Goal: Task Accomplishment & Management: Complete application form

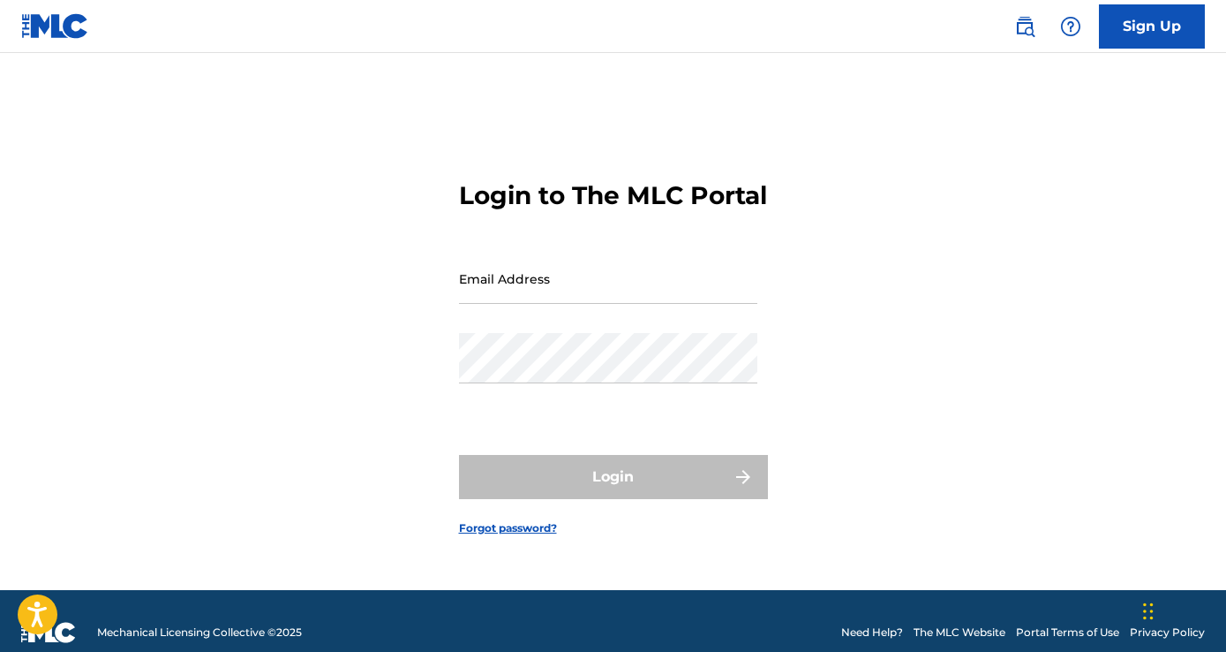
click at [487, 298] on input "Email Address" at bounding box center [608, 278] width 298 height 50
click at [532, 293] on input "trlarrabee" at bounding box center [608, 278] width 298 height 50
click at [534, 304] on input "trlarrabee" at bounding box center [608, 278] width 298 height 50
click at [533, 304] on input "trlarrabee" at bounding box center [608, 278] width 298 height 50
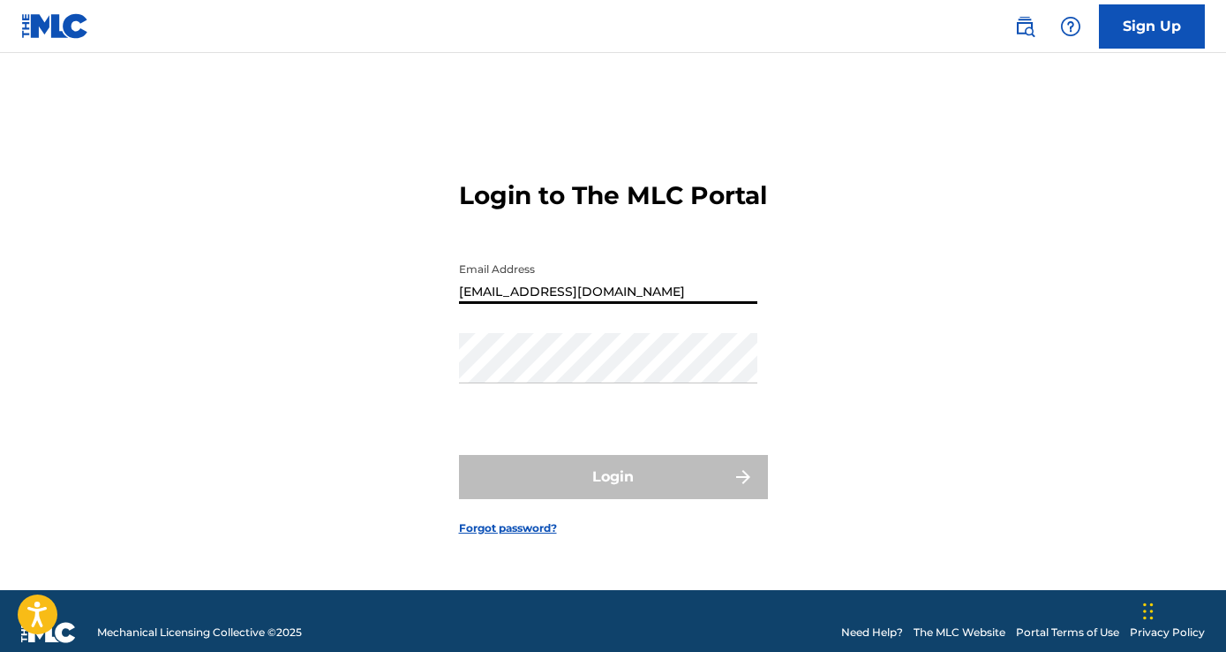
type input "[EMAIL_ADDRESS][DOMAIN_NAME]"
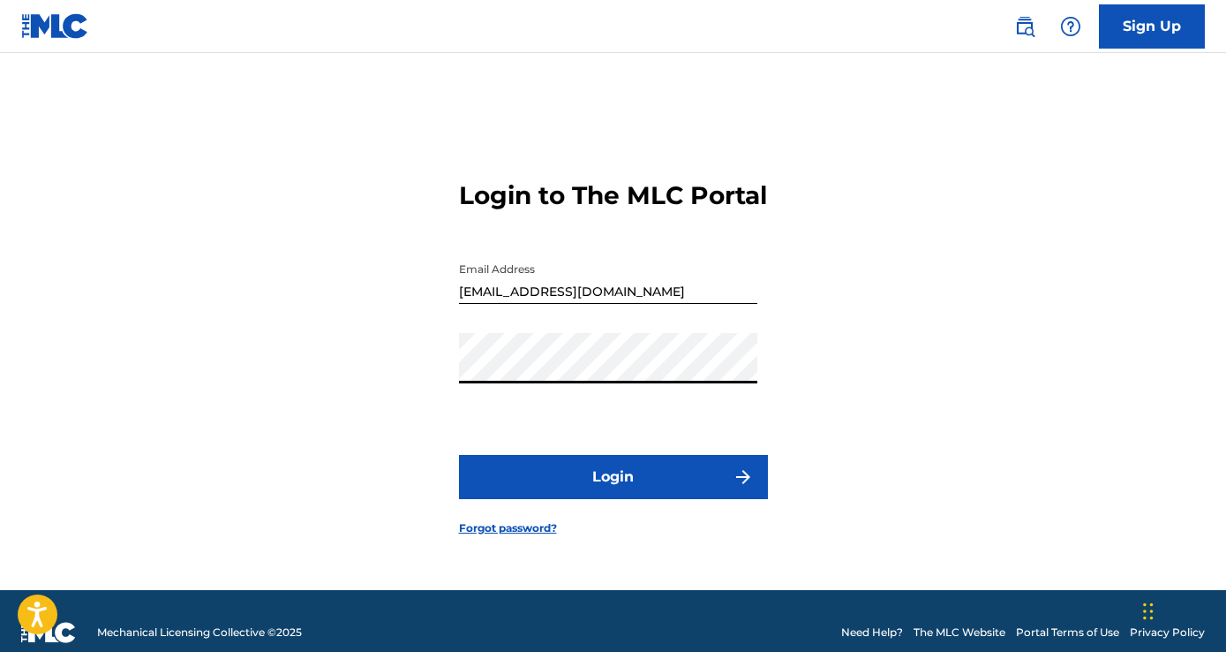
click at [459, 455] on button "Login" at bounding box center [613, 477] width 309 height 44
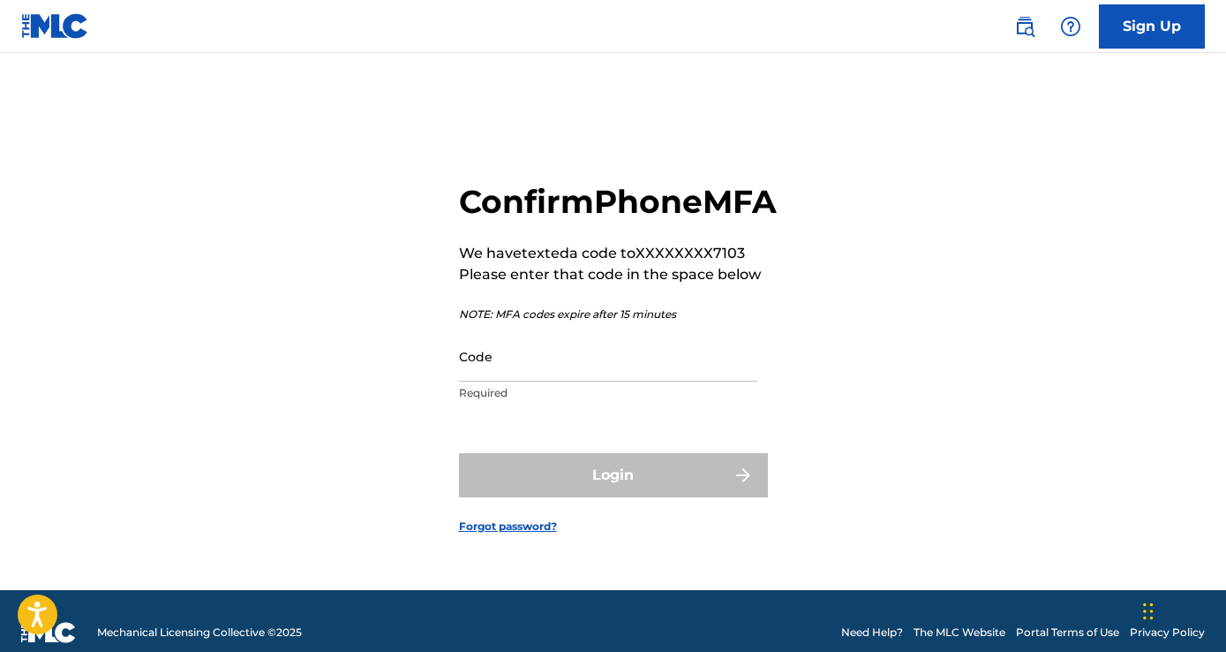
click at [542, 380] on input "Code" at bounding box center [608, 356] width 298 height 50
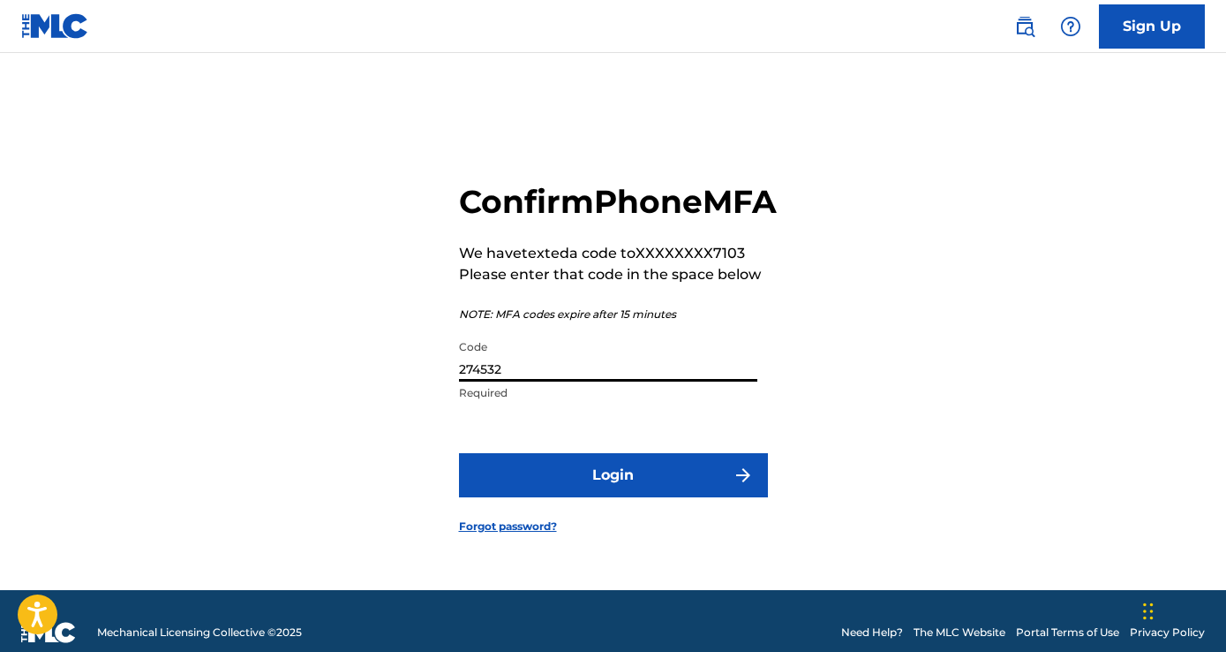
type input "274532"
click at [632, 497] on button "Login" at bounding box center [613, 475] width 309 height 44
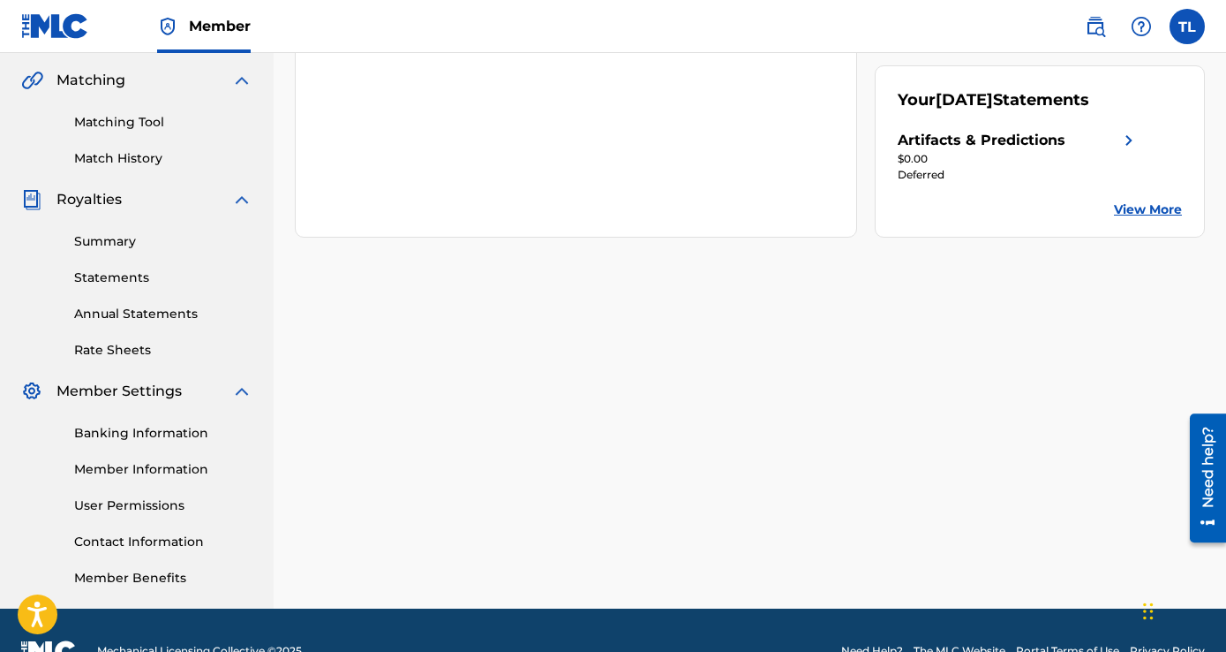
scroll to position [441, 0]
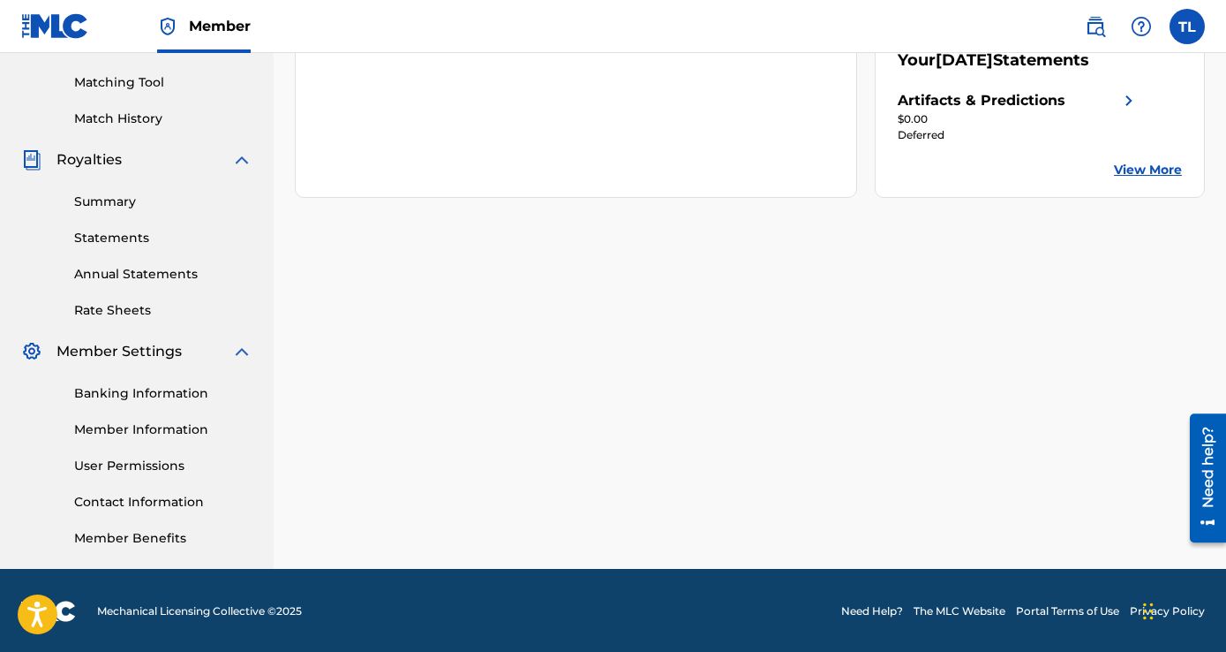
click at [114, 206] on link "Summary" at bounding box center [163, 201] width 178 height 19
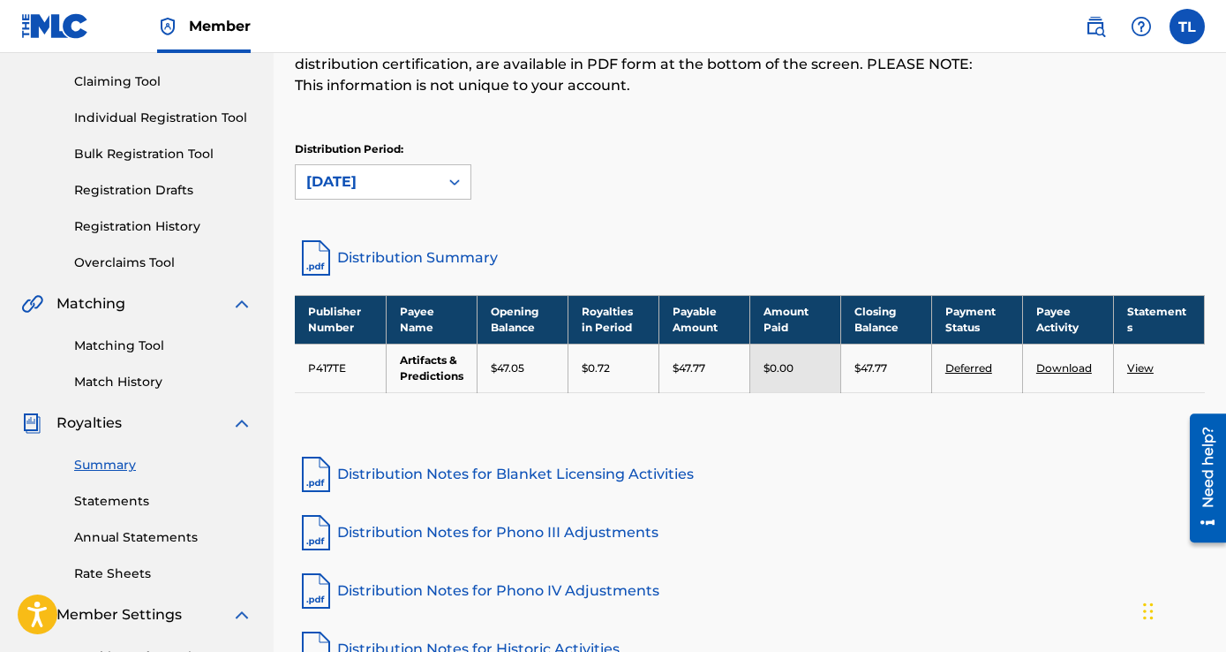
scroll to position [177, 0]
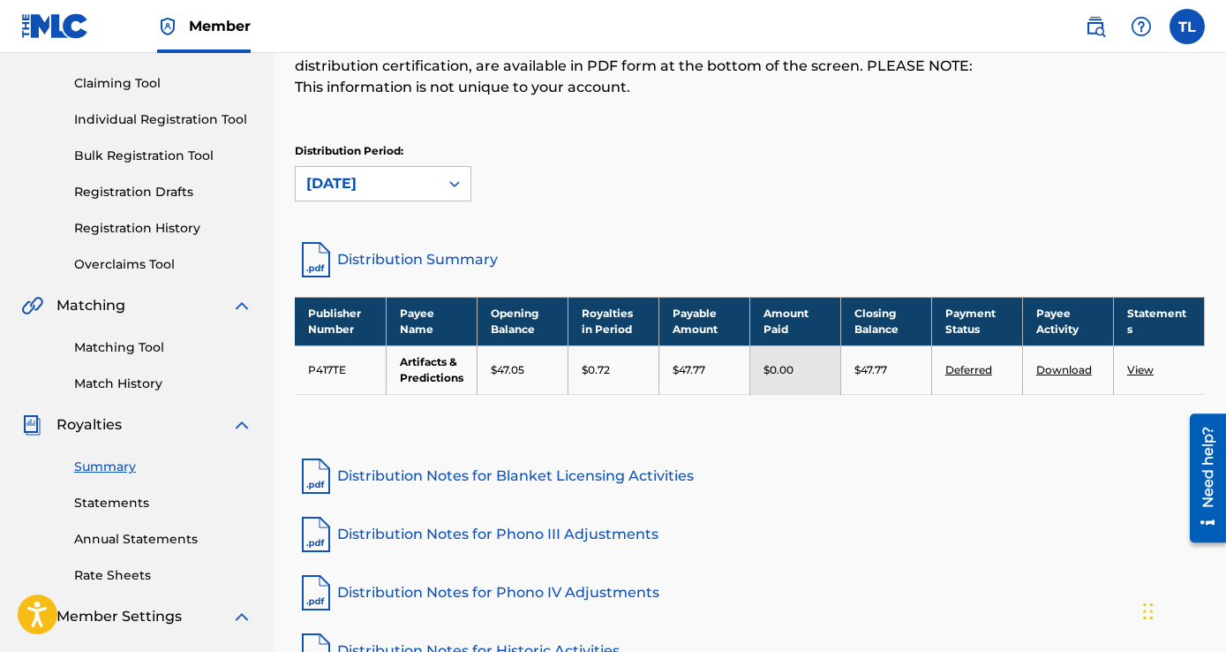
click at [432, 159] on div "Distribution Period: [DATE]" at bounding box center [383, 172] width 177 height 58
click at [426, 175] on div "[DATE]" at bounding box center [367, 183] width 122 height 21
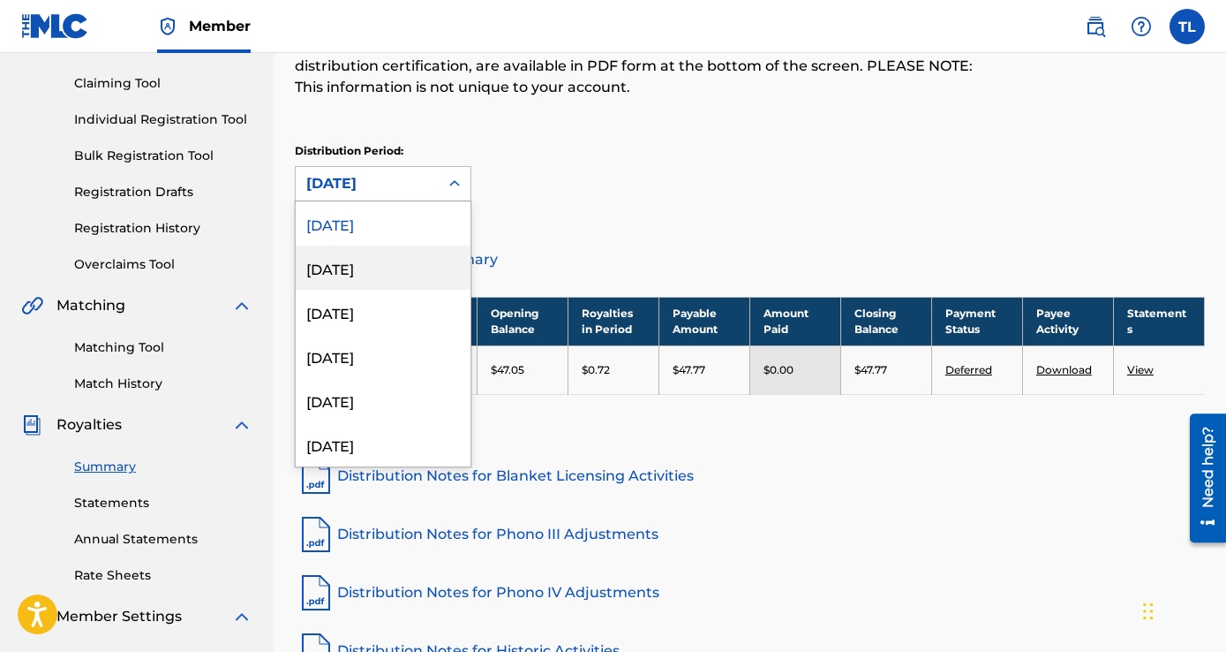
click at [403, 271] on div "[DATE]" at bounding box center [383, 267] width 175 height 44
click at [409, 189] on div "[DATE]" at bounding box center [367, 183] width 122 height 21
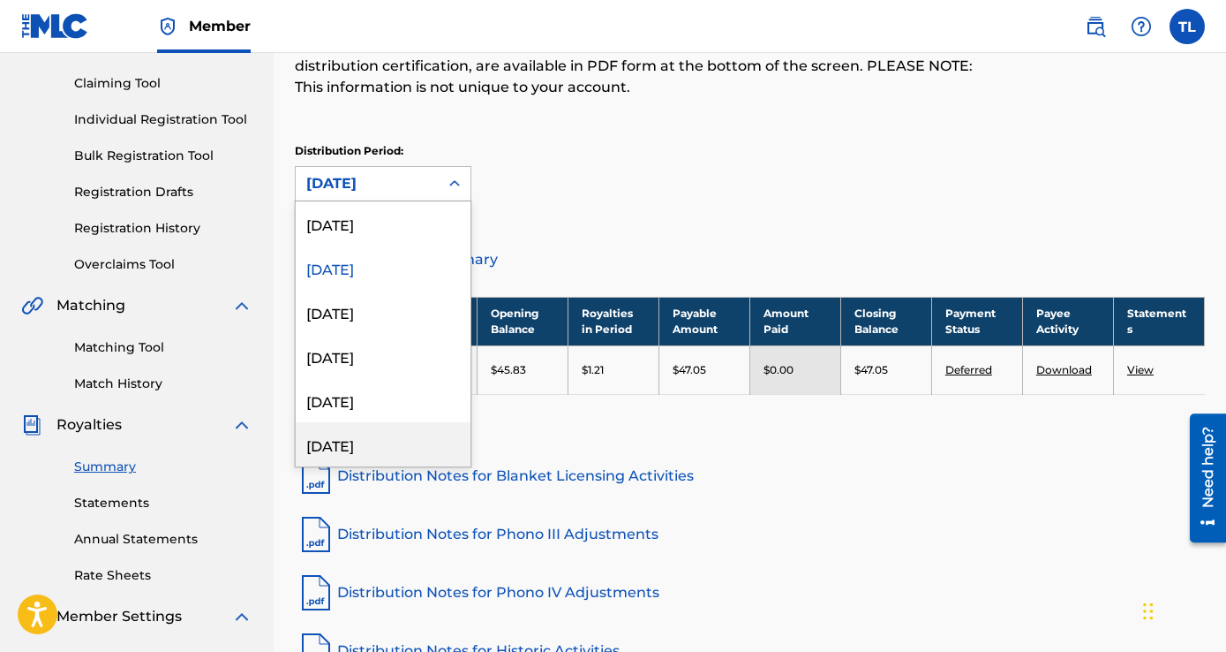
click at [372, 435] on div "[DATE]" at bounding box center [383, 444] width 175 height 44
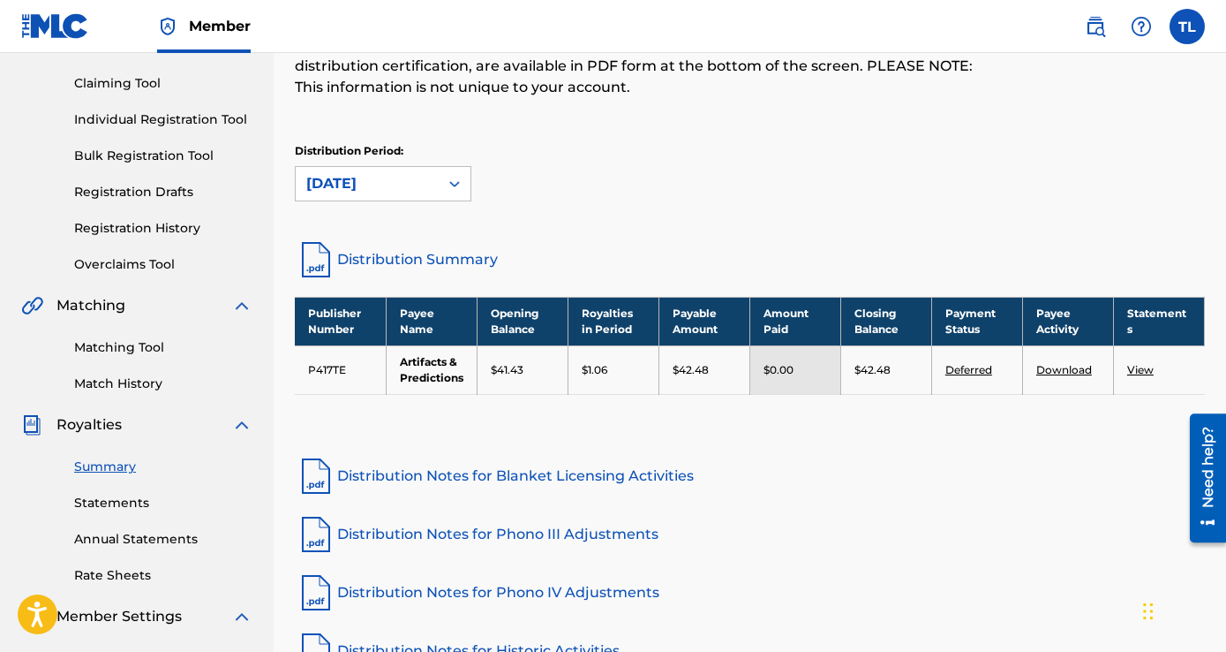
click at [416, 191] on div "[DATE]" at bounding box center [367, 183] width 122 height 21
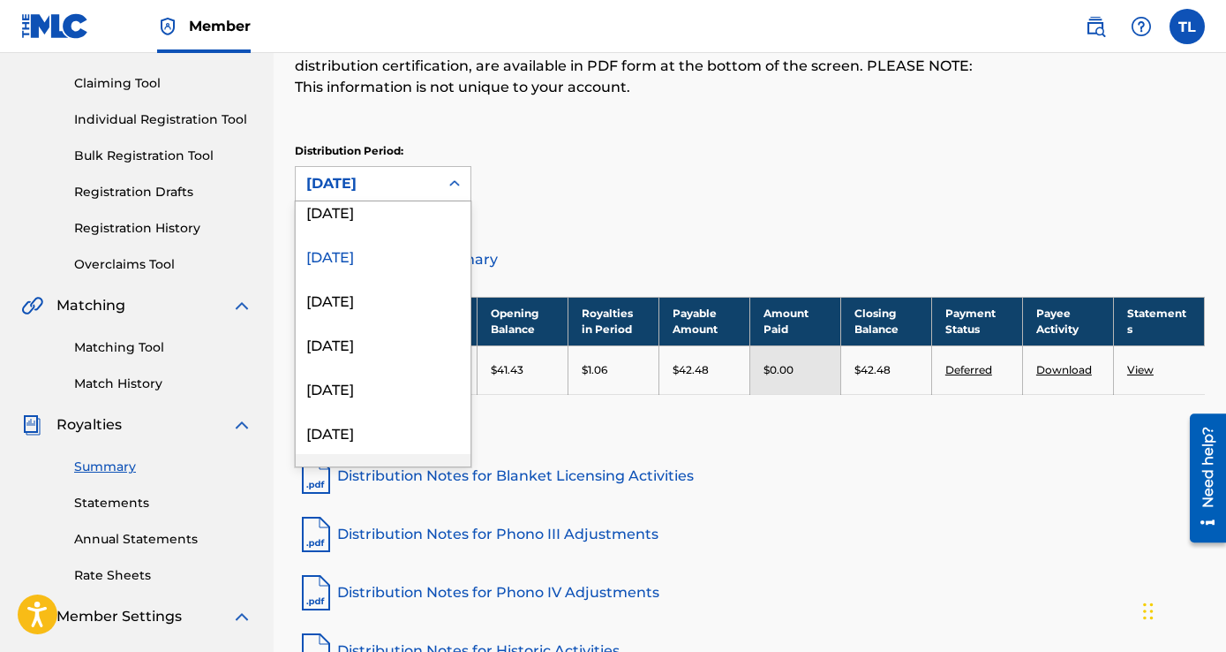
scroll to position [280, 0]
click at [371, 418] on div "[DATE]" at bounding box center [383, 429] width 175 height 44
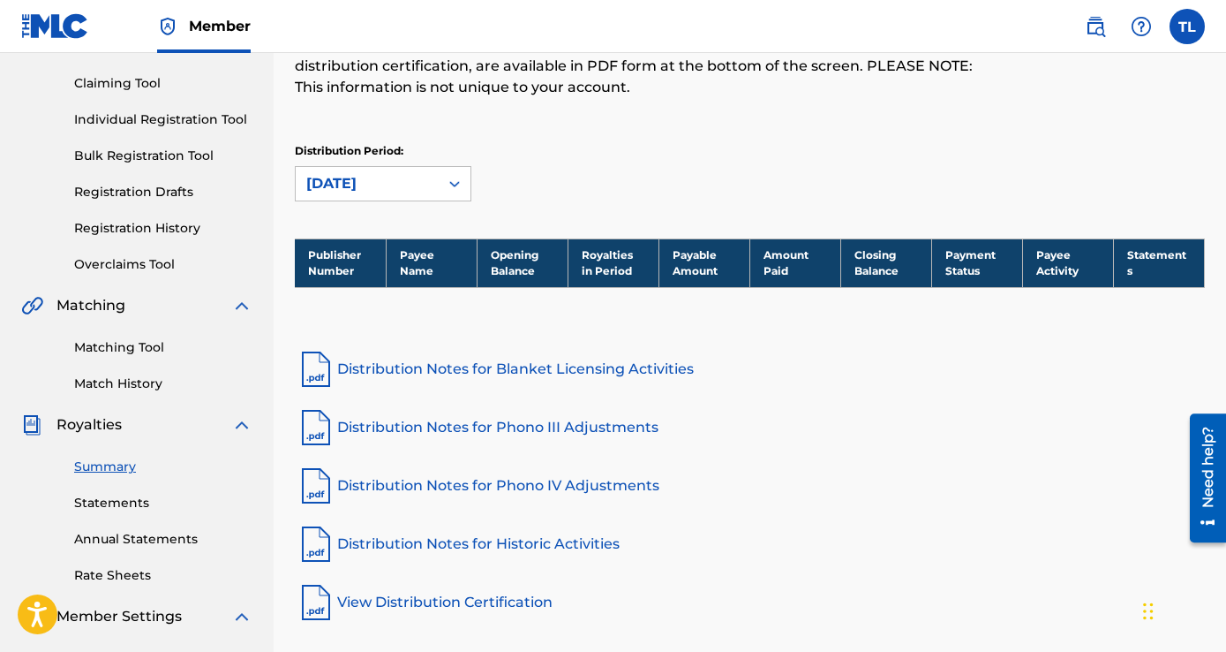
click at [392, 187] on div "[DATE]" at bounding box center [367, 183] width 122 height 21
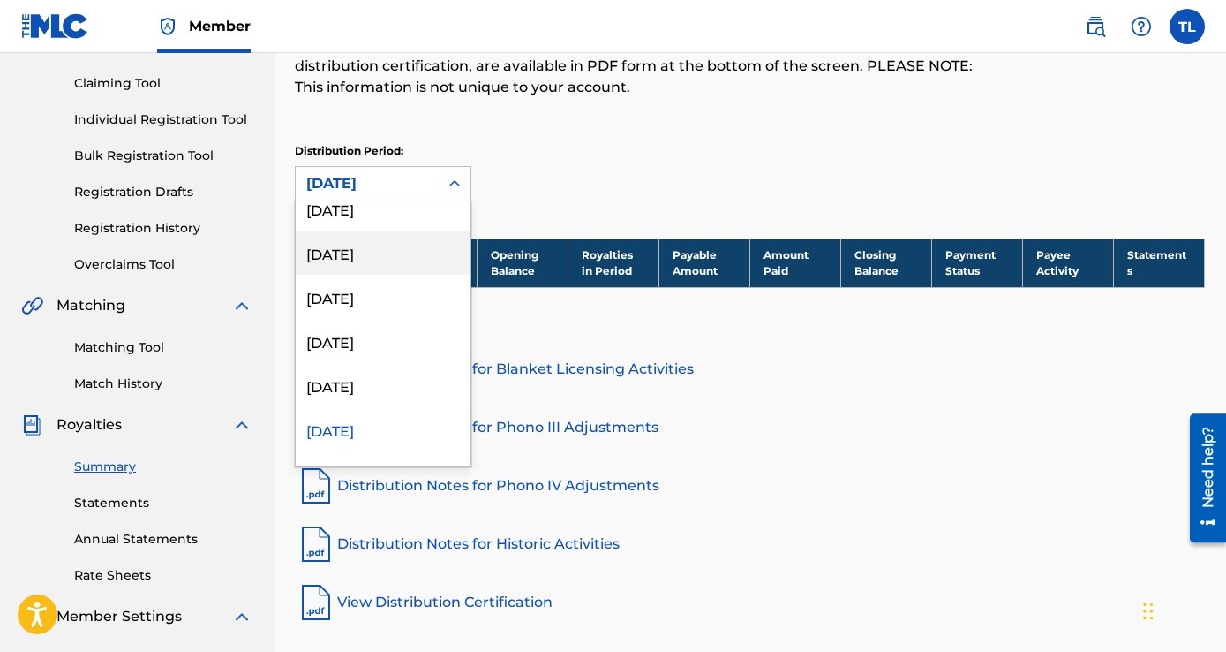
click at [381, 255] on div "[DATE]" at bounding box center [383, 252] width 175 height 44
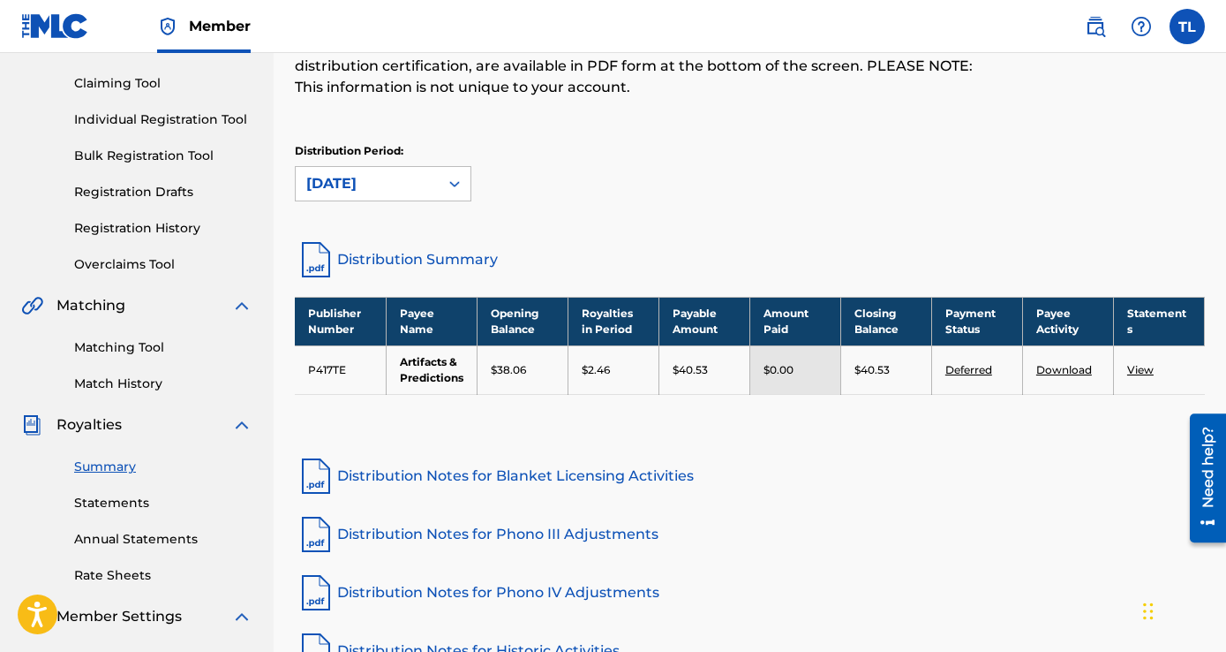
click at [406, 185] on div "[DATE]" at bounding box center [367, 183] width 122 height 21
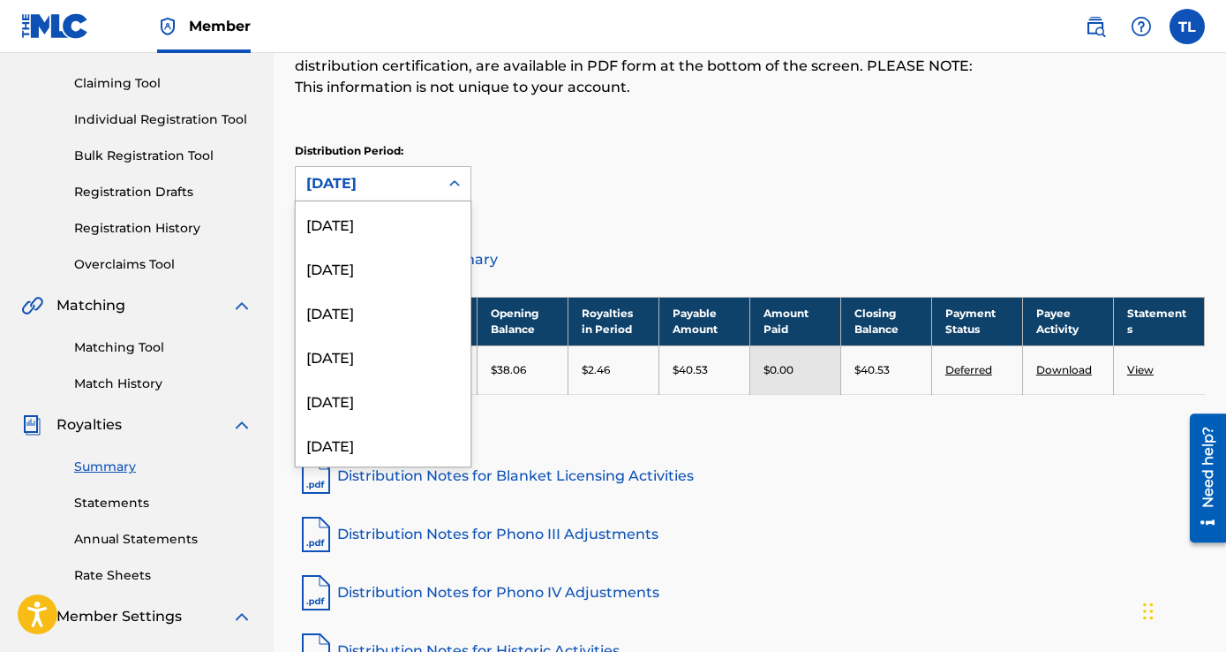
scroll to position [103, 0]
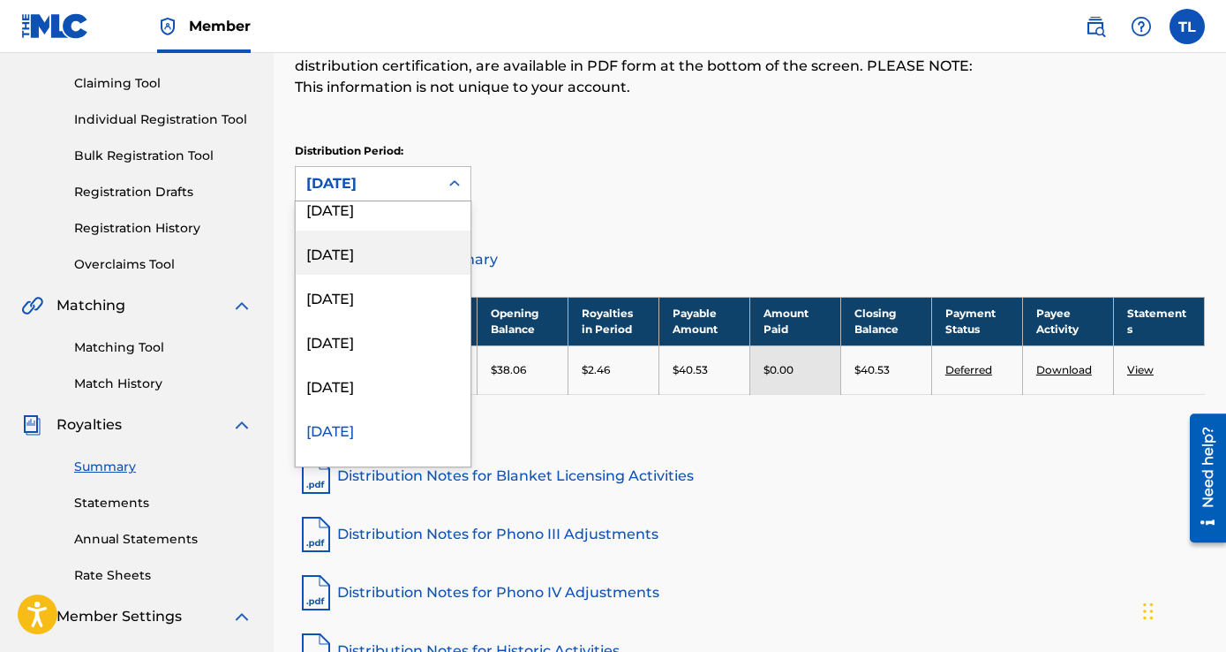
click at [378, 253] on div "[DATE]" at bounding box center [383, 252] width 175 height 44
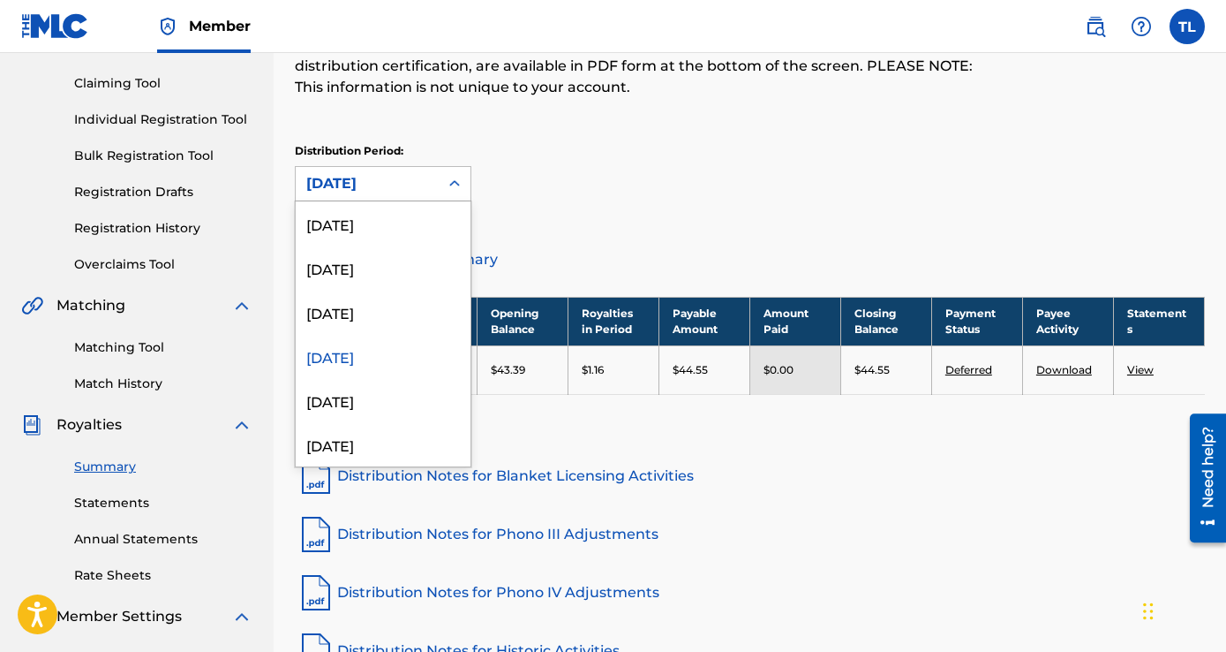
click at [387, 189] on div "[DATE]" at bounding box center [367, 183] width 122 height 21
click at [364, 315] on div "[DATE]" at bounding box center [383, 312] width 175 height 44
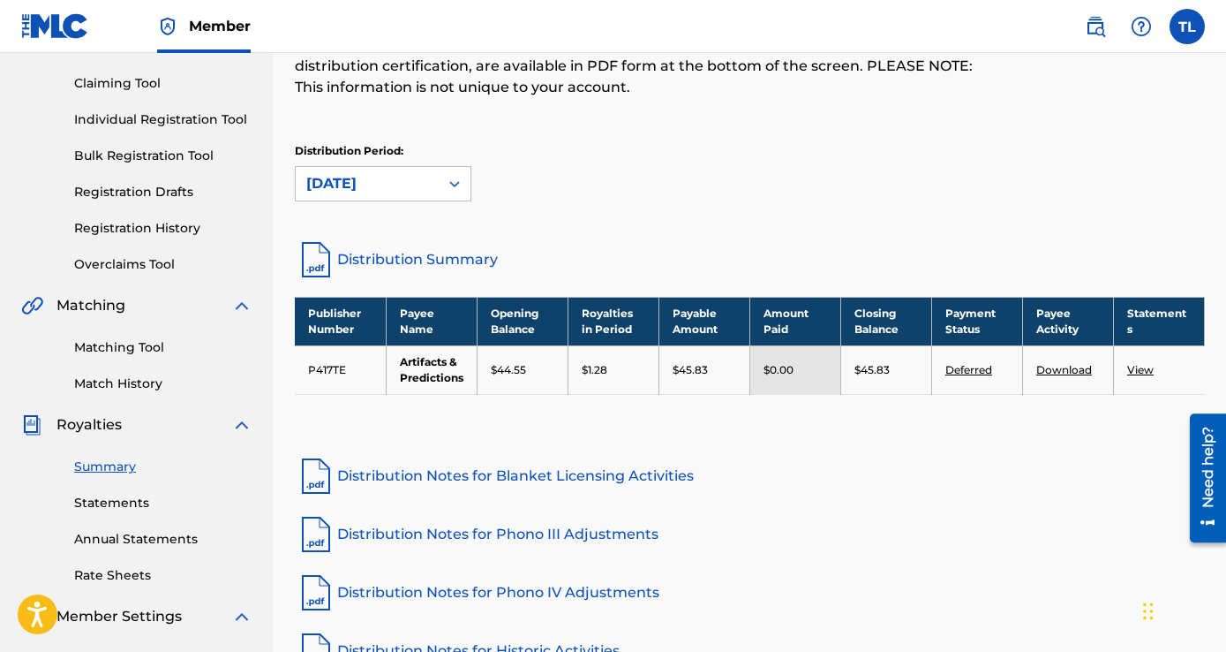
click at [378, 179] on div "[DATE]" at bounding box center [367, 183] width 122 height 21
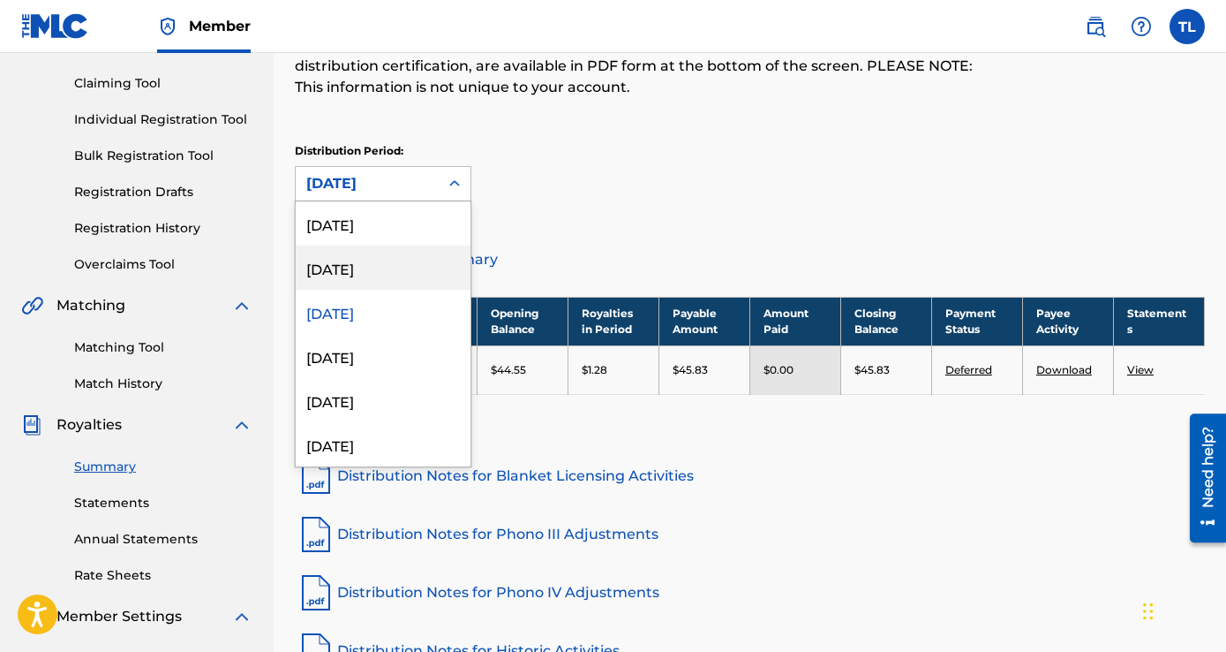
click at [366, 251] on div "[DATE]" at bounding box center [383, 267] width 175 height 44
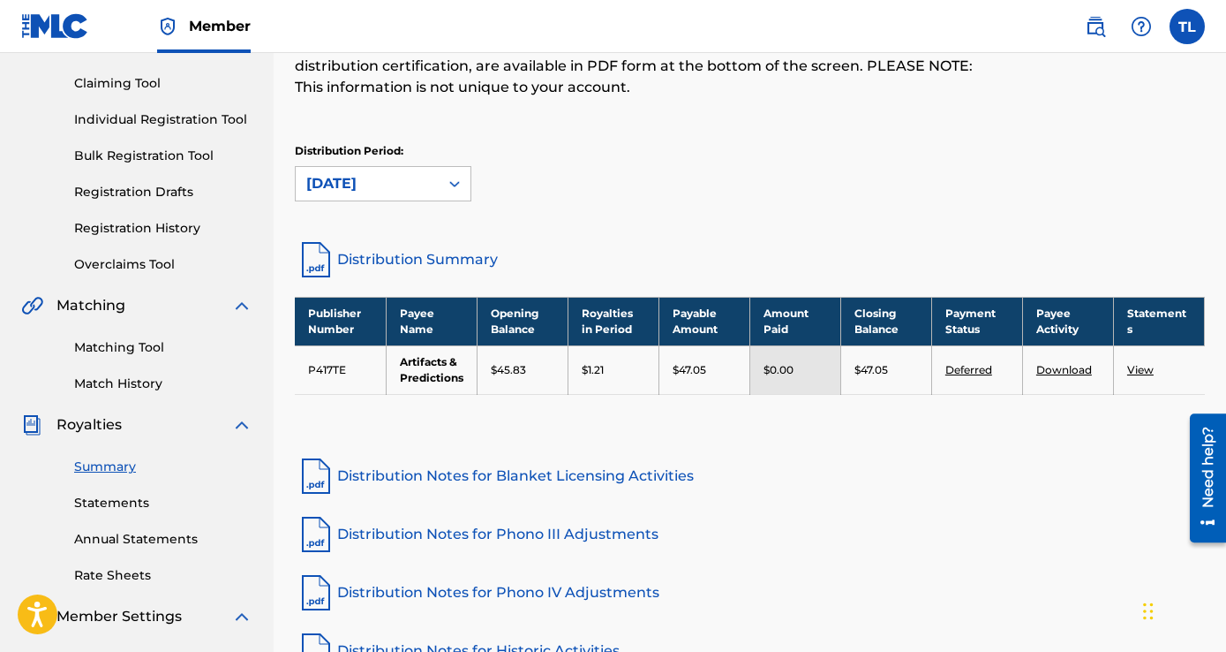
click at [381, 177] on div "[DATE]" at bounding box center [367, 183] width 122 height 21
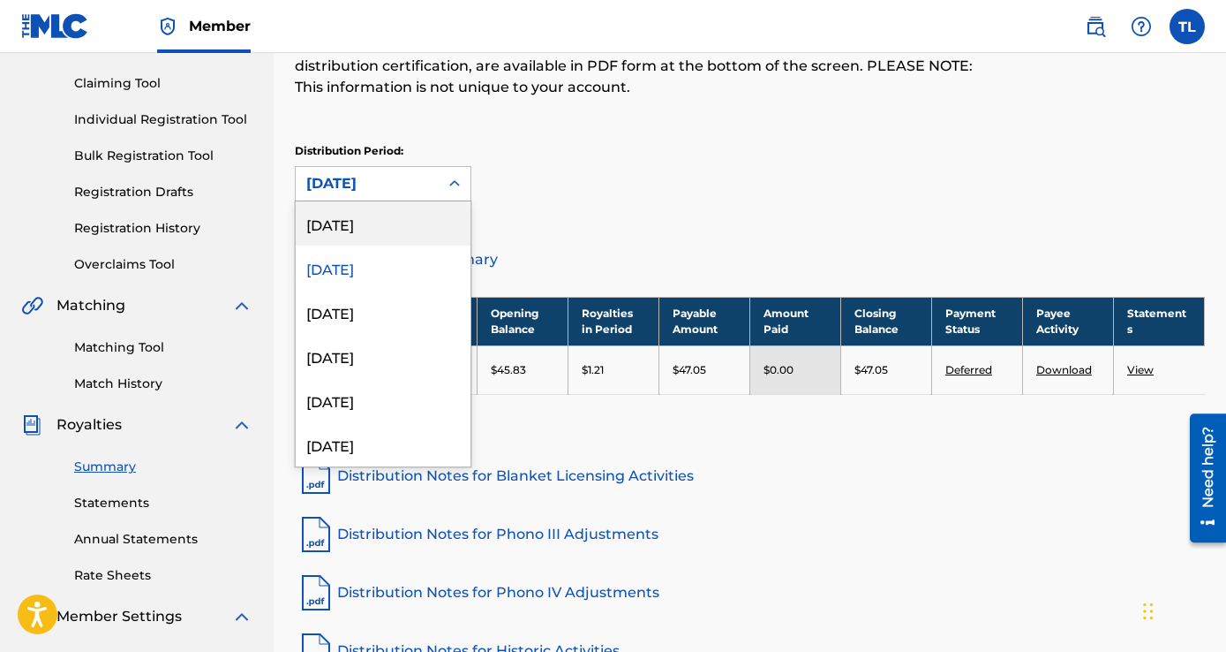
drag, startPoint x: 373, startPoint y: 233, endPoint x: 452, endPoint y: 213, distance: 82.0
click at [373, 232] on div "[DATE]" at bounding box center [383, 223] width 175 height 44
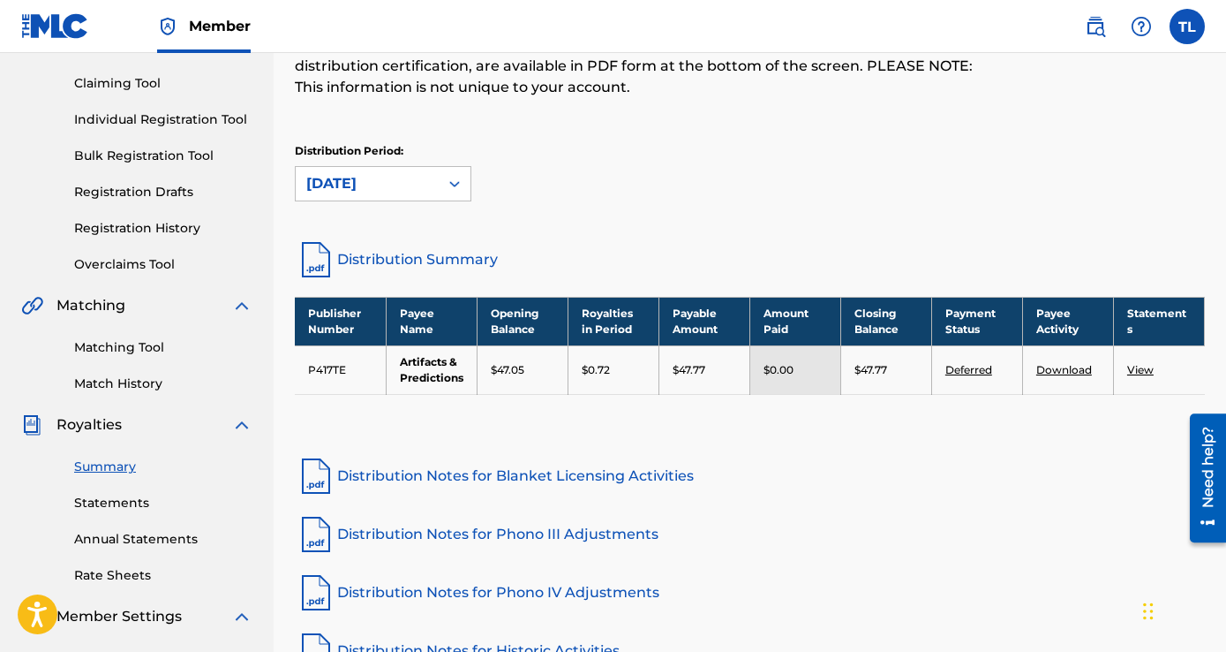
drag, startPoint x: 609, startPoint y: 200, endPoint x: 650, endPoint y: 273, distance: 83.0
click at [610, 200] on div "Distribution Period: [DATE]" at bounding box center [750, 172] width 910 height 58
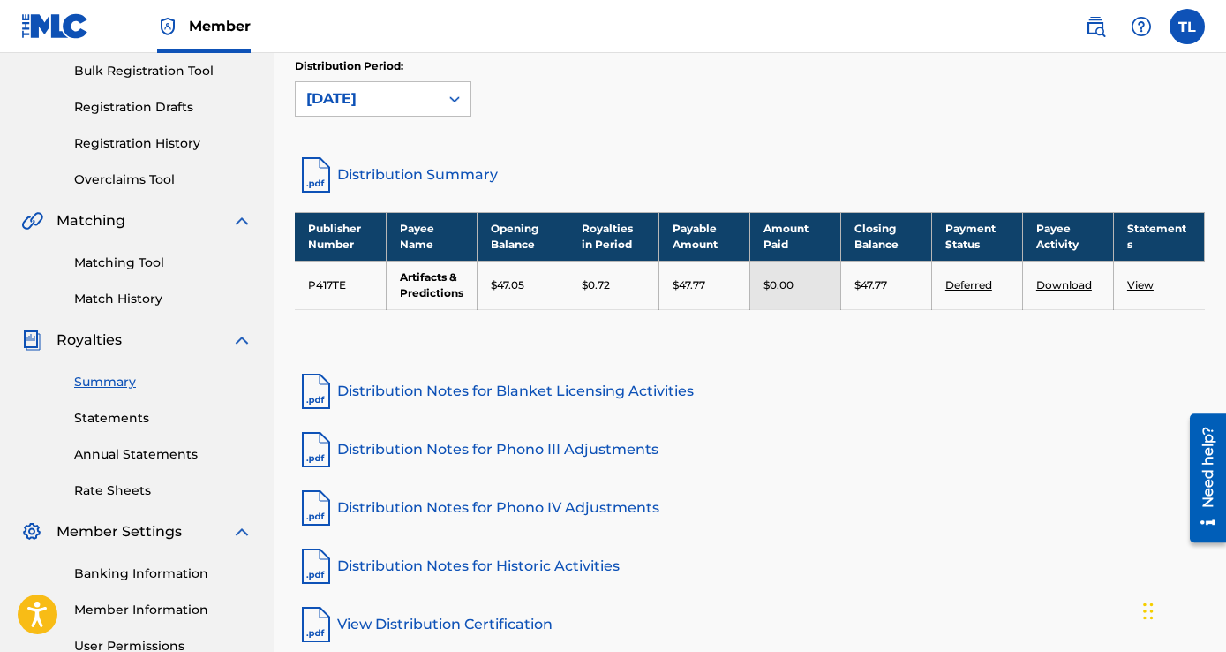
scroll to position [0, 0]
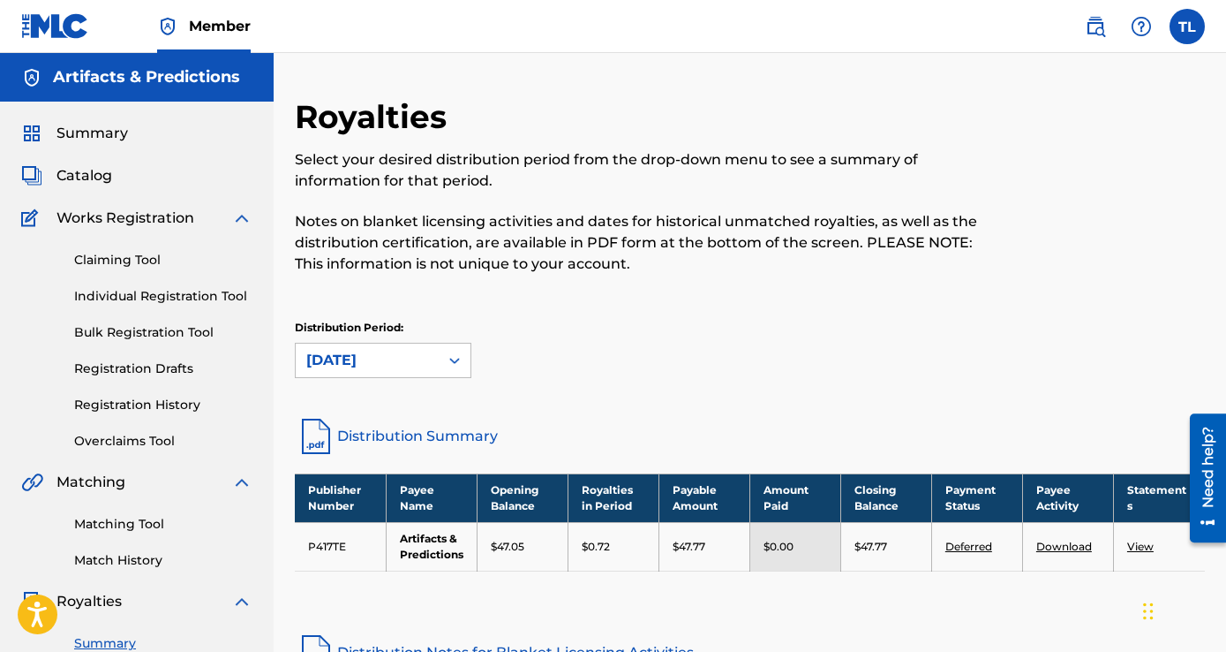
click at [439, 186] on p "Select your desired distribution period from the drop-down menu to see a summar…" at bounding box center [645, 170] width 701 height 42
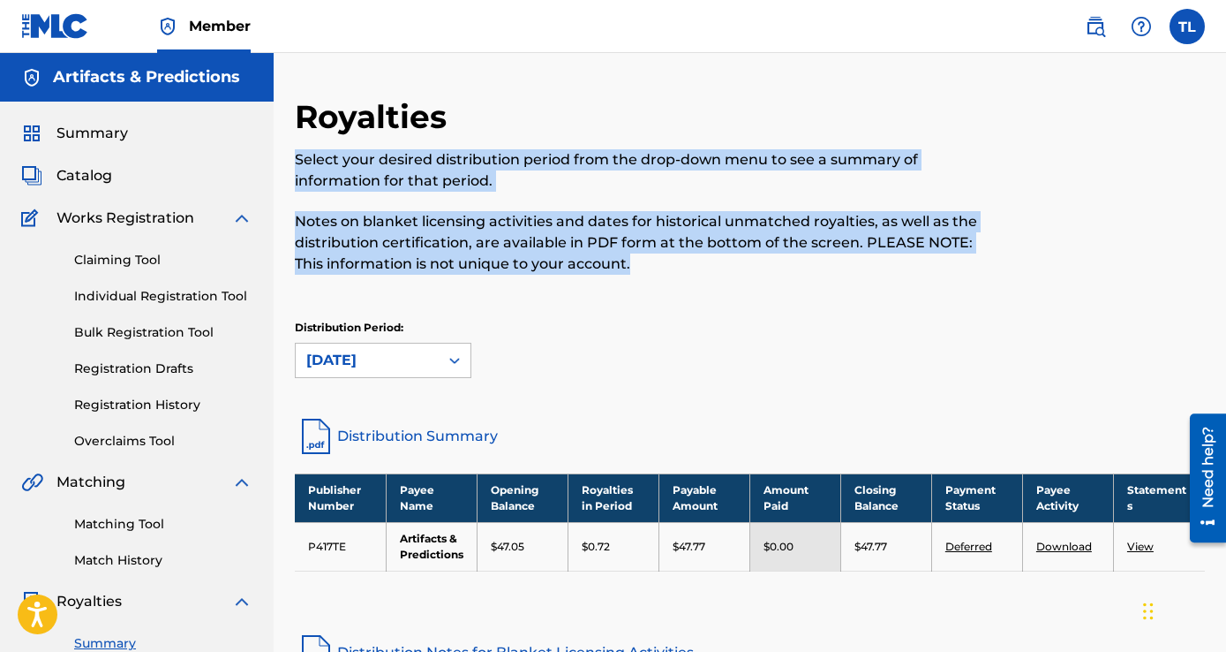
drag, startPoint x: 439, startPoint y: 186, endPoint x: 537, endPoint y: 248, distance: 115.9
click at [537, 248] on div "Select your desired distribution period from the drop-down menu to see a summar…" at bounding box center [645, 211] width 701 height 125
click at [537, 248] on p "Notes on blanket licensing activities and dates for historical unmatched royalt…" at bounding box center [645, 243] width 701 height 64
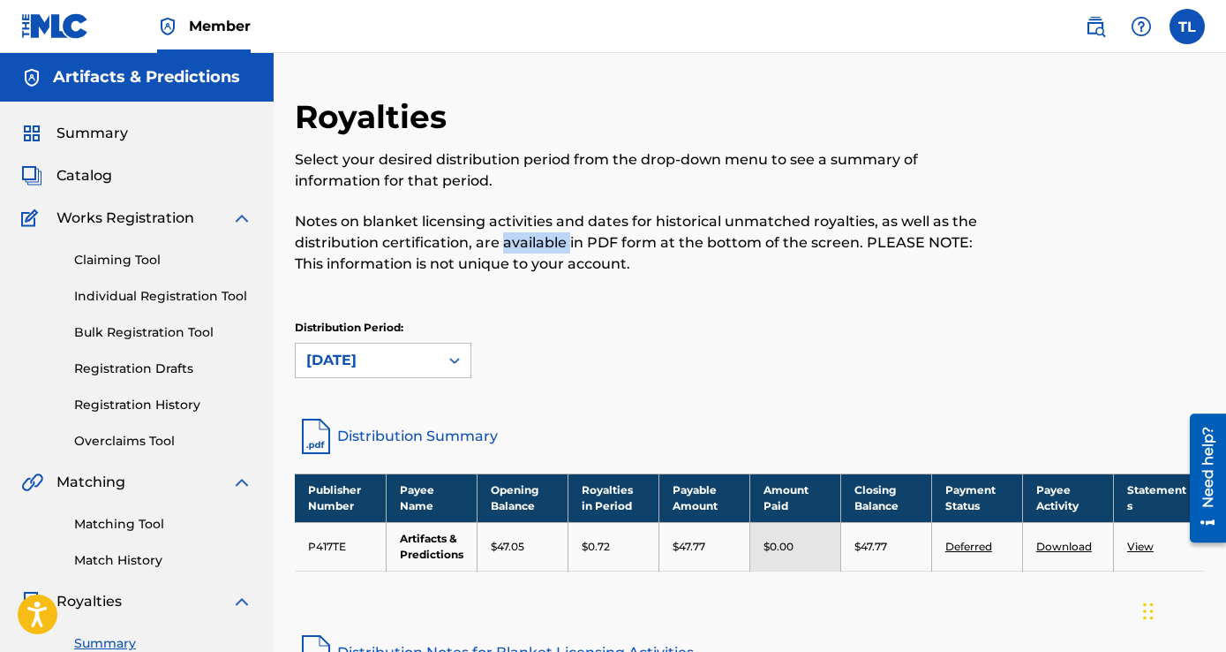
click at [537, 248] on p "Notes on blanket licensing activities and dates for historical unmatched royalt…" at bounding box center [645, 243] width 701 height 64
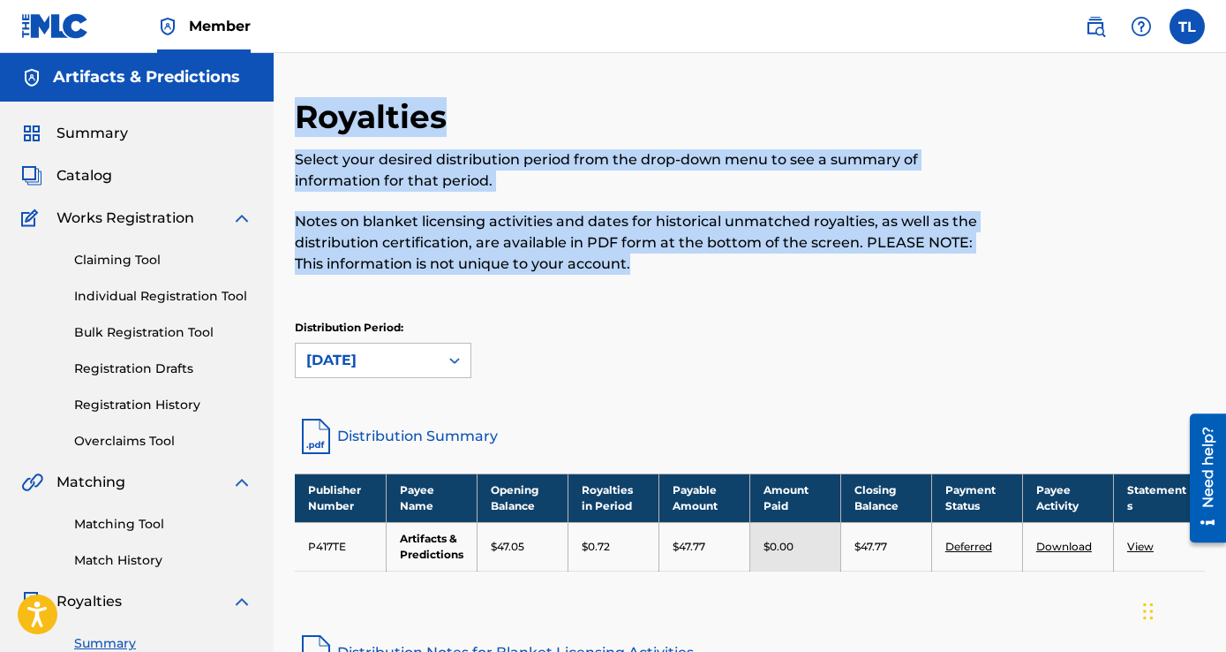
drag, startPoint x: 537, startPoint y: 248, endPoint x: 396, endPoint y: 130, distance: 184.2
click at [396, 130] on div "Royalties Select your desired distribution period from the drop-down menu to se…" at bounding box center [645, 196] width 701 height 198
click at [396, 130] on h2 "Royalties" at bounding box center [375, 117] width 161 height 40
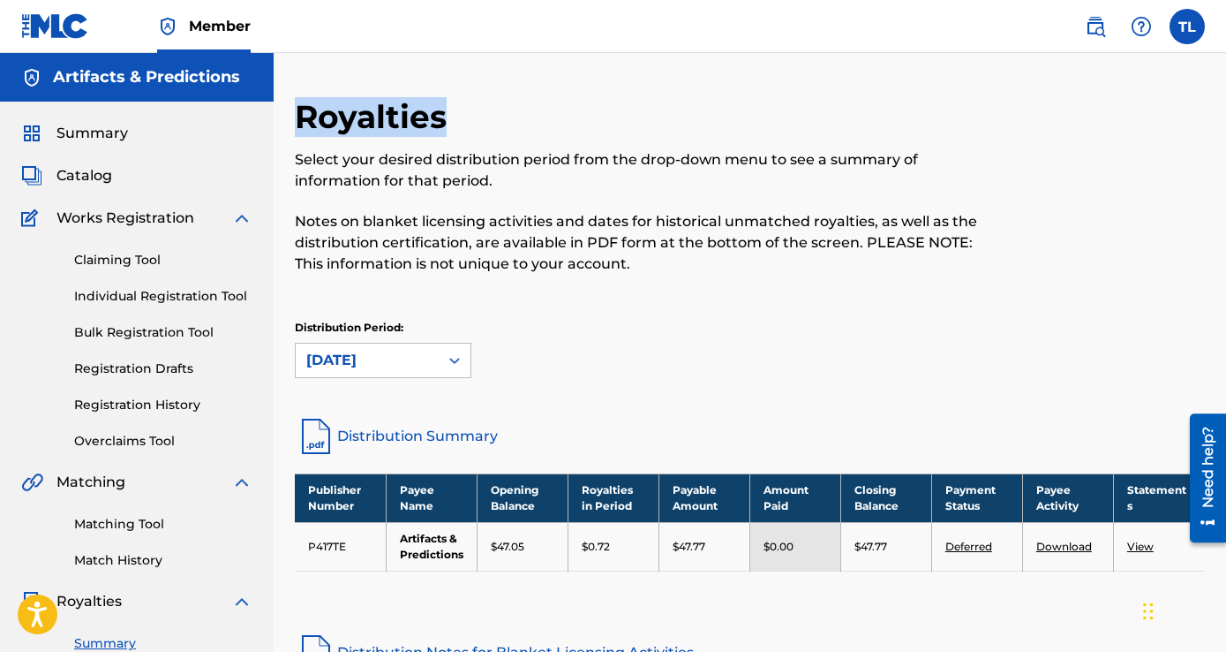
click at [396, 130] on h2 "Royalties" at bounding box center [375, 117] width 161 height 40
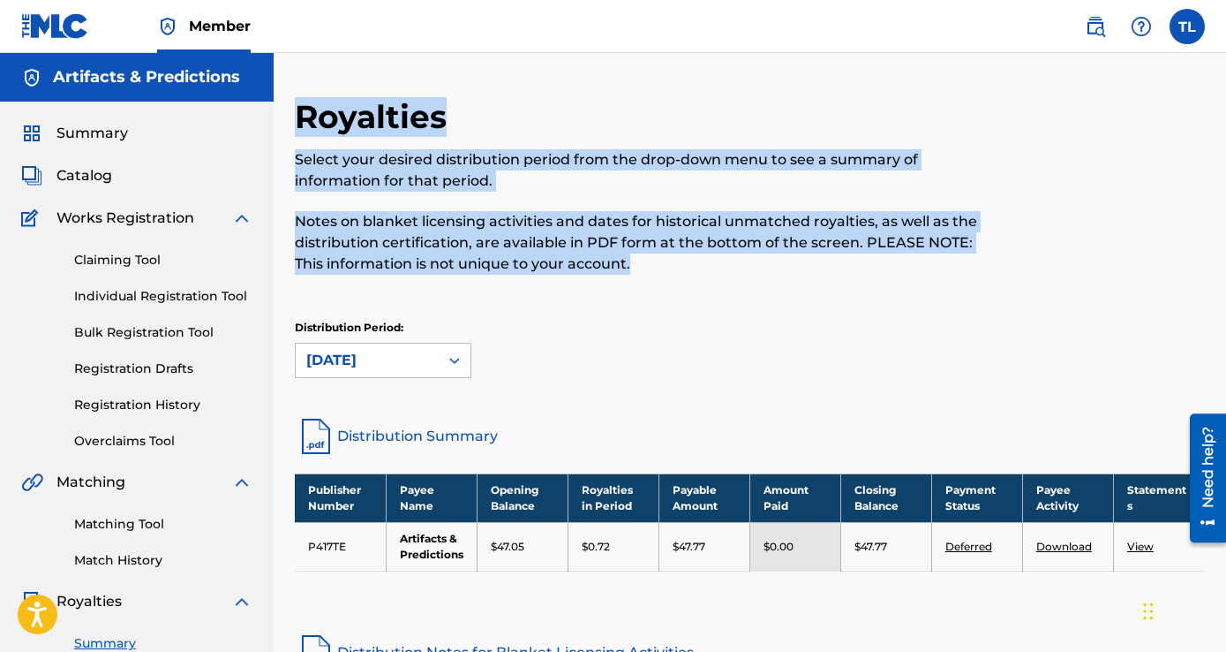
drag, startPoint x: 396, startPoint y: 130, endPoint x: 653, endPoint y: 283, distance: 299.6
click at [652, 282] on div "Royalties Select your desired distribution period from the drop-down menu to se…" at bounding box center [645, 196] width 701 height 198
click at [653, 283] on div "Royalties Select your desired distribution period from the drop-down menu to se…" at bounding box center [645, 196] width 701 height 198
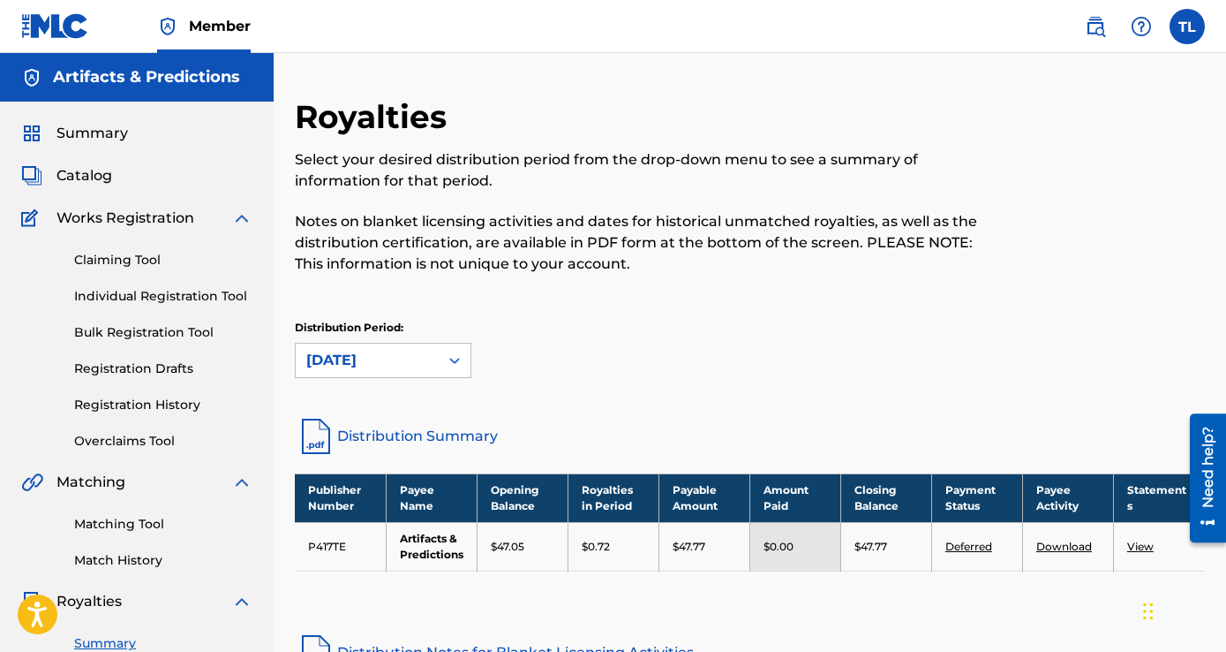
click at [653, 283] on div "Royalties Select your desired distribution period from the drop-down menu to se…" at bounding box center [645, 196] width 701 height 198
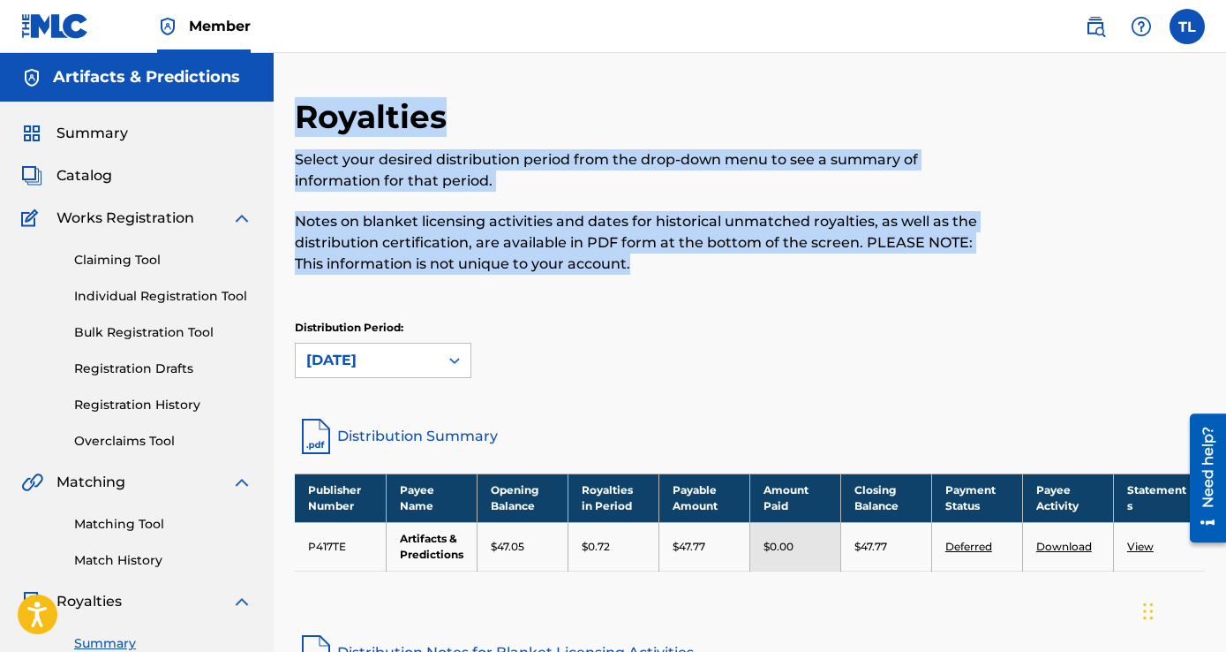
drag, startPoint x: 522, startPoint y: 180, endPoint x: 401, endPoint y: 124, distance: 133.1
click at [401, 124] on div "Royalties Select your desired distribution period from the drop-down menu to se…" at bounding box center [645, 196] width 701 height 198
click at [401, 124] on h2 "Royalties" at bounding box center [375, 117] width 161 height 40
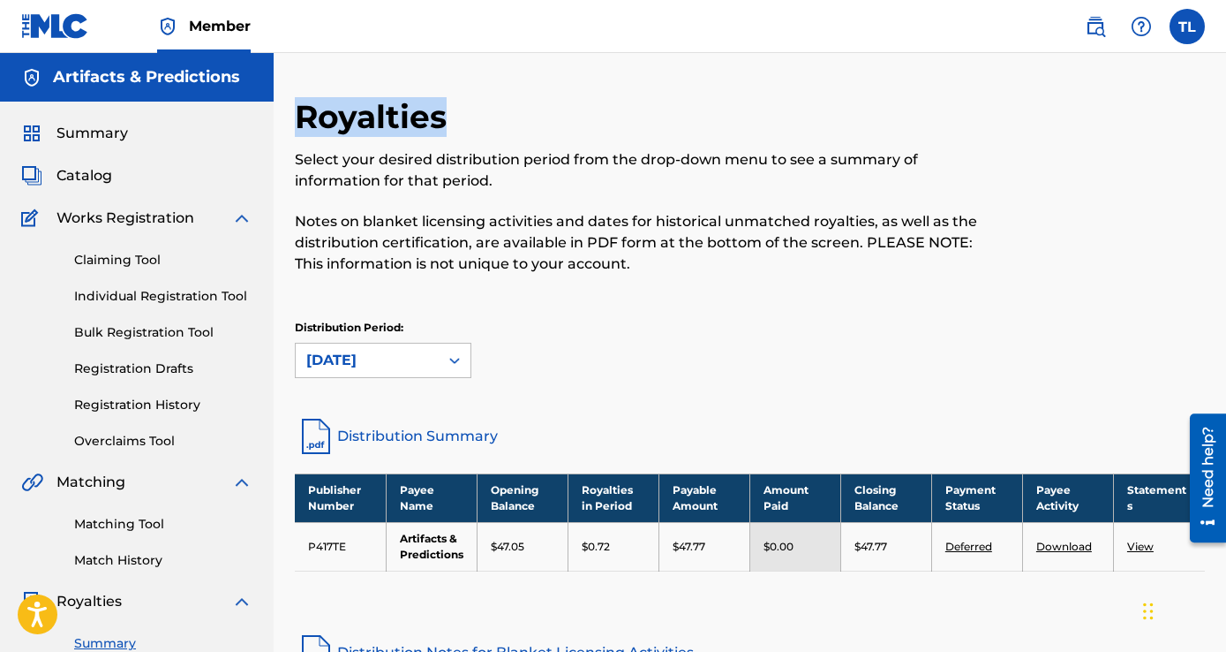
click at [401, 124] on h2 "Royalties" at bounding box center [375, 117] width 161 height 40
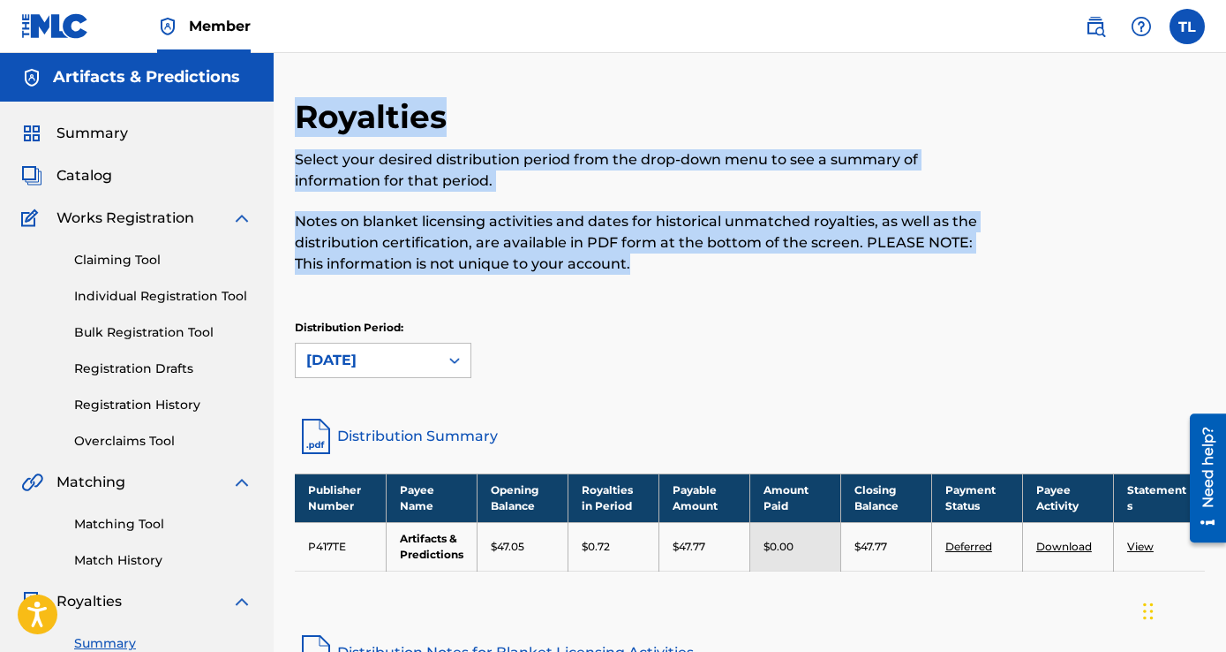
drag, startPoint x: 401, startPoint y: 124, endPoint x: 675, endPoint y: 293, distance: 322.2
click at [666, 290] on div "Royalties Select your desired distribution period from the drop-down menu to se…" at bounding box center [645, 196] width 701 height 198
click at [675, 293] on div "Royalties Select your desired distribution period from the drop-down menu to se…" at bounding box center [645, 196] width 701 height 198
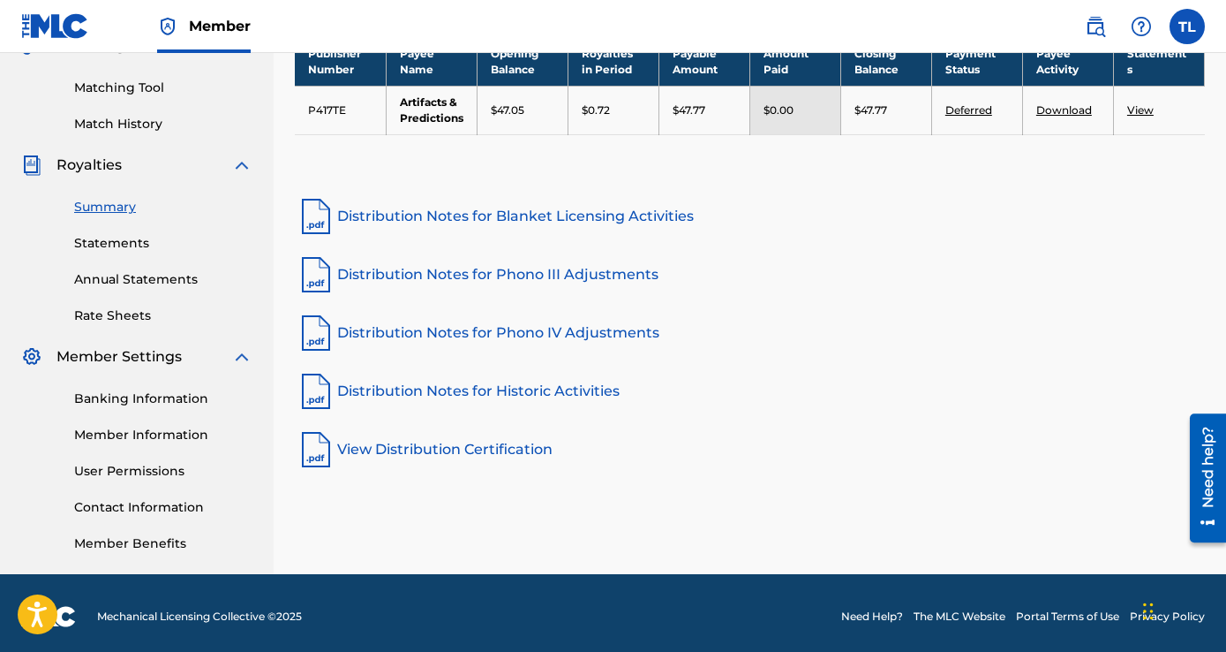
scroll to position [443, 0]
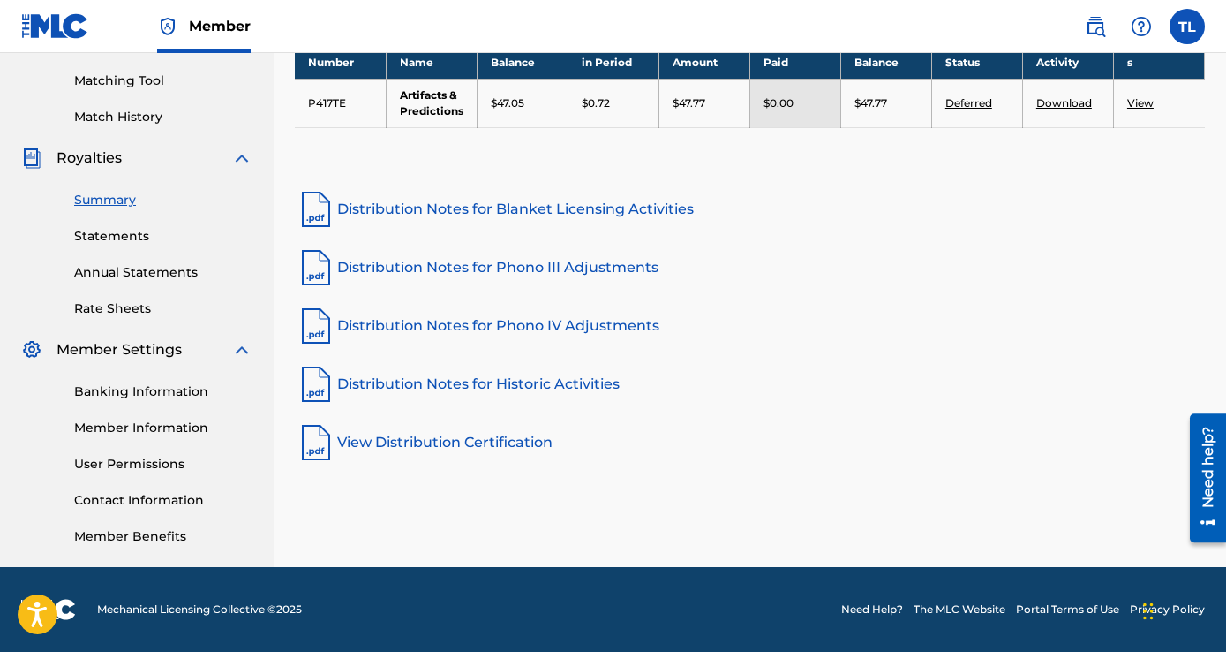
click at [149, 397] on link "Banking Information" at bounding box center [163, 391] width 178 height 19
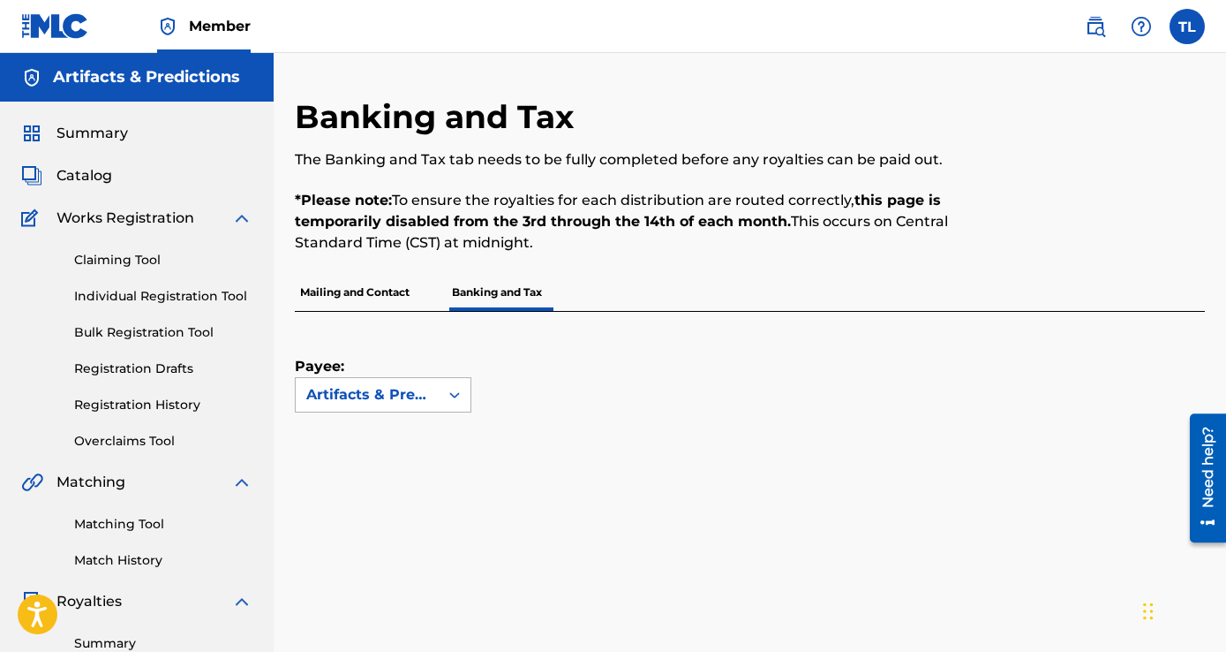
click at [401, 400] on div "Artifacts & Predictions" at bounding box center [367, 394] width 122 height 21
click at [586, 386] on div "Payee: 1 result available. Use Up and Down to choose options, press Enter to se…" at bounding box center [729, 362] width 868 height 101
click at [359, 298] on p "Mailing and Contact" at bounding box center [355, 292] width 120 height 37
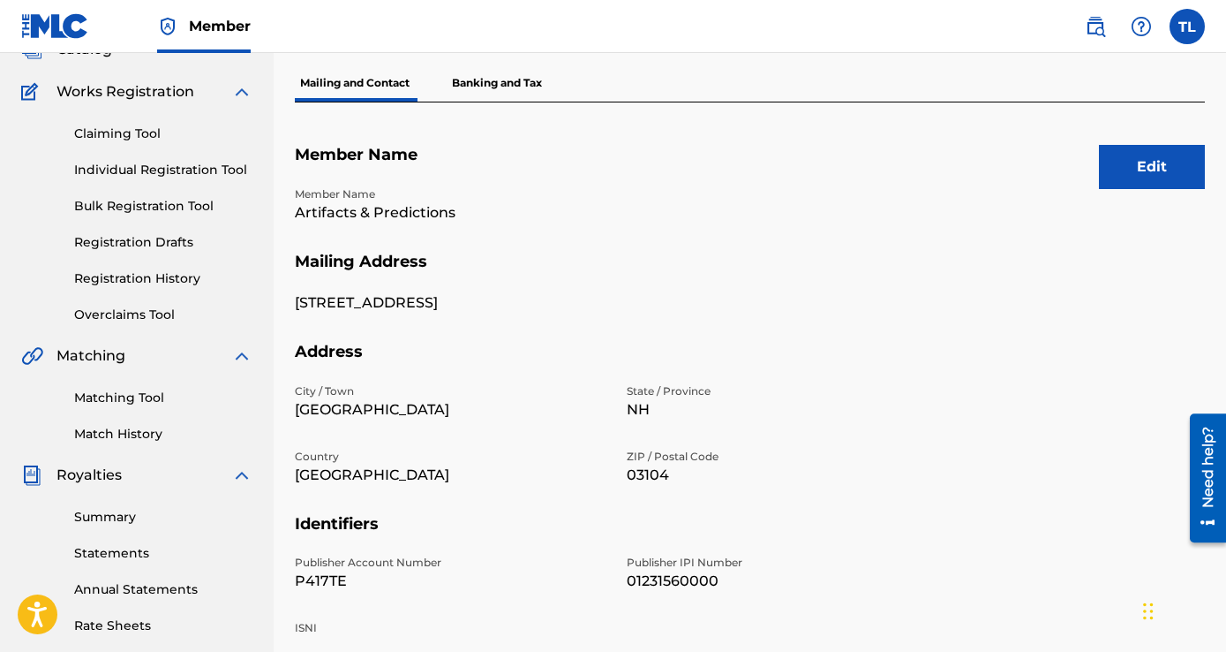
scroll to position [2, 0]
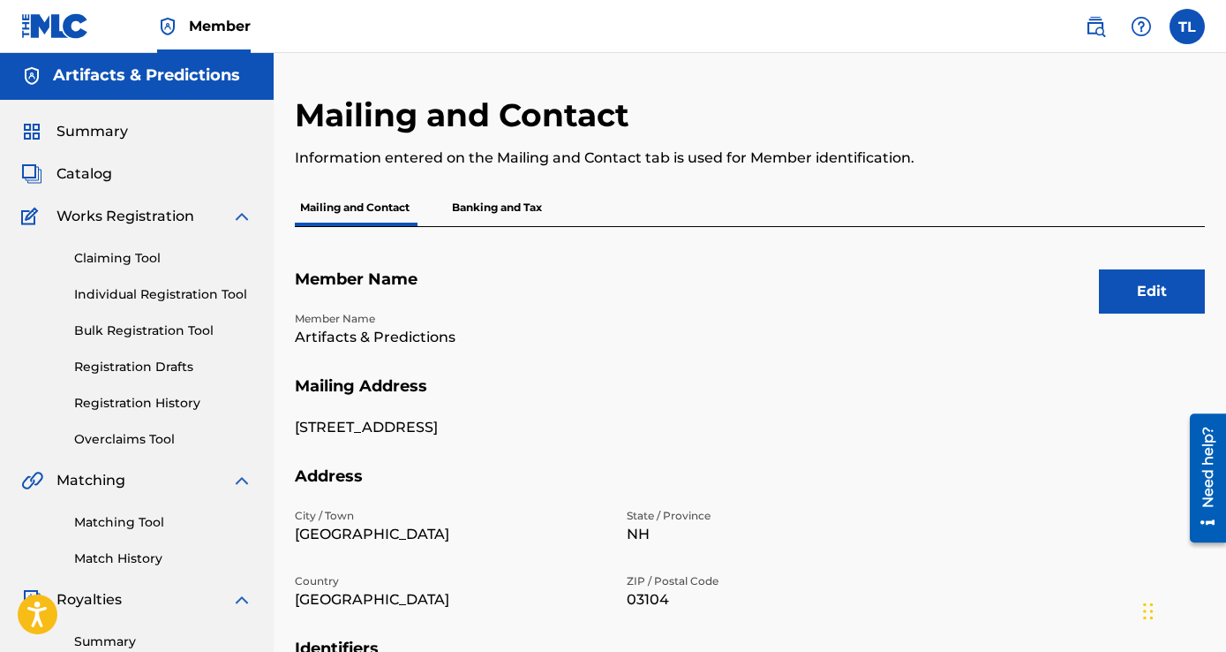
click at [517, 185] on div "Mailing and Contact Information entered on the Mailing and Contact tab is used …" at bounding box center [645, 142] width 701 height 94
click at [511, 208] on p "Banking and Tax" at bounding box center [497, 207] width 101 height 37
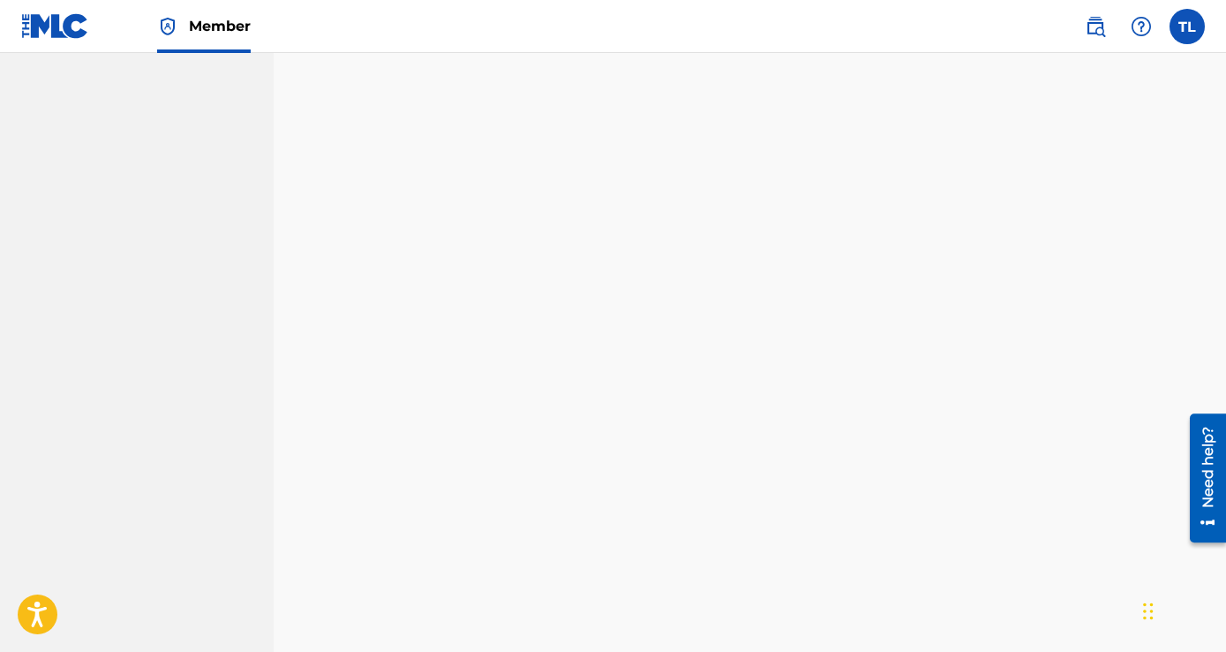
scroll to position [575, 0]
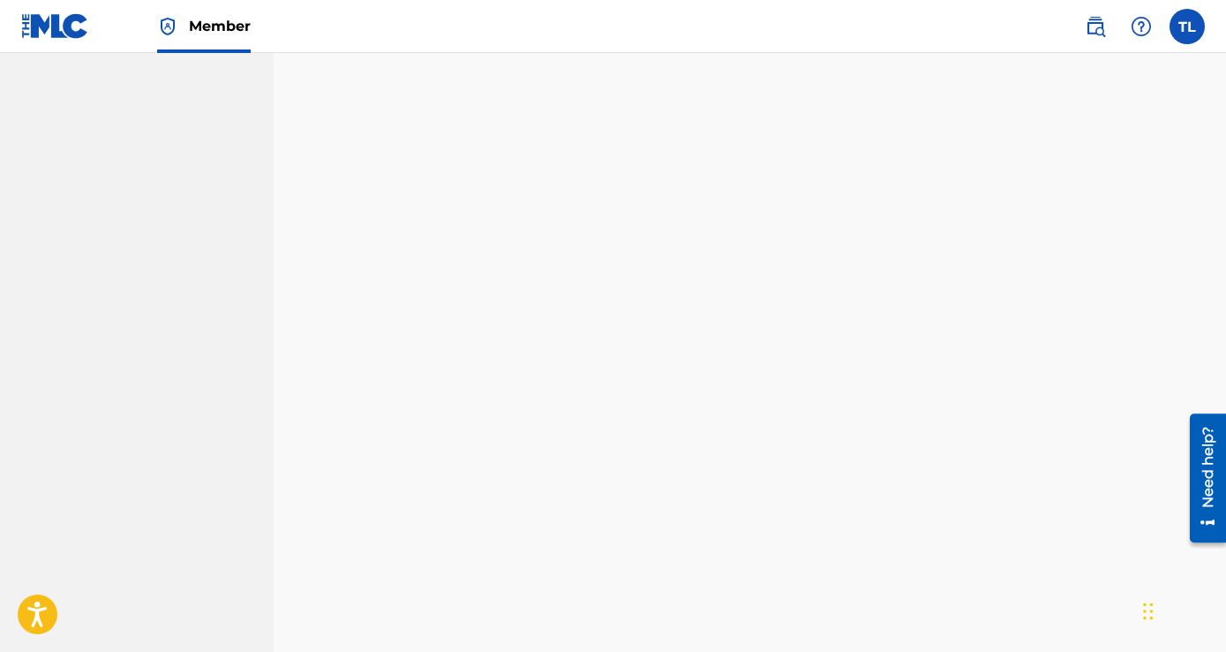
scroll to position [751, 0]
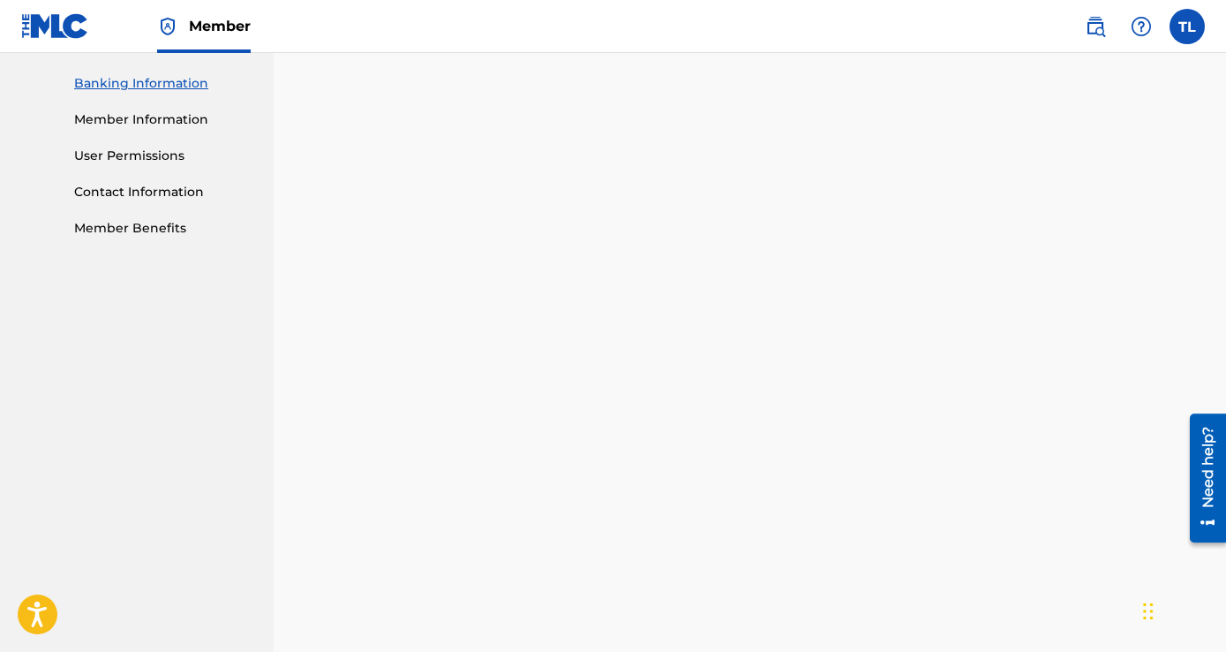
click at [1171, 280] on div "Payee: Artifacts & Predictions" at bounding box center [750, 530] width 910 height 1940
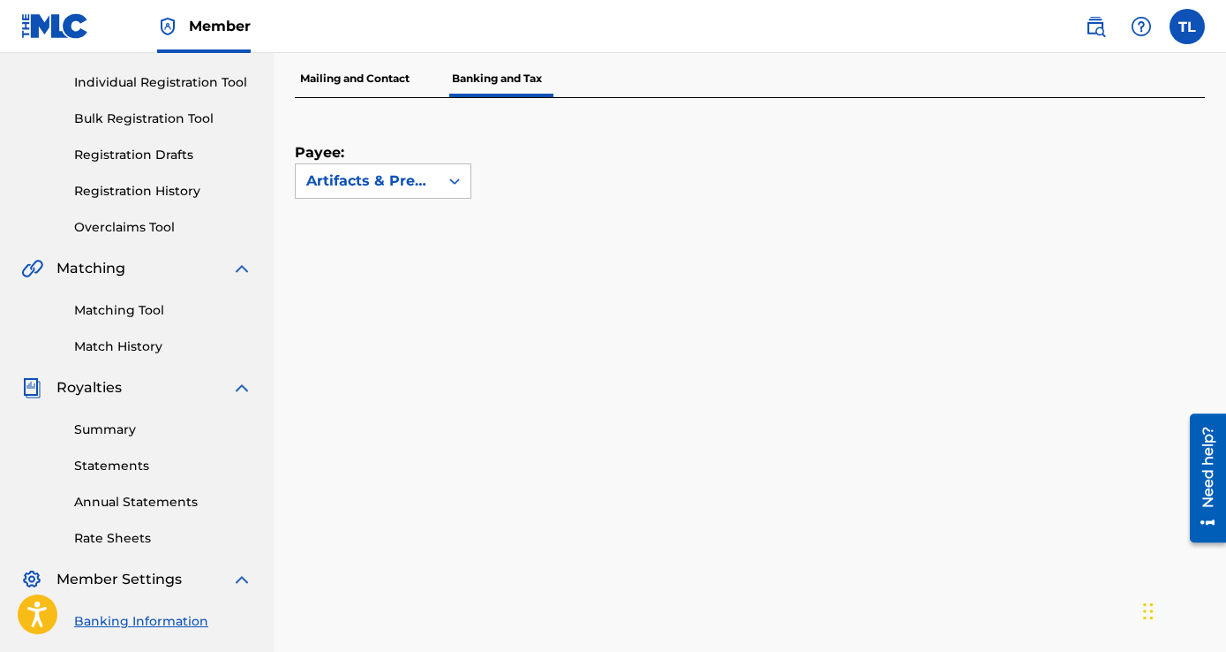
scroll to position [441, 0]
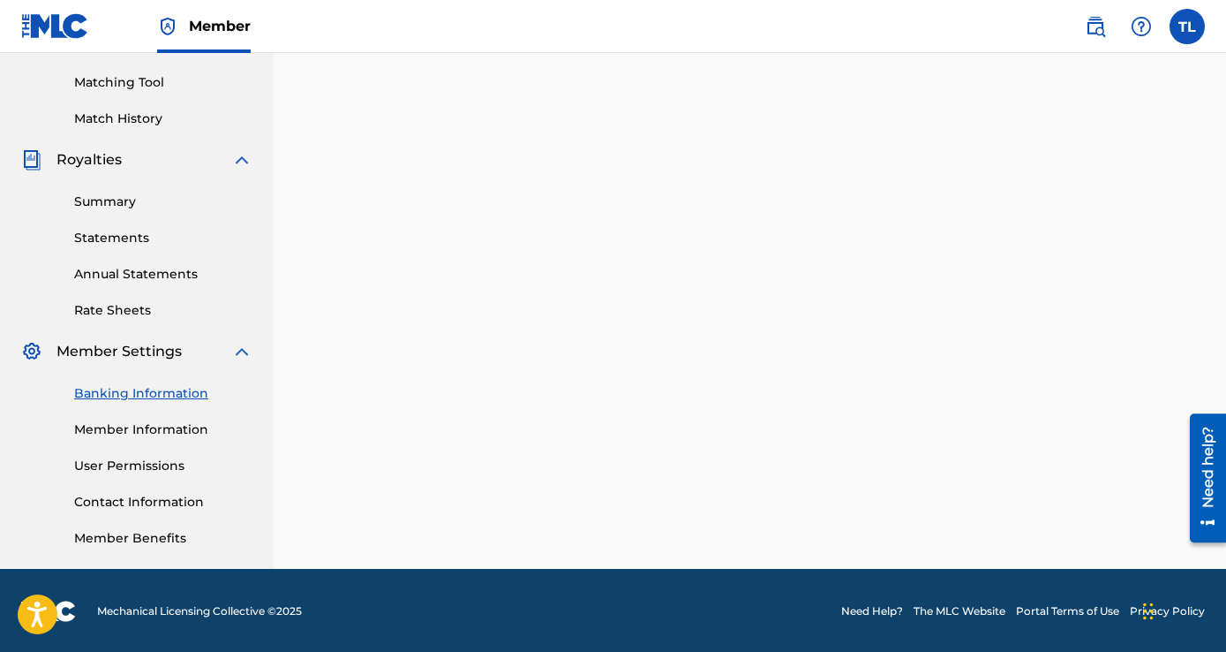
click at [176, 433] on link "Member Information" at bounding box center [163, 429] width 178 height 19
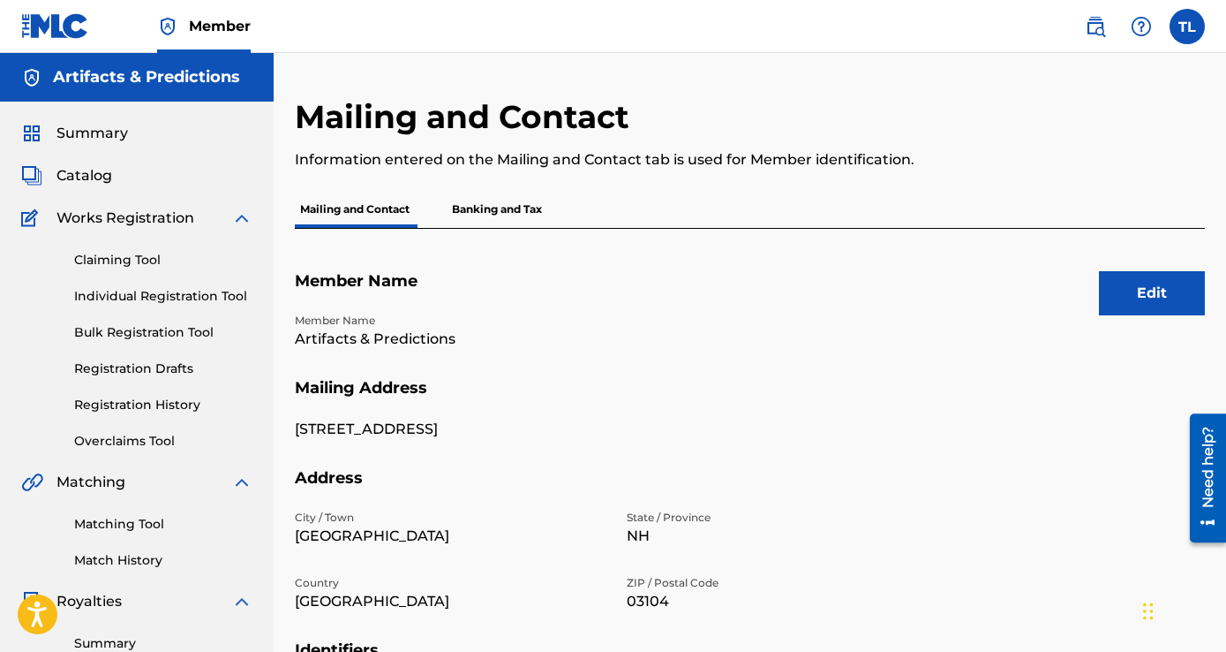
click at [510, 211] on p "Banking and Tax" at bounding box center [497, 209] width 101 height 37
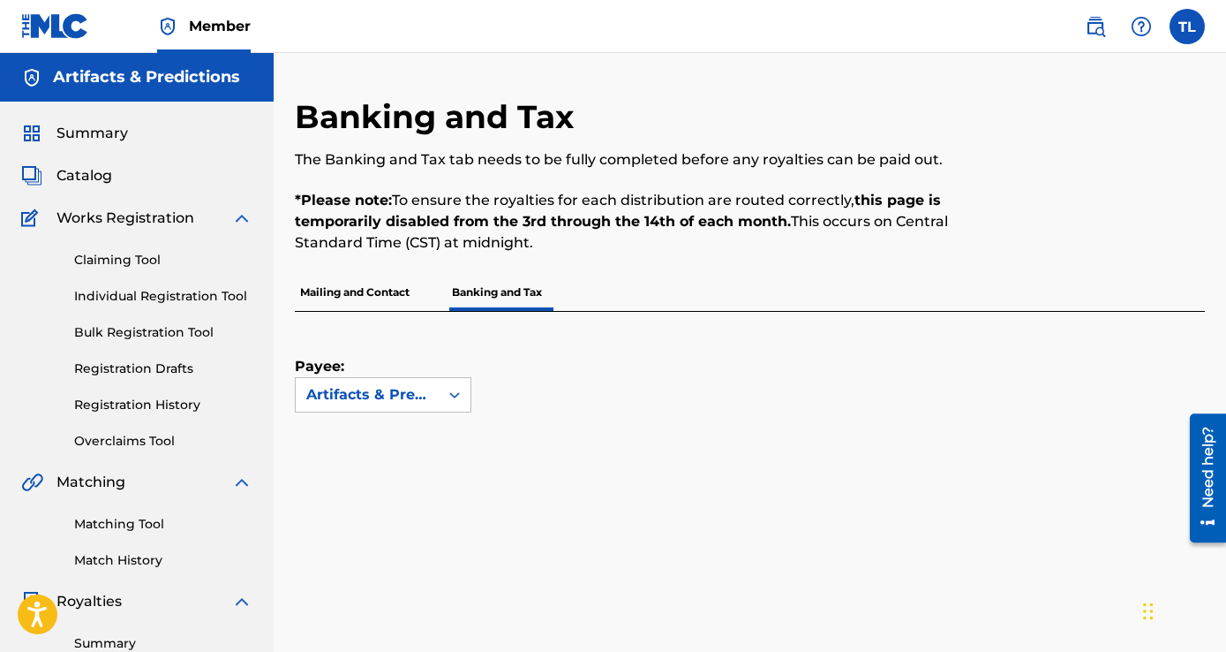
click at [122, 263] on link "Claiming Tool" at bounding box center [163, 260] width 178 height 19
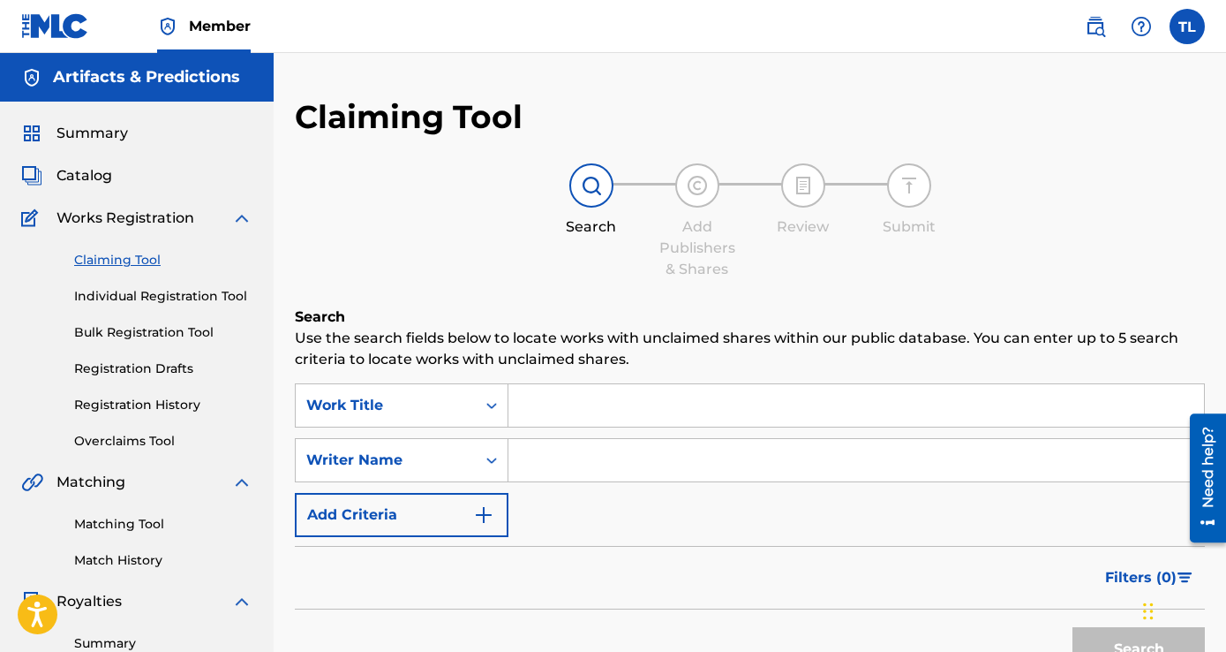
click at [150, 296] on link "Individual Registration Tool" at bounding box center [163, 296] width 178 height 19
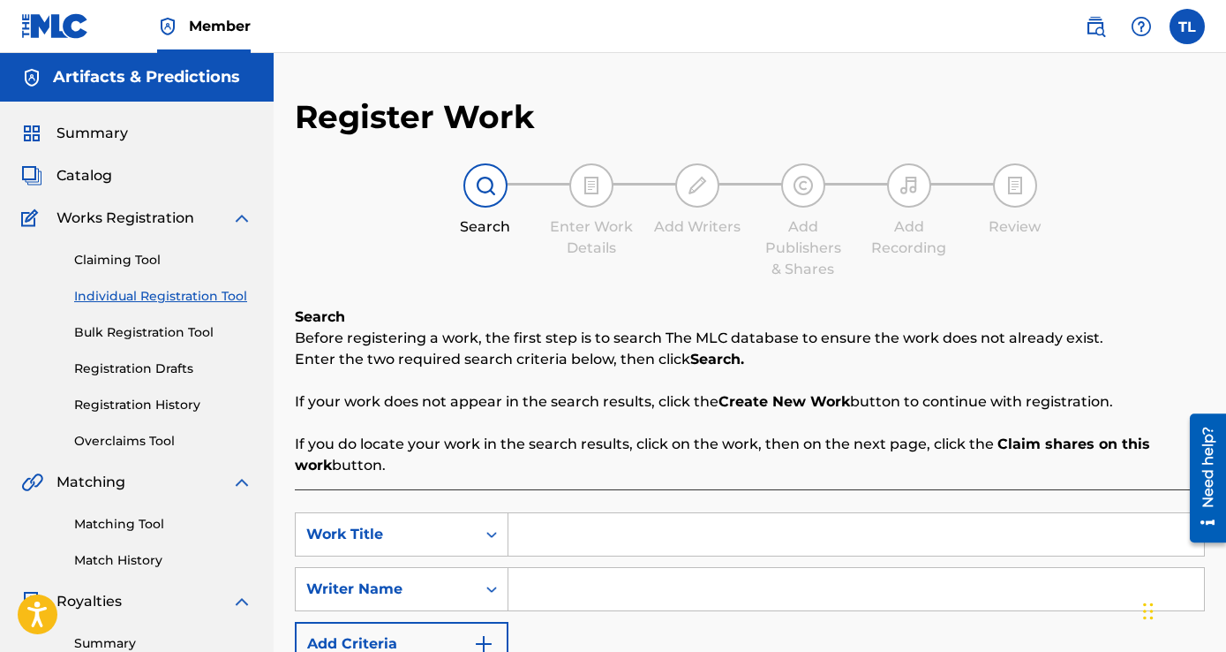
click at [123, 330] on link "Bulk Registration Tool" at bounding box center [163, 332] width 178 height 19
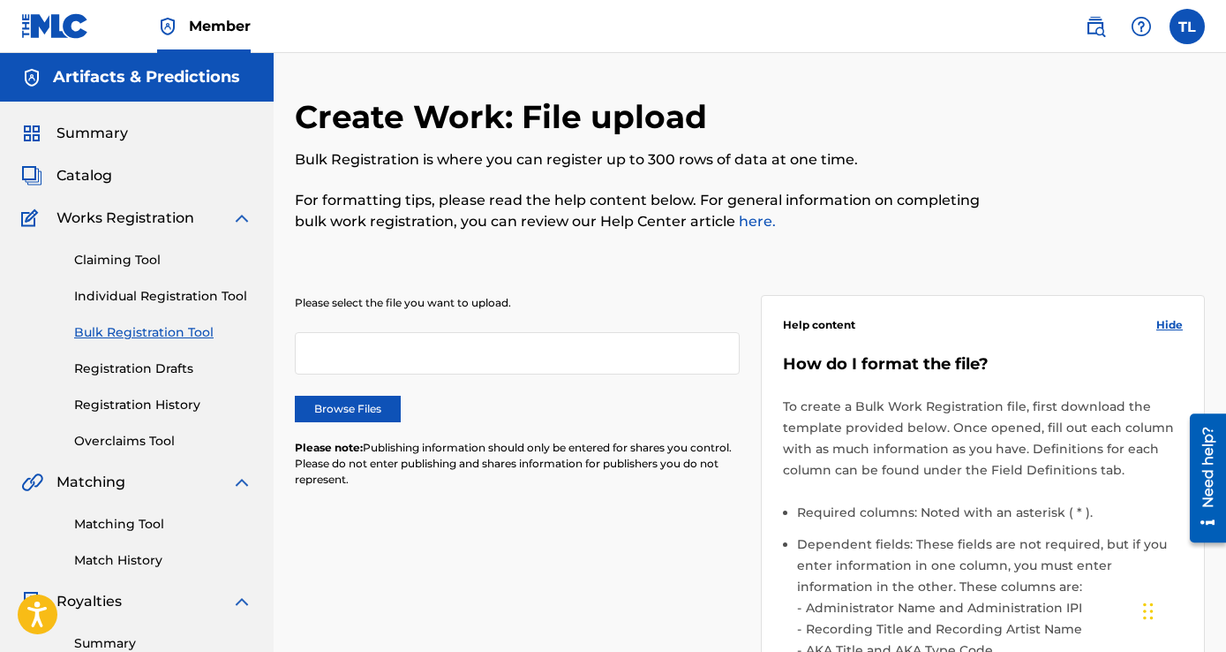
click at [137, 383] on div "Claiming Tool Individual Registration Tool Bulk Registration Tool Registration …" at bounding box center [136, 340] width 231 height 222
click at [136, 367] on link "Registration Drafts" at bounding box center [163, 368] width 178 height 19
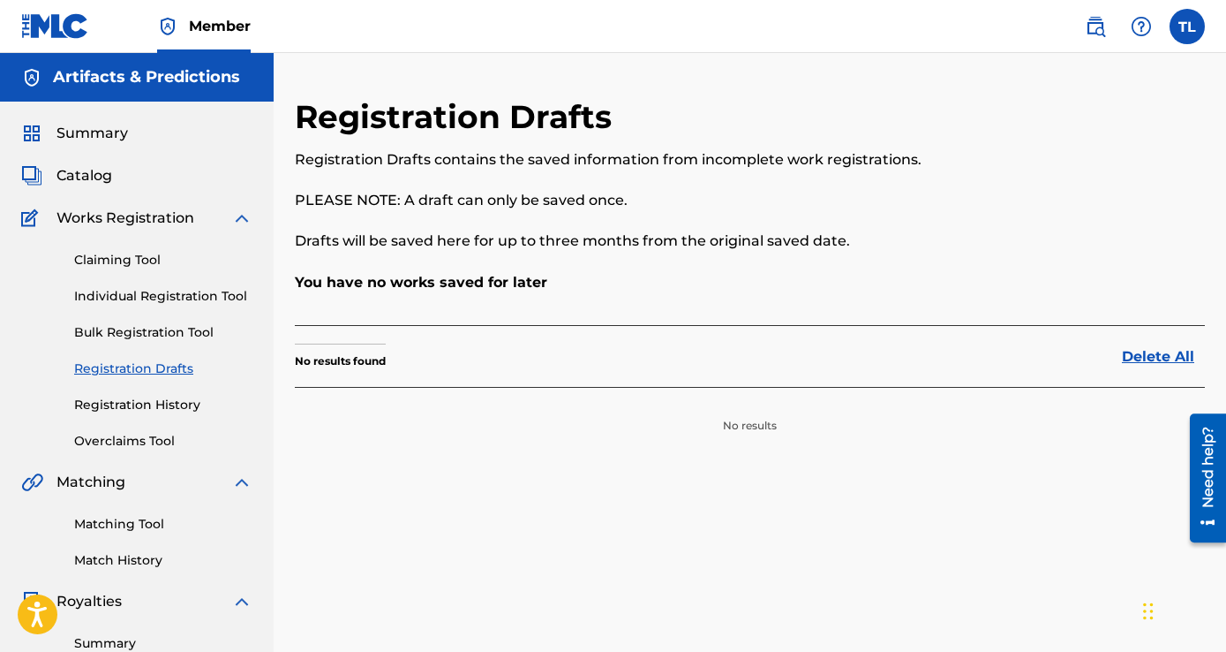
click at [137, 401] on link "Registration History" at bounding box center [163, 405] width 178 height 19
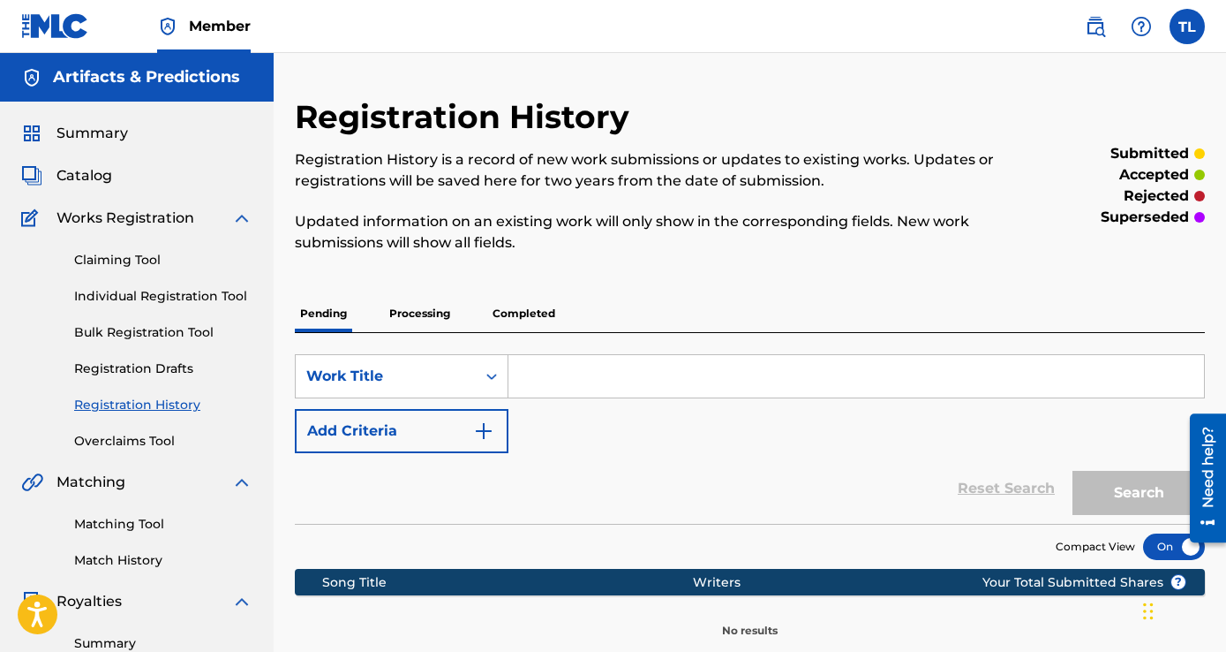
click at [92, 181] on span "Catalog" at bounding box center [85, 175] width 56 height 21
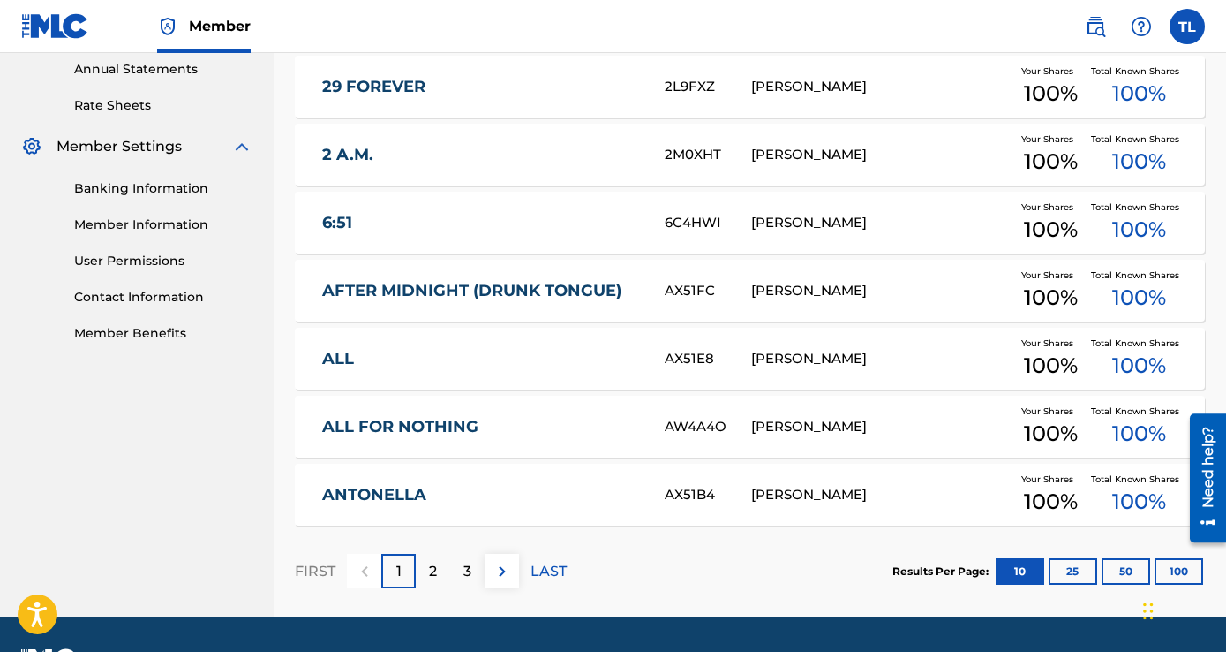
scroll to position [696, 0]
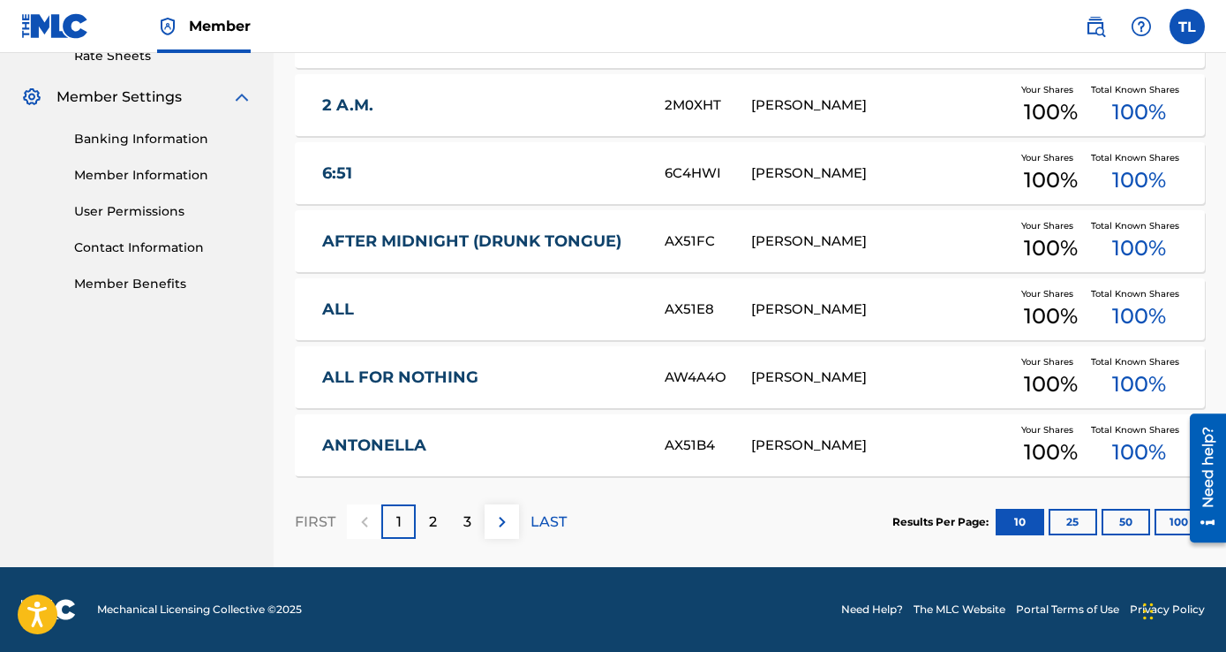
click at [531, 520] on p "LAST" at bounding box center [549, 521] width 36 height 21
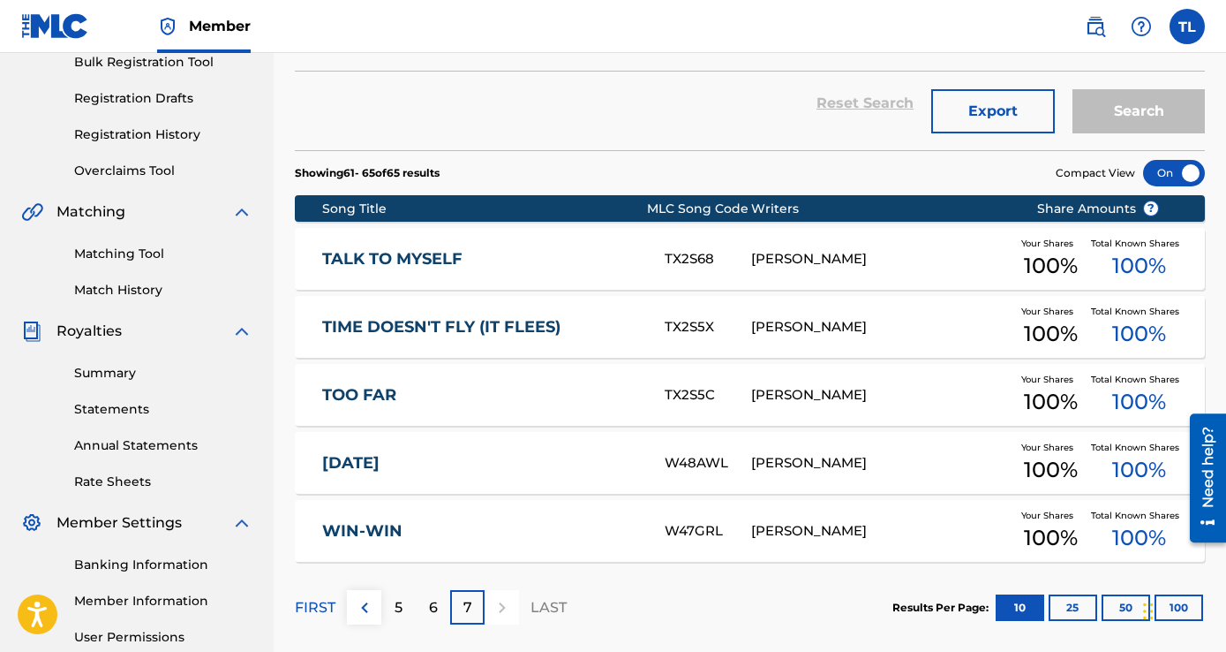
scroll to position [267, 0]
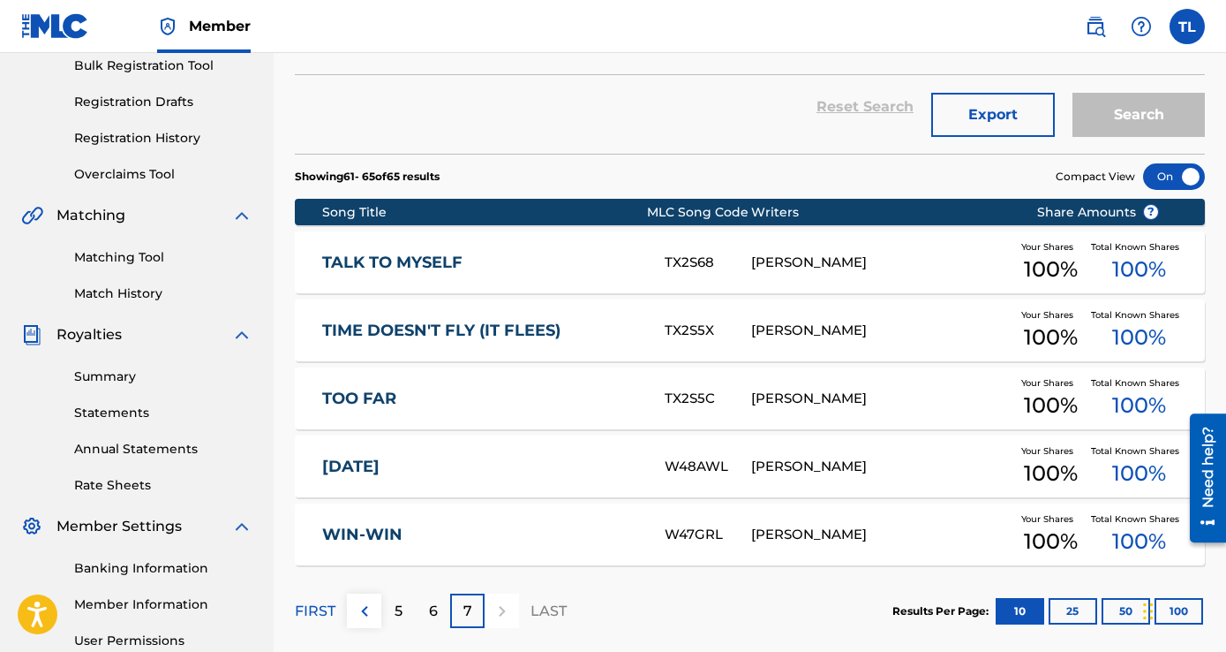
click at [439, 598] on div "6" at bounding box center [433, 610] width 34 height 34
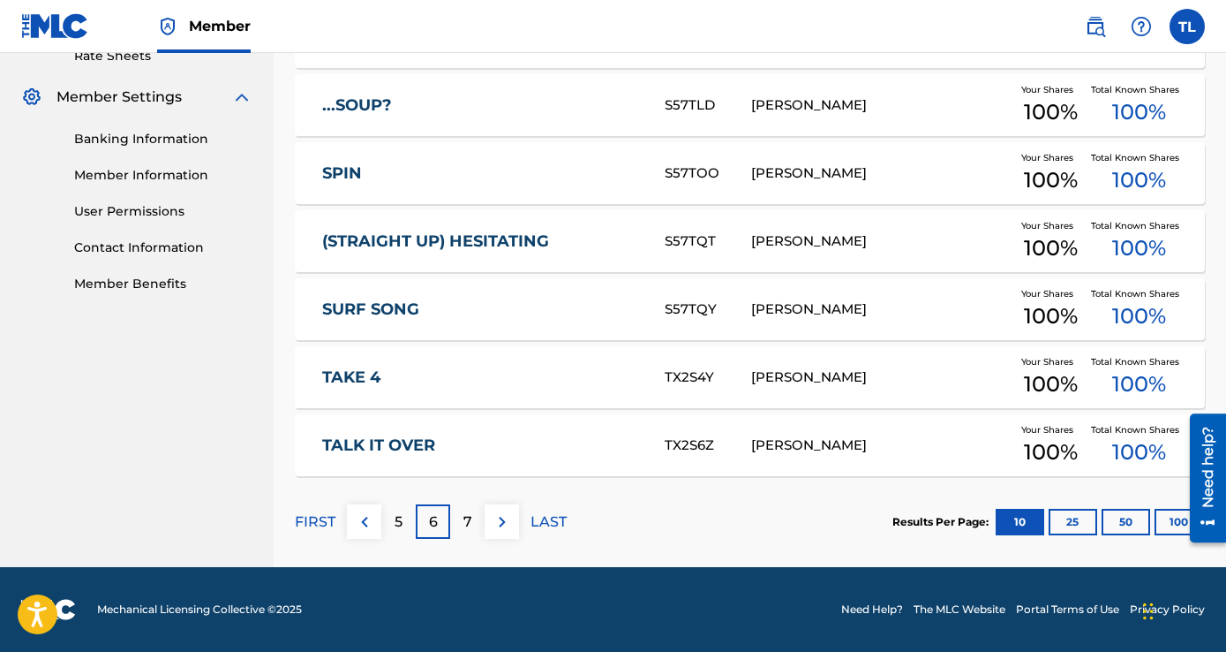
click at [416, 519] on div "6" at bounding box center [433, 521] width 34 height 34
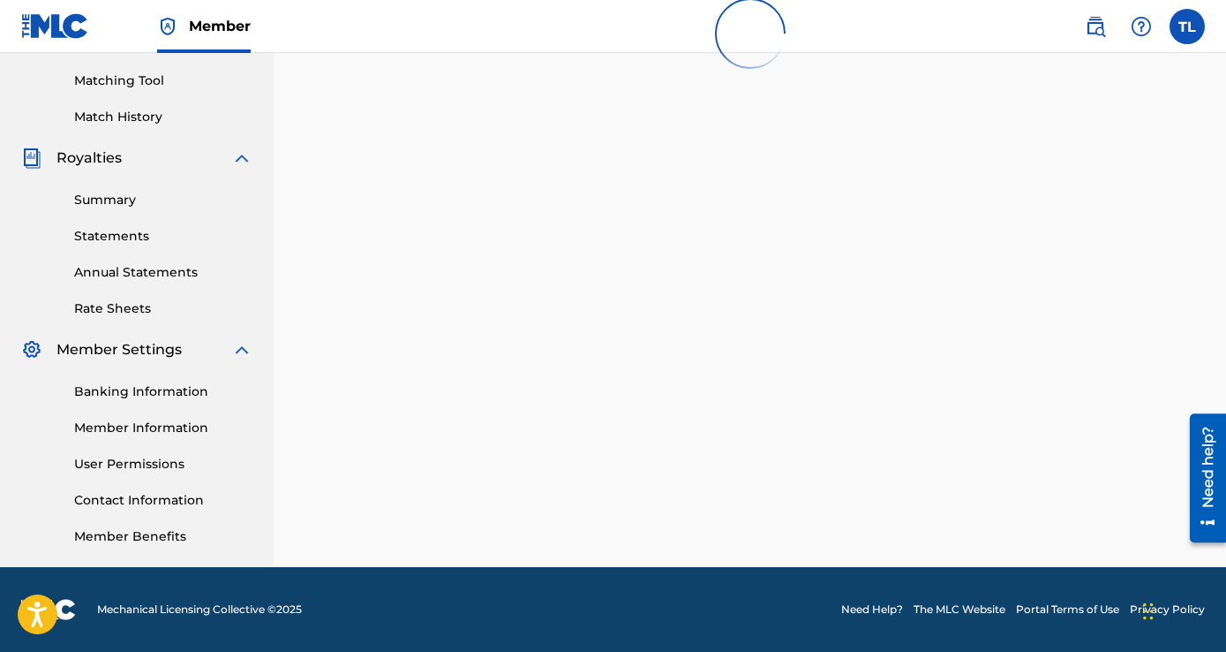
click at [404, 520] on div "SearchWithCriteriab85de262-4b33-4ce6-a002-6f117143a8de Work Title Add Criteria …" at bounding box center [750, 162] width 910 height 913
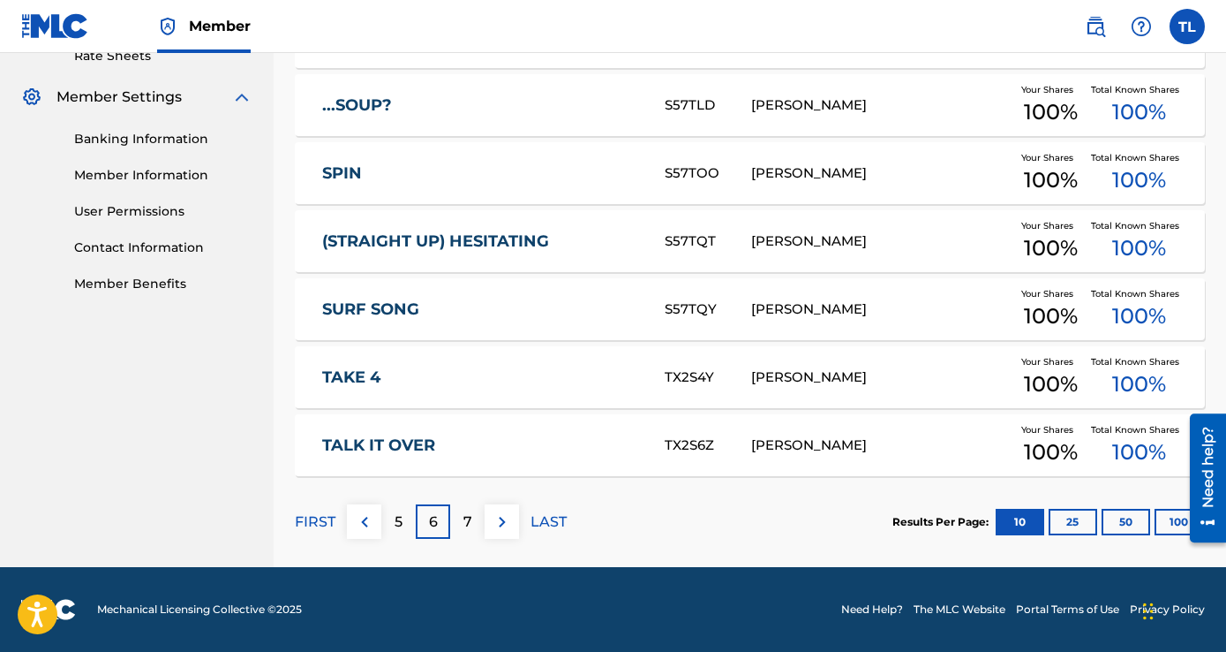
click at [398, 521] on p "5" at bounding box center [399, 521] width 8 height 21
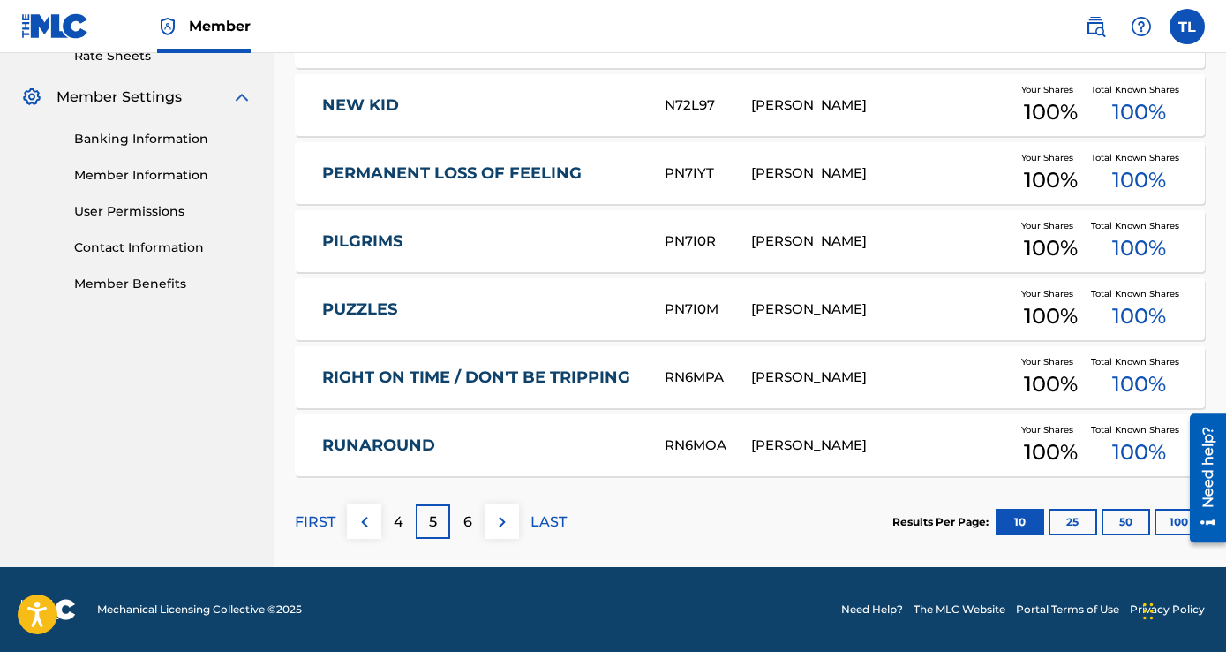
click at [376, 529] on button at bounding box center [364, 521] width 34 height 34
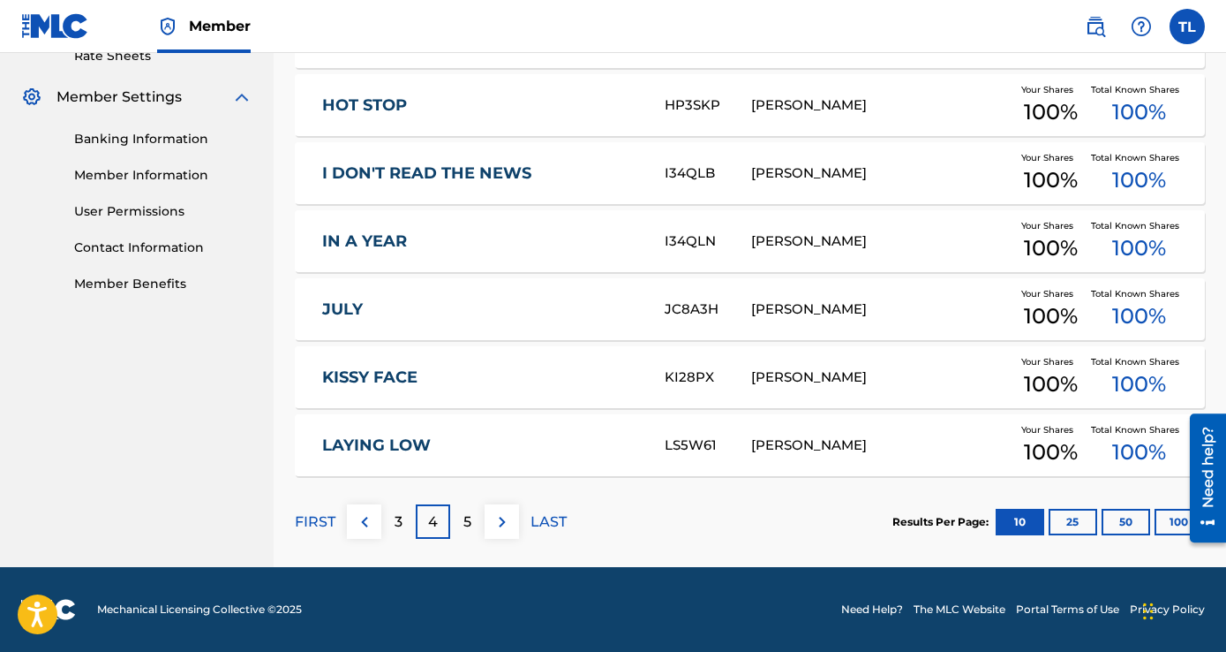
click at [391, 520] on div "3" at bounding box center [398, 521] width 34 height 34
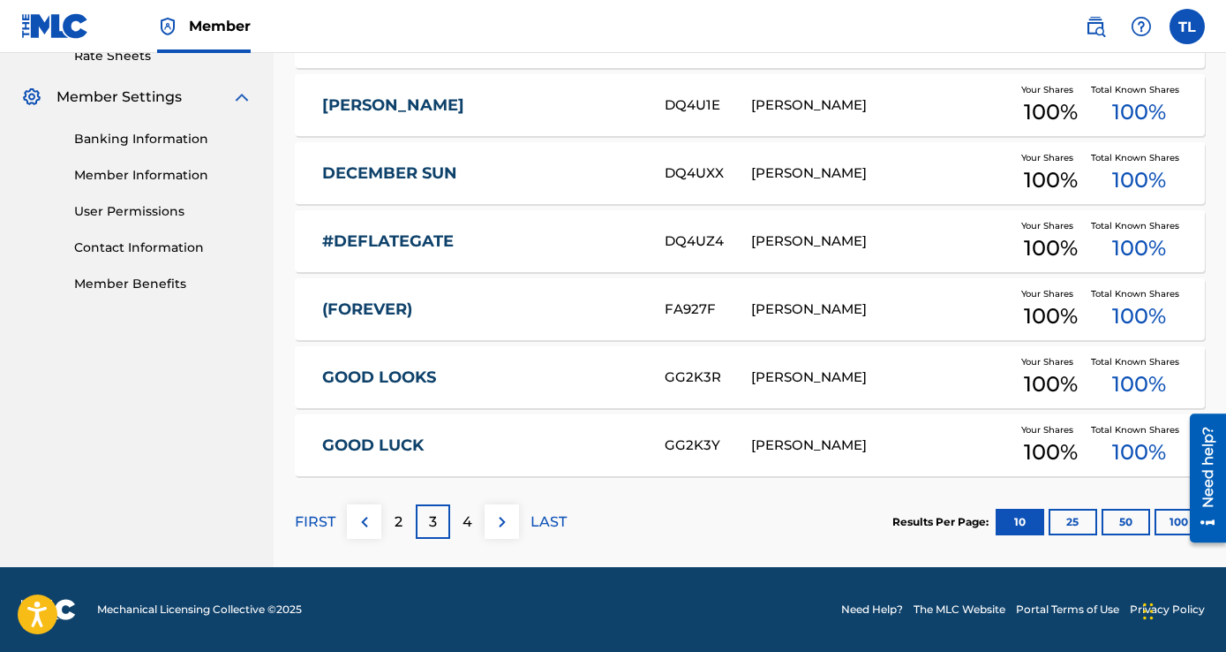
click at [378, 525] on button at bounding box center [364, 521] width 34 height 34
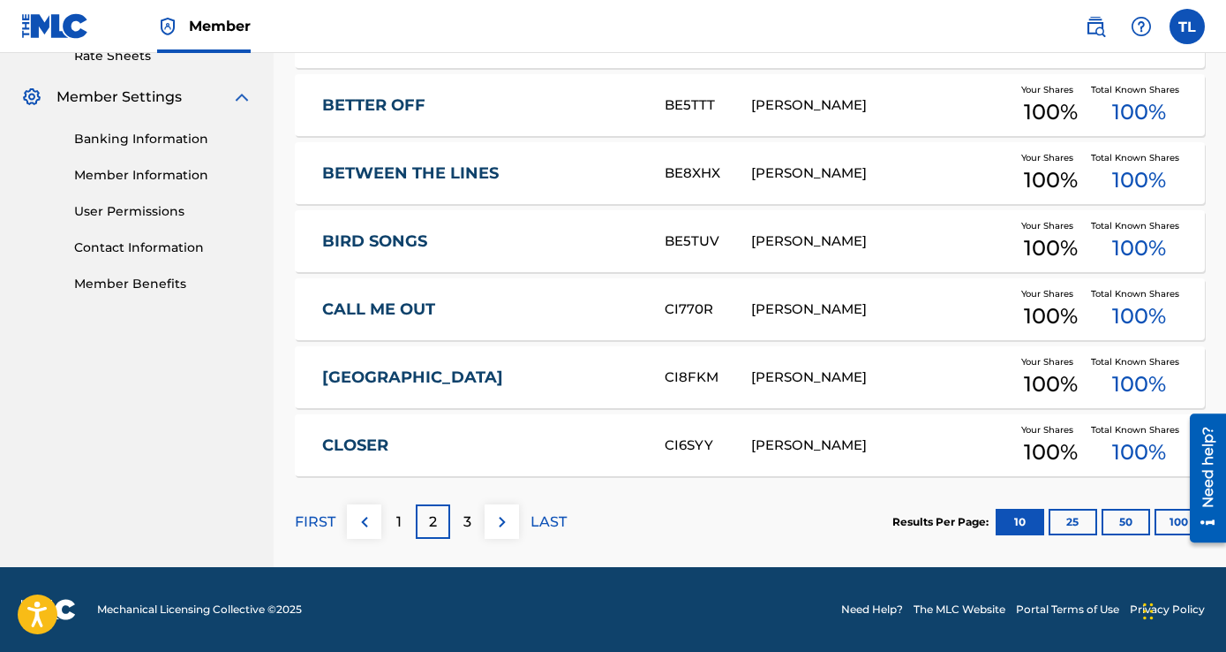
click at [387, 522] on div "1" at bounding box center [398, 521] width 34 height 34
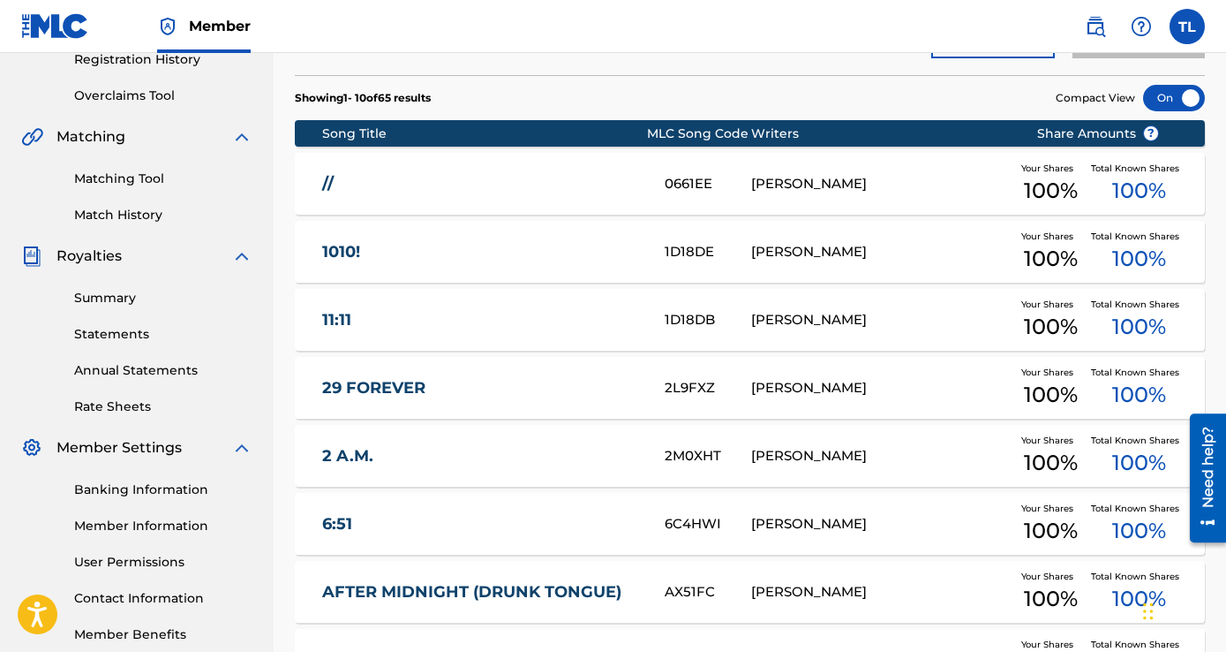
scroll to position [343, 0]
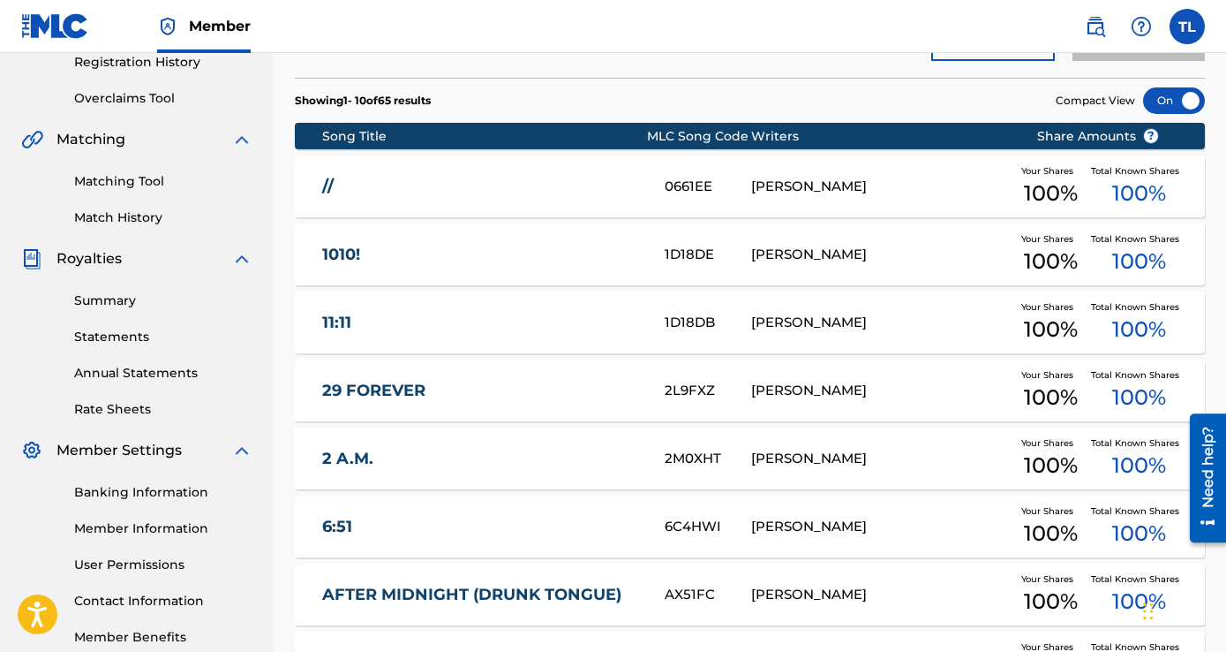
click at [352, 457] on link "2 A.M." at bounding box center [481, 458] width 319 height 20
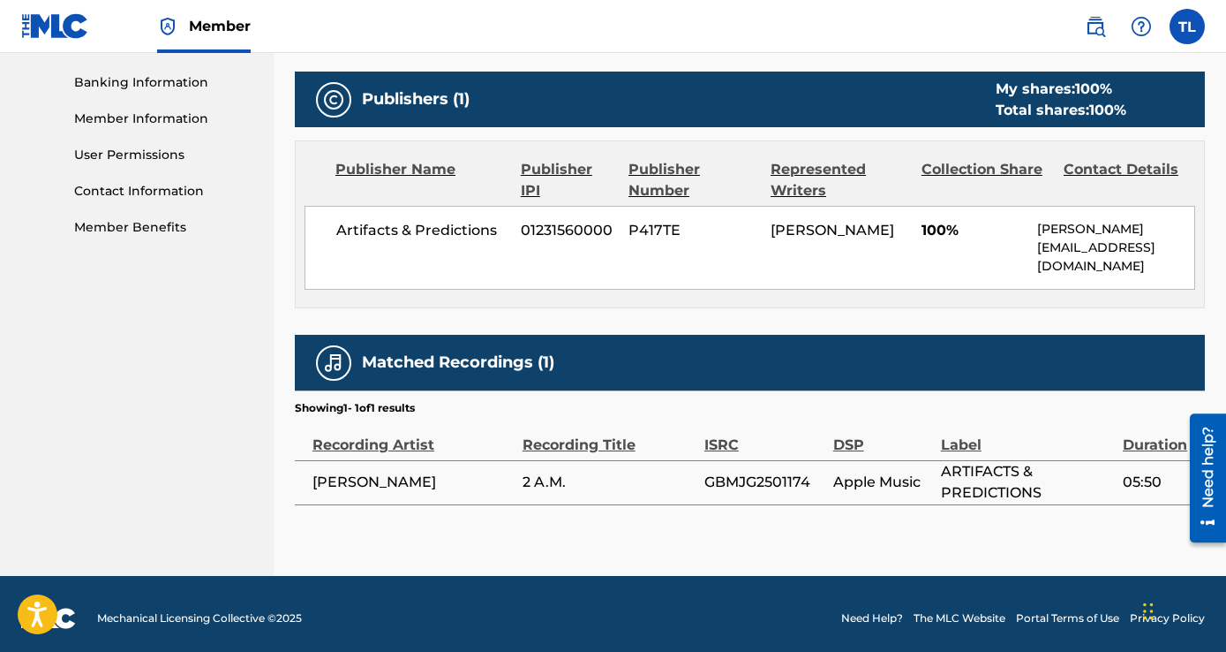
scroll to position [761, 0]
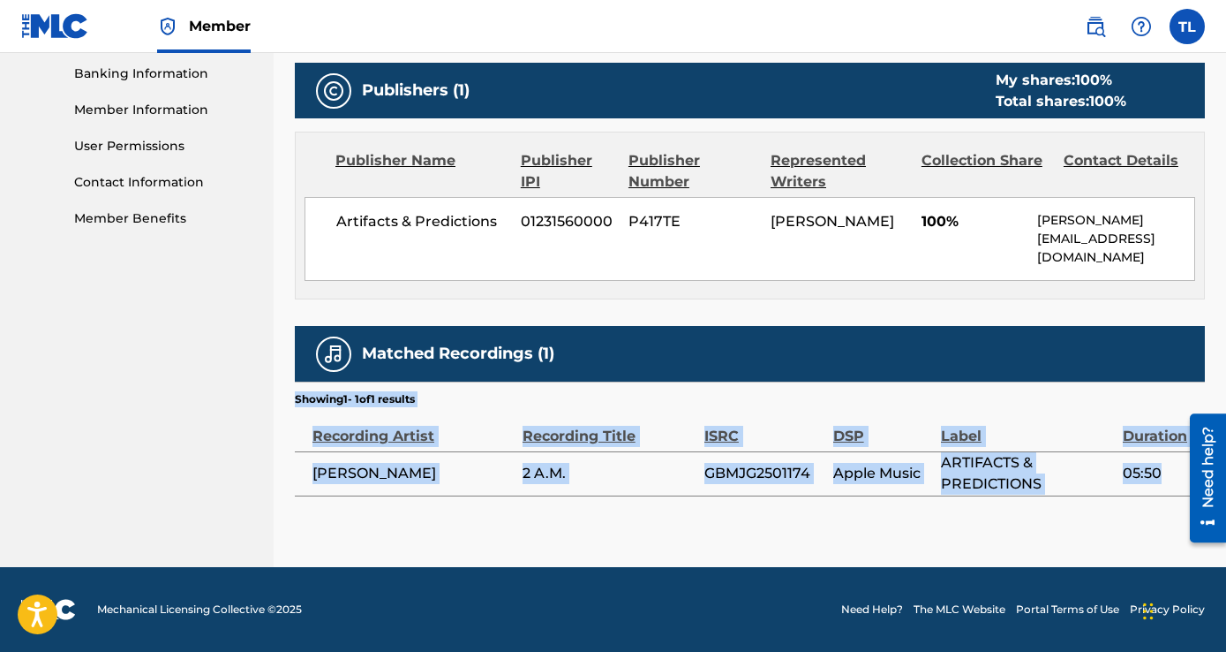
drag, startPoint x: 1161, startPoint y: 471, endPoint x: 283, endPoint y: 449, distance: 878.7
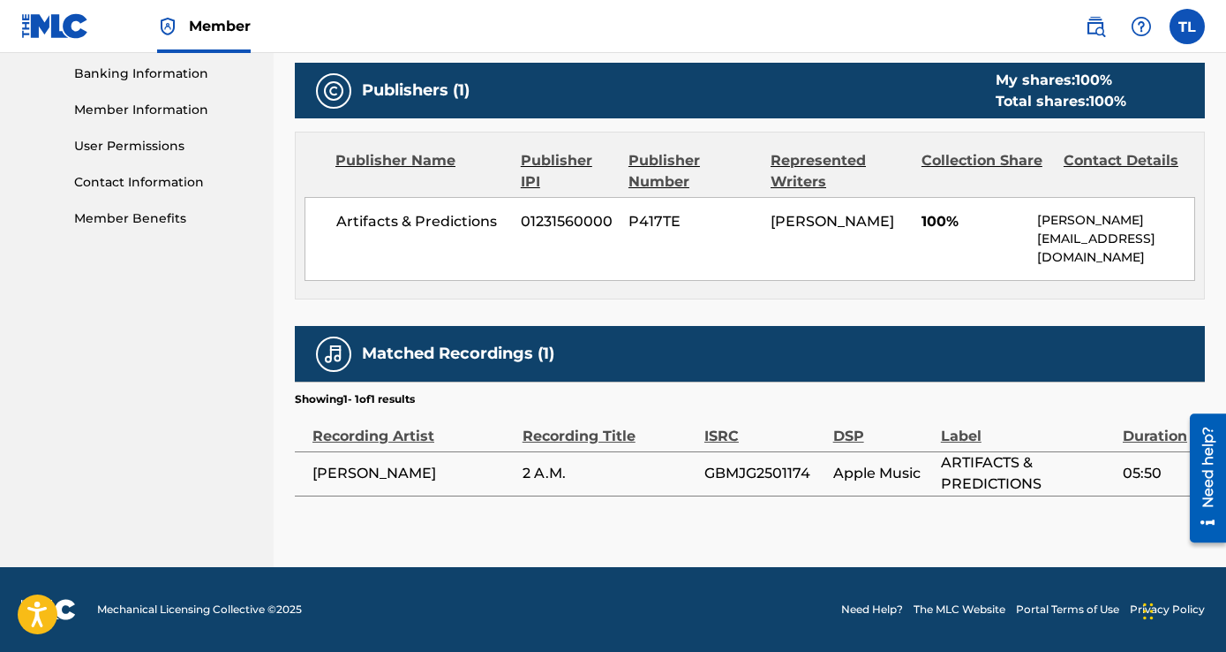
click at [300, 398] on p "Showing 1 - 1 of 1 results" at bounding box center [355, 399] width 120 height 16
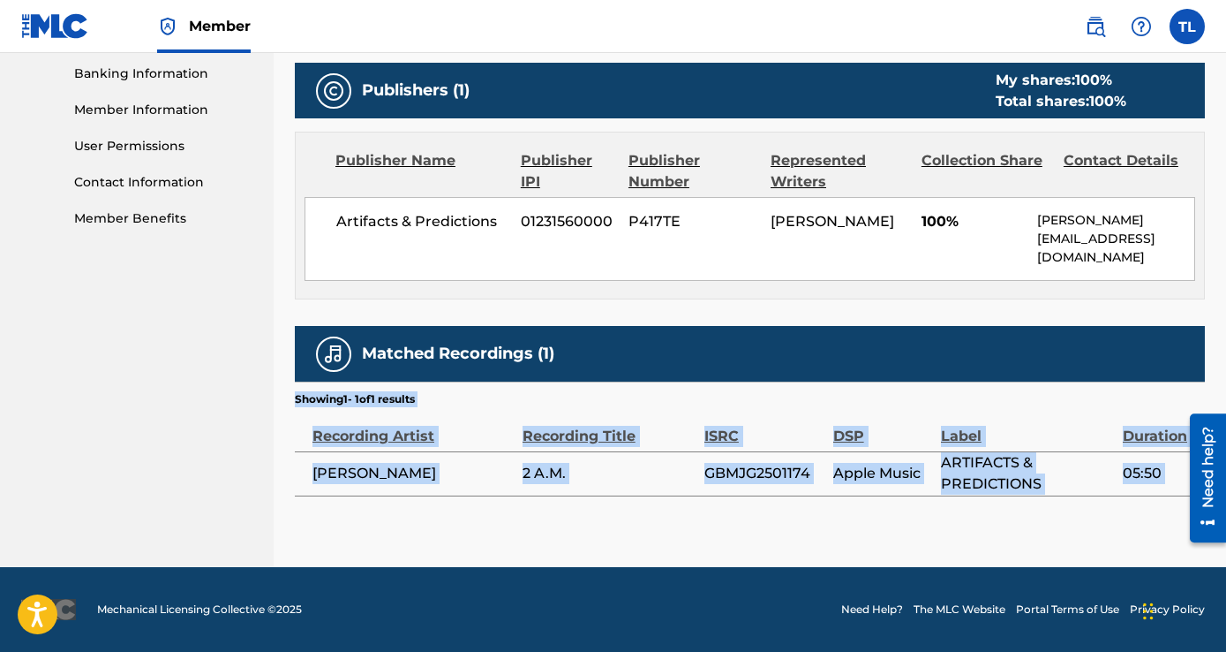
drag, startPoint x: 300, startPoint y: 398, endPoint x: 1003, endPoint y: 534, distance: 715.8
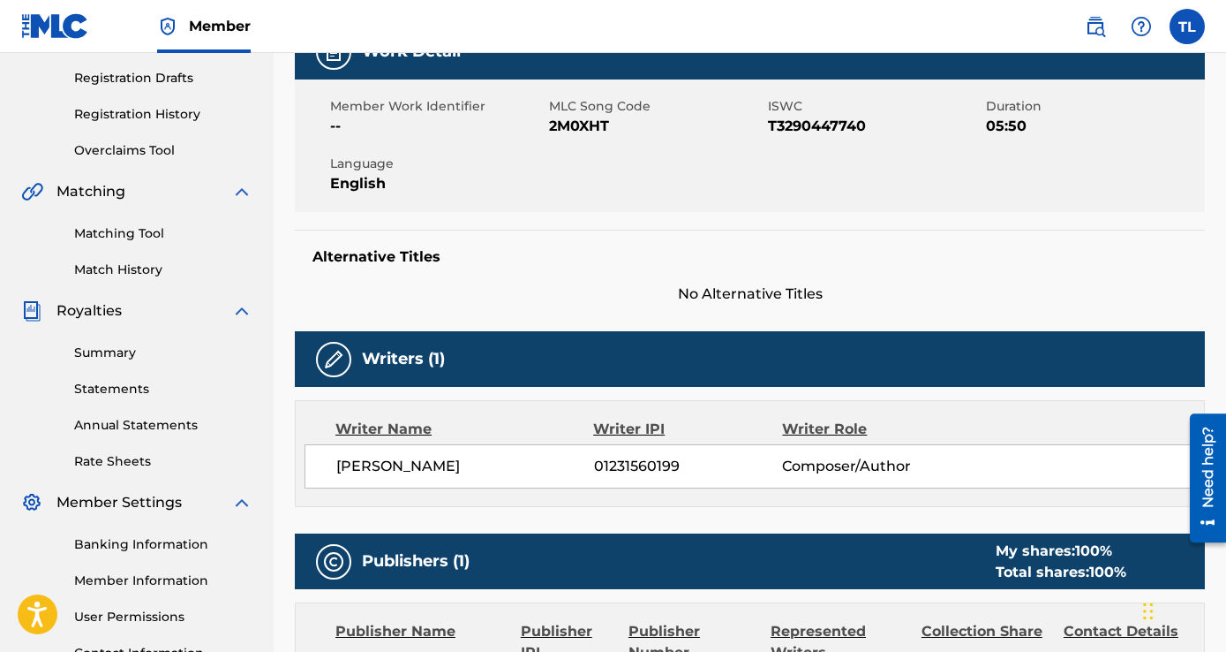
scroll to position [0, 0]
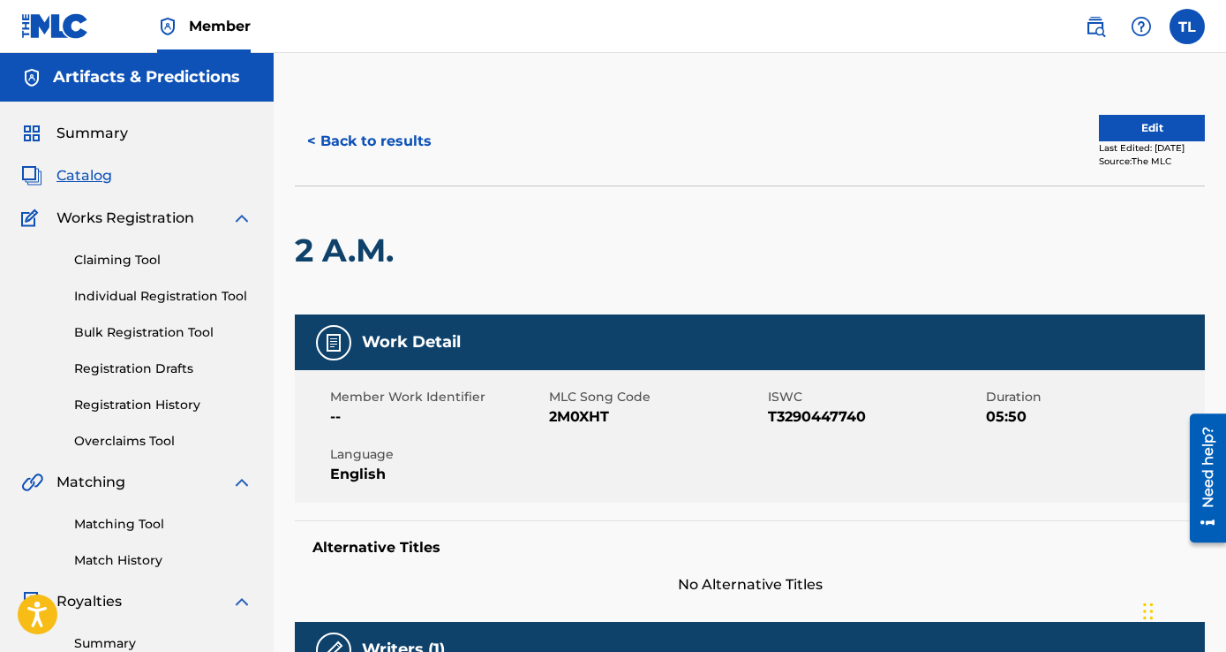
click at [361, 151] on button "< Back to results" at bounding box center [369, 141] width 149 height 44
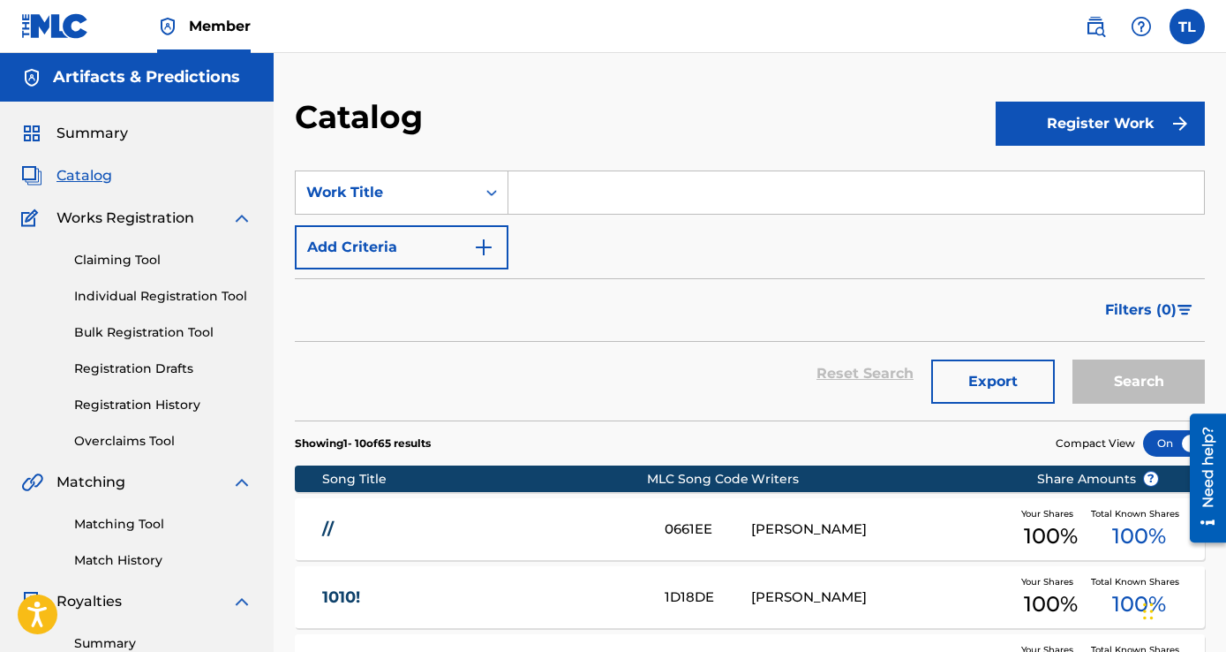
click at [575, 208] on input "Search Form" at bounding box center [857, 192] width 696 height 42
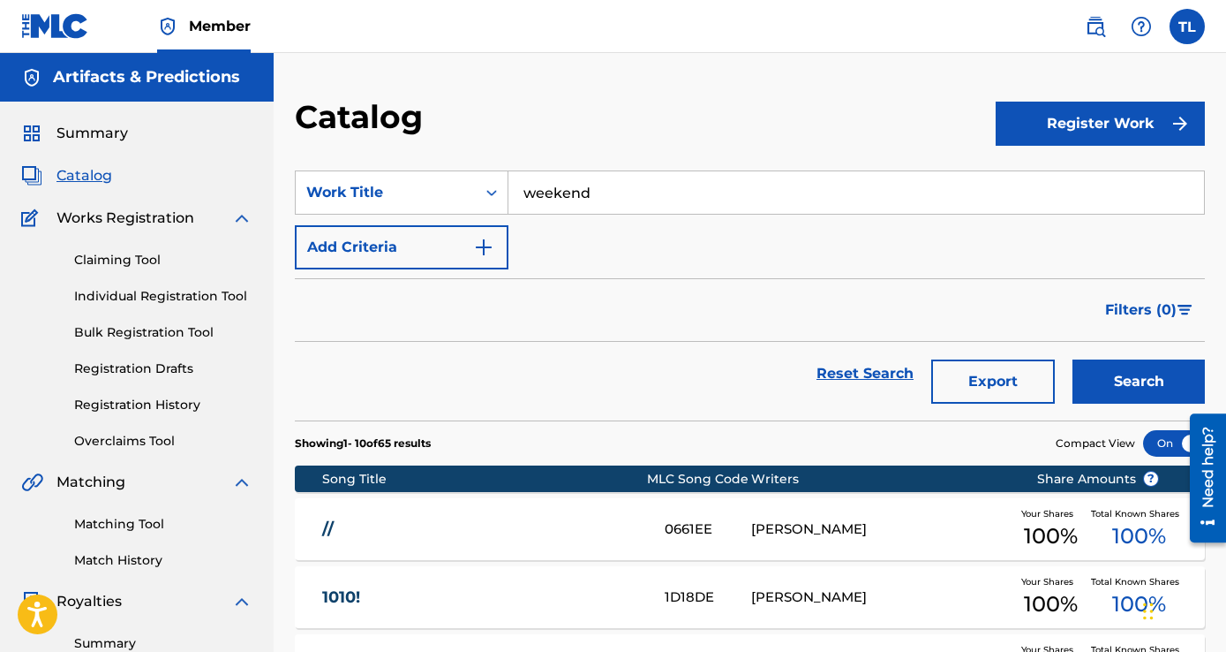
click at [1073, 359] on button "Search" at bounding box center [1139, 381] width 132 height 44
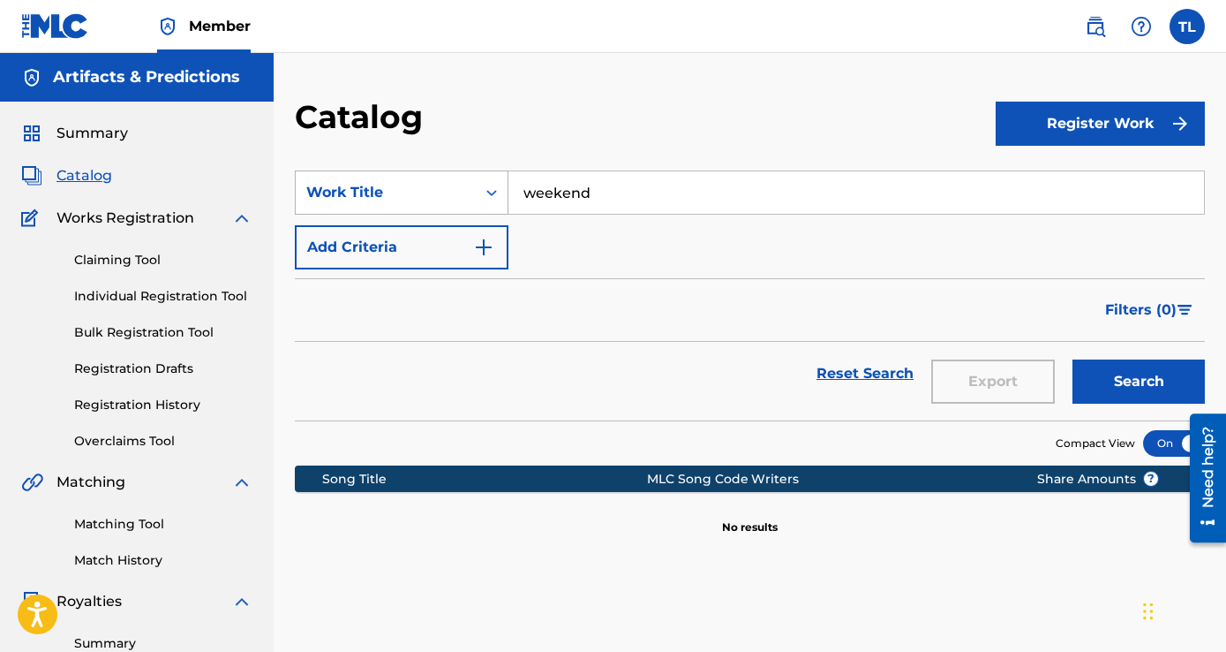
drag, startPoint x: 631, startPoint y: 190, endPoint x: 439, endPoint y: 185, distance: 192.5
click at [439, 185] on div "SearchWithCriteriab85de262-4b33-4ce6-a002-6f117143a8de Work Title weekend" at bounding box center [750, 192] width 910 height 44
click at [1073, 359] on button "Search" at bounding box center [1139, 381] width 132 height 44
type input "d"
type input "k"
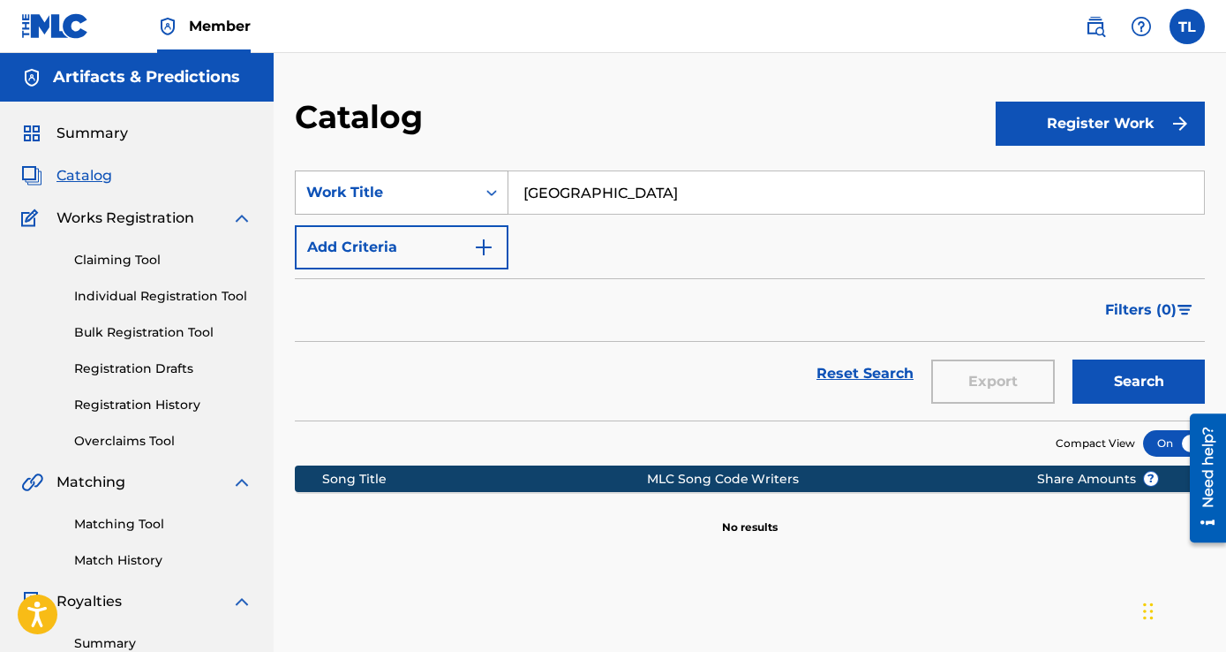
click at [1073, 359] on button "Search" at bounding box center [1139, 381] width 132 height 44
type input "l"
type input "beers"
click at [1073, 359] on button "Search" at bounding box center [1139, 381] width 132 height 44
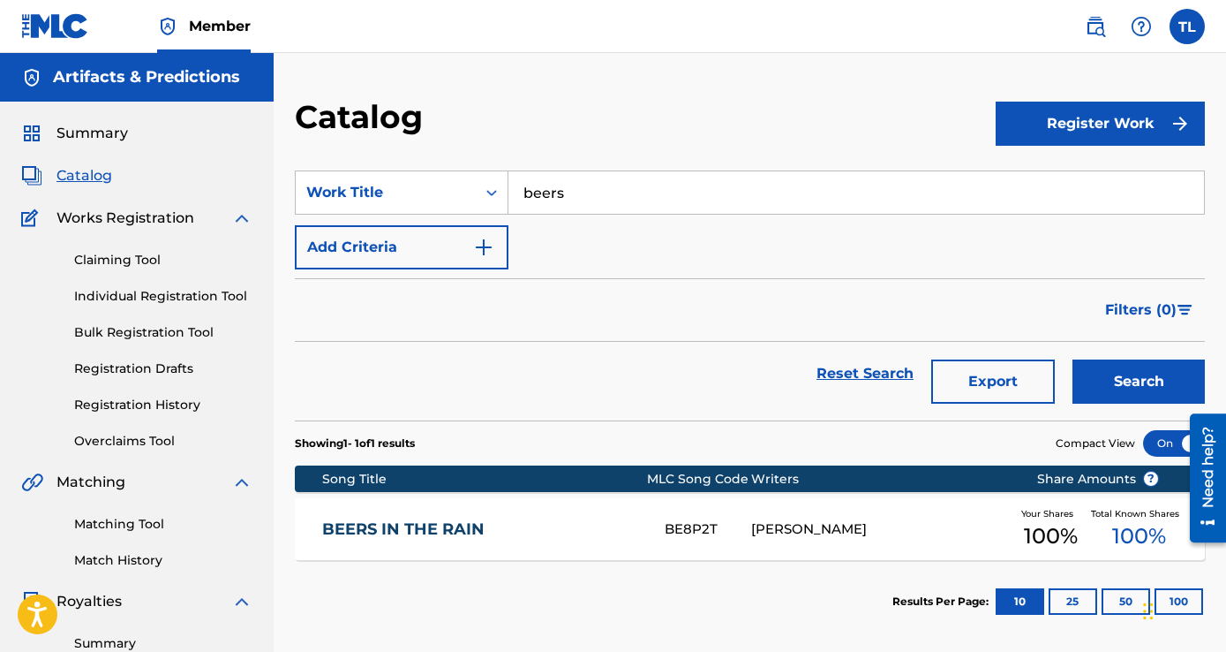
click at [452, 517] on div "BEERS IN THE RAIN BE8P2T [PERSON_NAME] Your Shares 100 % Total Known Shares 100…" at bounding box center [750, 529] width 910 height 62
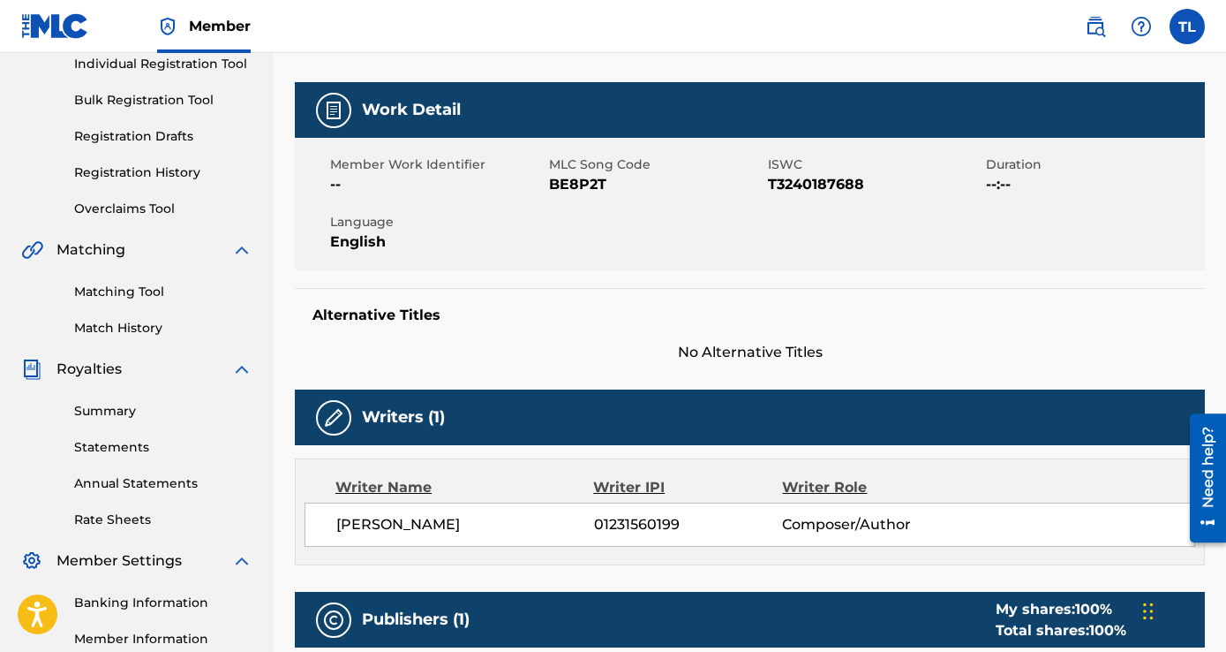
scroll to position [72, 0]
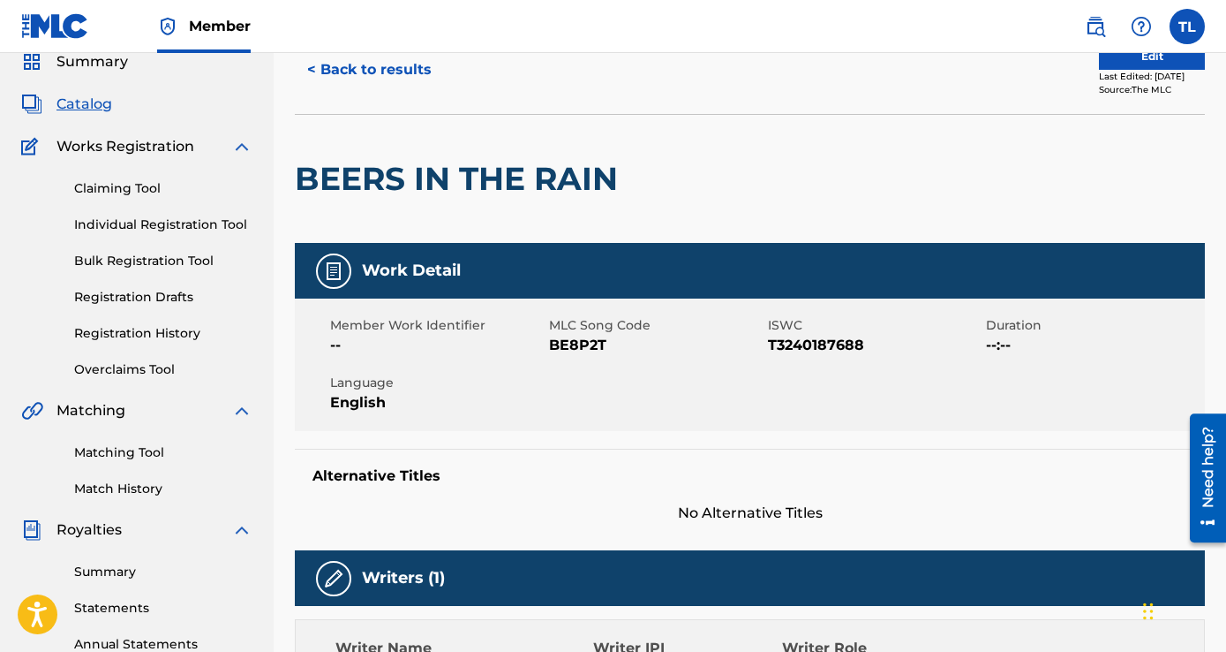
click at [124, 451] on link "Matching Tool" at bounding box center [163, 452] width 178 height 19
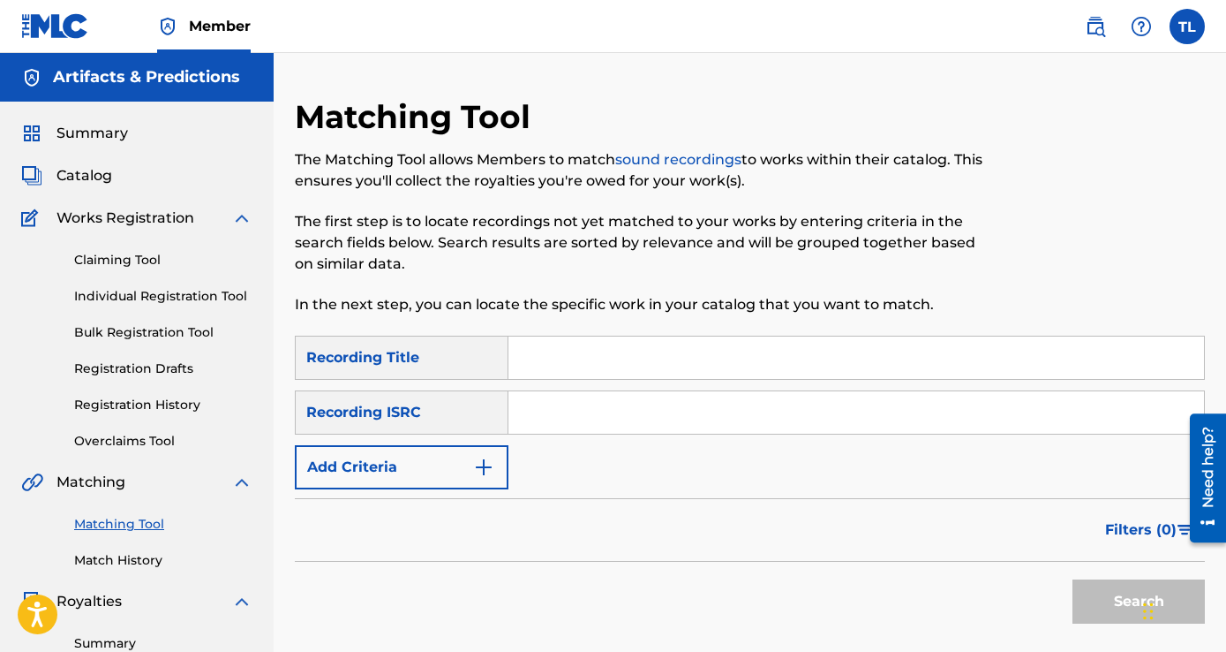
click at [194, 297] on link "Individual Registration Tool" at bounding box center [163, 296] width 178 height 19
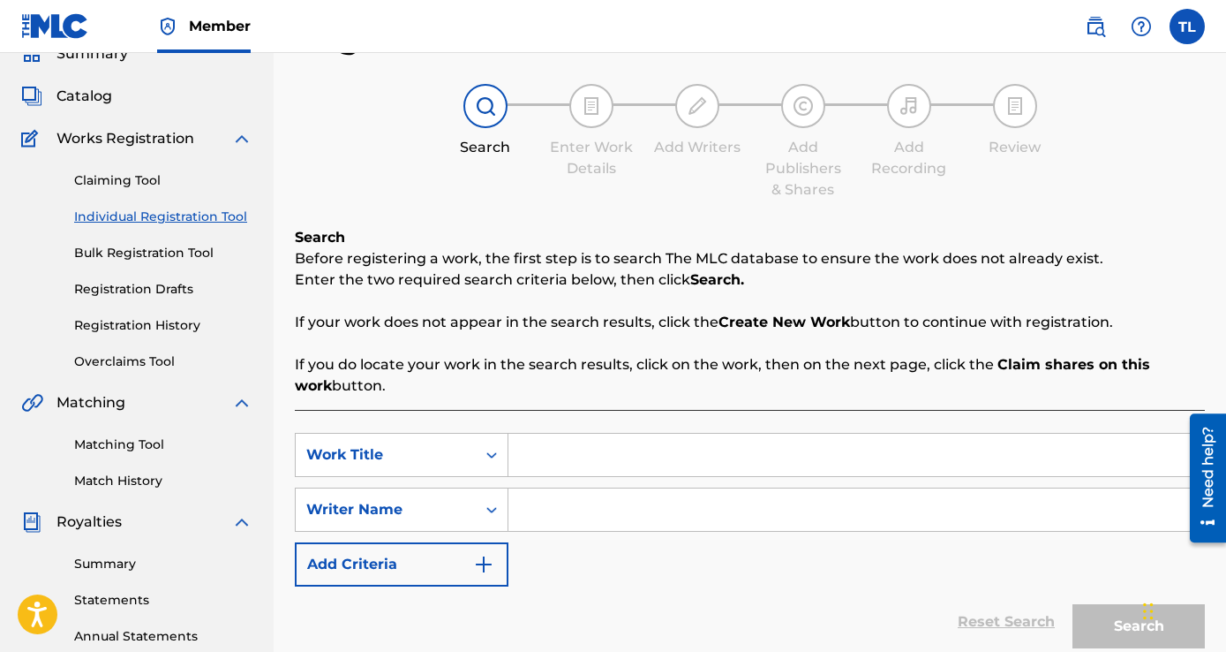
scroll to position [177, 0]
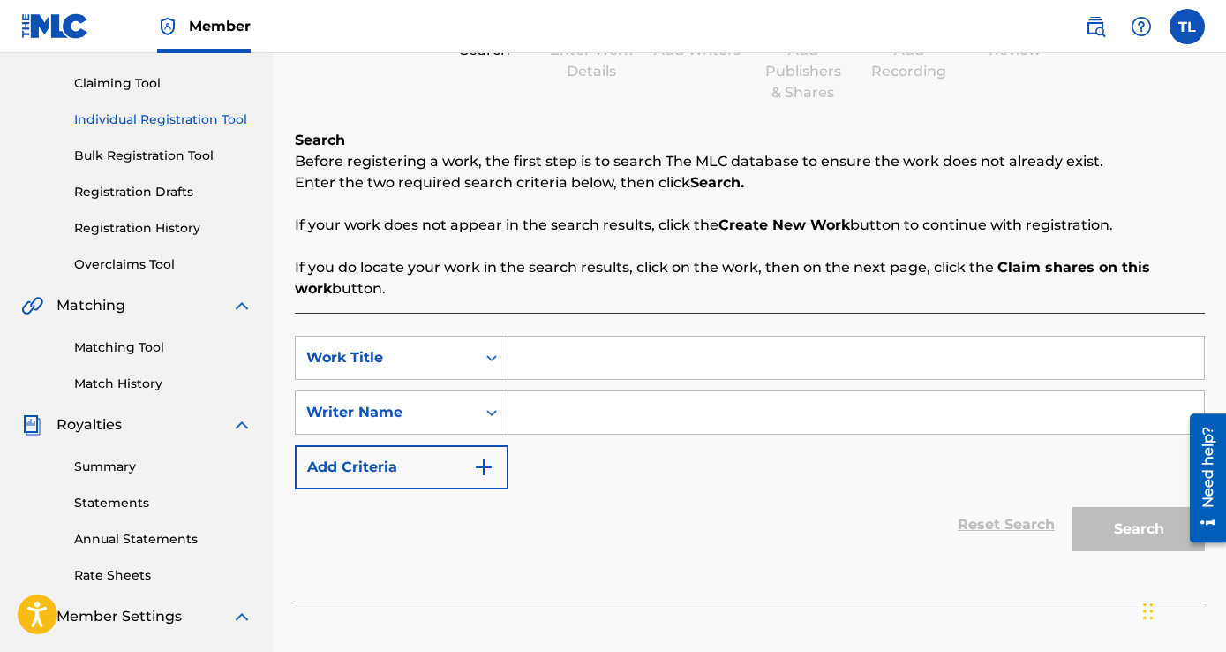
click at [613, 359] on input "Search Form" at bounding box center [857, 357] width 696 height 42
type input "Diamond Soul"
click at [688, 411] on input "Search Form" at bounding box center [857, 412] width 696 height 42
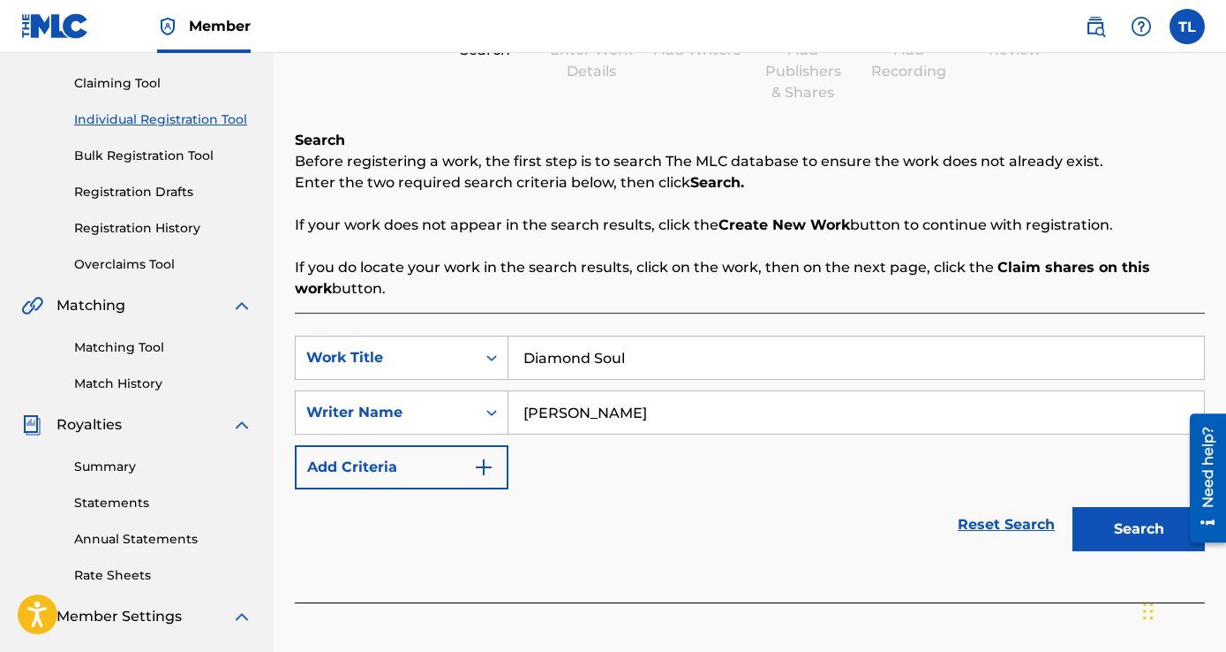
type input "[PERSON_NAME]"
click at [1073, 507] on button "Search" at bounding box center [1139, 529] width 132 height 44
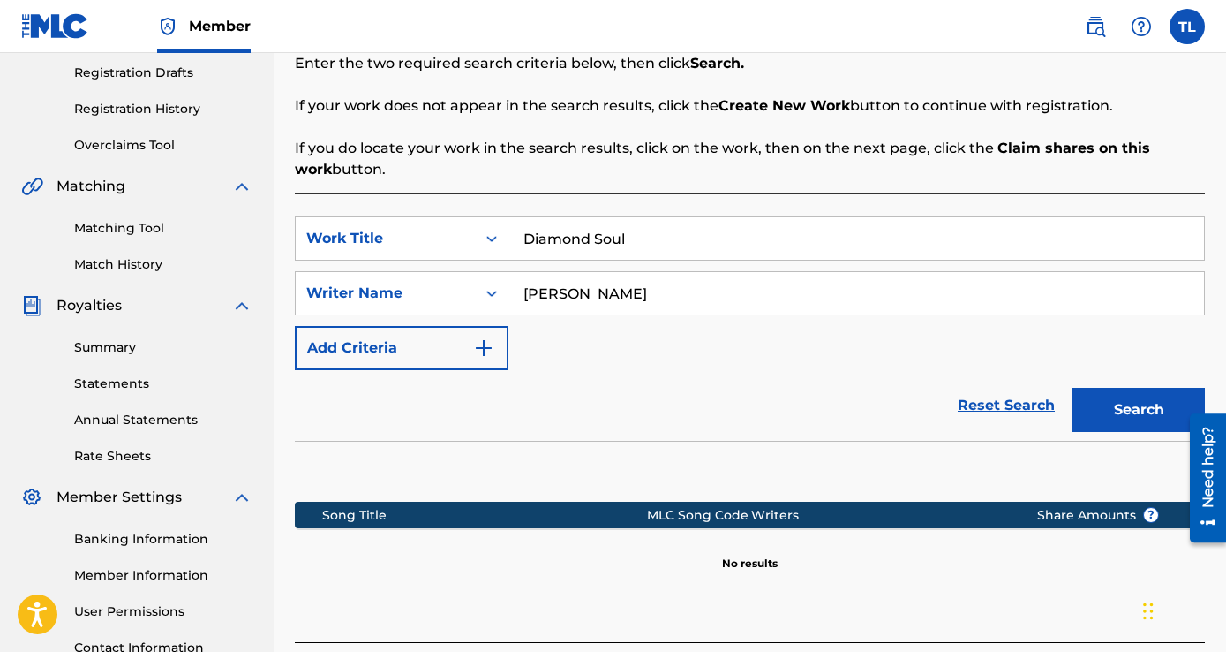
scroll to position [443, 0]
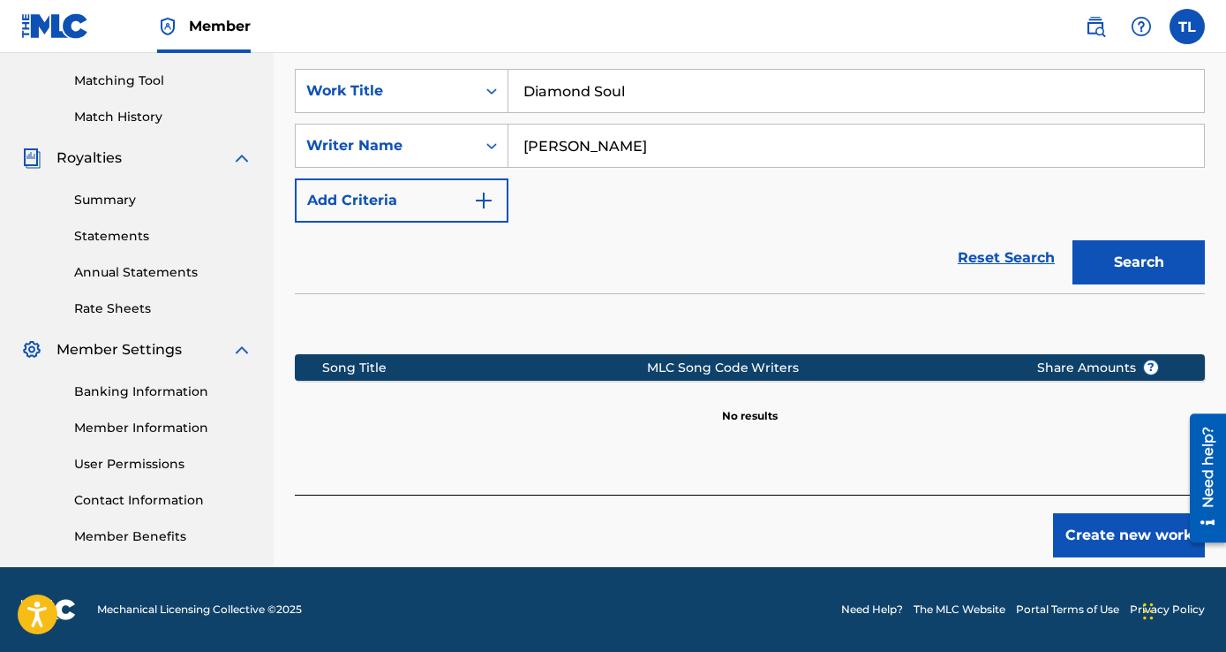
click at [1126, 538] on button "Create new work" at bounding box center [1129, 535] width 152 height 44
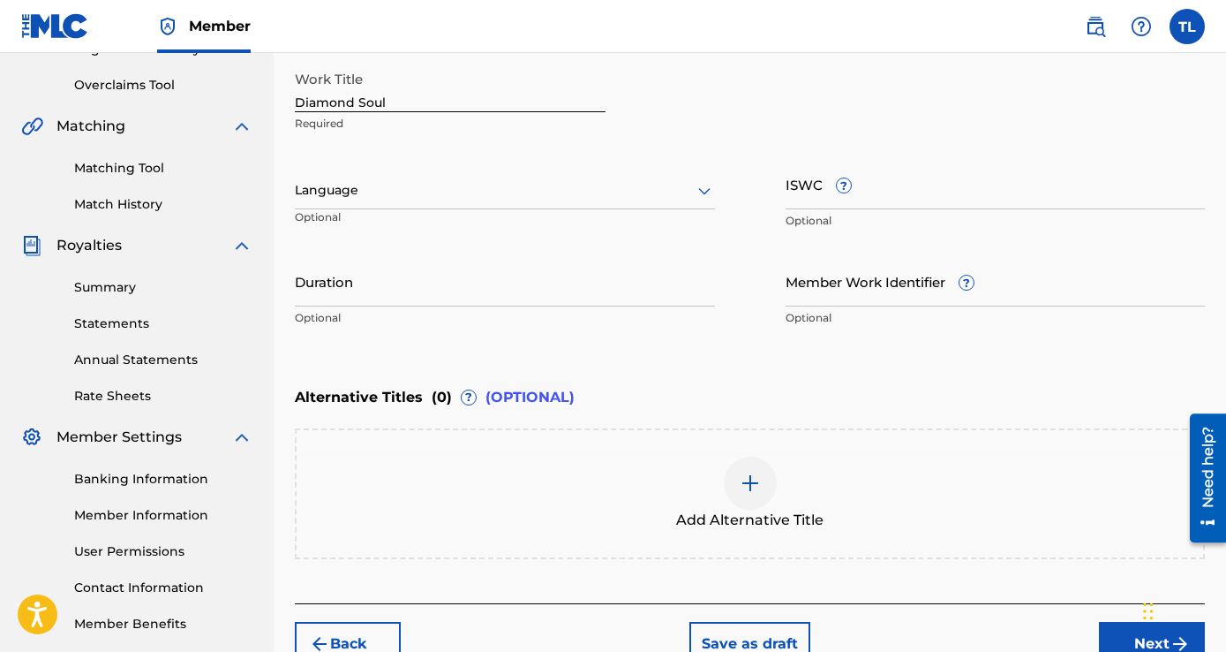
scroll to position [366, 0]
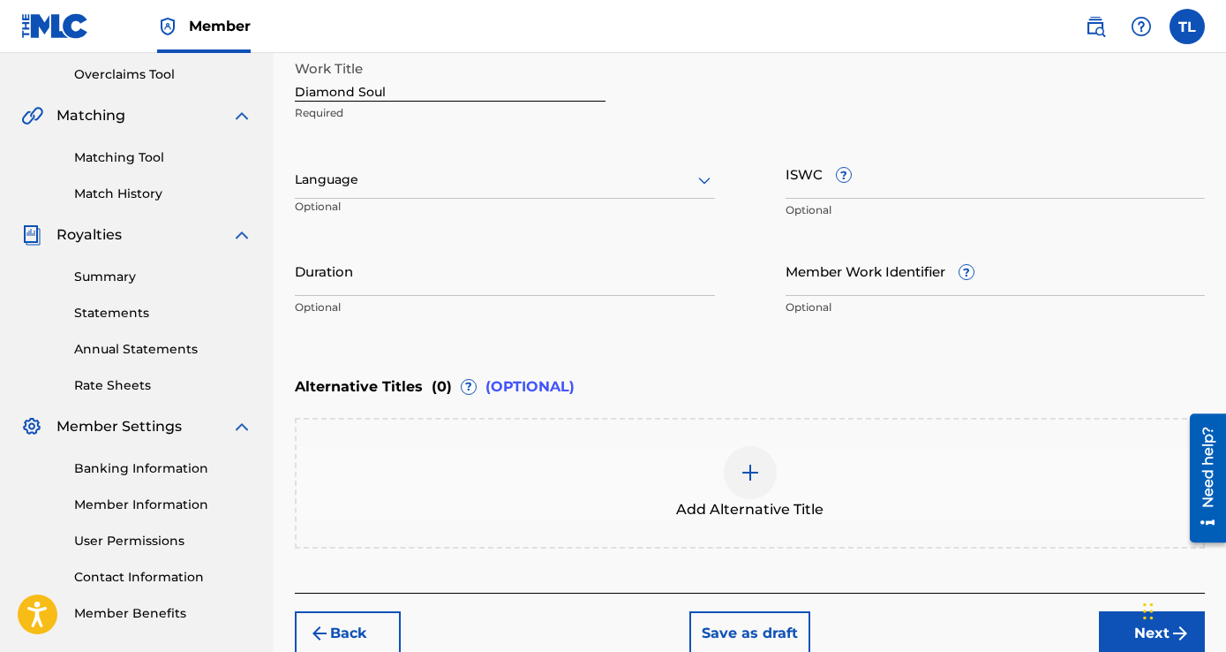
click at [812, 184] on input "ISWC ?" at bounding box center [996, 173] width 420 height 50
paste input "T3290447875"
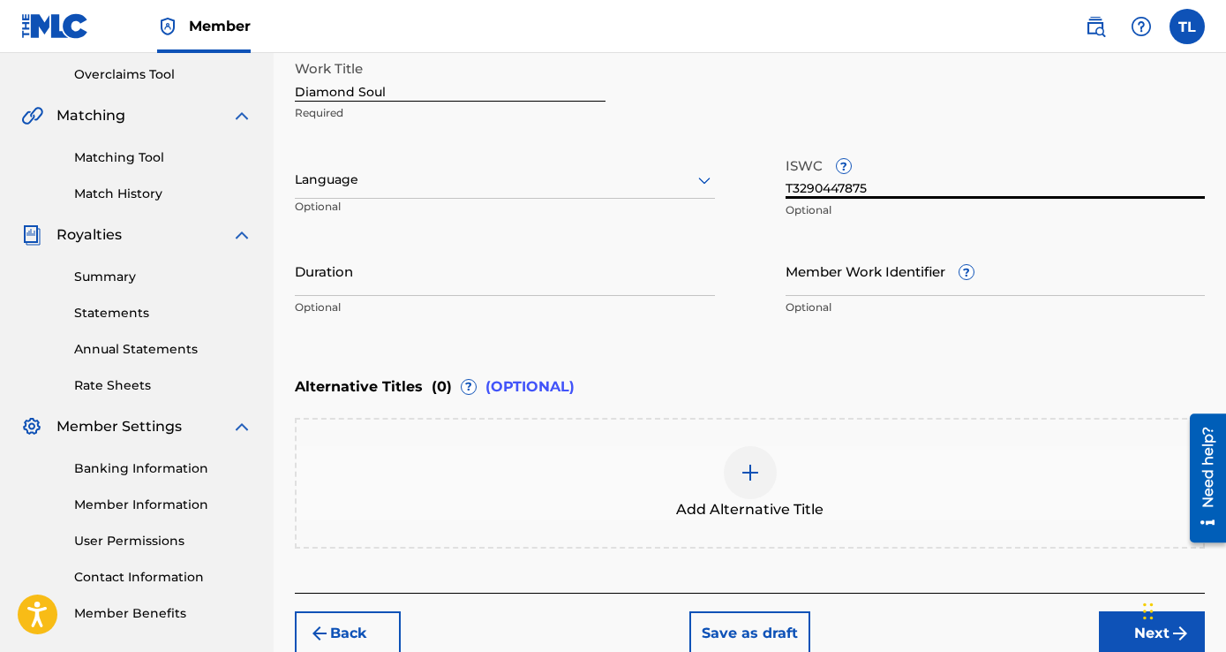
type input "T3290447875"
click at [543, 187] on div at bounding box center [505, 180] width 420 height 22
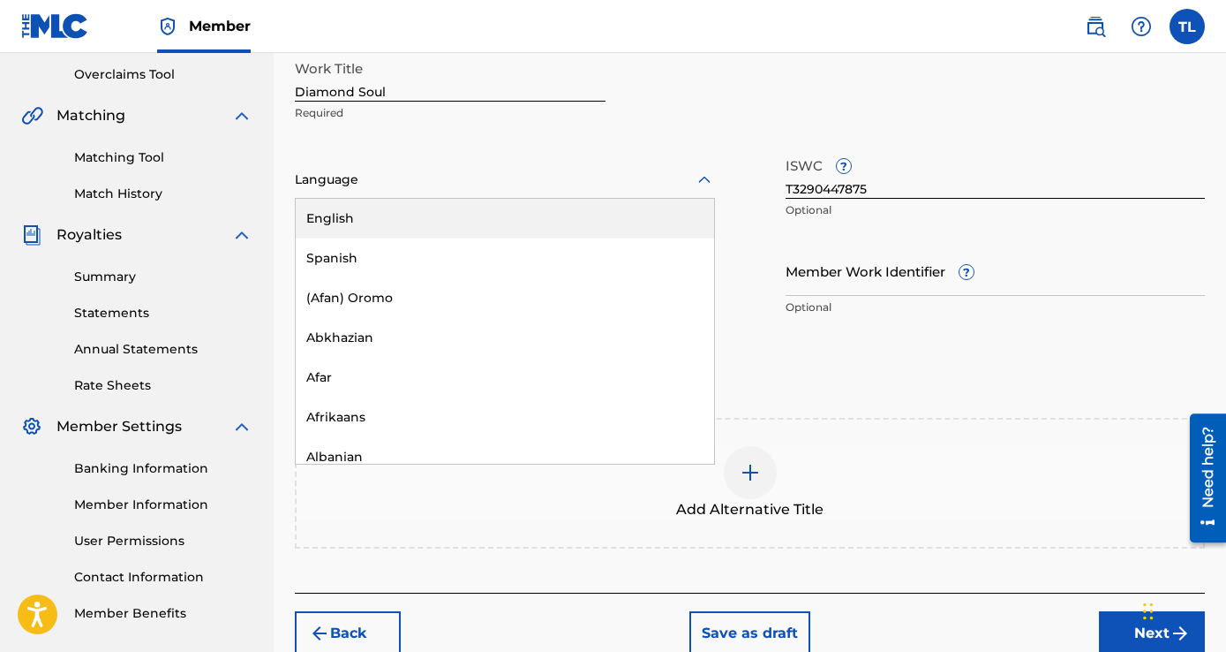
click at [477, 216] on div "English" at bounding box center [505, 219] width 418 height 40
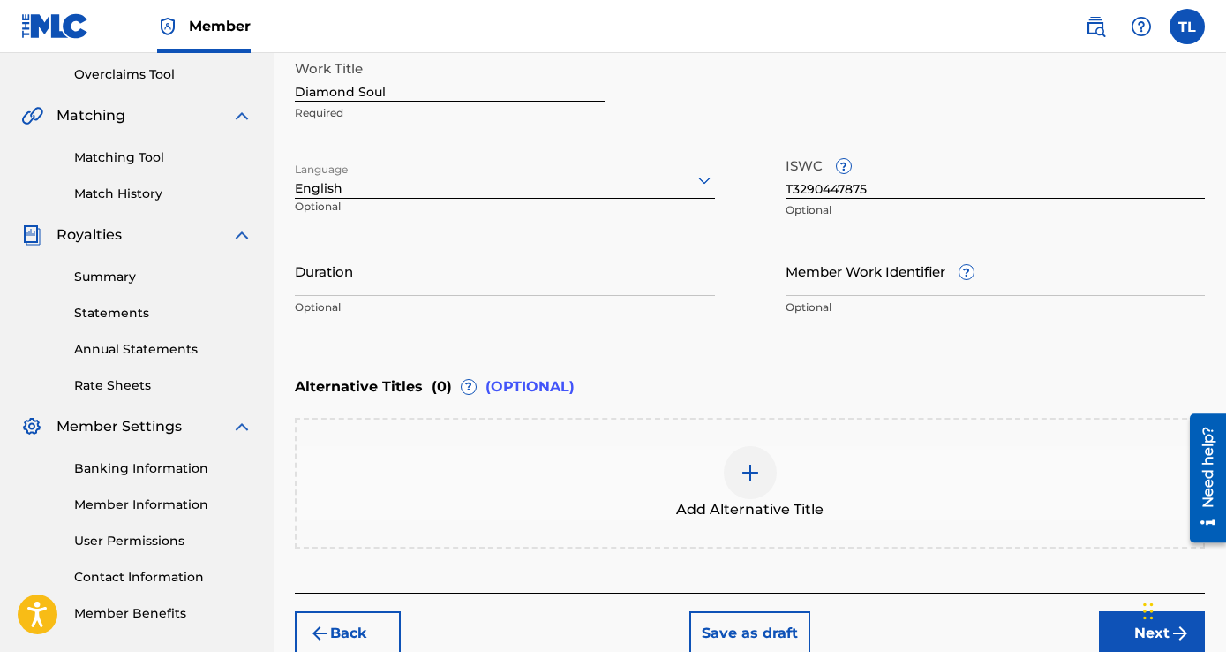
click at [503, 284] on input "Duration" at bounding box center [505, 270] width 420 height 50
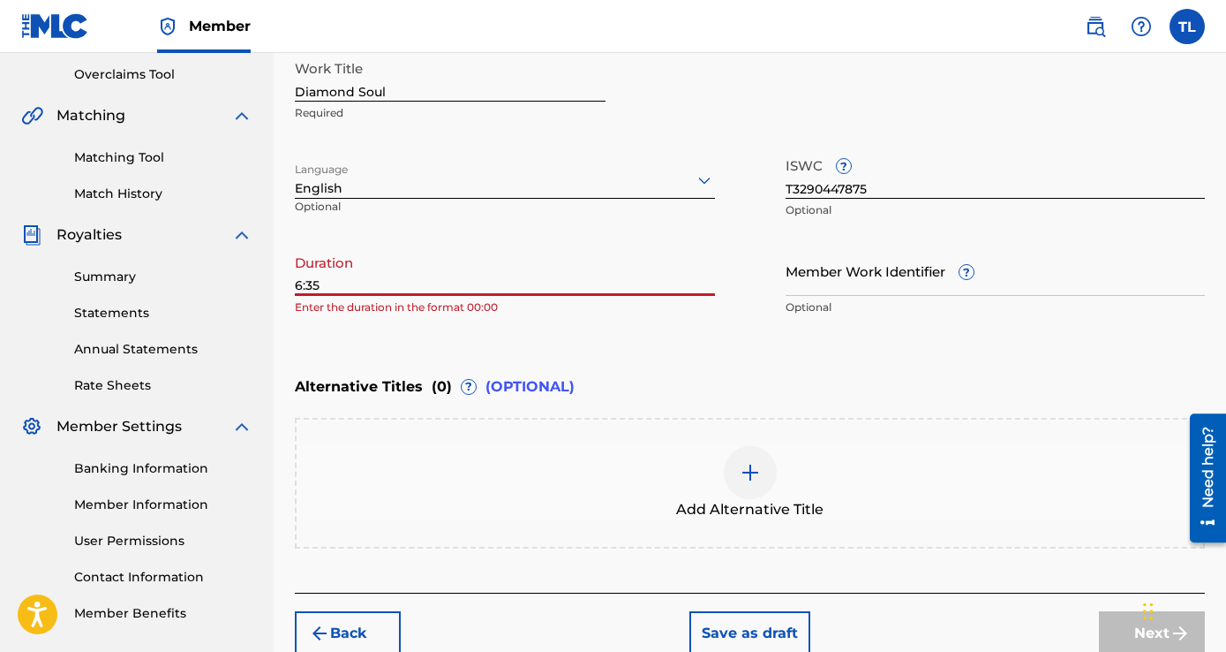
click at [299, 281] on input "6:35" at bounding box center [505, 270] width 420 height 50
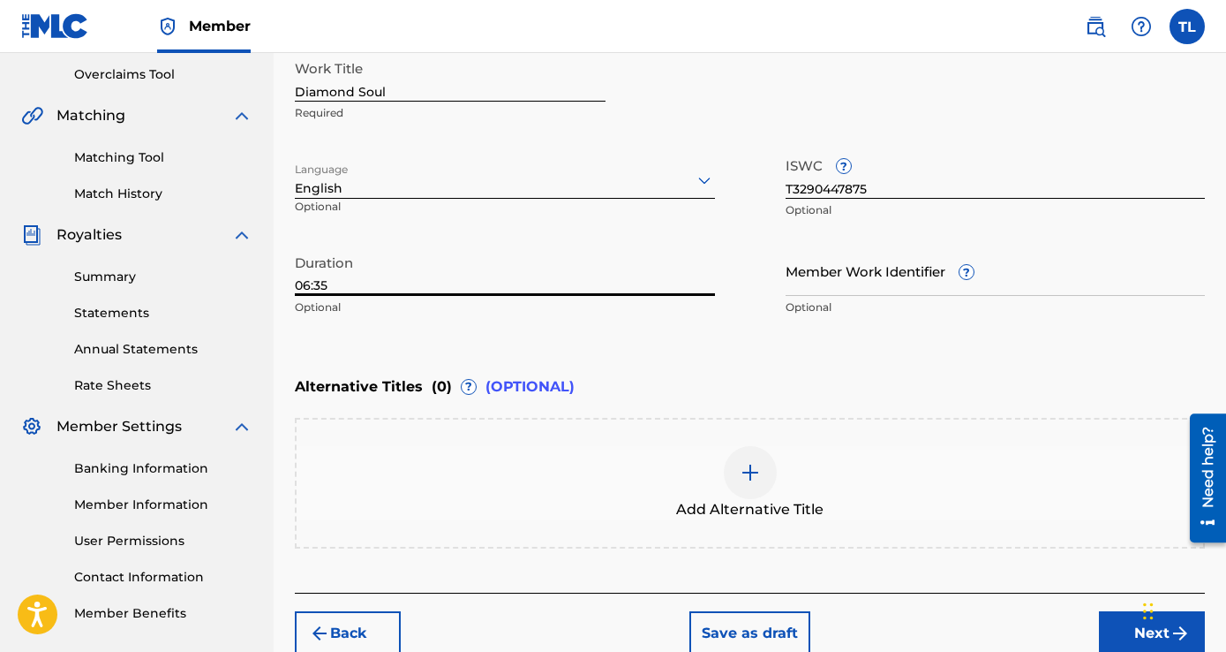
drag, startPoint x: 421, startPoint y: 281, endPoint x: 704, endPoint y: 270, distance: 282.7
click at [422, 281] on input "06:35" at bounding box center [505, 270] width 420 height 50
type input "06:35"
click at [731, 349] on div "Enter Work Details Enter work details for ‘ Diamond Soul ’ below. Work Title Di…" at bounding box center [750, 153] width 910 height 427
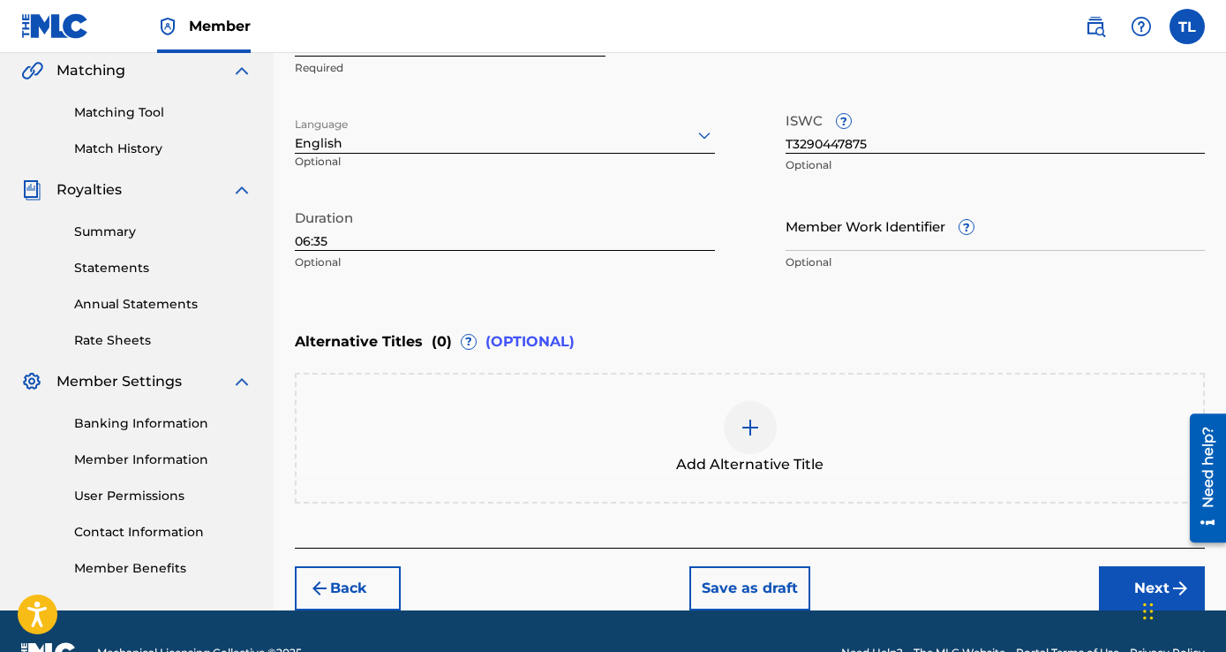
scroll to position [455, 0]
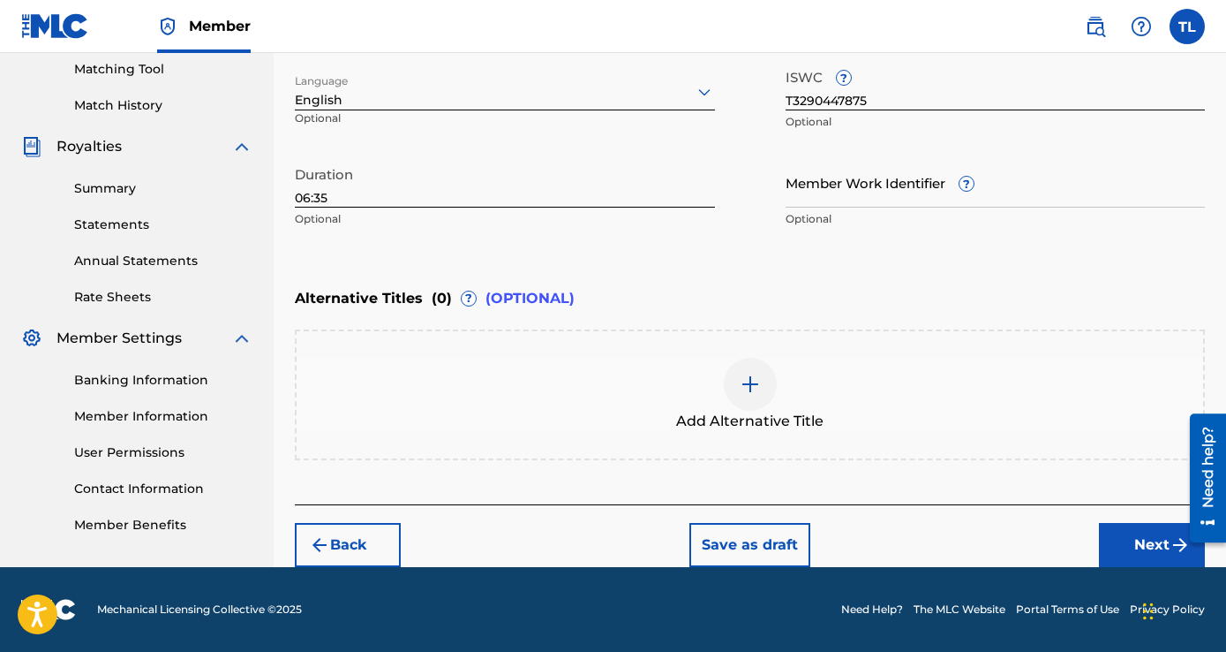
click at [1136, 546] on button "Next" at bounding box center [1152, 545] width 106 height 44
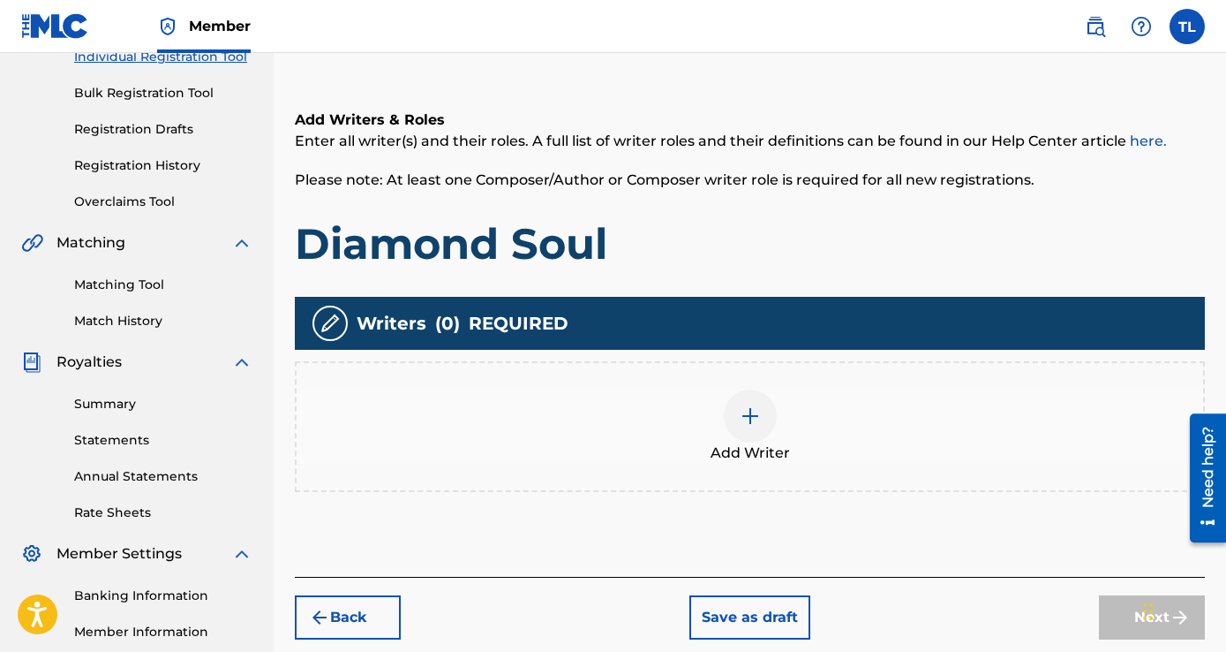
scroll to position [256, 0]
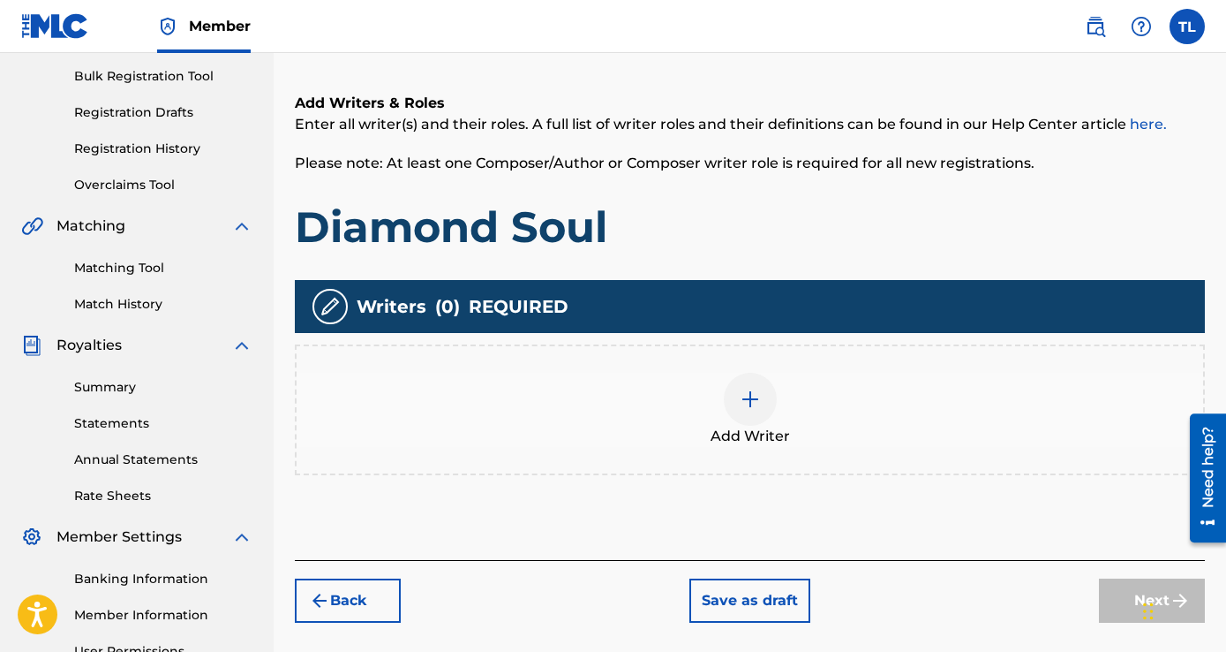
click at [763, 398] on div at bounding box center [750, 399] width 53 height 53
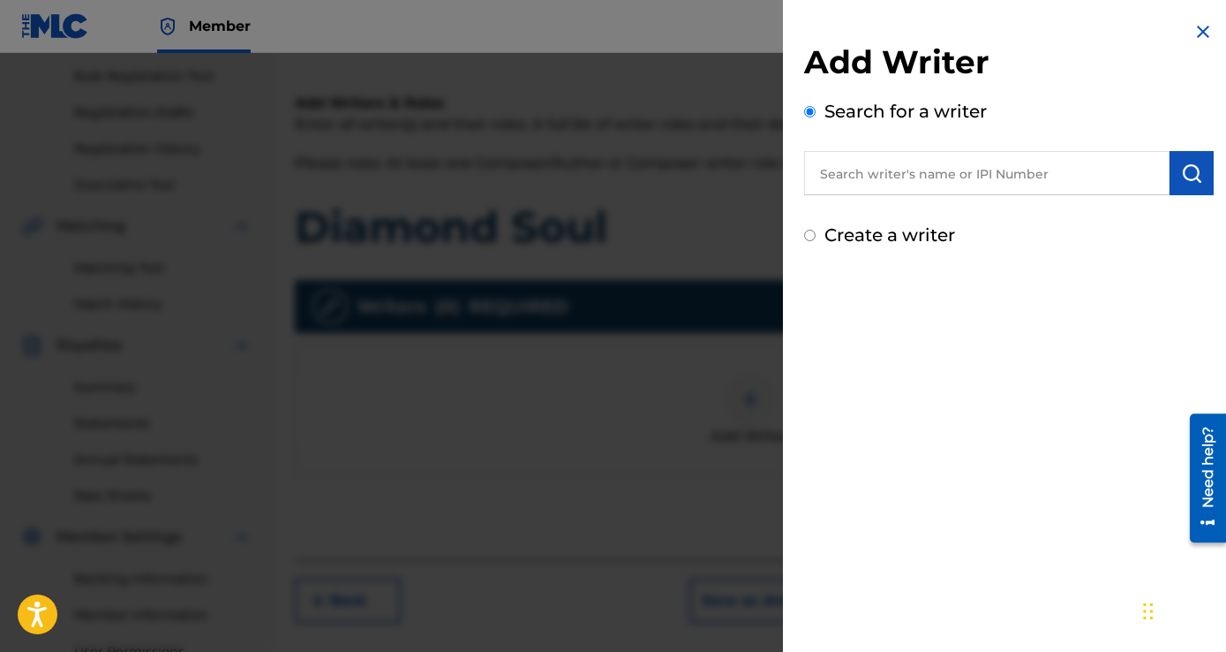
click at [901, 181] on input "text" at bounding box center [986, 173] width 365 height 44
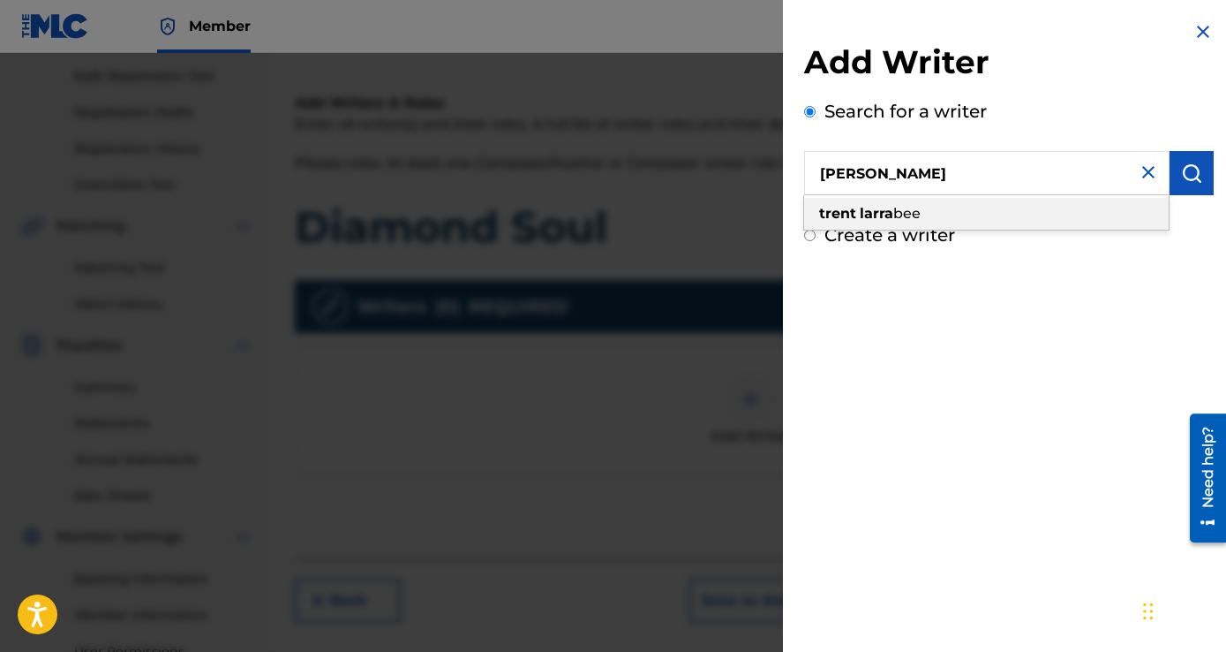
click at [914, 213] on span "bee" at bounding box center [906, 213] width 27 height 17
type input "[PERSON_NAME]"
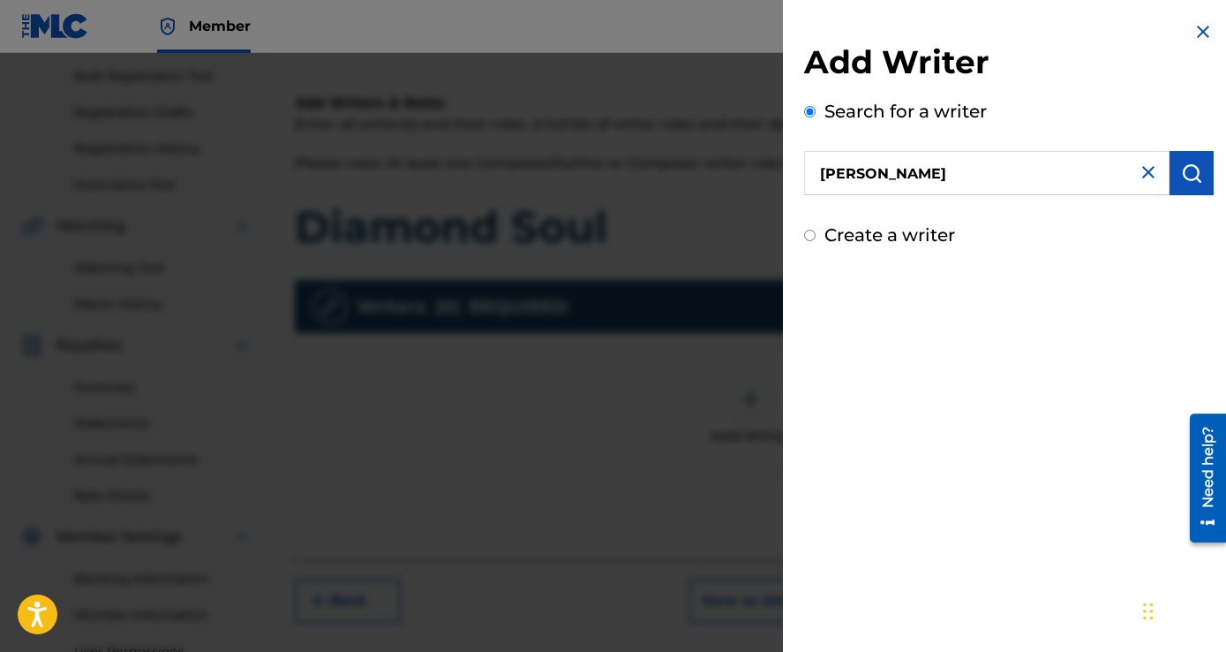
click at [1192, 176] on img "submit" at bounding box center [1191, 172] width 21 height 21
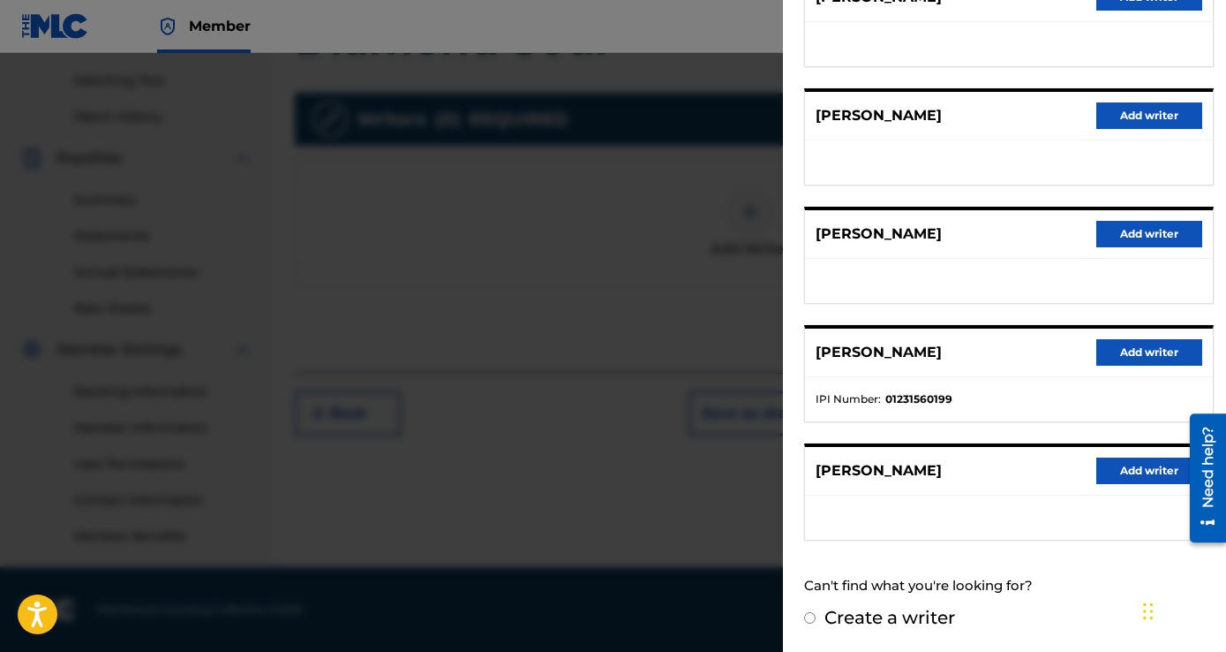
scroll to position [87, 0]
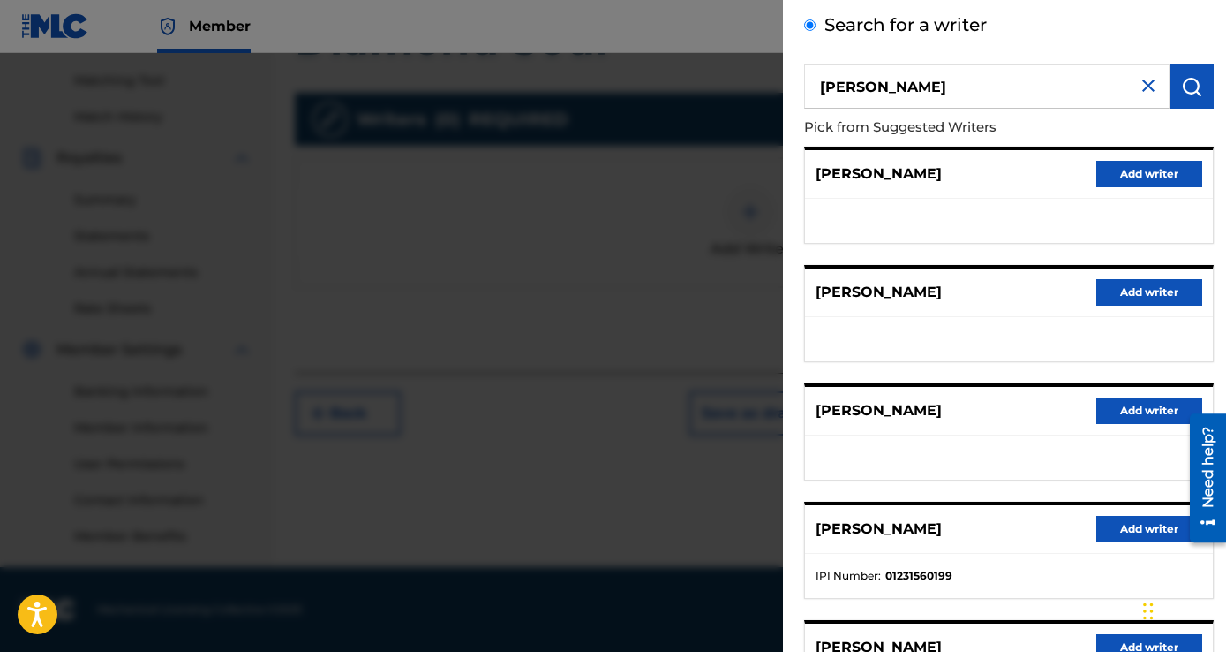
click at [854, 523] on p "[PERSON_NAME]" at bounding box center [879, 528] width 126 height 21
click at [1125, 532] on button "Add writer" at bounding box center [1149, 529] width 106 height 26
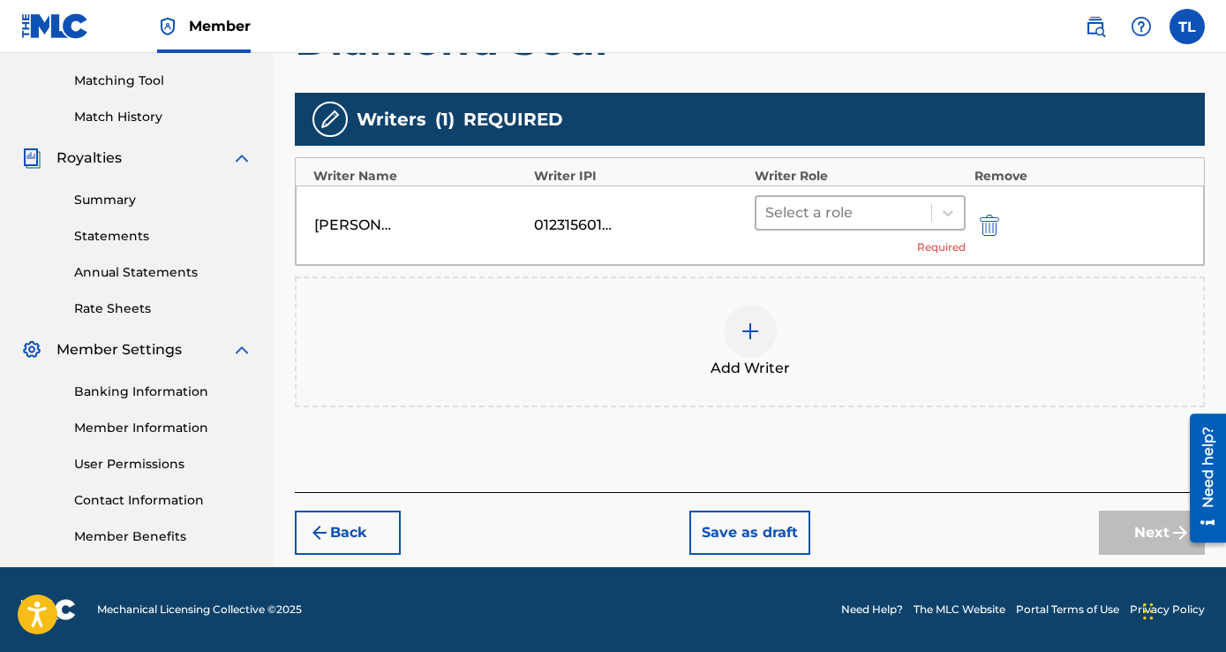
click at [874, 207] on div at bounding box center [843, 212] width 157 height 25
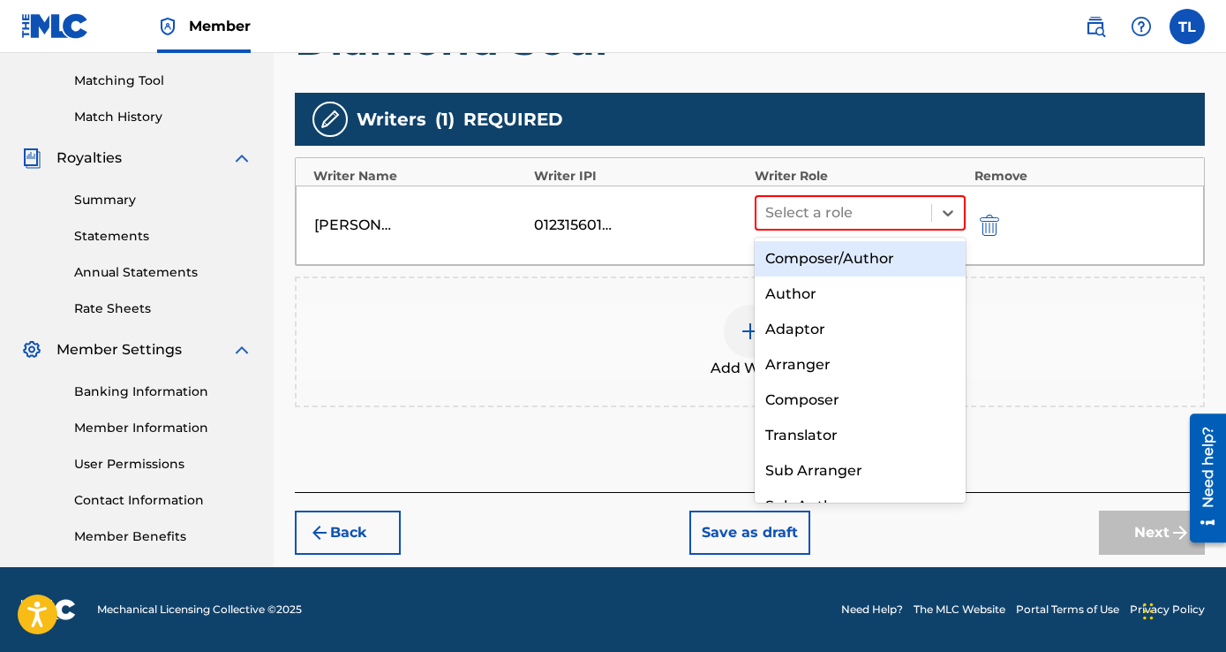
click at [840, 257] on div "Composer/Author" at bounding box center [860, 258] width 211 height 35
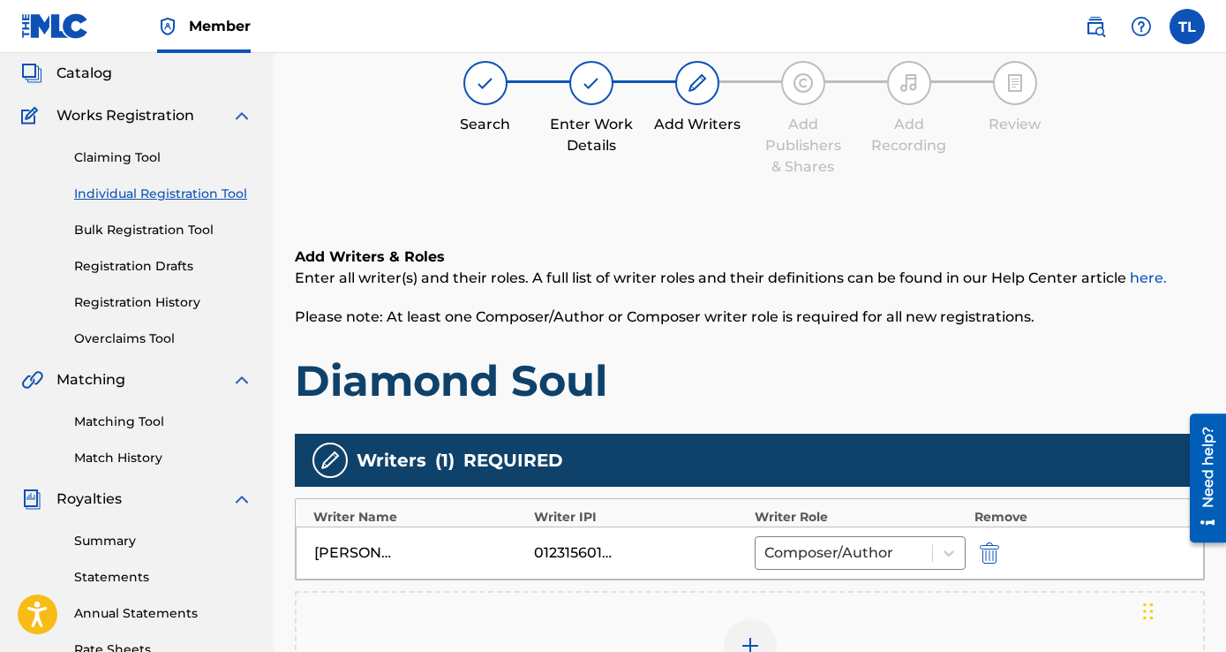
scroll to position [265, 0]
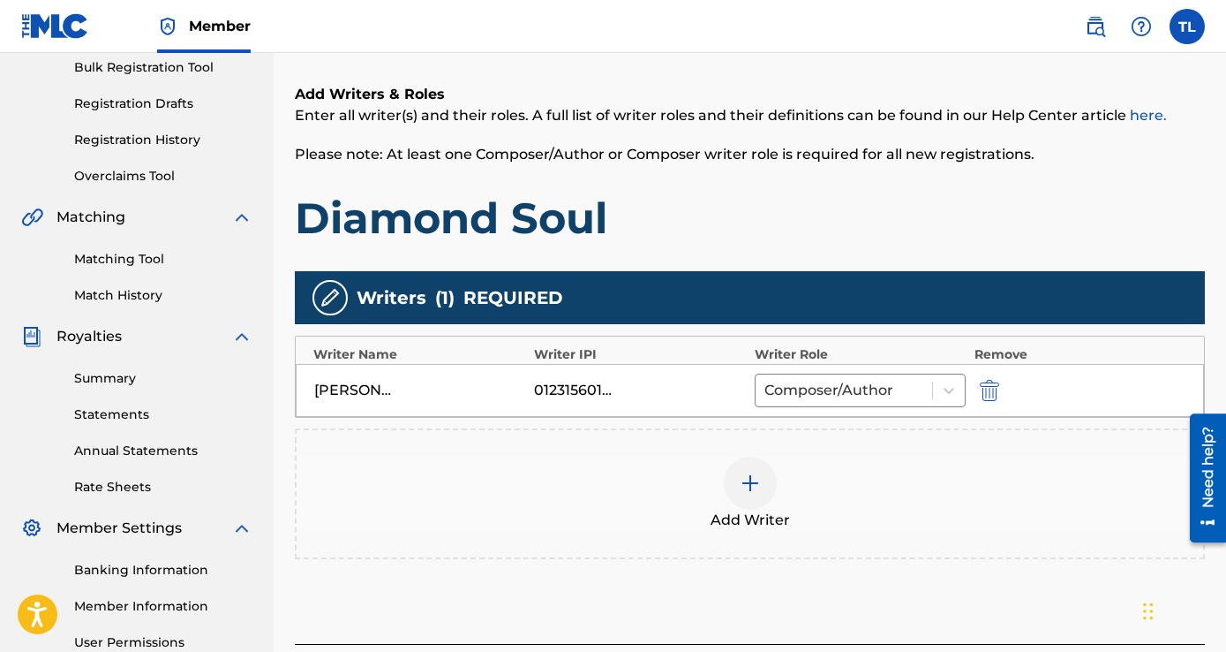
drag, startPoint x: 569, startPoint y: 391, endPoint x: 594, endPoint y: 389, distance: 24.8
click at [594, 389] on div "01231560199" at bounding box center [573, 390] width 79 height 21
click at [594, 388] on div "01231560199" at bounding box center [573, 390] width 79 height 21
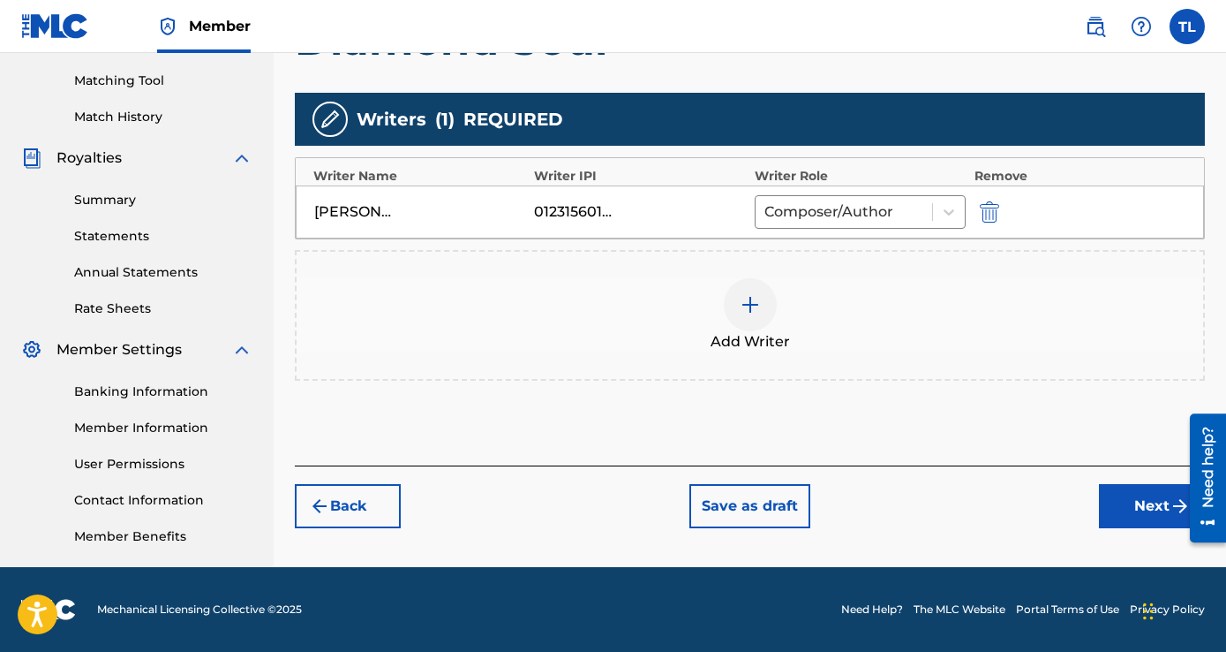
click at [1130, 503] on button "Next" at bounding box center [1152, 506] width 106 height 44
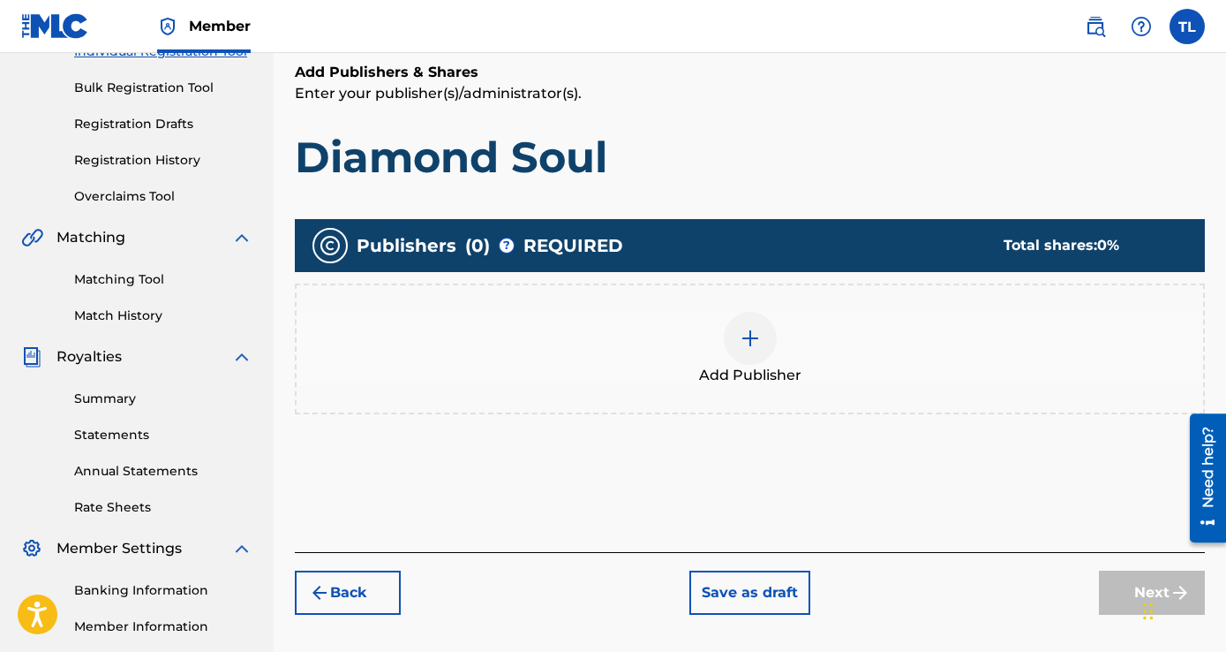
scroll to position [256, 0]
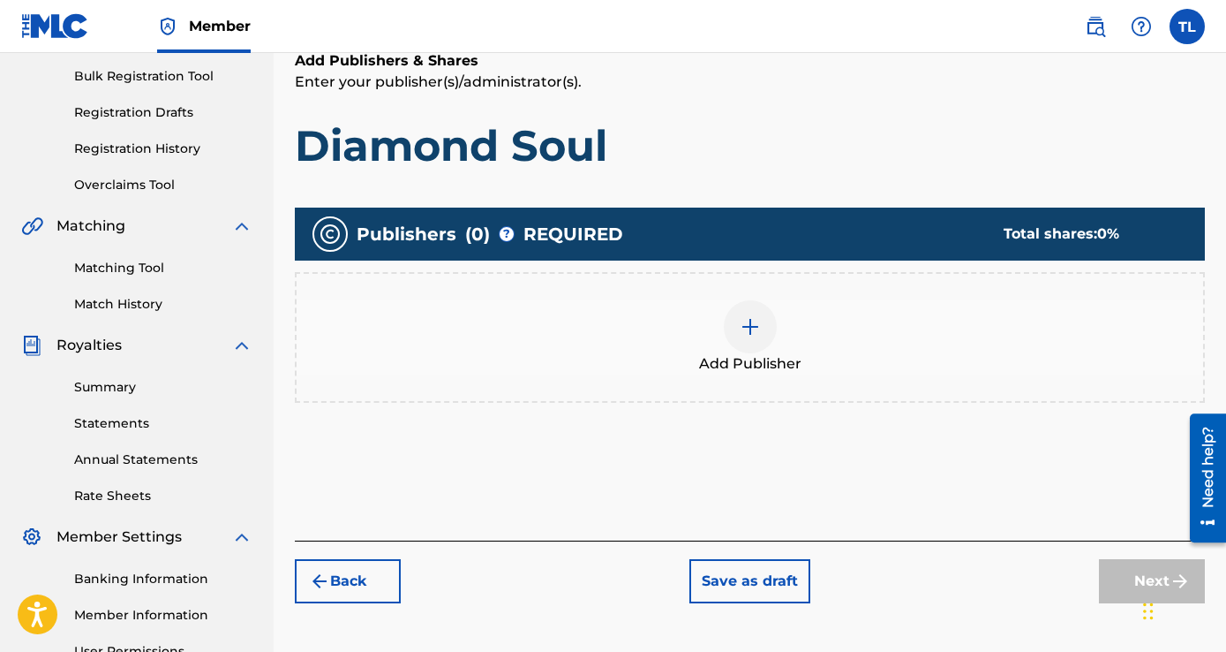
click at [750, 316] on img at bounding box center [750, 326] width 21 height 21
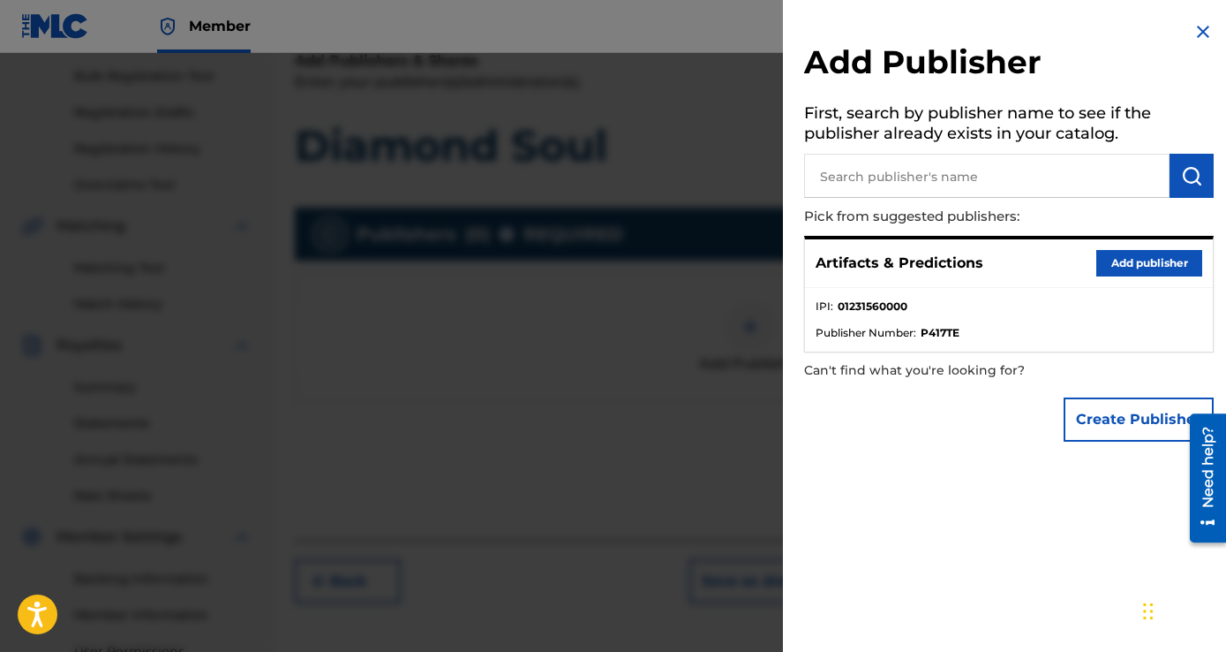
click at [1130, 258] on button "Add publisher" at bounding box center [1149, 263] width 106 height 26
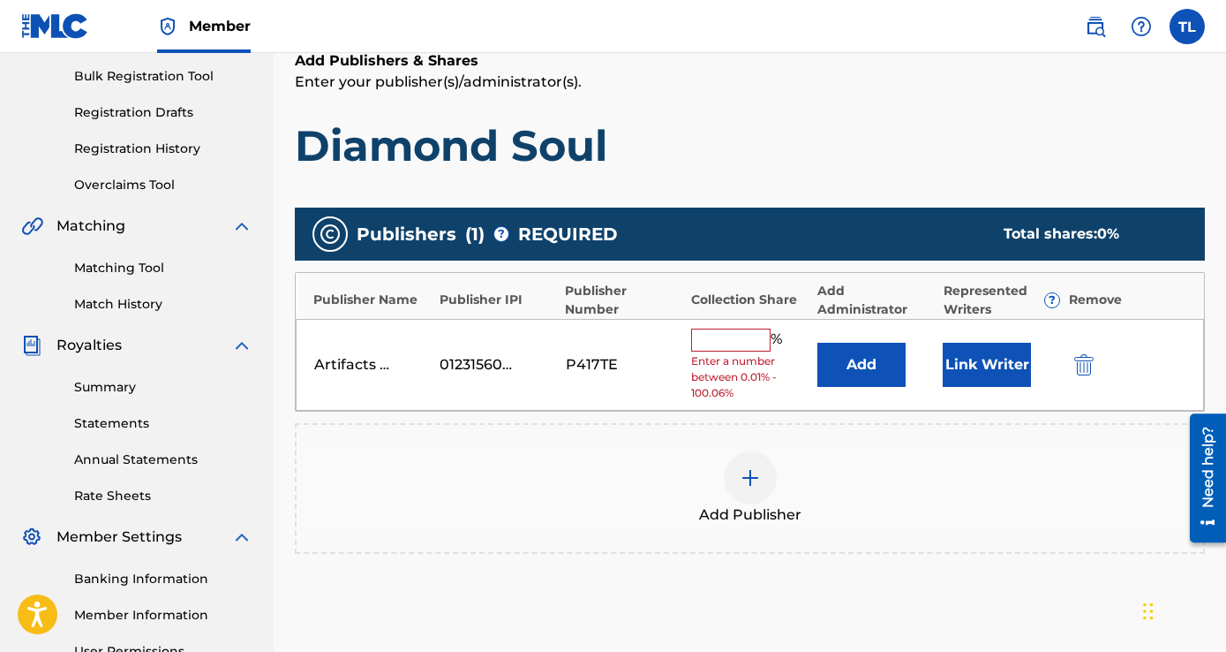
click at [749, 348] on input "text" at bounding box center [730, 339] width 79 height 23
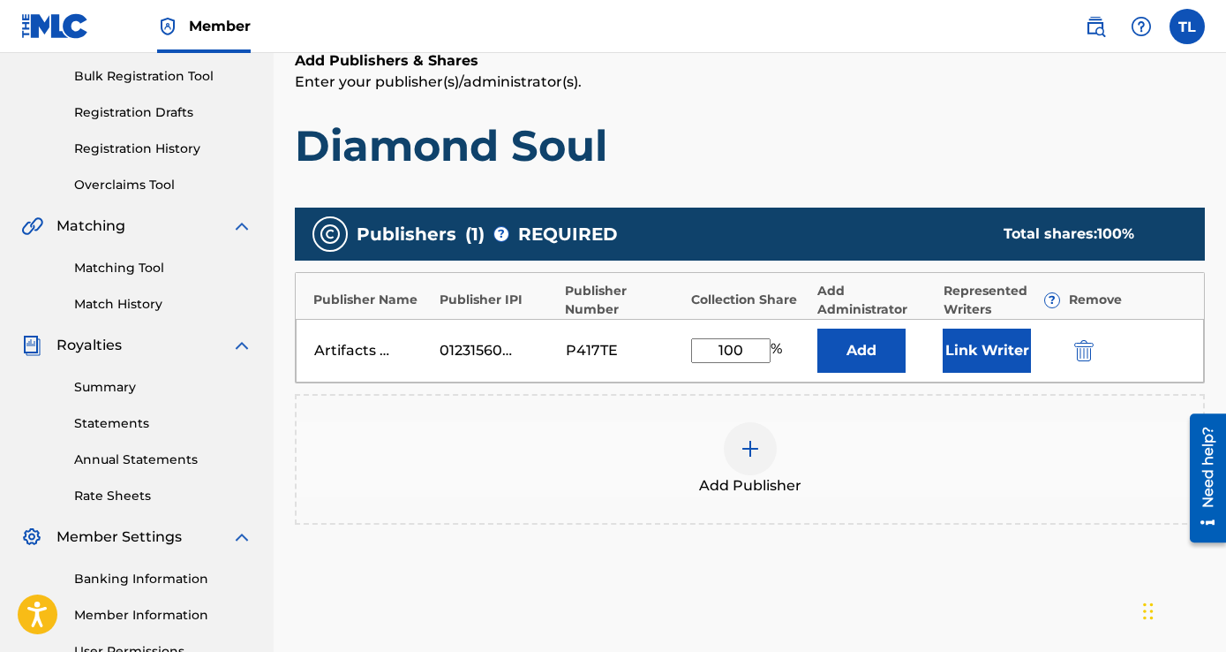
type input "100"
click at [889, 403] on div "Add Publisher" at bounding box center [750, 459] width 910 height 131
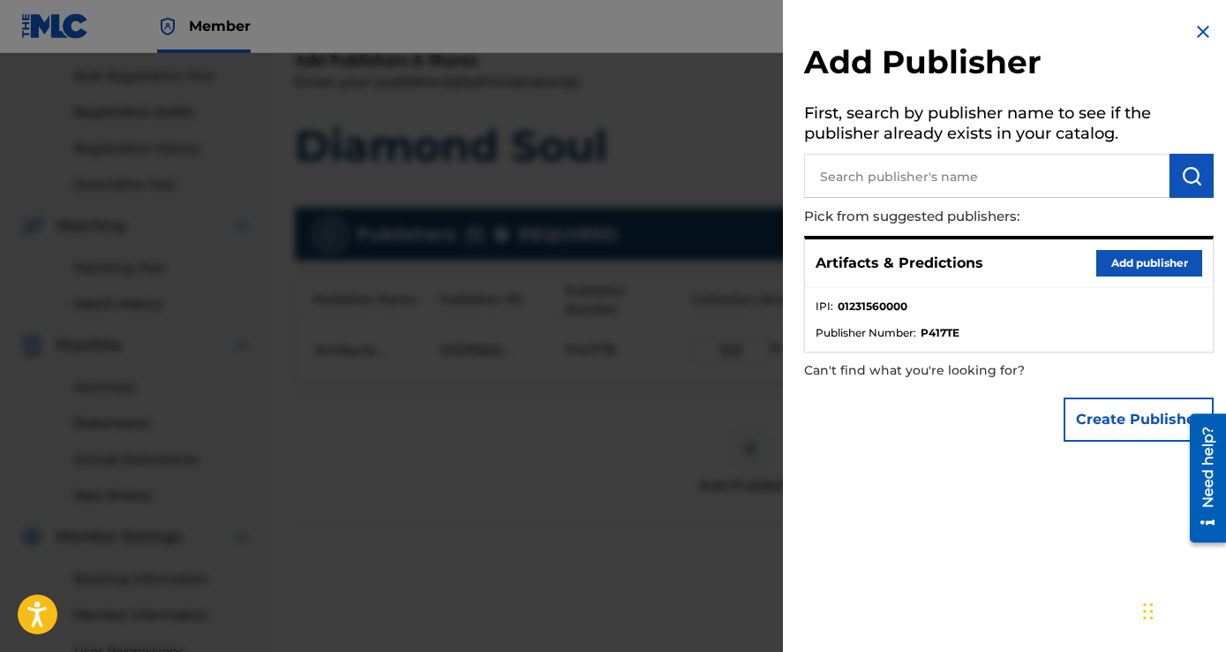
click at [1197, 29] on img at bounding box center [1203, 31] width 21 height 21
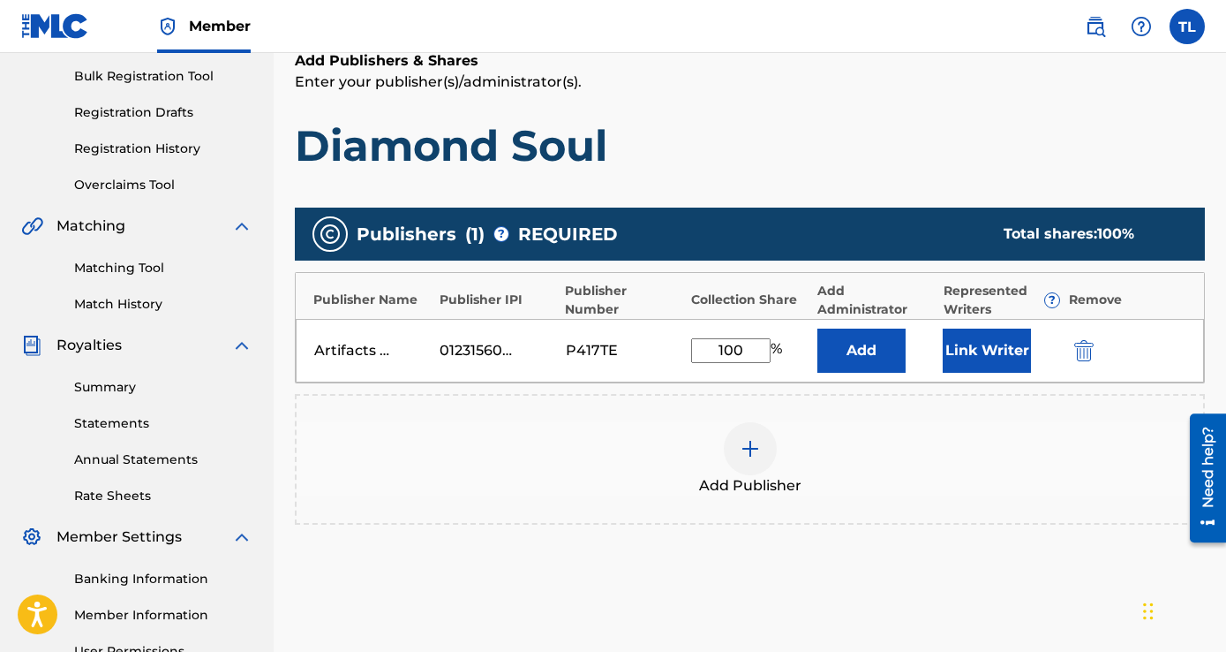
click at [840, 354] on button "Add" at bounding box center [861, 350] width 88 height 44
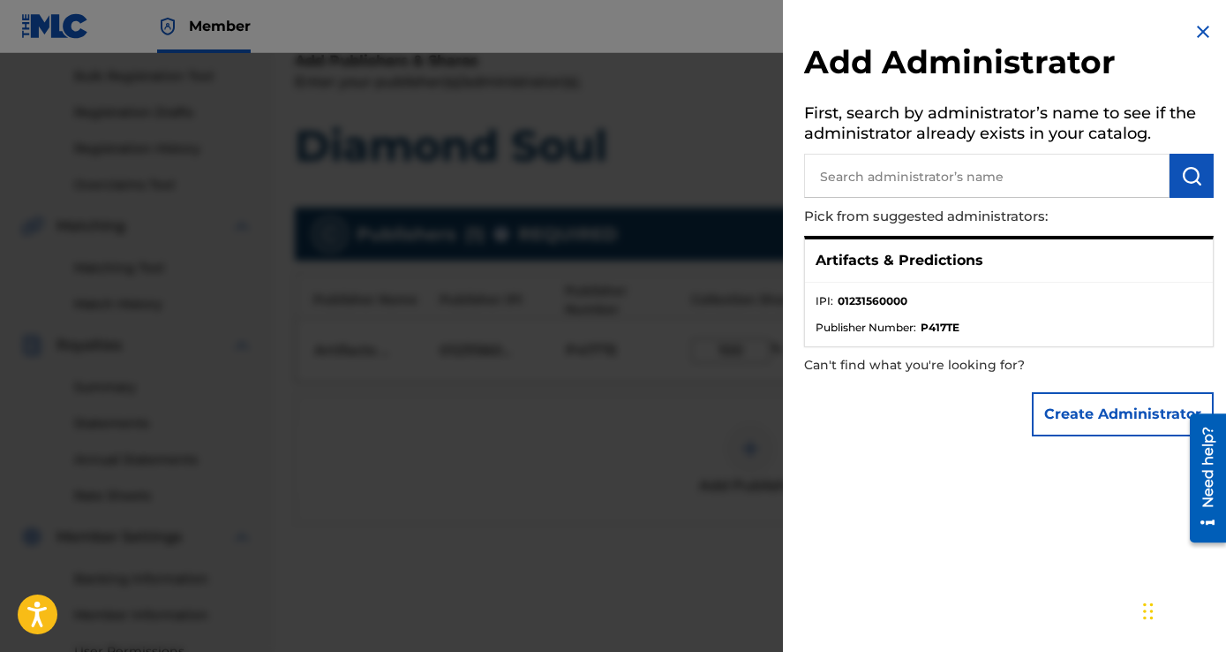
click at [899, 260] on p "Artifacts & Predictions" at bounding box center [900, 260] width 168 height 21
click at [859, 312] on li "IPI : 01231560000" at bounding box center [1009, 306] width 387 height 26
click at [861, 267] on p "Artifacts & Predictions" at bounding box center [900, 260] width 168 height 21
click at [879, 252] on p "Artifacts & Predictions" at bounding box center [900, 260] width 168 height 21
click at [1016, 255] on div "Artifacts & Predictions" at bounding box center [1009, 260] width 408 height 43
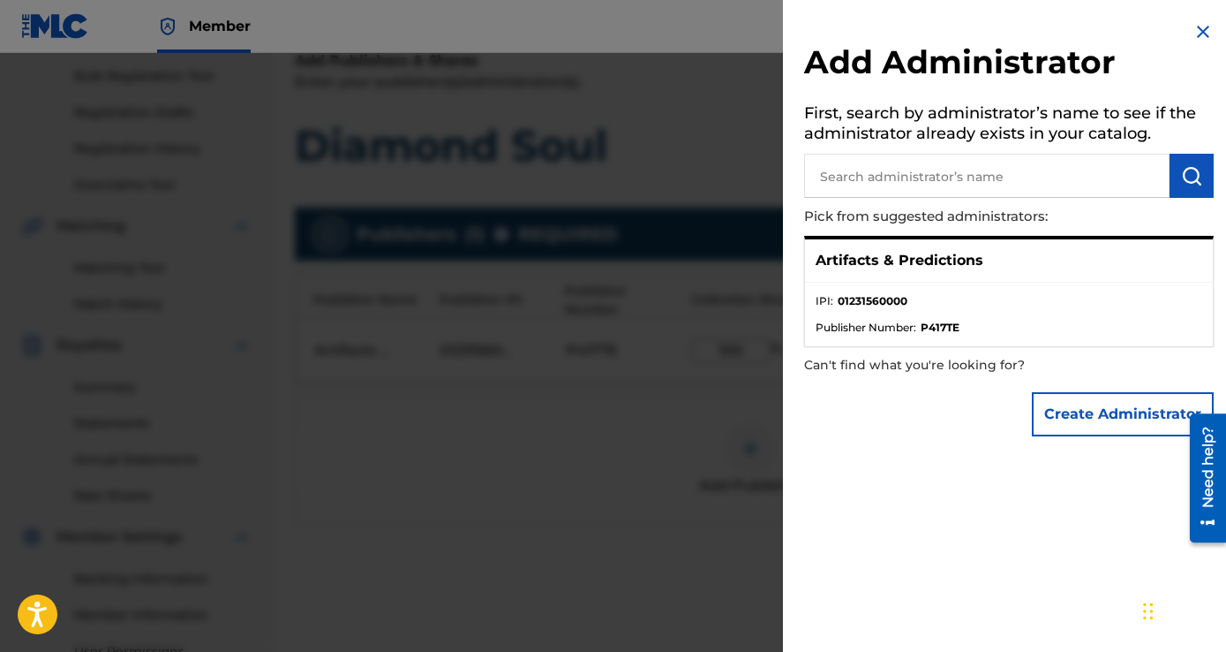
click at [1202, 33] on img at bounding box center [1203, 31] width 21 height 21
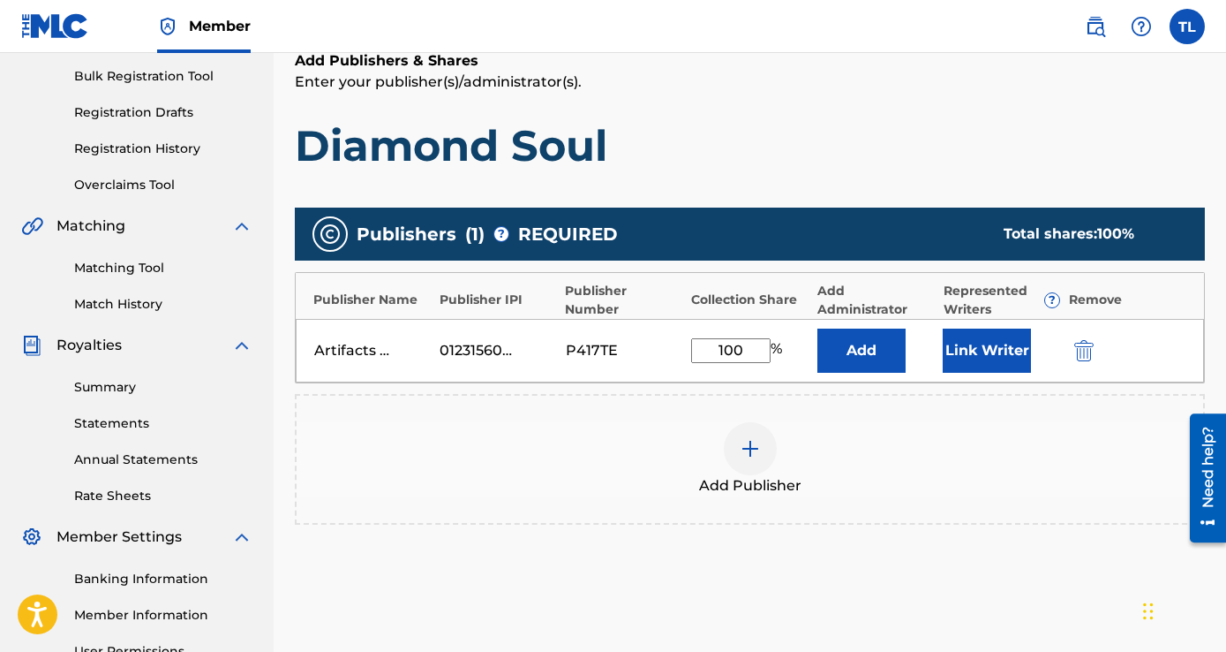
click at [981, 350] on button "Link Writer" at bounding box center [987, 350] width 88 height 44
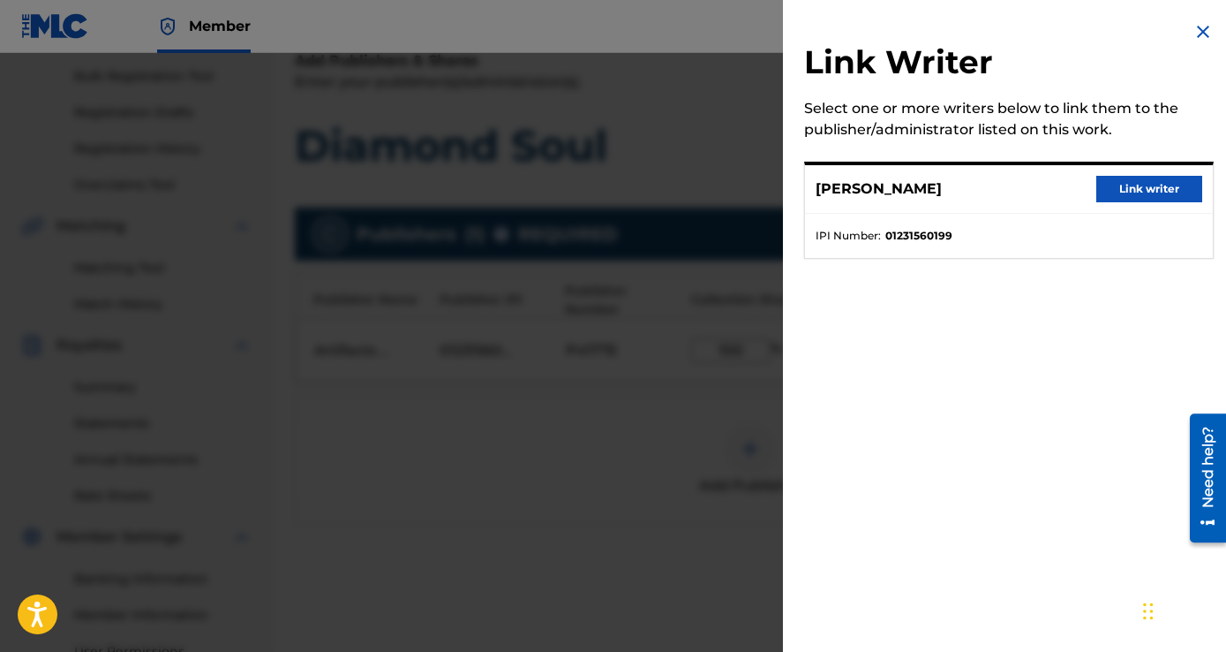
click at [1106, 192] on button "Link writer" at bounding box center [1149, 189] width 106 height 26
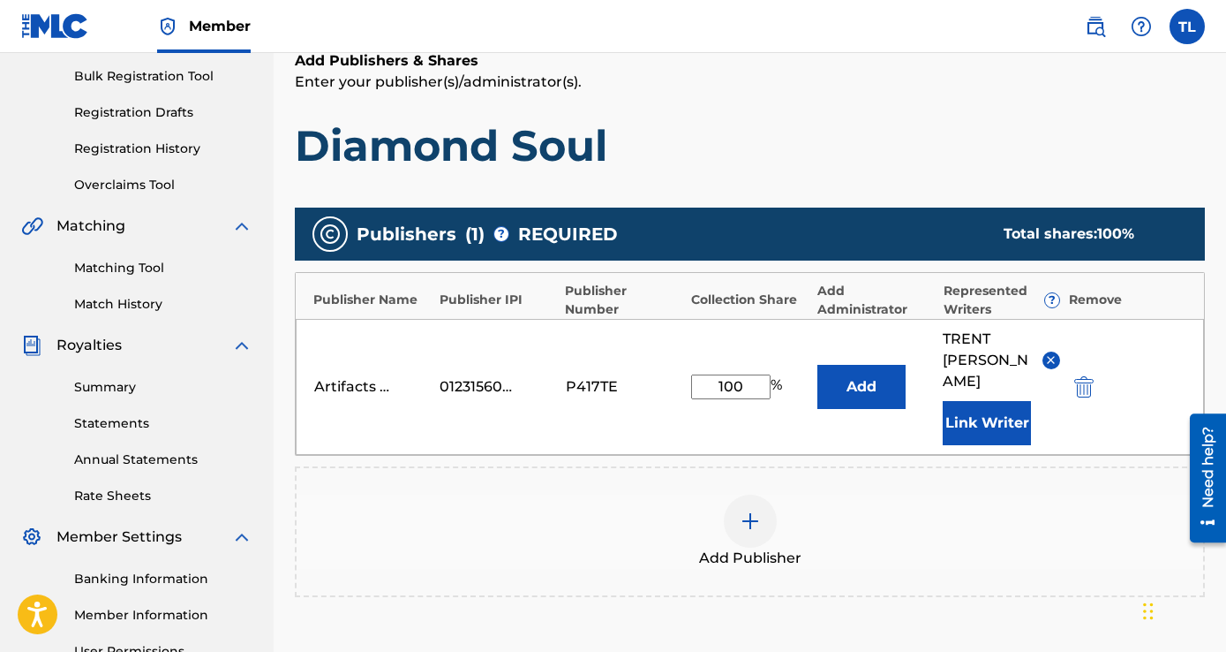
click at [849, 305] on div "Add Administrator" at bounding box center [875, 300] width 117 height 37
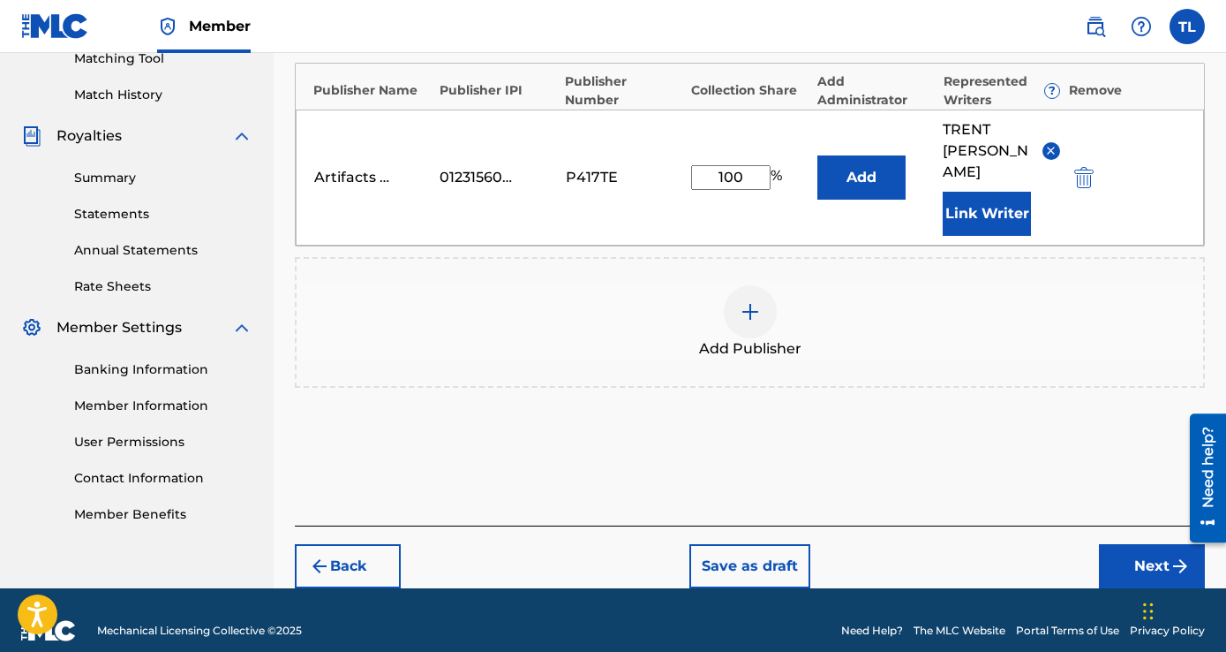
click at [1162, 544] on button "Next" at bounding box center [1152, 566] width 106 height 44
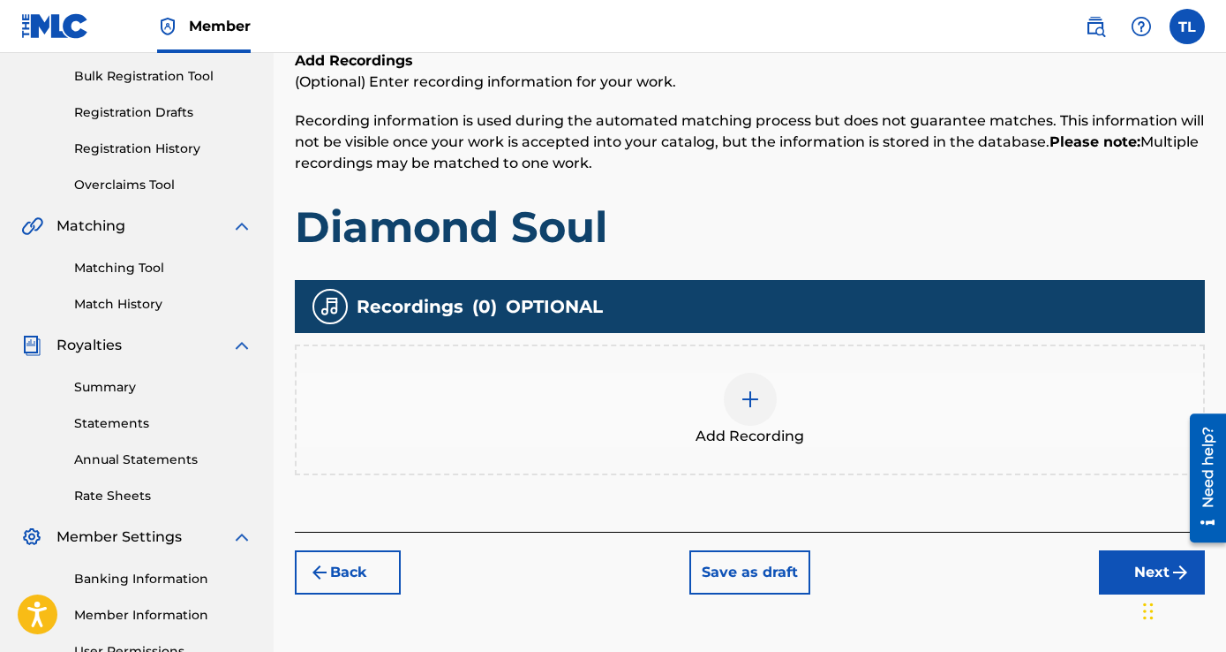
click at [756, 400] on img at bounding box center [750, 398] width 21 height 21
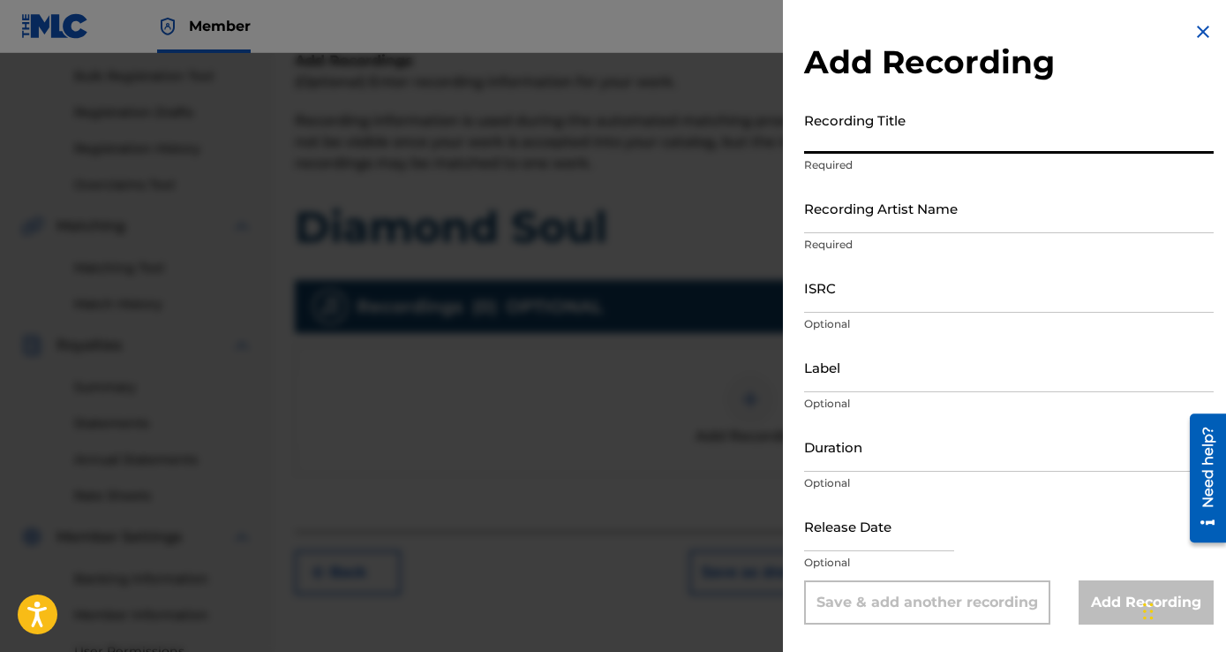
click at [891, 147] on input "Recording Title" at bounding box center [1009, 128] width 410 height 50
type input "Diamond Soul"
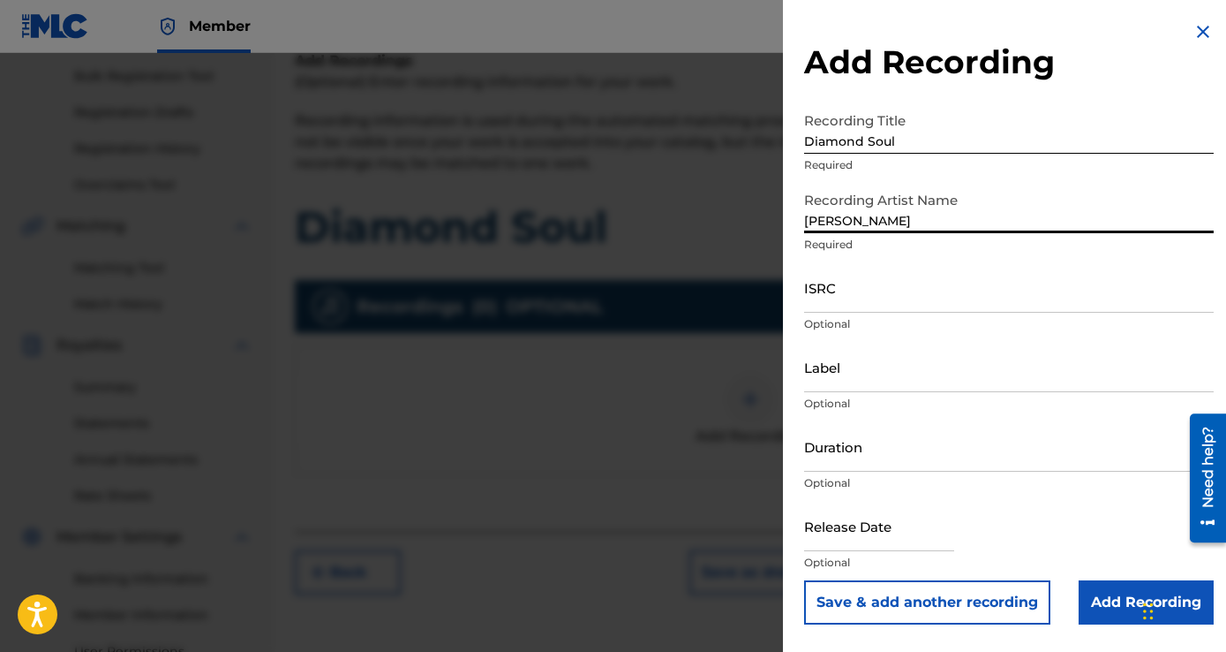
type input "[PERSON_NAME]"
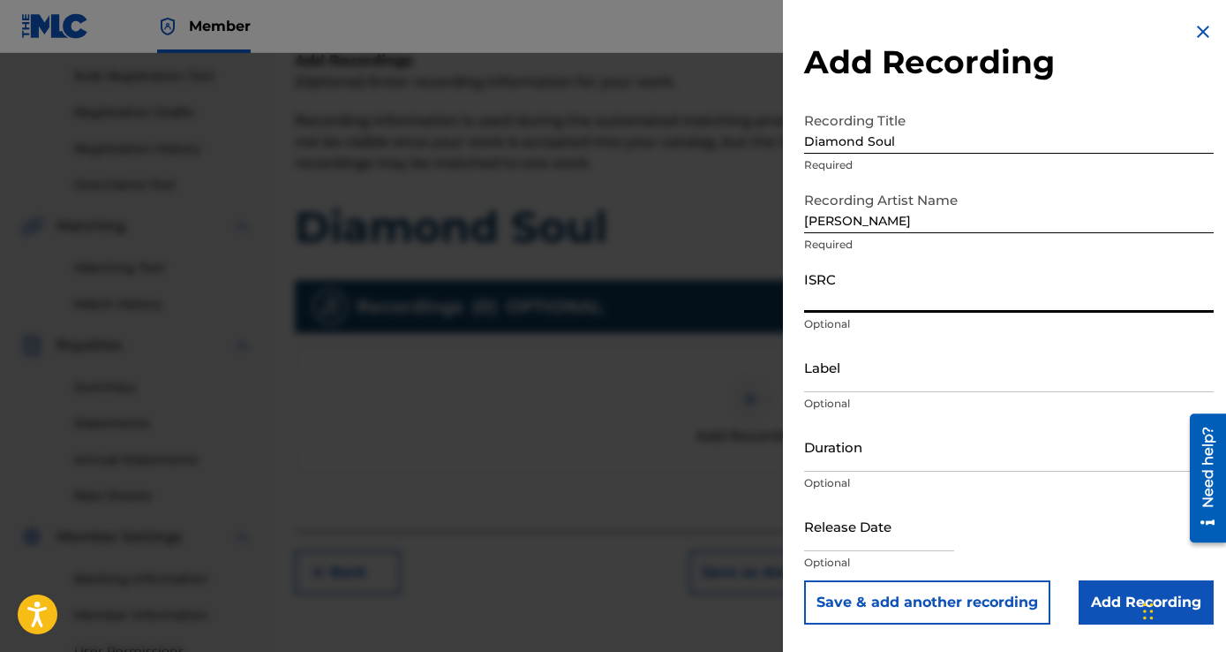
paste input "GBMJG2517284"
type input "GBMJG2517284"
click at [887, 444] on input "Duration" at bounding box center [1009, 446] width 410 height 50
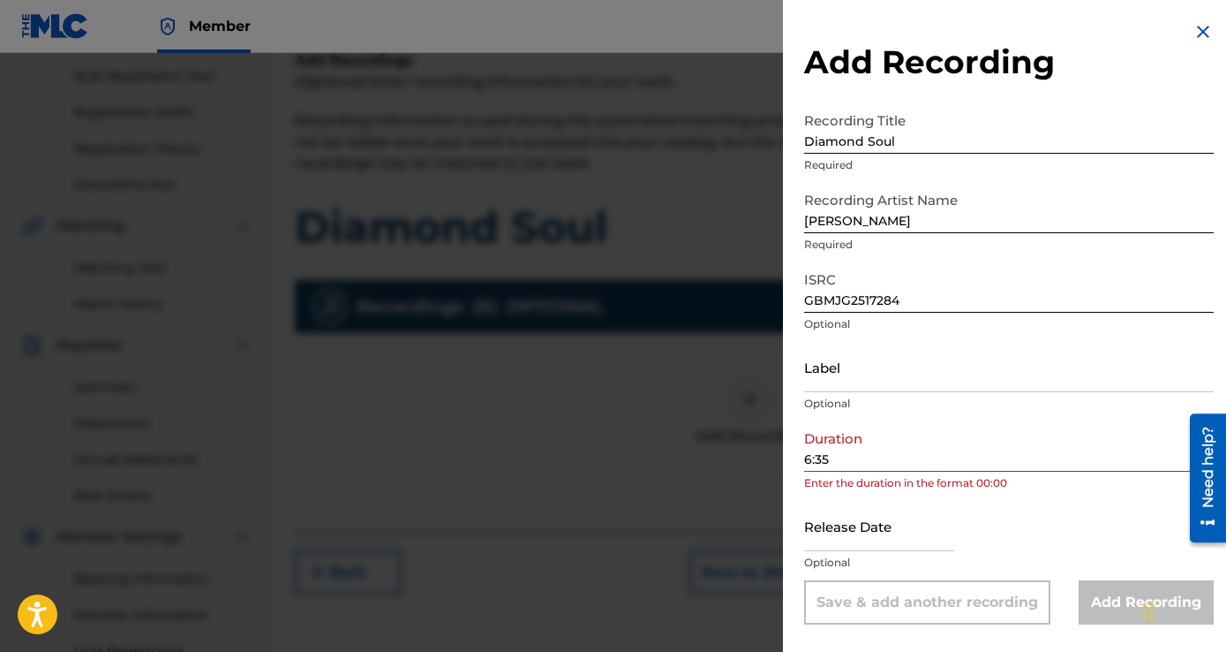
click at [801, 456] on div "Add Recording Recording Title Diamond Soul Required Recording Artist Name [PERS…" at bounding box center [1009, 322] width 452 height 645
click at [804, 456] on input "6:35" at bounding box center [1009, 446] width 410 height 50
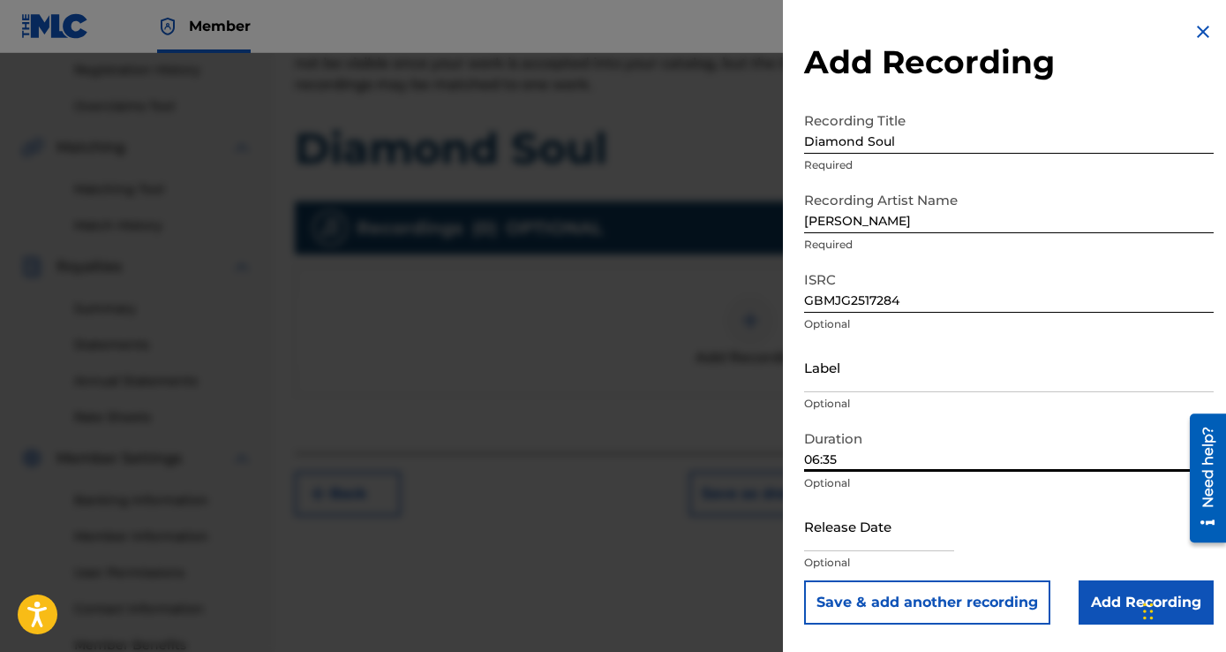
scroll to position [433, 0]
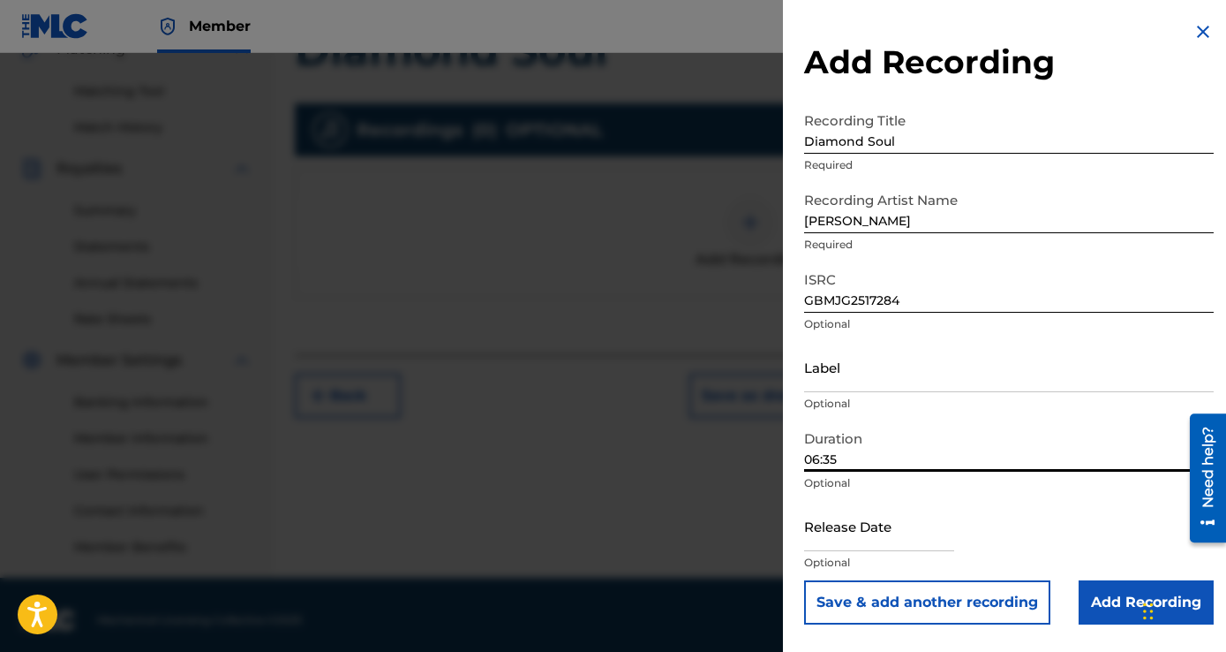
type input "06:35"
click at [859, 543] on input "text" at bounding box center [879, 526] width 150 height 50
select select "8"
select select "2025"
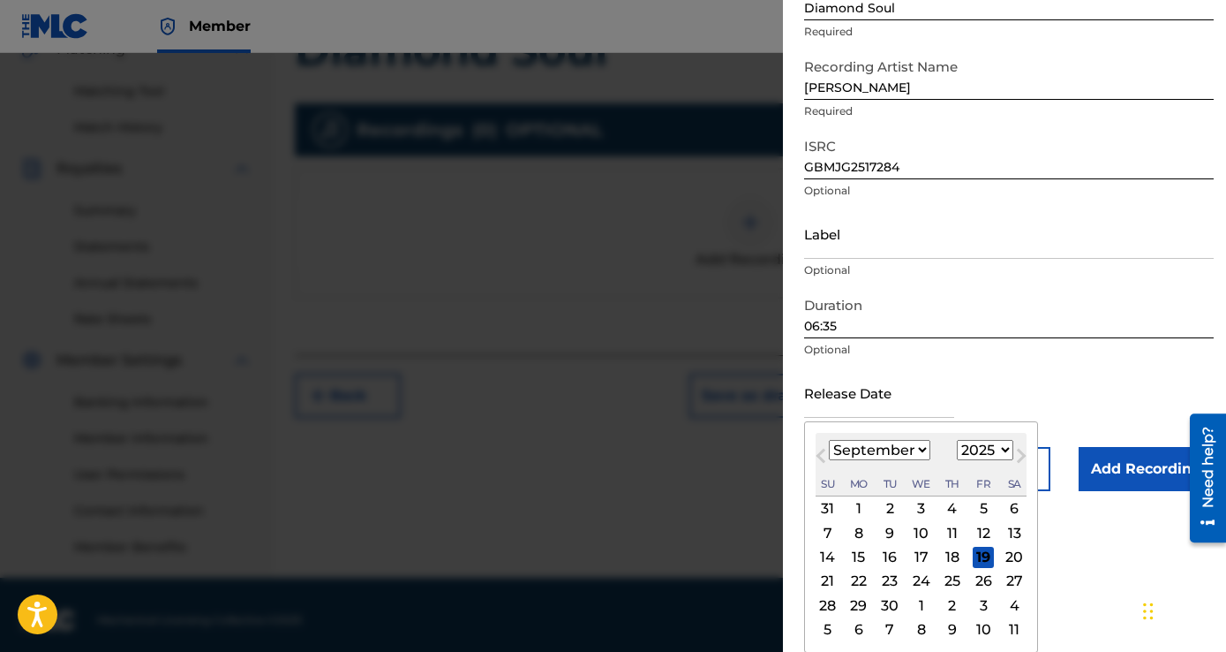
scroll to position [134, 0]
click at [912, 448] on select "January February March April May June July August September October November De…" at bounding box center [880, 449] width 102 height 20
click at [900, 456] on select "January February March April May June July August September October November De…" at bounding box center [880, 449] width 102 height 20
select select "5"
click at [829, 439] on select "January February March April May June July August September October November De…" at bounding box center [880, 449] width 102 height 20
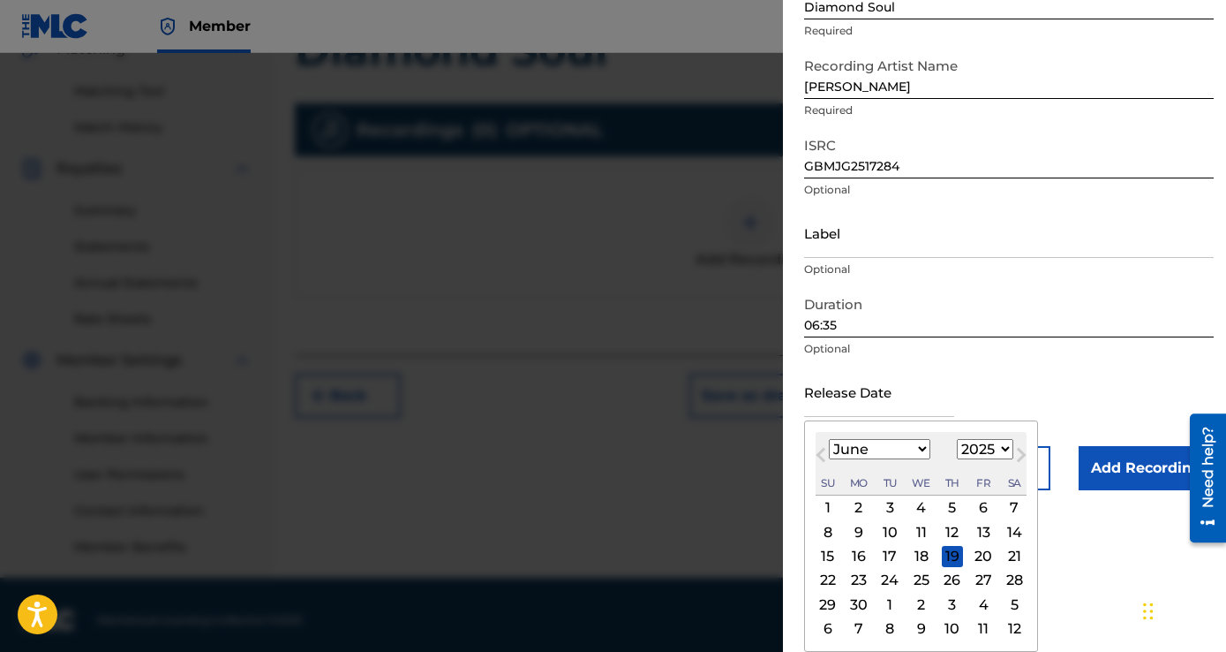
click at [984, 506] on div "6" at bounding box center [983, 507] width 21 height 21
type input "[DATE]"
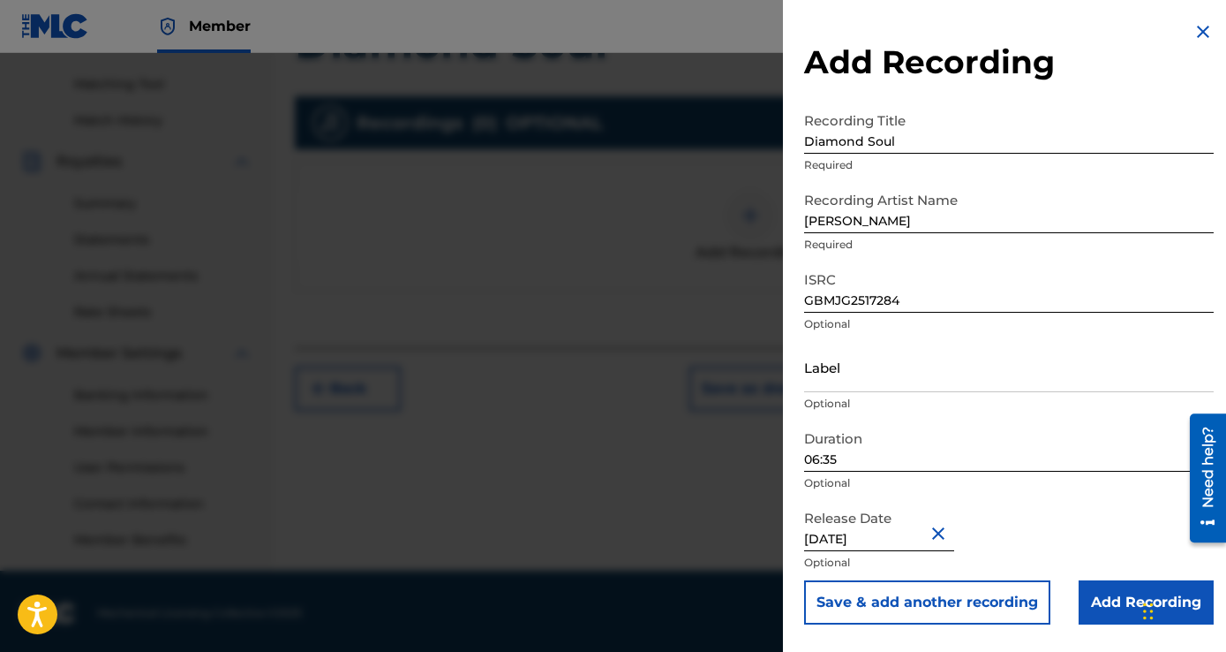
scroll to position [443, 0]
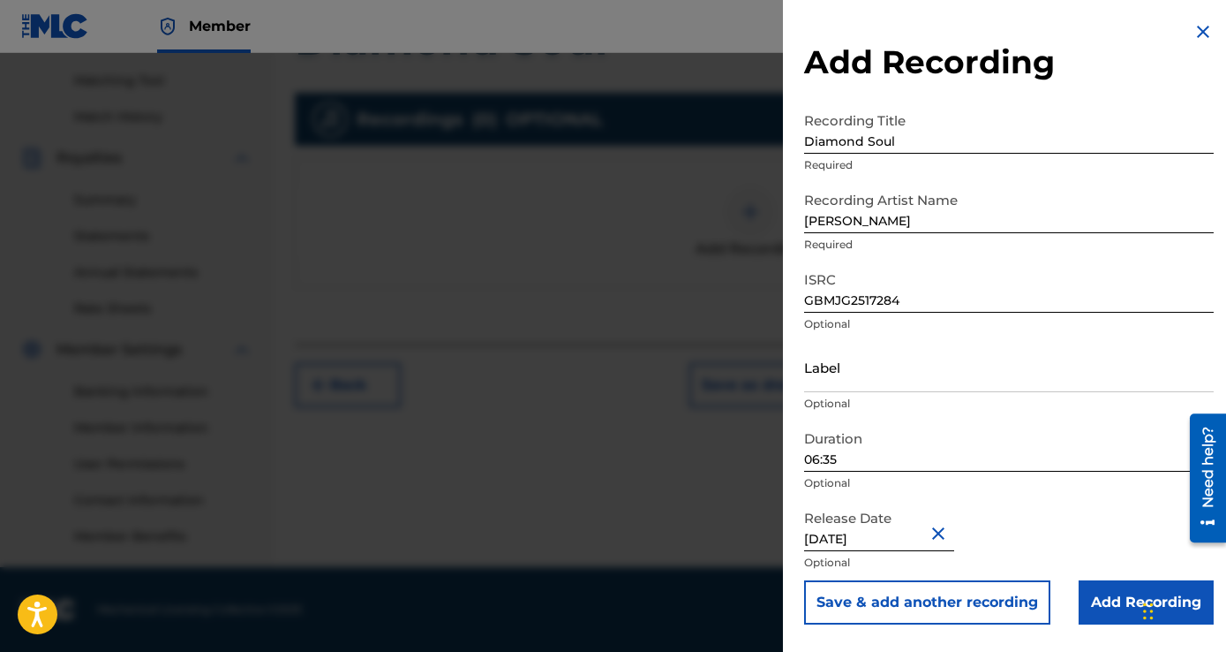
click at [1090, 601] on input "Add Recording" at bounding box center [1146, 602] width 135 height 44
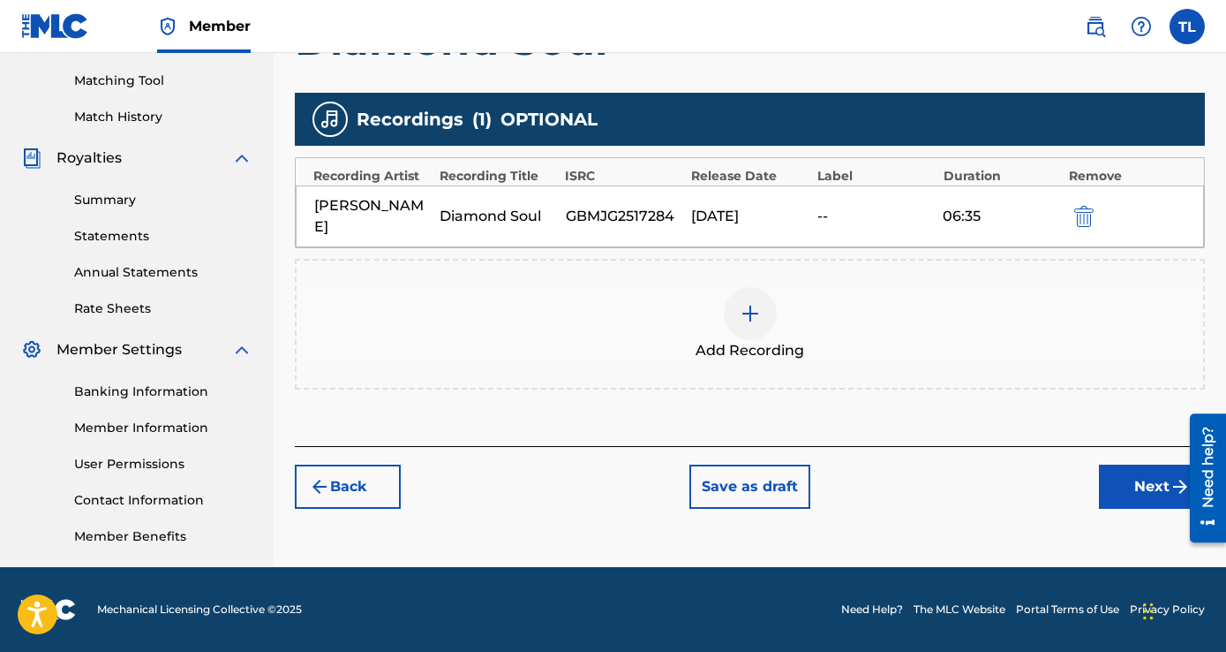
click at [1141, 464] on button "Next" at bounding box center [1152, 486] width 106 height 44
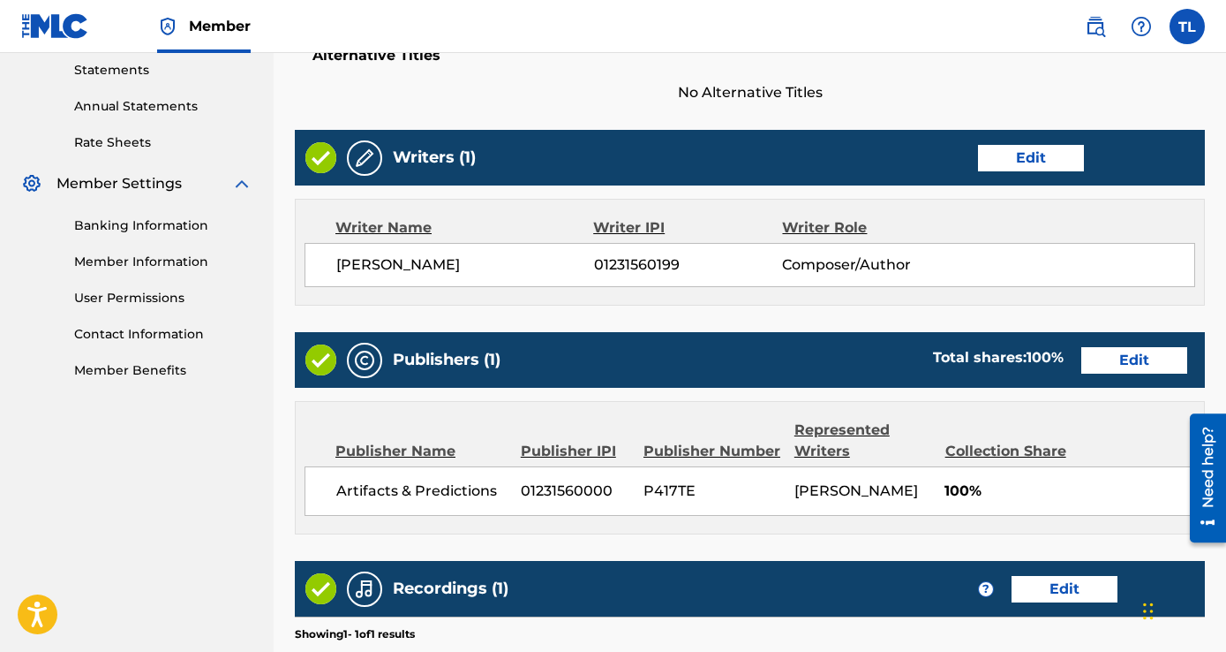
scroll to position [863, 0]
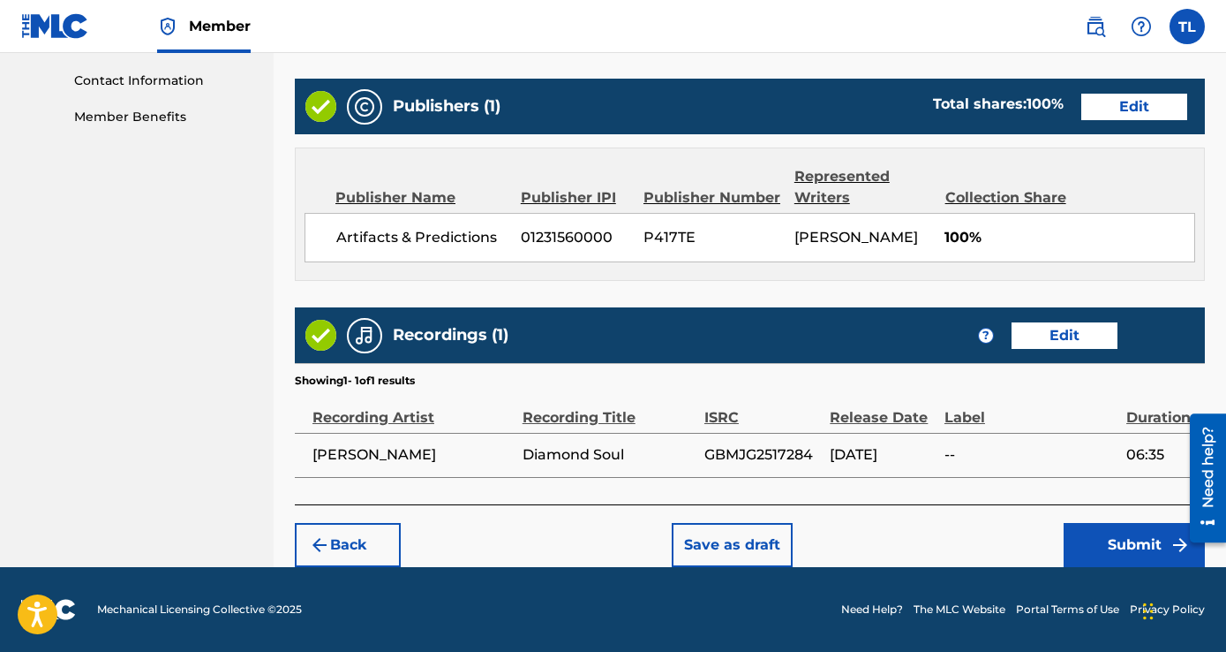
click at [1084, 535] on button "Submit" at bounding box center [1134, 545] width 141 height 44
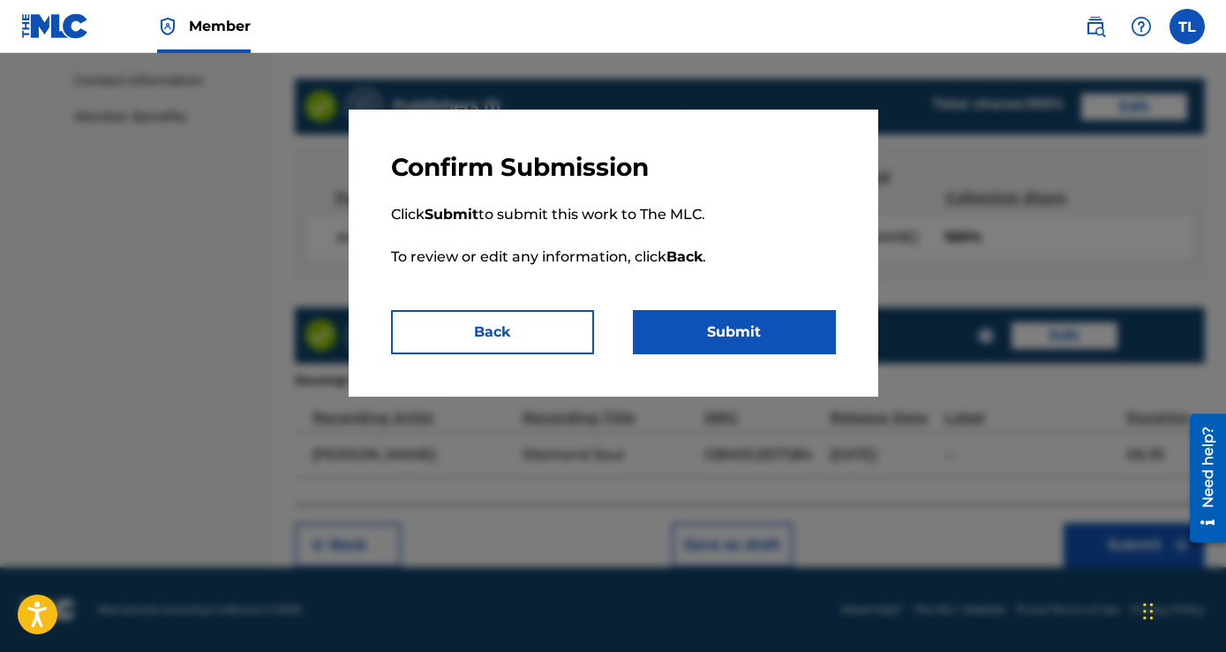
click at [763, 335] on button "Submit" at bounding box center [734, 332] width 203 height 44
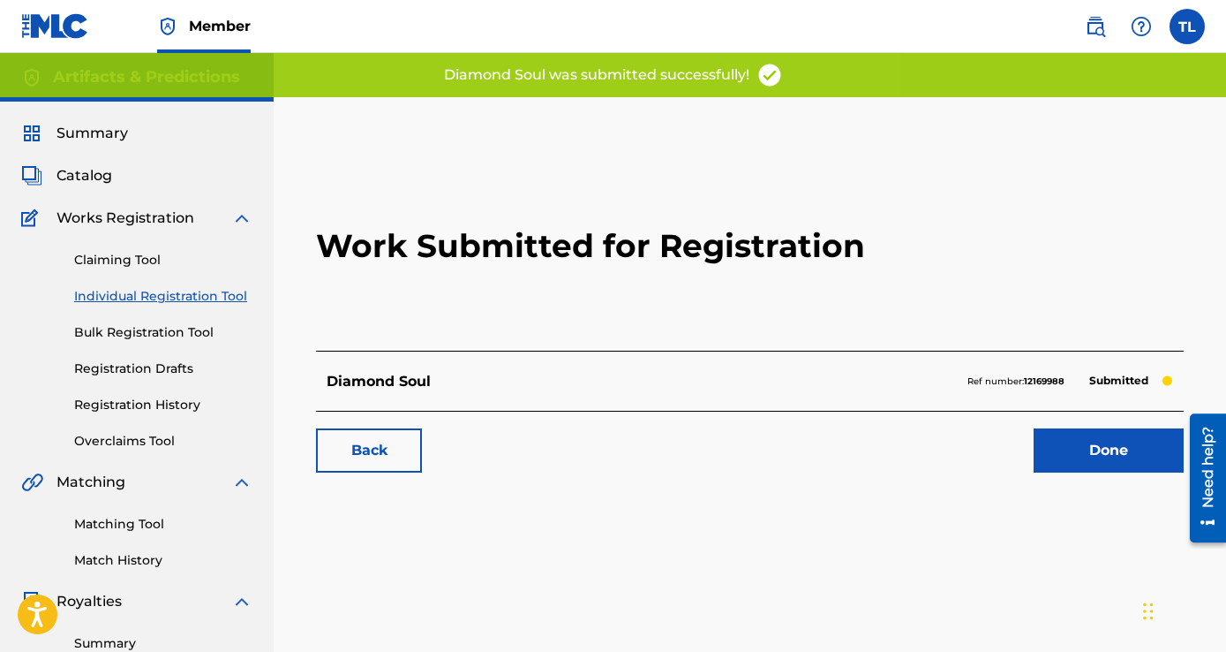
click at [1087, 451] on link "Done" at bounding box center [1109, 450] width 150 height 44
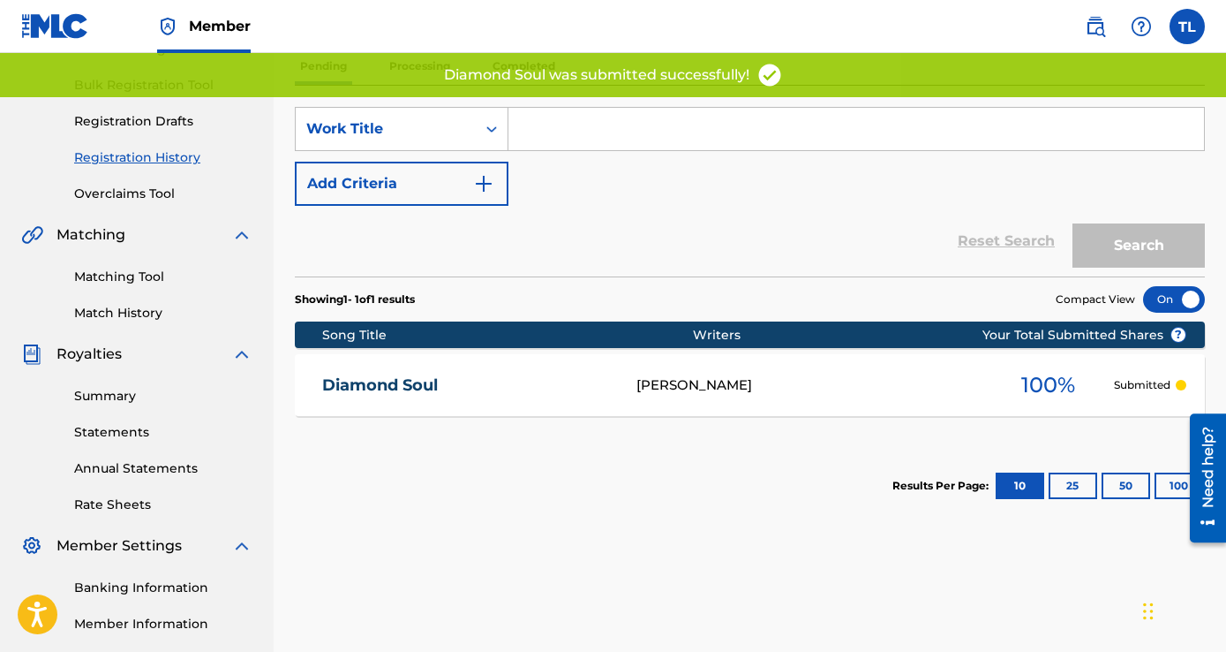
scroll to position [88, 0]
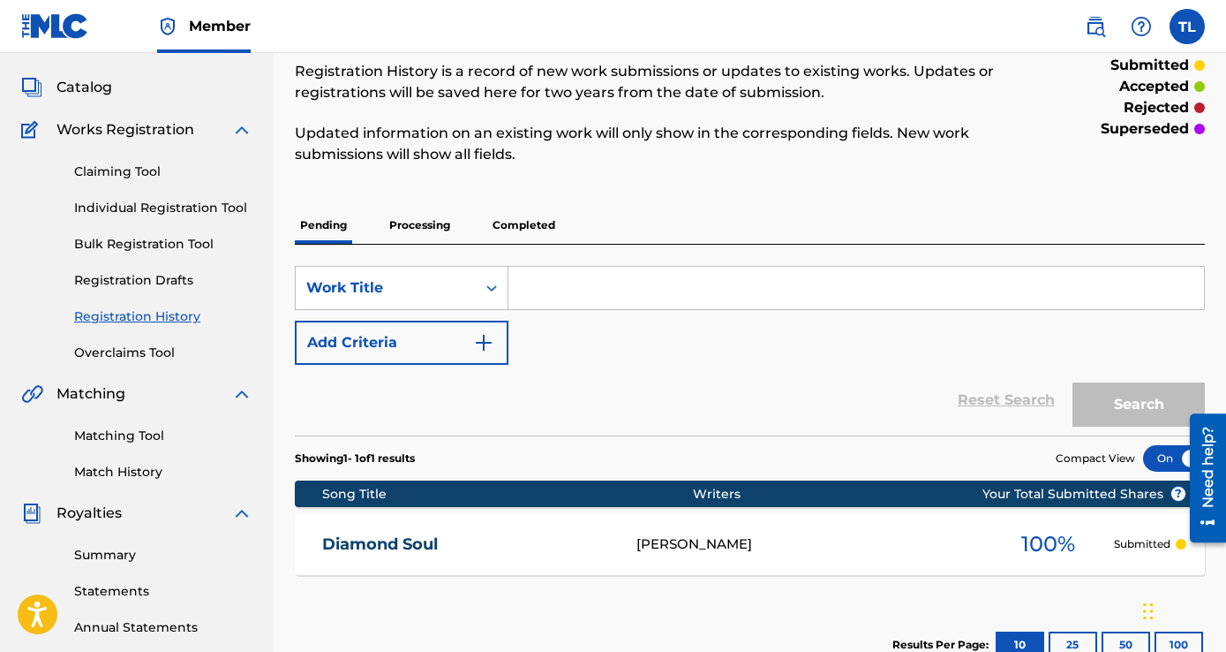
click at [134, 439] on link "Matching Tool" at bounding box center [163, 435] width 178 height 19
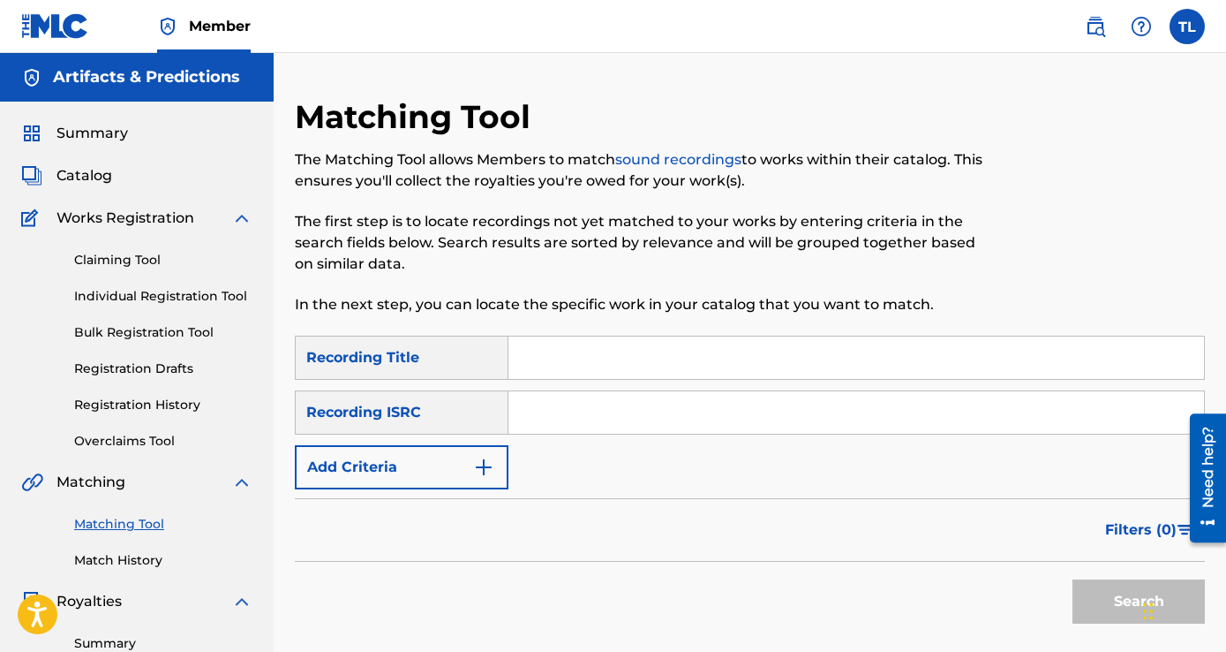
click at [85, 170] on span "Catalog" at bounding box center [85, 175] width 56 height 21
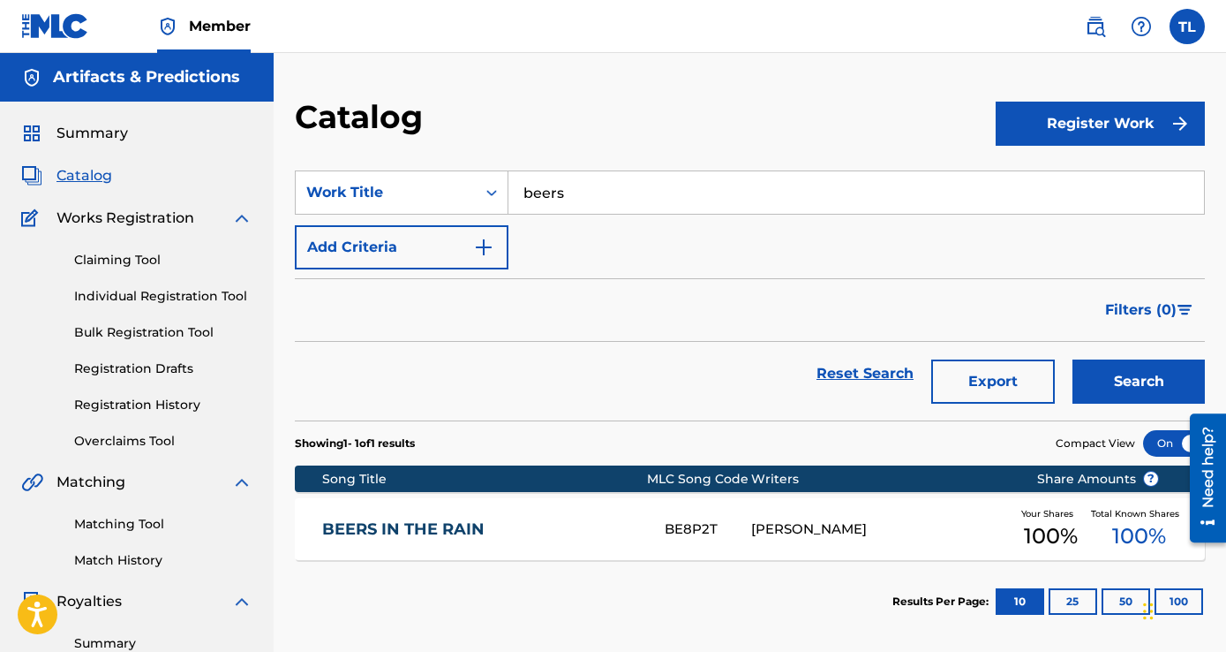
click at [573, 191] on input "beers" at bounding box center [857, 192] width 696 height 42
type input "11"
click at [1073, 359] on button "Search" at bounding box center [1139, 381] width 132 height 44
click at [402, 531] on link "11:11" at bounding box center [481, 529] width 319 height 20
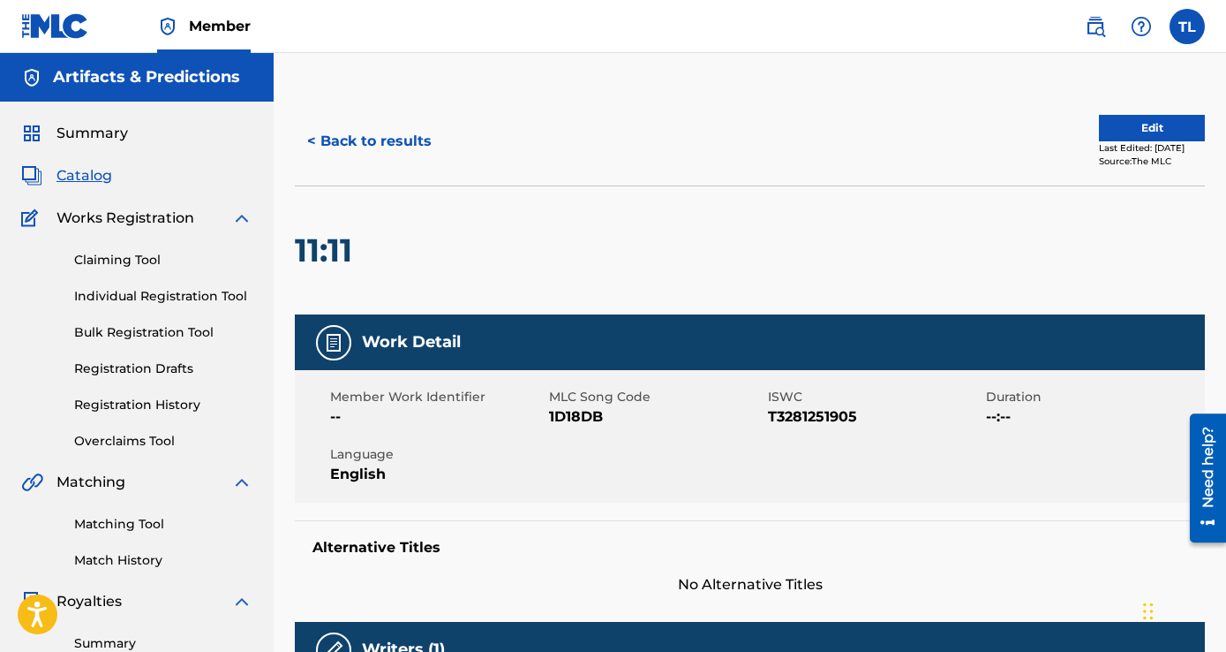
click at [109, 516] on link "Matching Tool" at bounding box center [163, 524] width 178 height 19
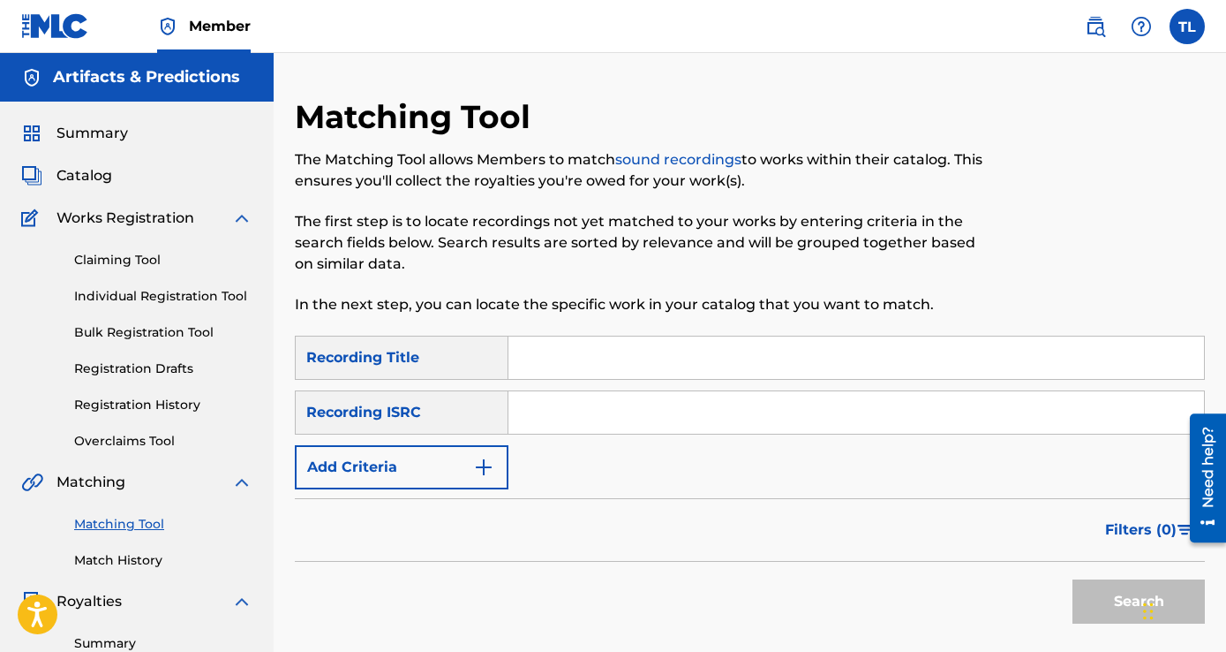
click at [570, 344] on input "Search Form" at bounding box center [857, 357] width 696 height 42
type input "11:11"
click at [1073, 579] on button "Search" at bounding box center [1139, 601] width 132 height 44
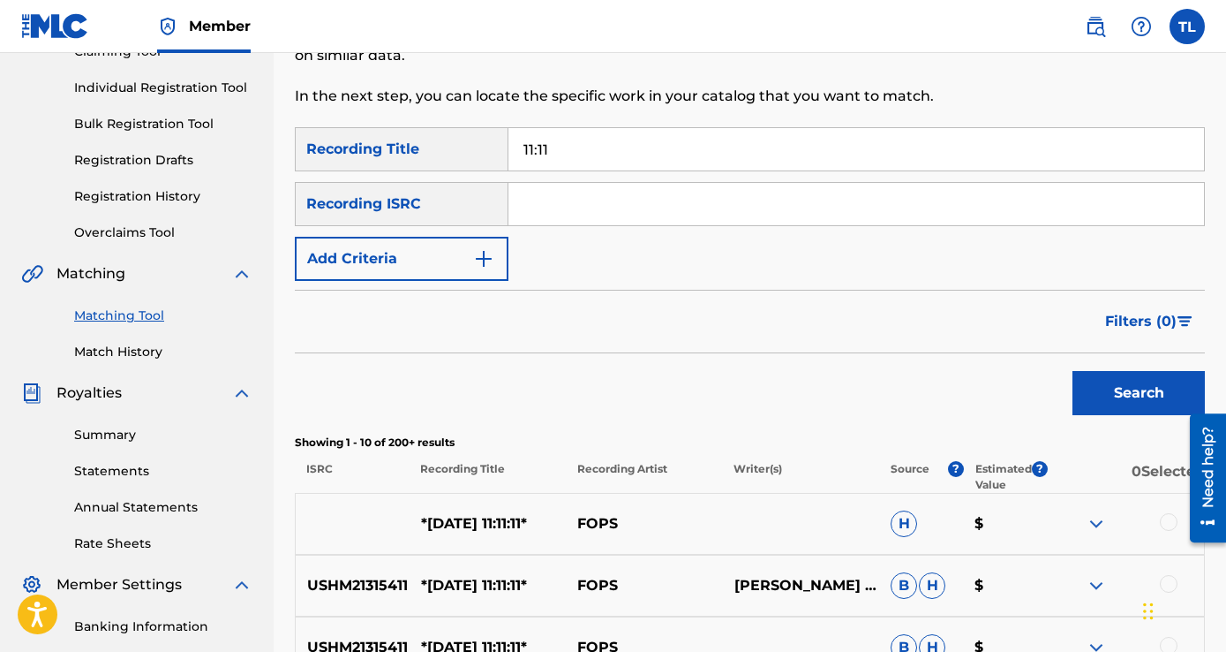
scroll to position [177, 0]
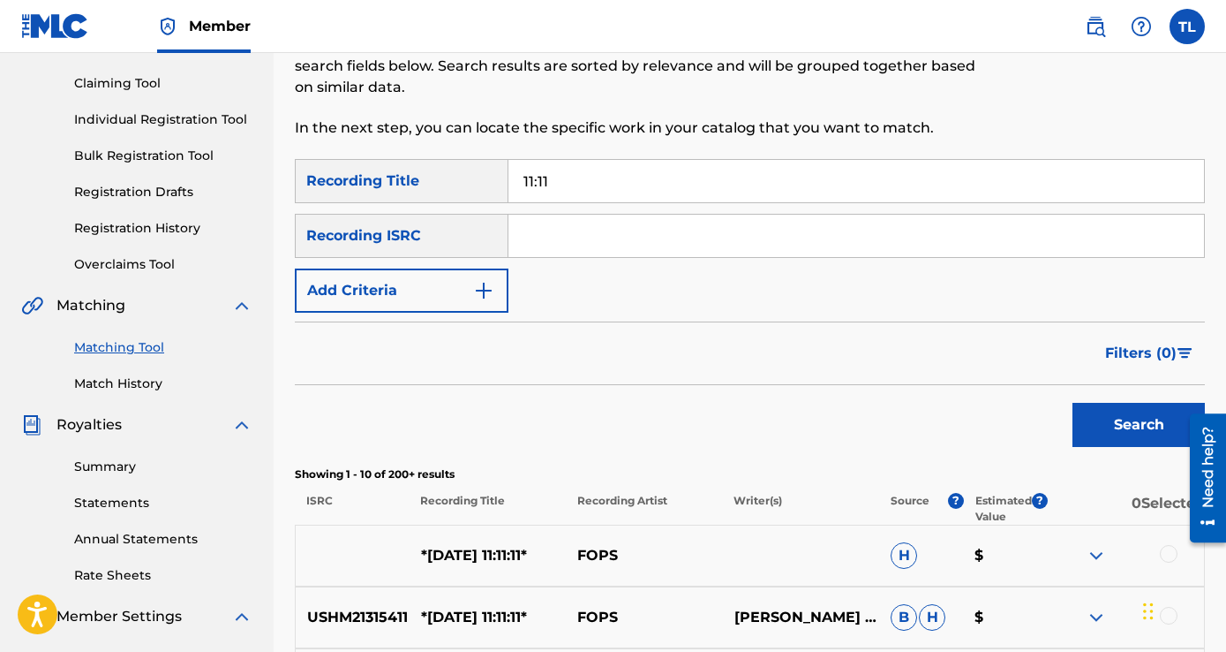
click at [614, 222] on input "Search Form" at bounding box center [857, 236] width 696 height 42
paste input "GBMJG2508787"
type input "GBMJG2508787"
click at [1073, 403] on button "Search" at bounding box center [1139, 425] width 132 height 44
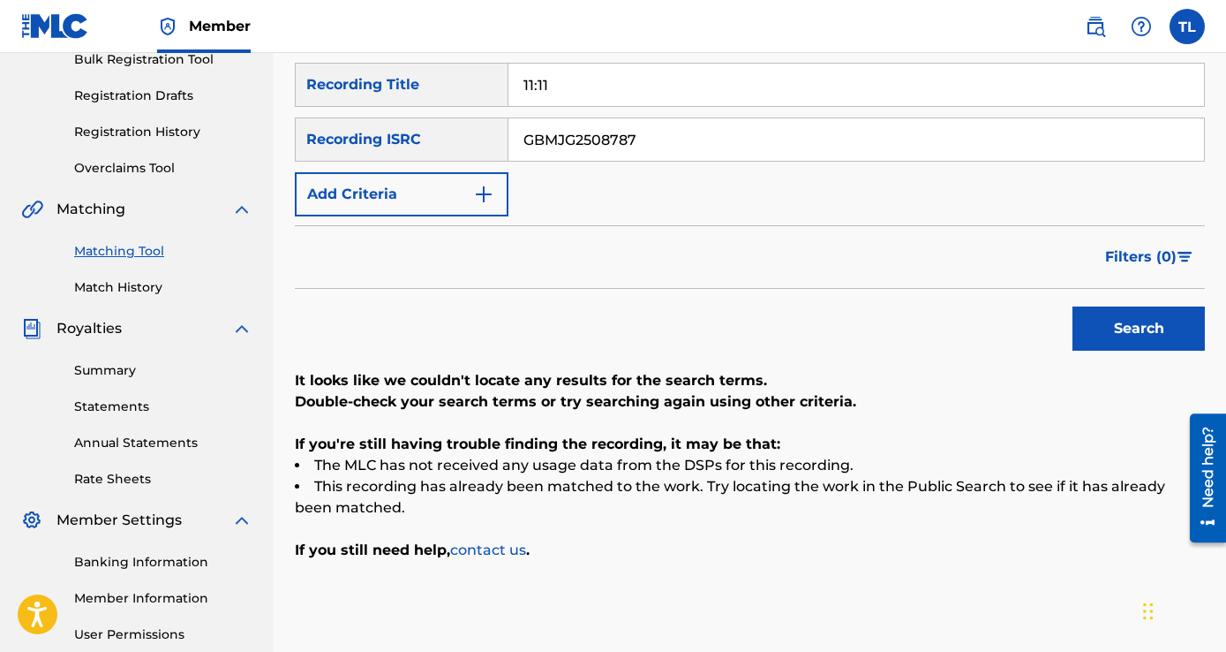
scroll to position [265, 0]
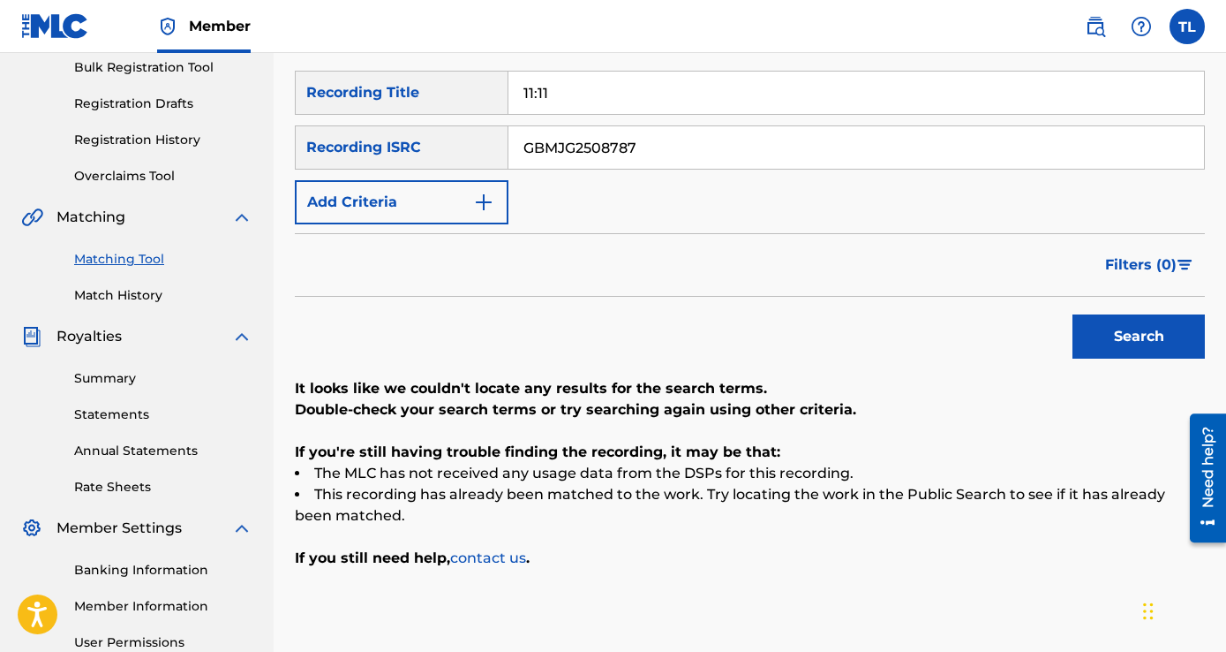
click at [1108, 343] on button "Search" at bounding box center [1139, 336] width 132 height 44
click at [683, 163] on input "GBMJG2508787" at bounding box center [857, 147] width 696 height 42
click at [684, 163] on input "GBMJG2508787" at bounding box center [857, 147] width 696 height 42
click at [1073, 314] on button "Search" at bounding box center [1139, 336] width 132 height 44
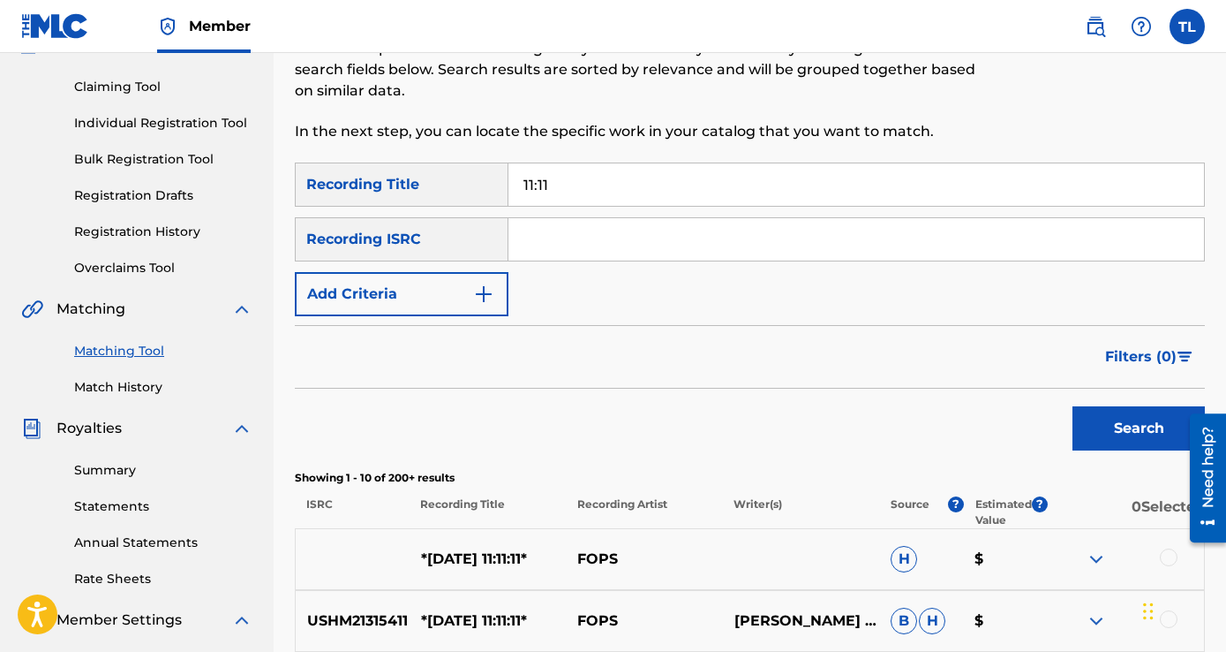
scroll to position [88, 0]
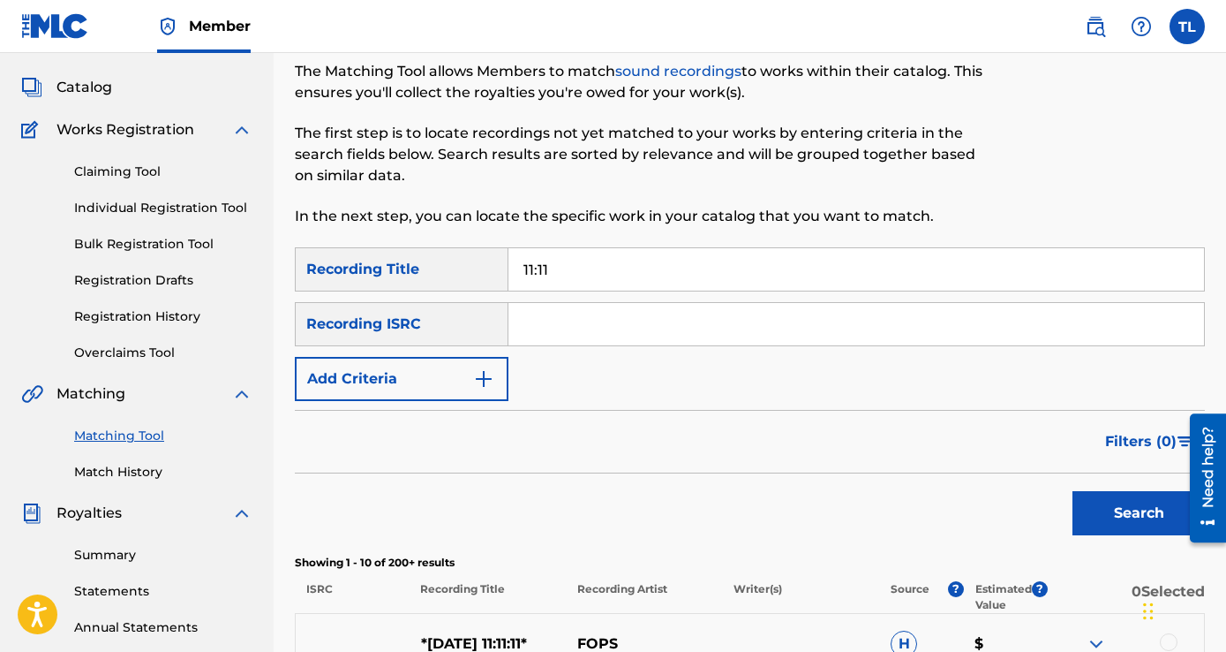
click at [135, 171] on link "Claiming Tool" at bounding box center [163, 171] width 178 height 19
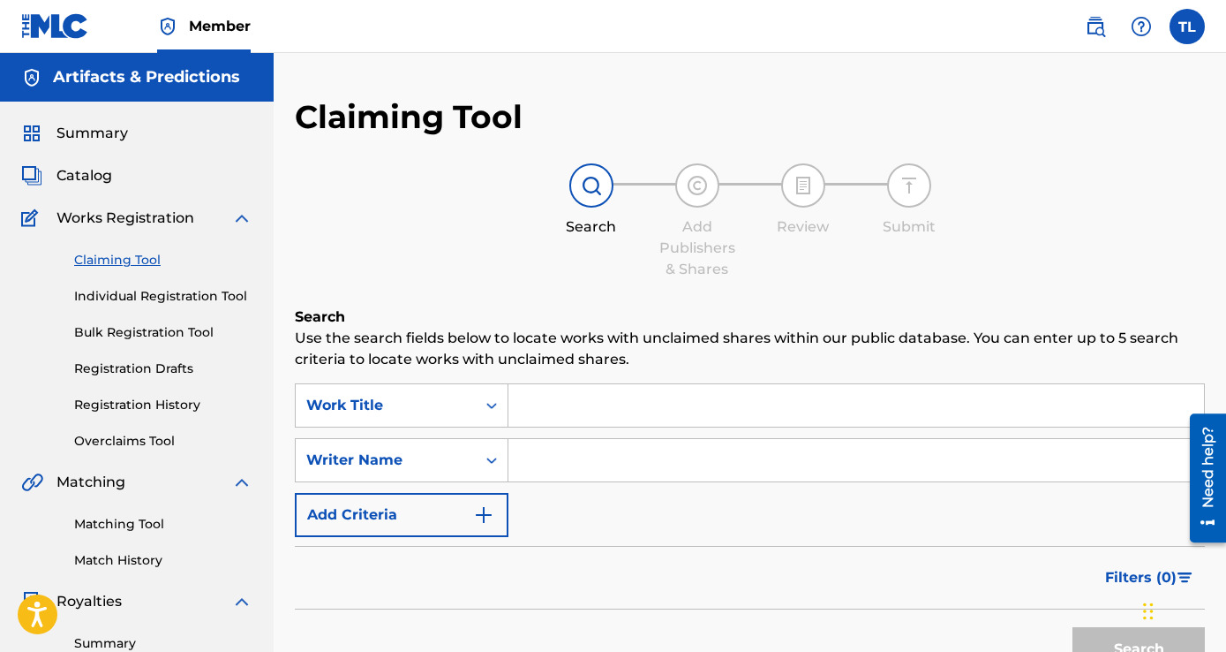
click at [569, 393] on input "Search Form" at bounding box center [857, 405] width 696 height 42
type input "11:11"
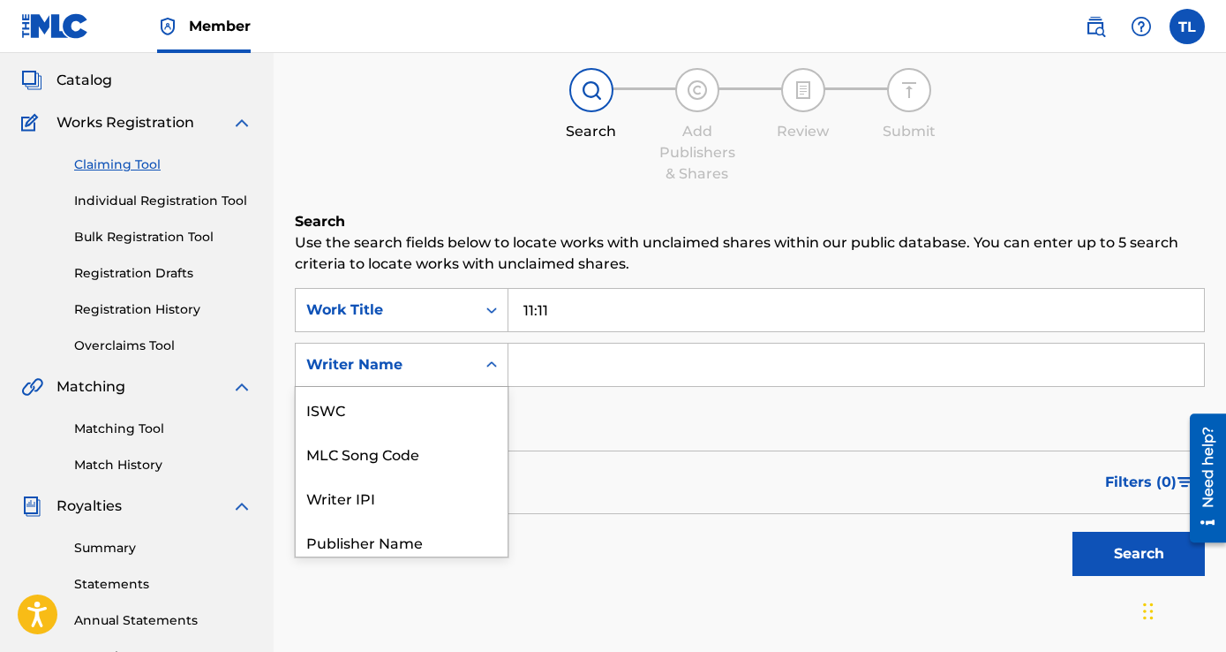
scroll to position [44, 0]
click at [614, 369] on input "Search Form" at bounding box center [857, 364] width 696 height 42
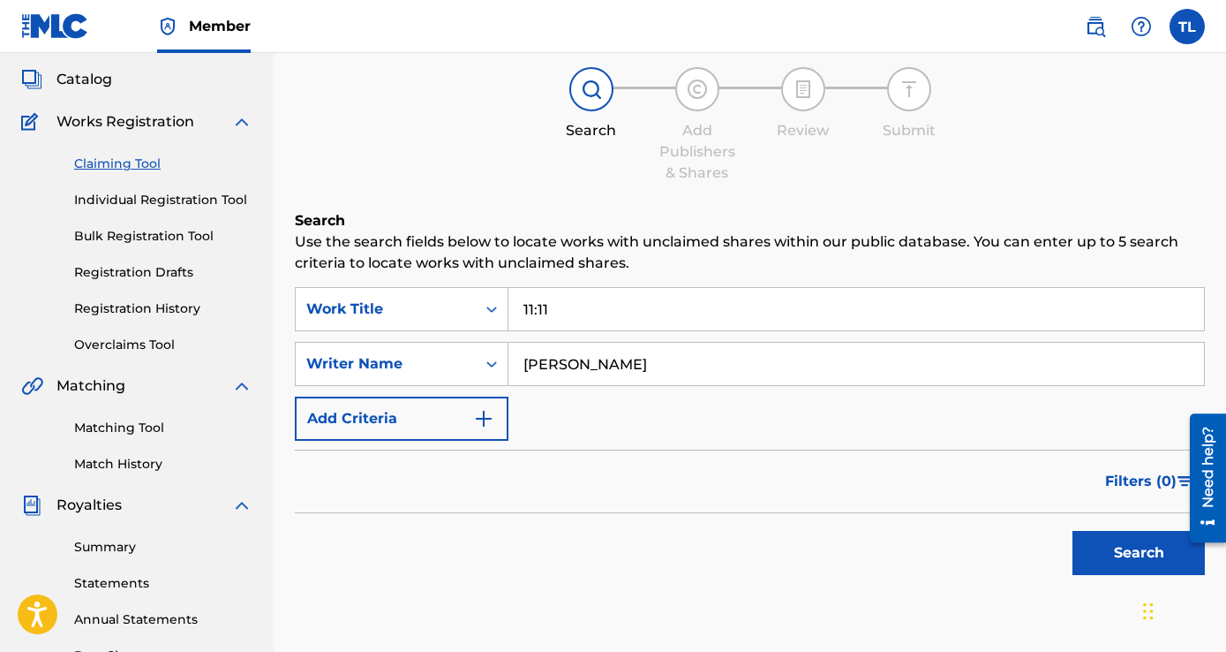
type input "[PERSON_NAME]"
click at [414, 469] on div "Filters ( 0 )" at bounding box center [750, 481] width 910 height 64
click at [425, 432] on button "Add Criteria" at bounding box center [402, 418] width 214 height 44
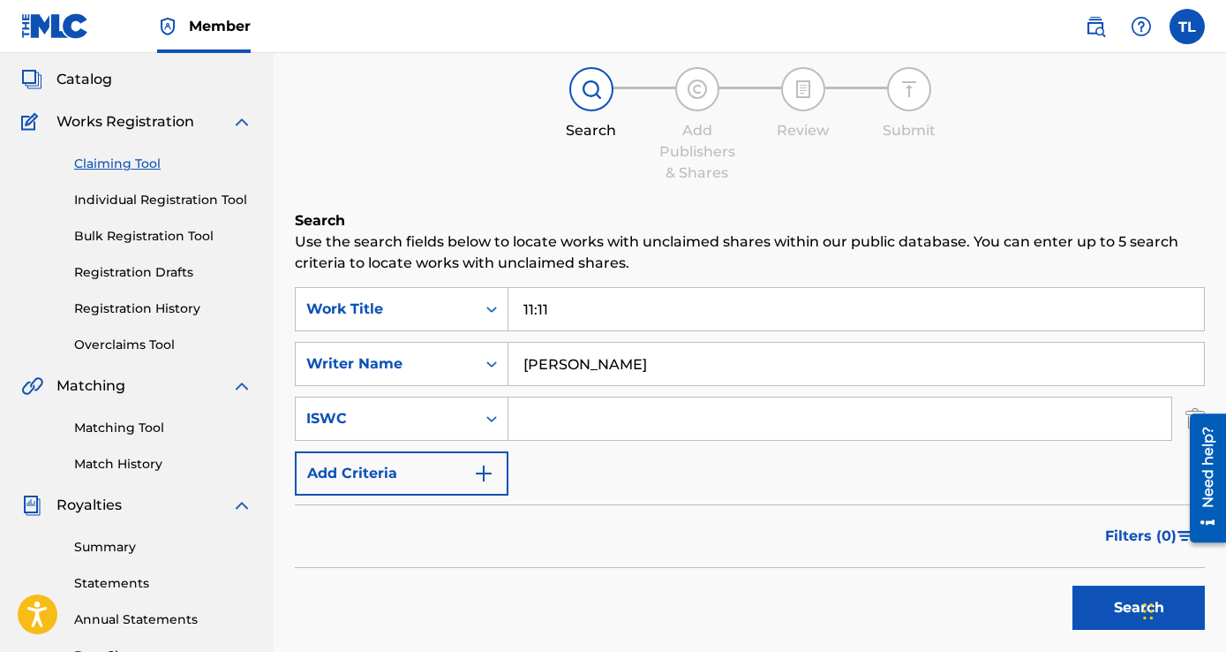
click at [568, 411] on input "Search Form" at bounding box center [840, 418] width 663 height 42
paste input "GBMJG2508787"
type input "GBMJG2508787"
click at [1104, 611] on button "Search" at bounding box center [1139, 607] width 132 height 44
click at [453, 418] on div "ISWC" at bounding box center [385, 418] width 159 height 21
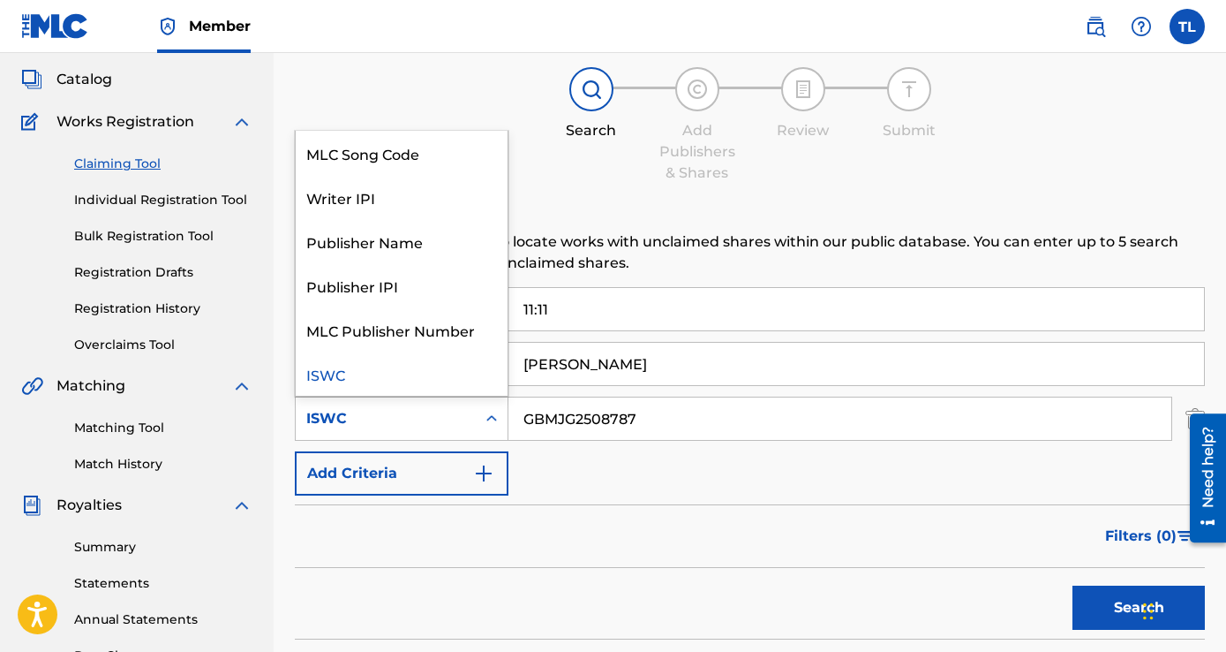
click at [484, 420] on icon "Search Form" at bounding box center [492, 419] width 18 height 18
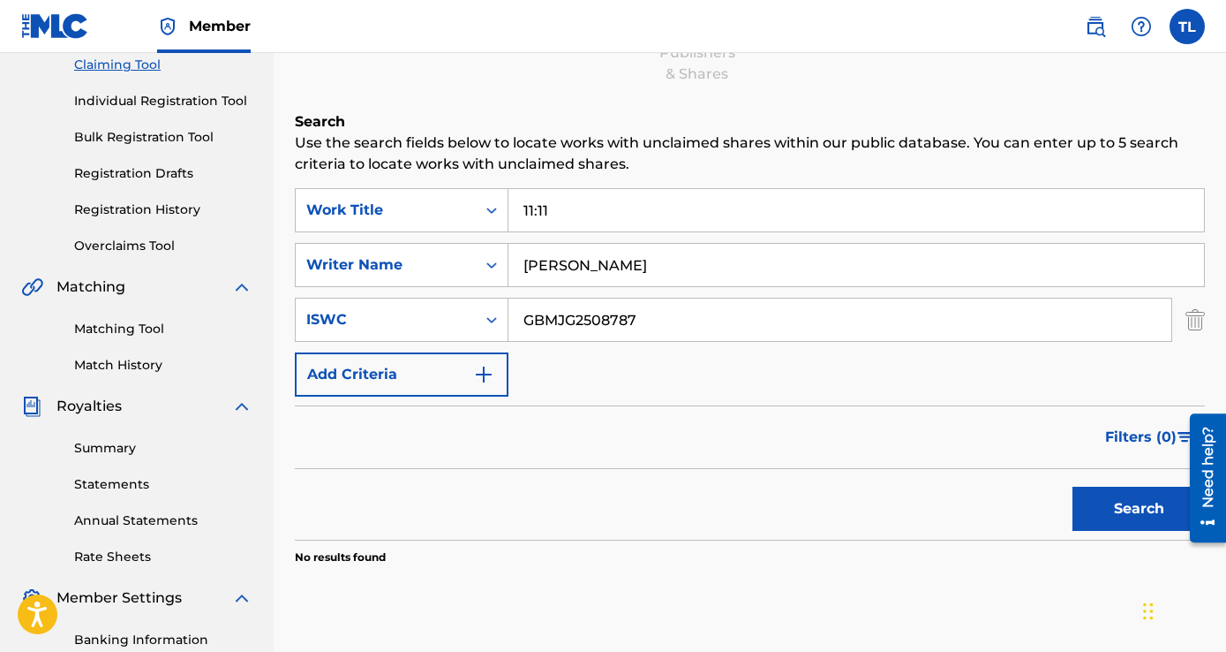
scroll to position [273, 0]
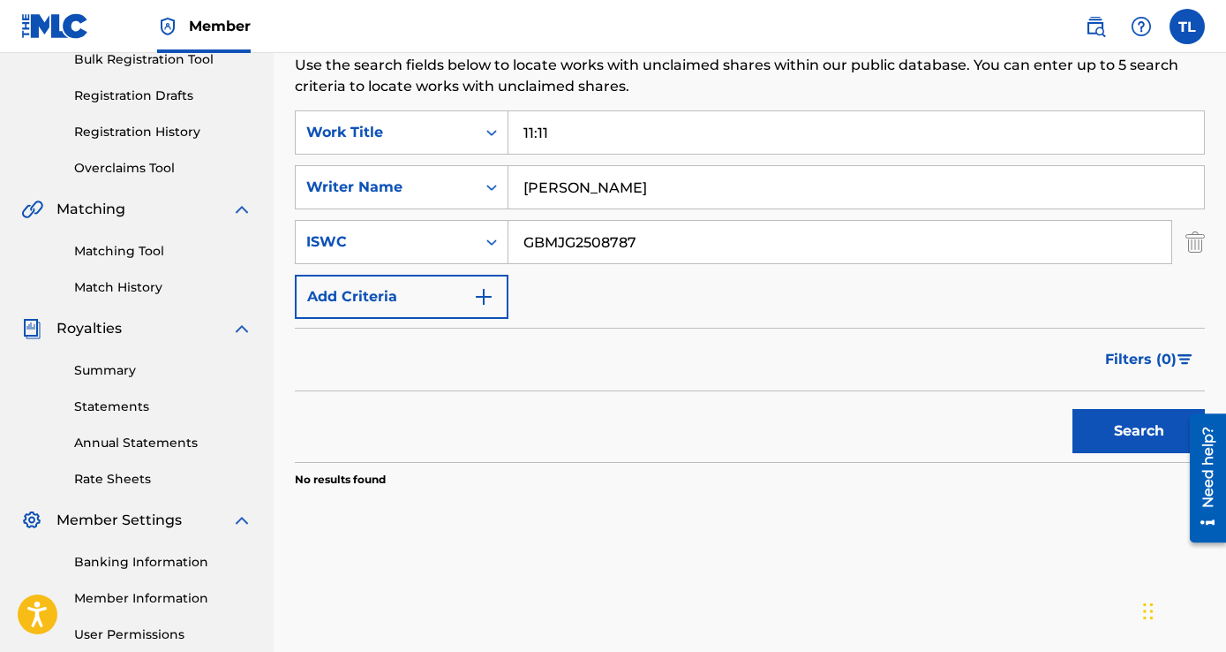
click at [1194, 240] on img "Search Form" at bounding box center [1195, 242] width 19 height 44
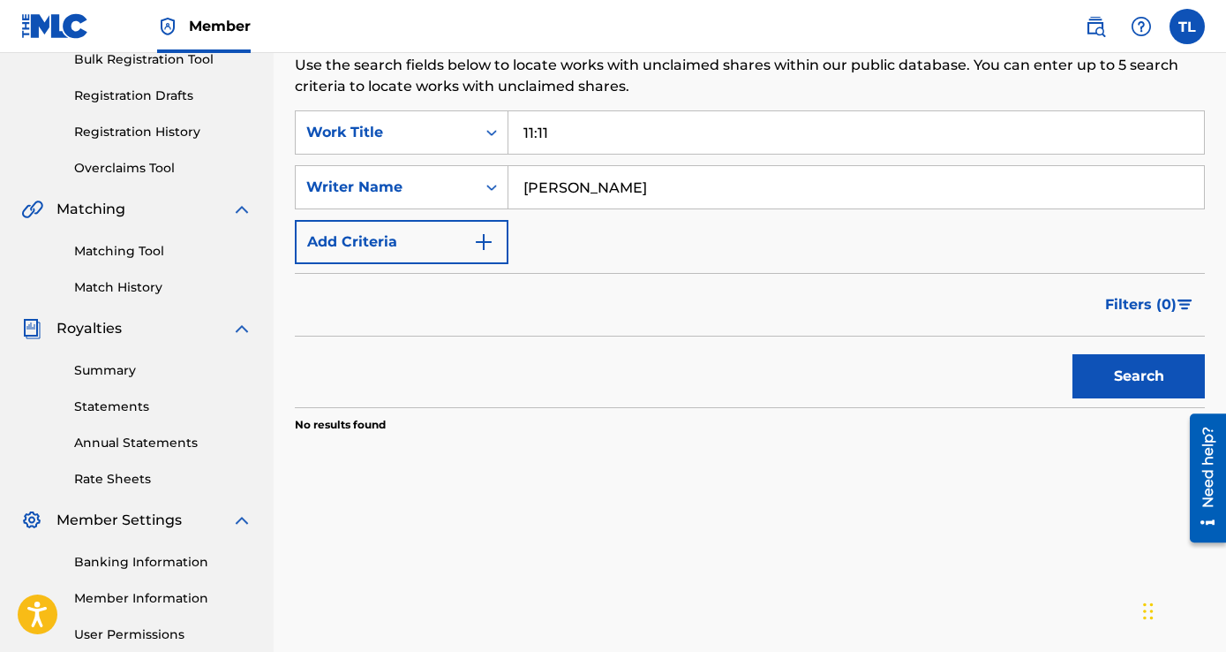
click at [1117, 377] on button "Search" at bounding box center [1139, 376] width 132 height 44
click at [624, 179] on input "[PERSON_NAME]" at bounding box center [857, 187] width 696 height 42
click at [568, 183] on input "[PERSON_NAME]" at bounding box center [857, 187] width 696 height 42
type input "[PERSON_NAME]"
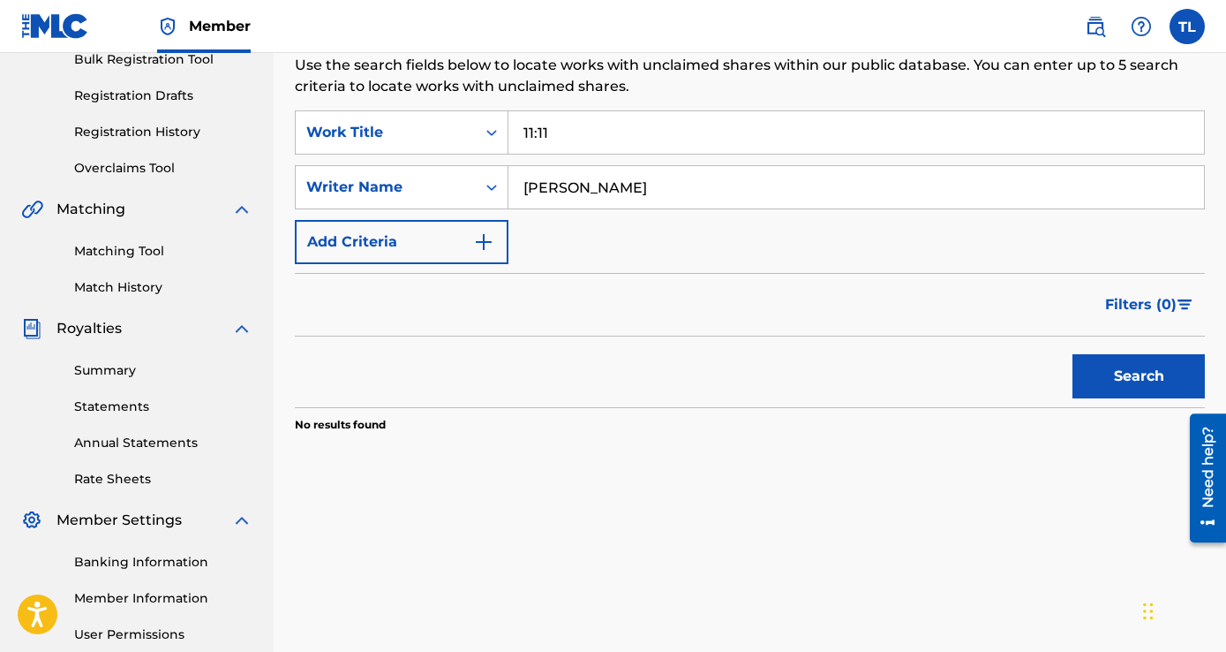
click at [1073, 354] on button "Search" at bounding box center [1139, 376] width 132 height 44
click at [618, 188] on input "[PERSON_NAME]" at bounding box center [857, 187] width 696 height 42
click at [618, 187] on input "[PERSON_NAME]" at bounding box center [857, 187] width 696 height 42
click at [1121, 381] on button "Search" at bounding box center [1139, 376] width 132 height 44
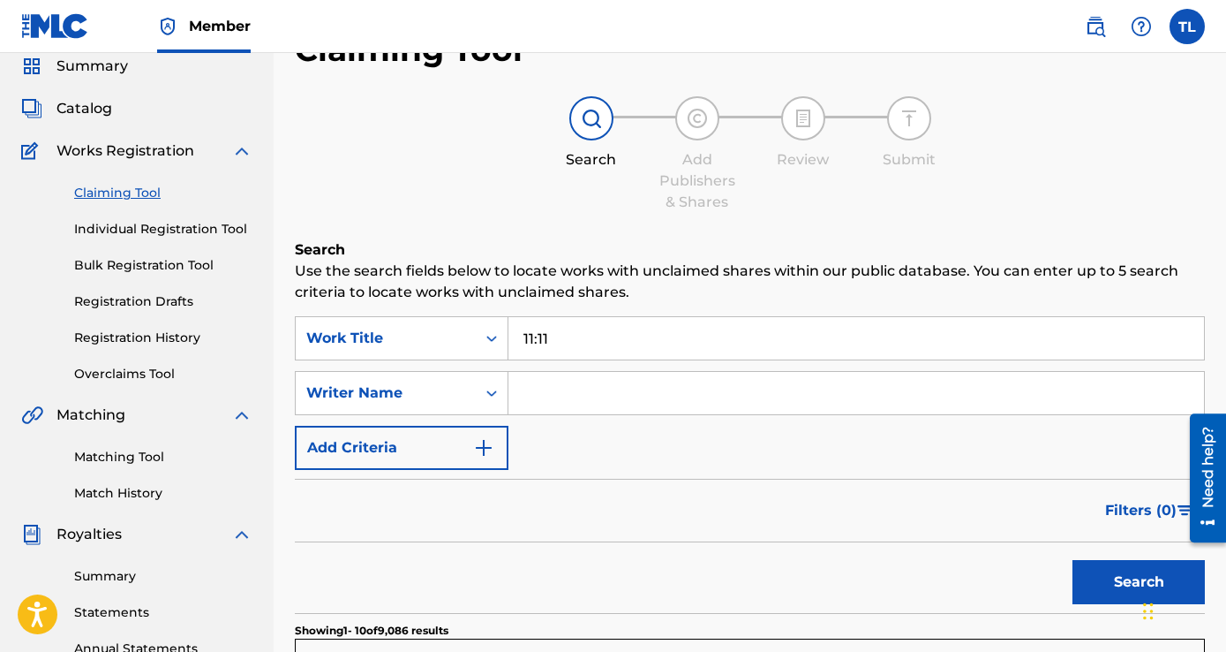
scroll to position [0, 0]
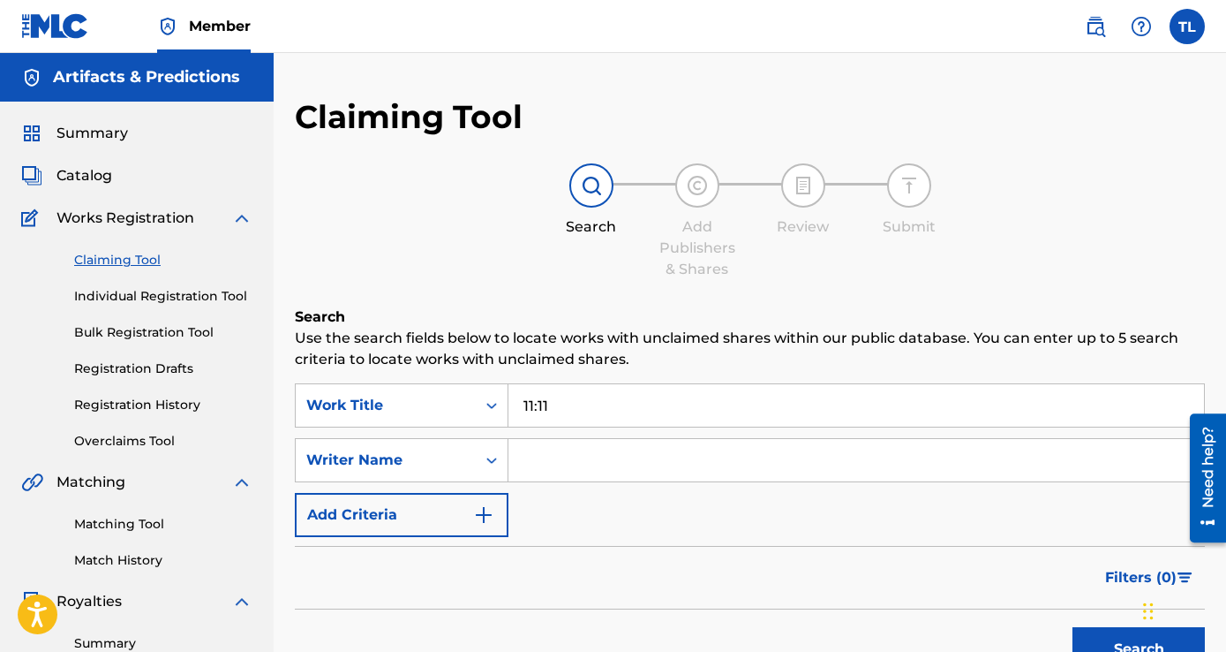
click at [84, 177] on span "Catalog" at bounding box center [85, 175] width 56 height 21
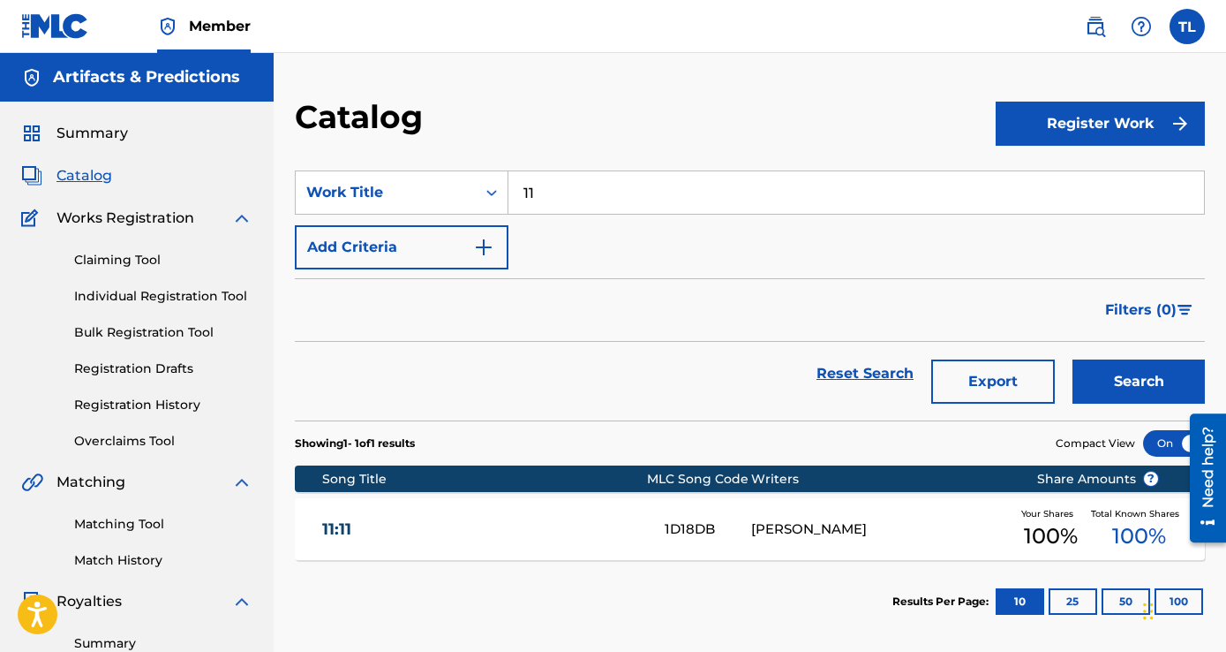
click at [620, 538] on link "11:11" at bounding box center [481, 529] width 319 height 20
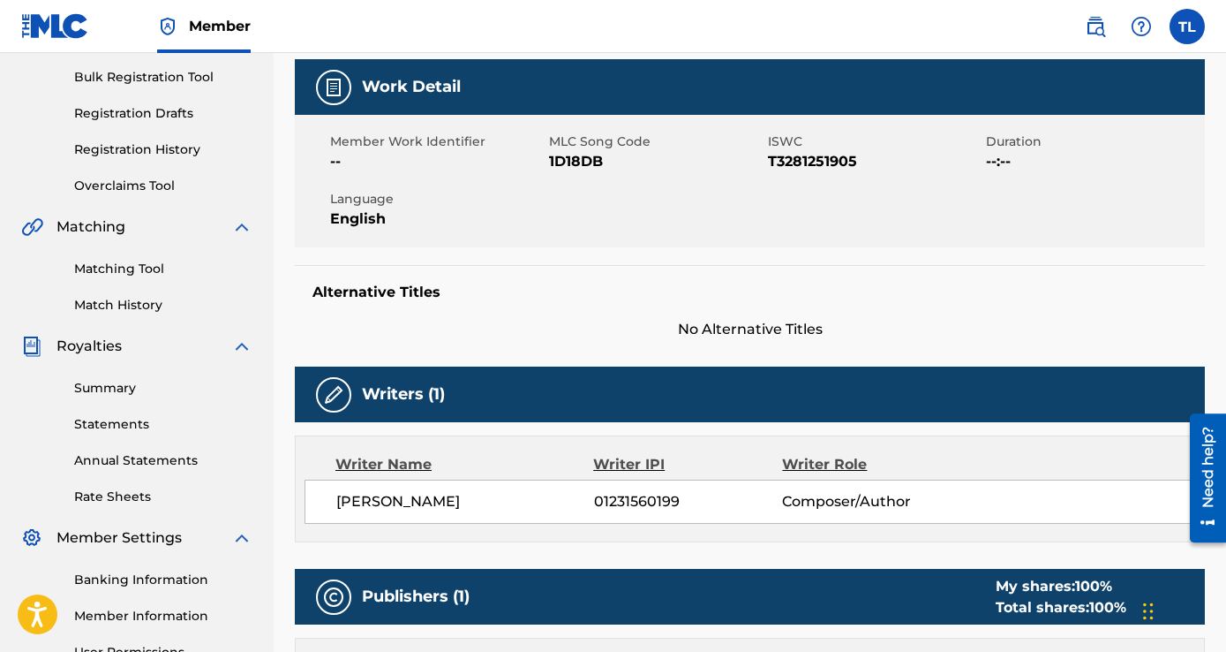
scroll to position [265, 0]
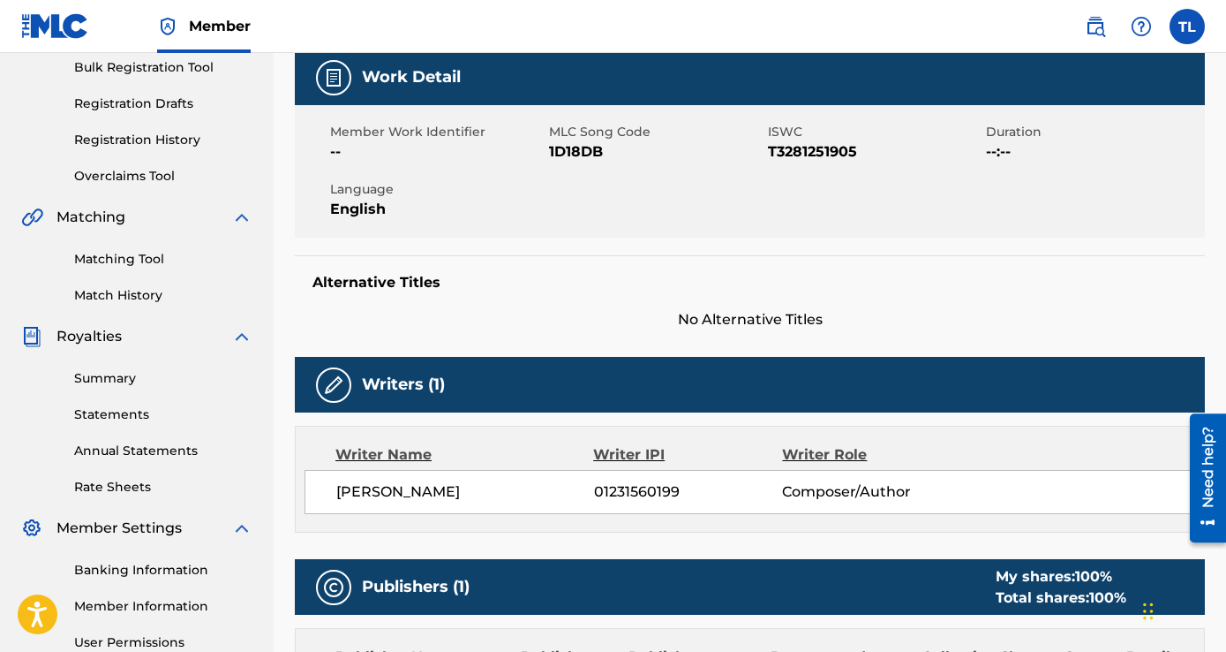
click at [577, 151] on span "1D18DB" at bounding box center [656, 151] width 215 height 21
copy span "1D18DB"
click at [128, 260] on link "Matching Tool" at bounding box center [163, 259] width 178 height 19
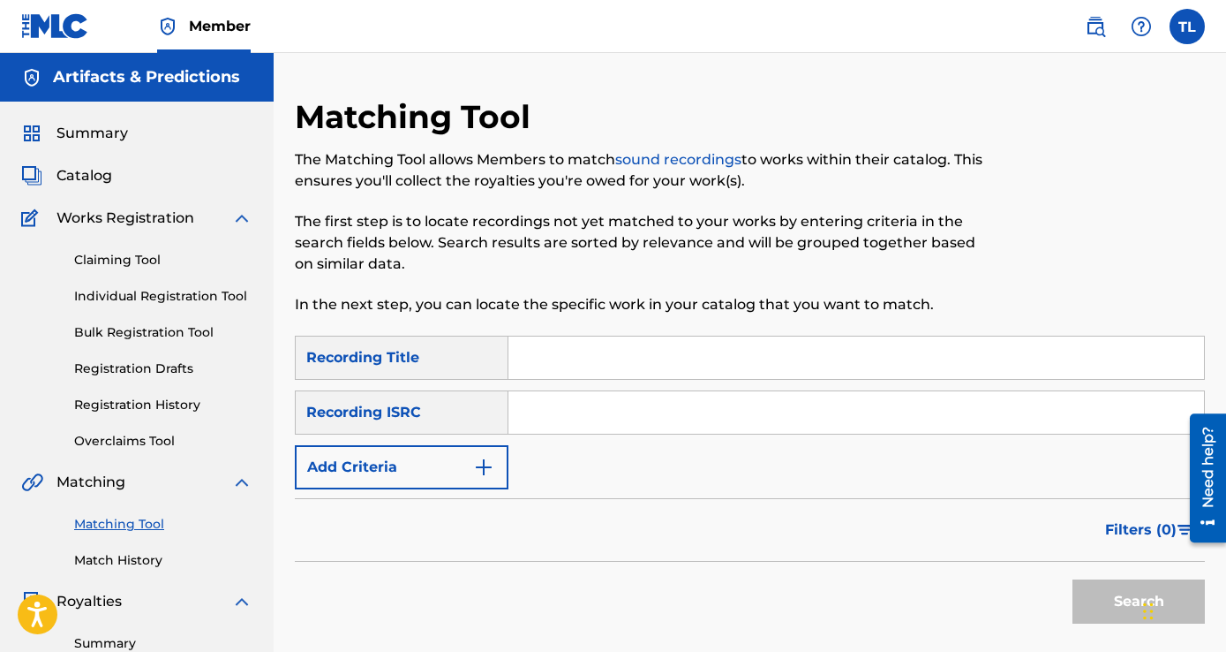
click at [423, 412] on div "Recording ISRC" at bounding box center [402, 412] width 214 height 44
click at [438, 461] on button "Add Criteria" at bounding box center [402, 467] width 214 height 44
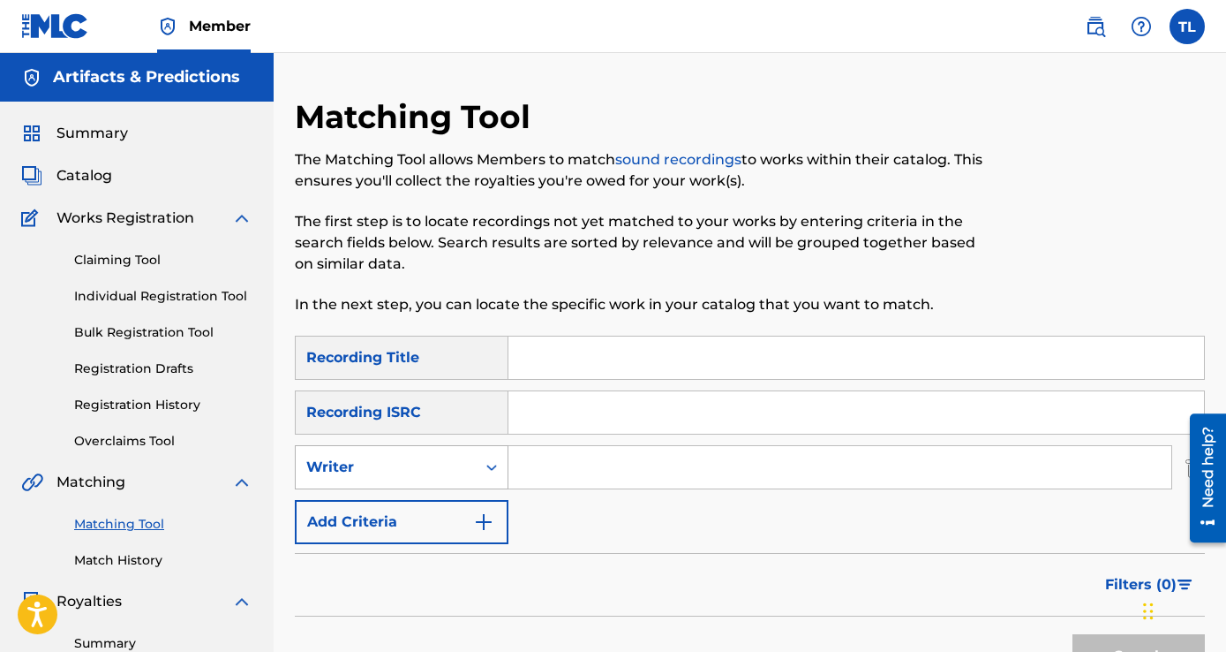
click at [446, 464] on div "Writer" at bounding box center [385, 466] width 159 height 21
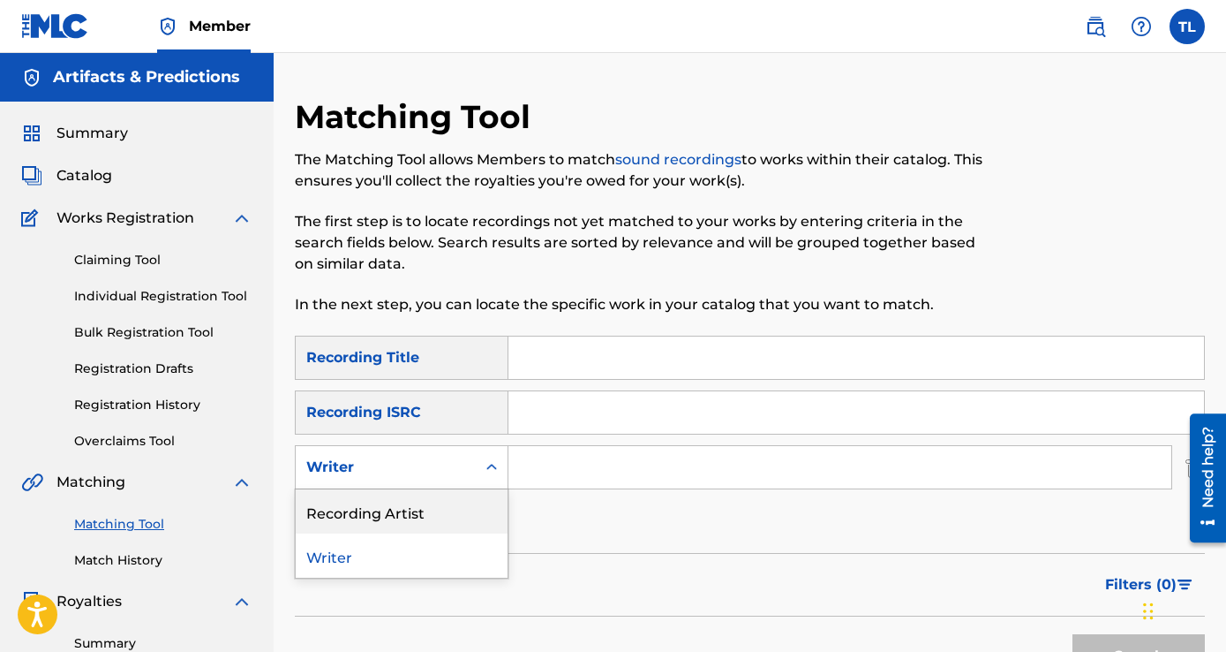
click at [590, 525] on div "SearchWithCriteria3128763a-e226-4837-bf57-2af23e5122e2 Recording Title SearchWi…" at bounding box center [750, 439] width 910 height 208
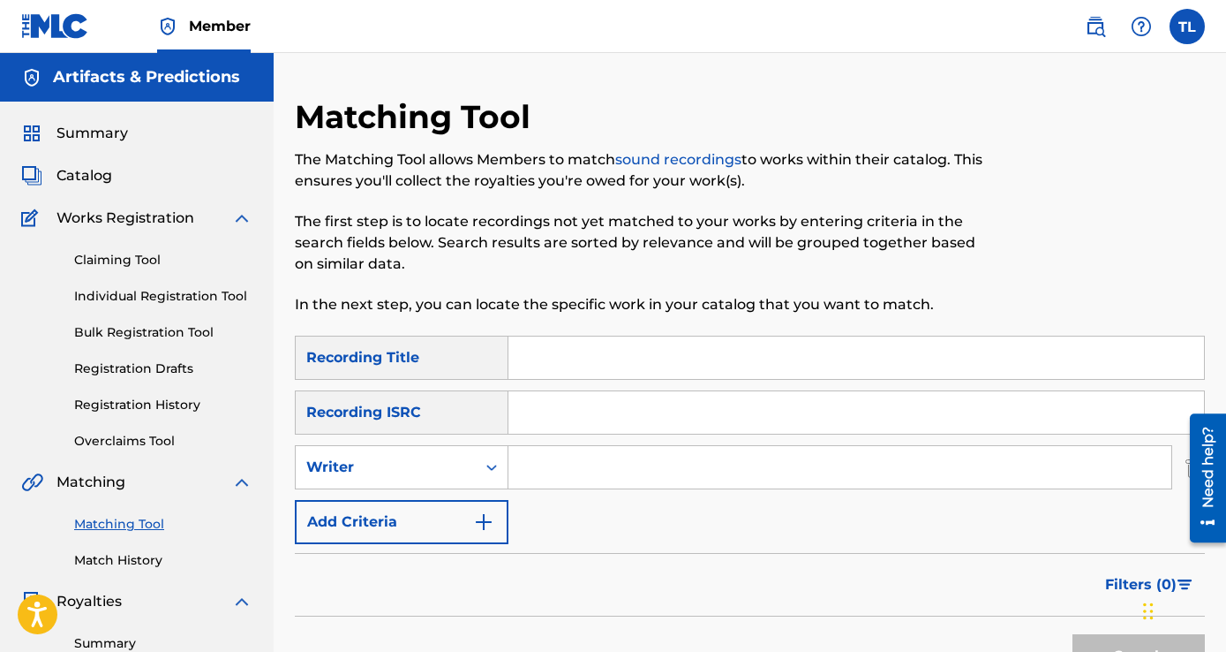
click at [557, 352] on input "Search Form" at bounding box center [857, 357] width 696 height 42
type input "11:11"
click at [581, 412] on input "Search Form" at bounding box center [857, 412] width 696 height 42
click at [549, 412] on input "Search Form" at bounding box center [857, 412] width 696 height 42
drag, startPoint x: 764, startPoint y: 625, endPoint x: 784, endPoint y: 630, distance: 21.0
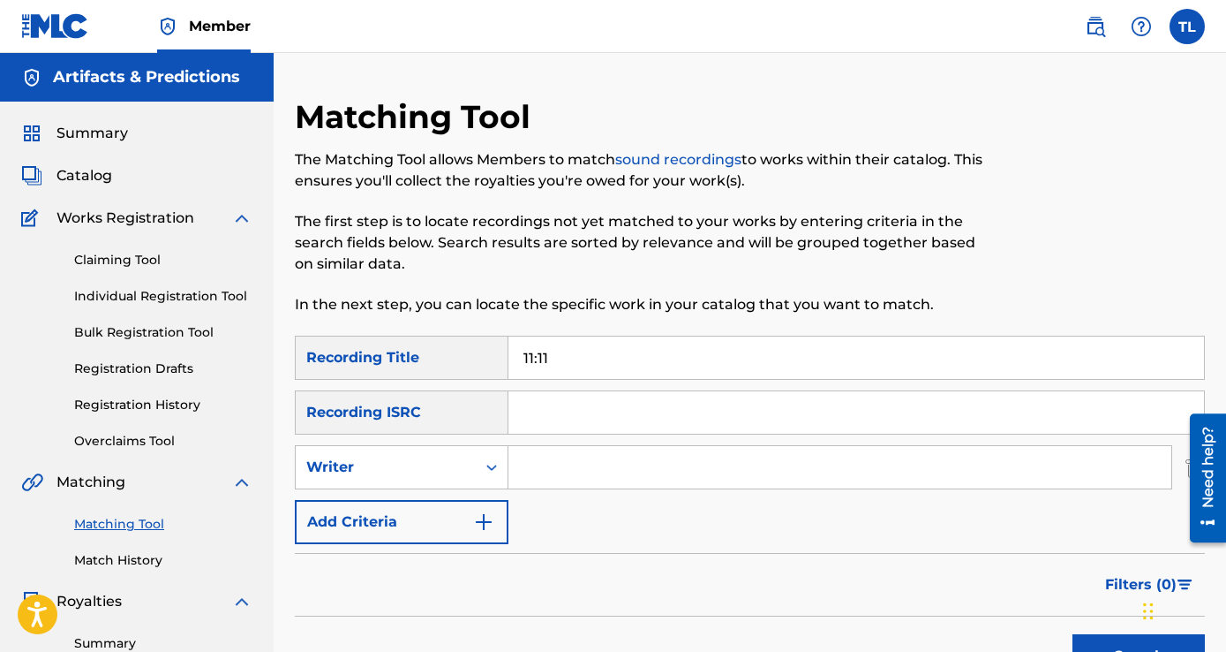
click at [765, 626] on div "Search" at bounding box center [750, 651] width 910 height 71
click at [1088, 629] on div "Search" at bounding box center [1134, 651] width 141 height 71
click at [1084, 640] on button "Search" at bounding box center [1139, 656] width 132 height 44
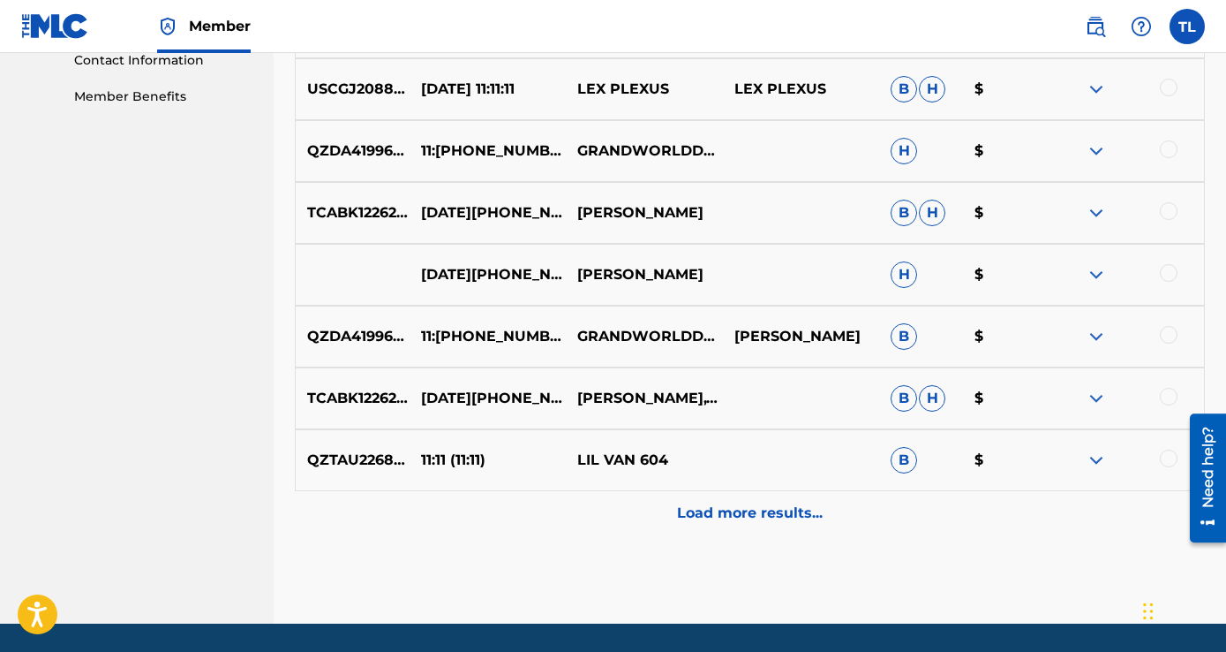
click at [719, 508] on p "Load more results..." at bounding box center [750, 512] width 146 height 21
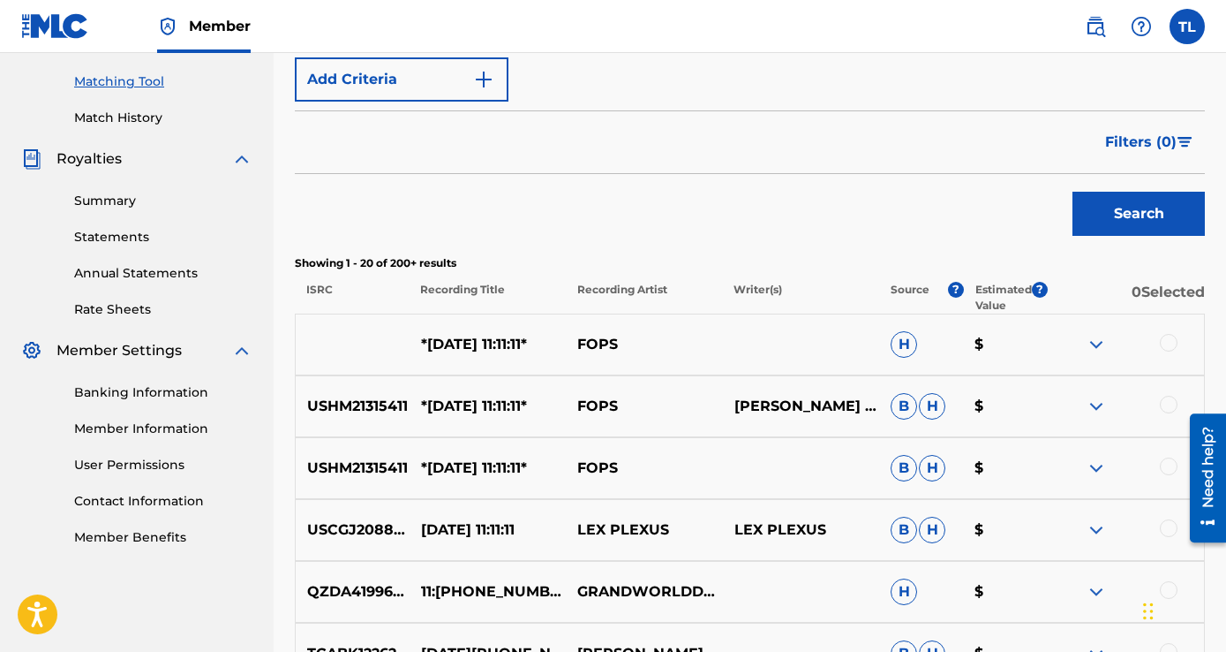
scroll to position [441, 0]
click at [1140, 145] on span "Filters ( 0 )" at bounding box center [1141, 142] width 72 height 21
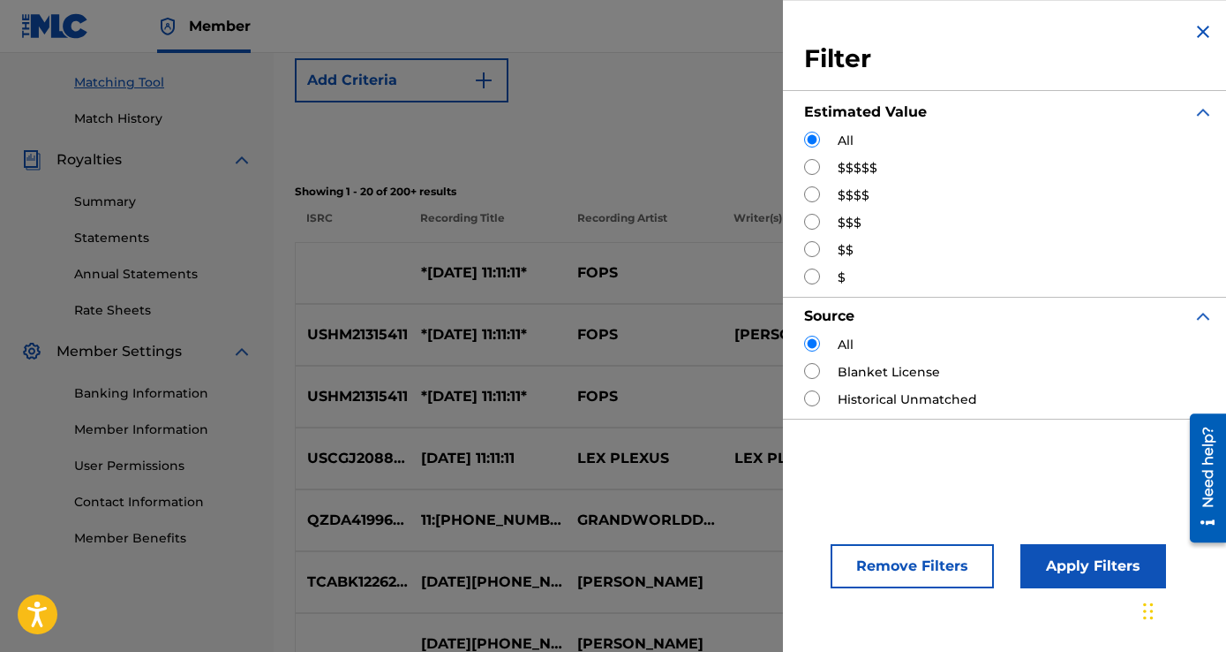
click at [1200, 32] on img "Search Form" at bounding box center [1203, 31] width 21 height 21
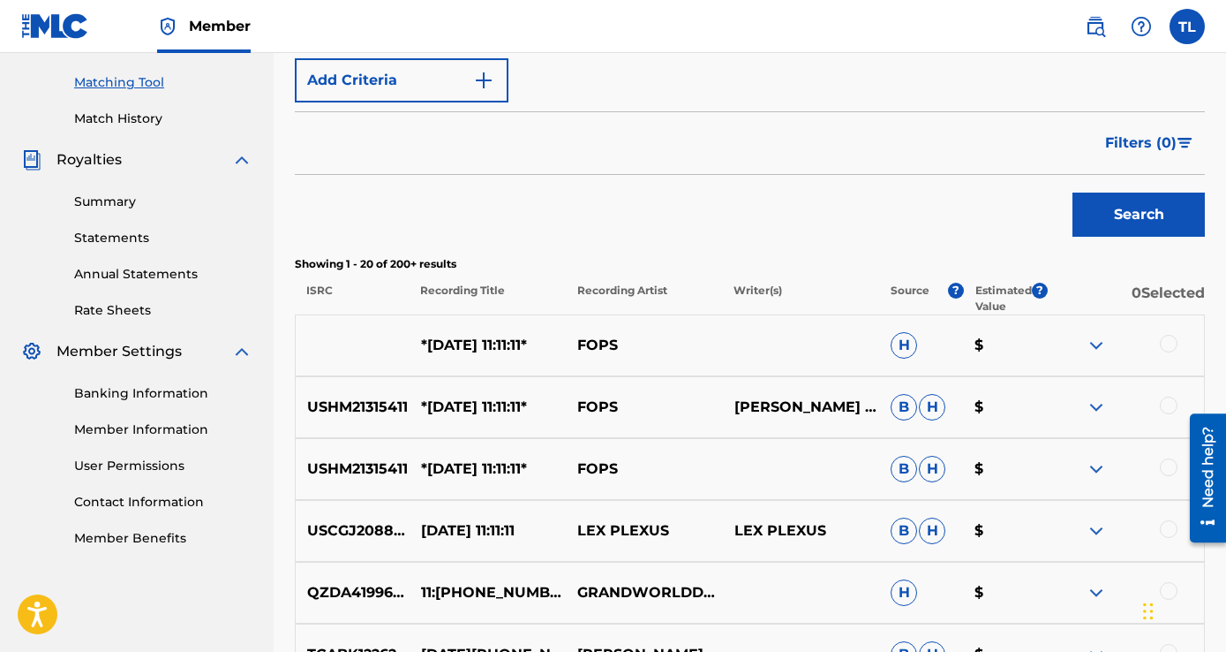
click at [636, 288] on p "Recording Artist" at bounding box center [643, 299] width 157 height 32
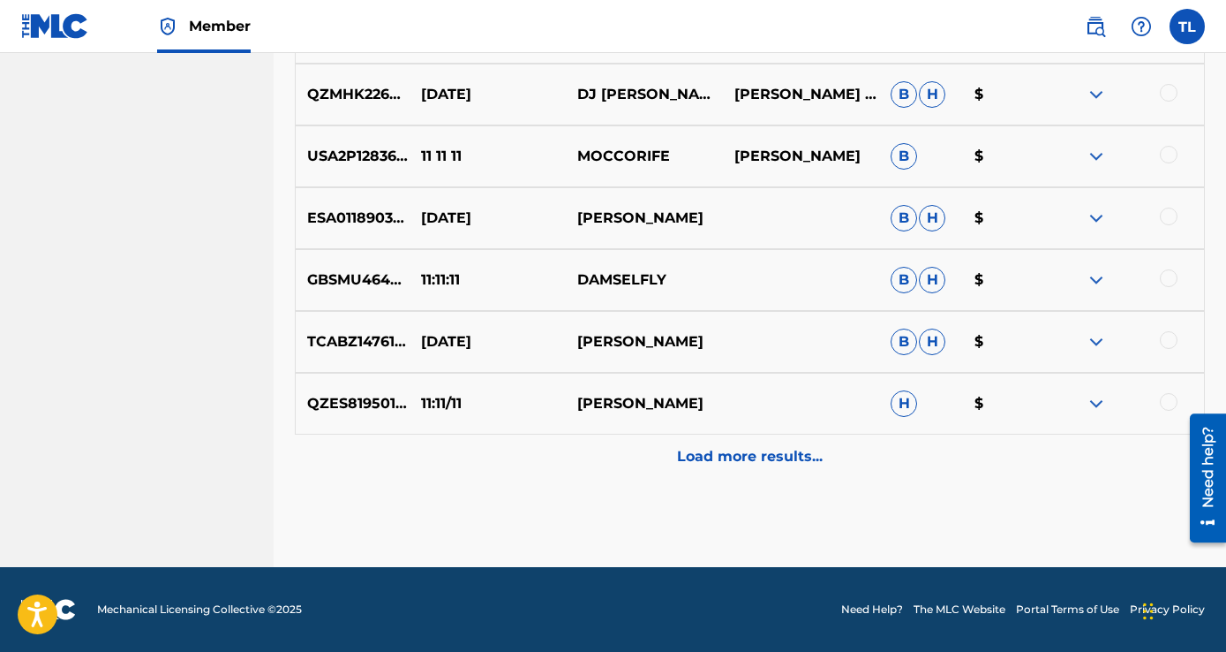
click at [744, 471] on div "Load more results..." at bounding box center [750, 456] width 910 height 44
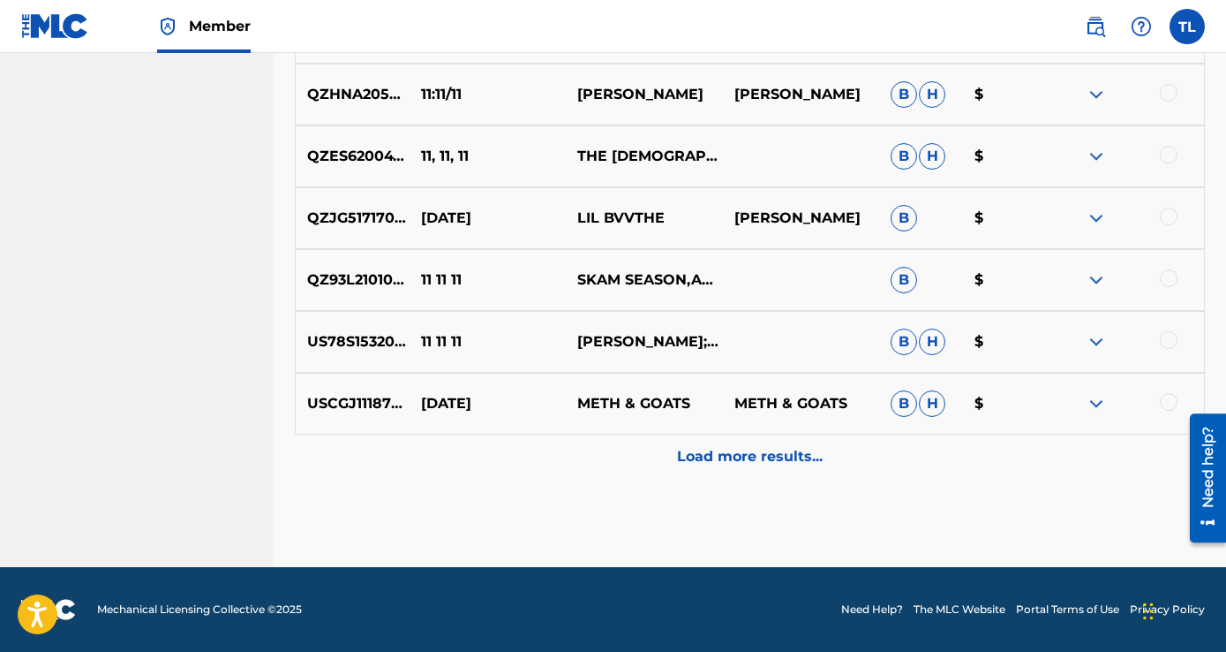
click at [735, 463] on p "Load more results..." at bounding box center [750, 456] width 146 height 21
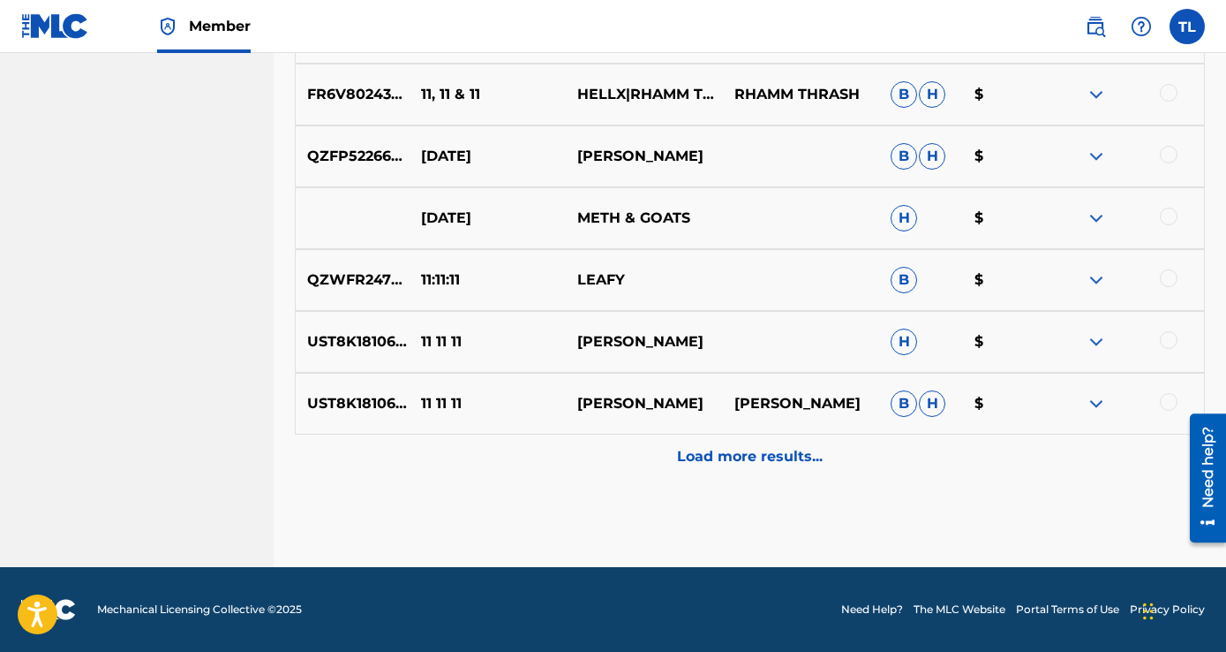
click at [715, 456] on p "Load more results..." at bounding box center [750, 456] width 146 height 21
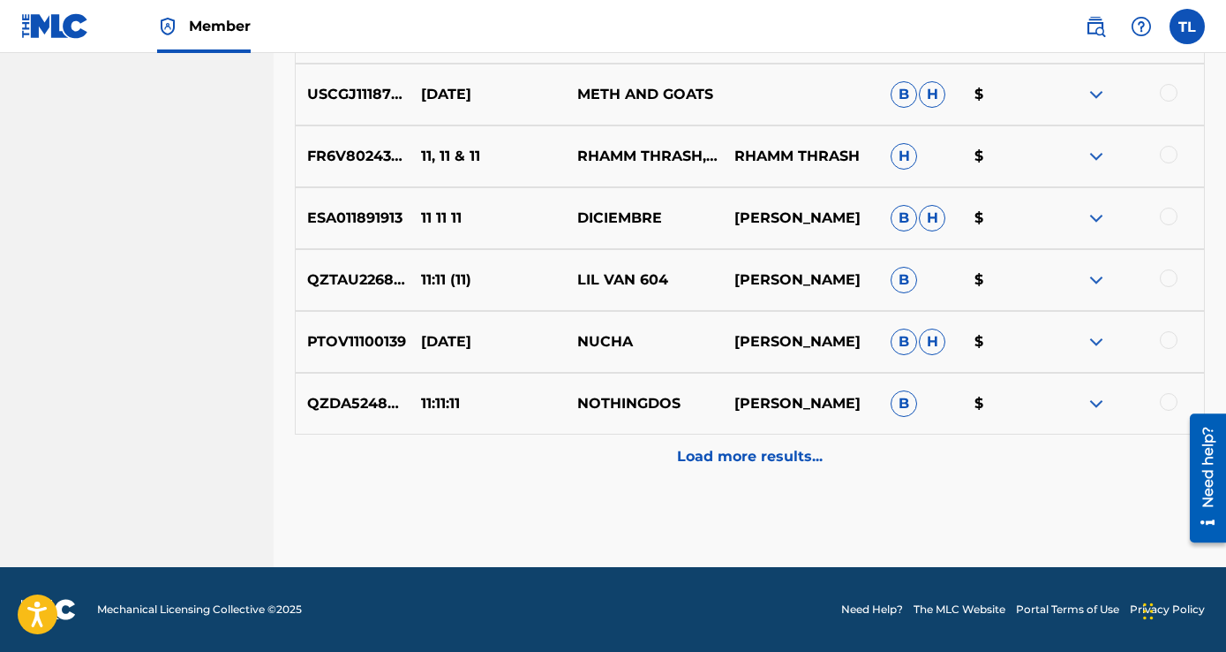
click at [700, 461] on p "Load more results..." at bounding box center [750, 456] width 146 height 21
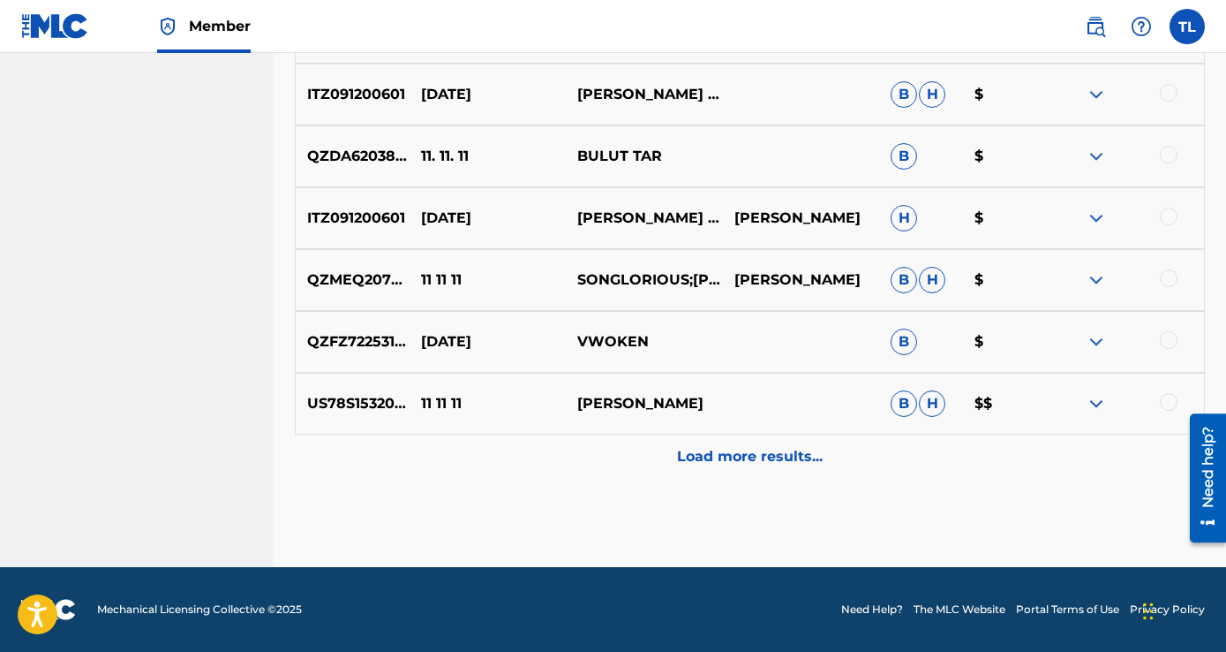
click at [709, 463] on p "Load more results..." at bounding box center [750, 456] width 146 height 21
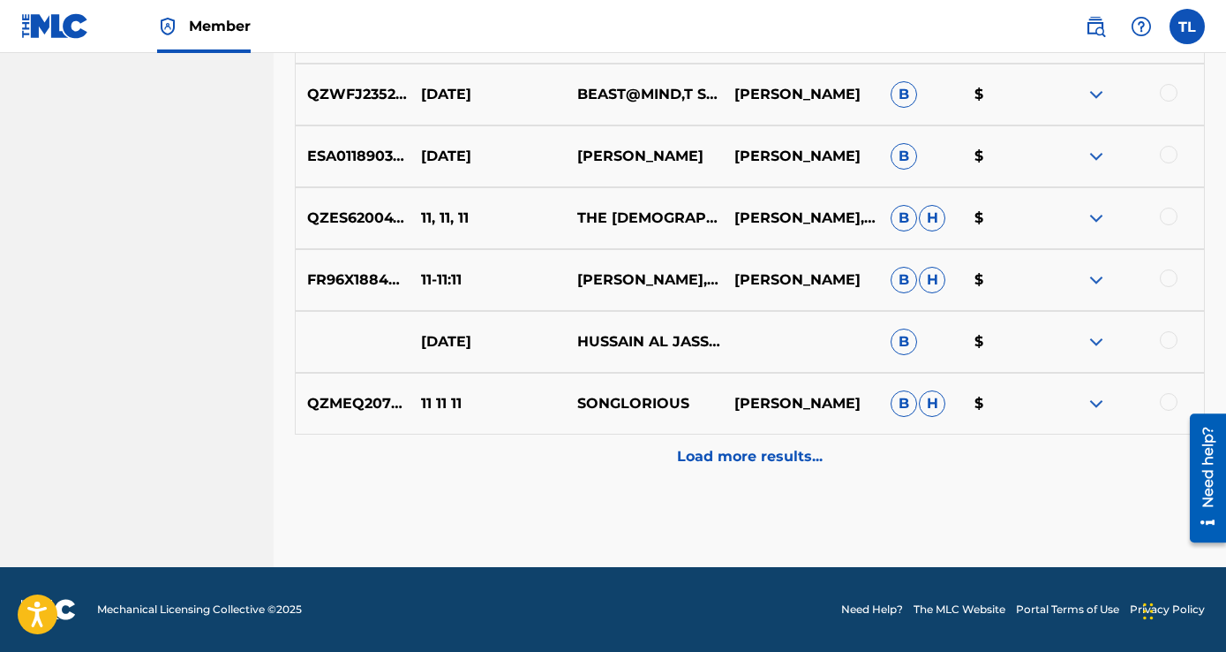
click at [689, 473] on div "Load more results..." at bounding box center [750, 456] width 910 height 44
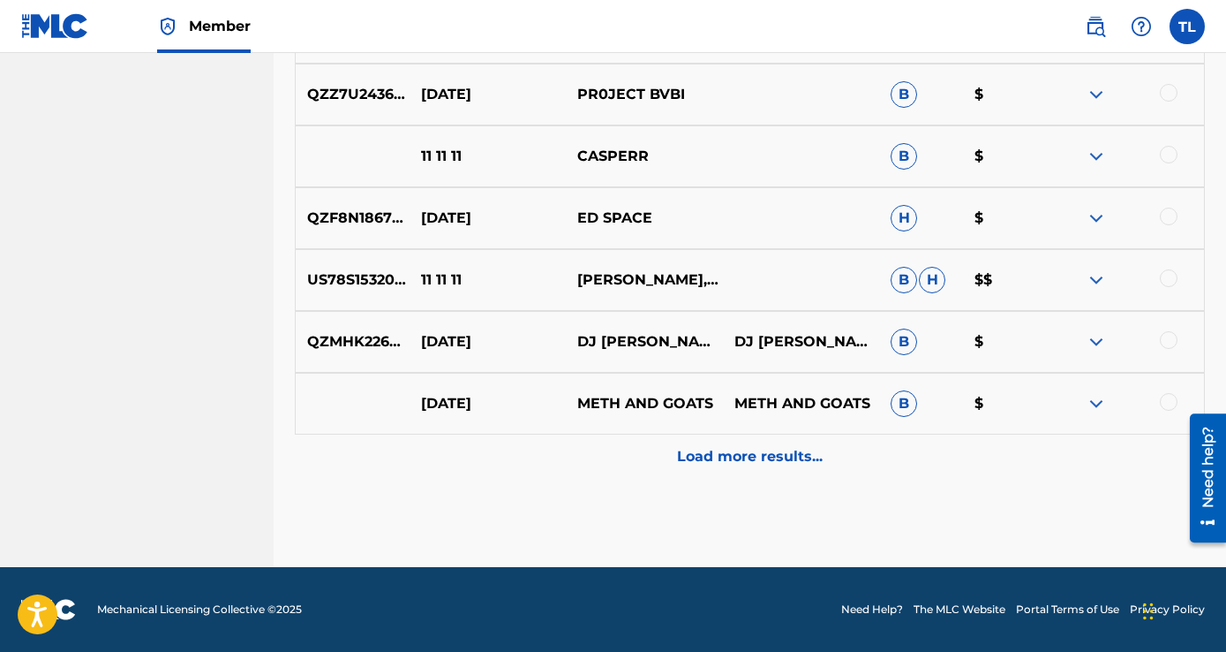
click at [692, 466] on p "Load more results..." at bounding box center [750, 456] width 146 height 21
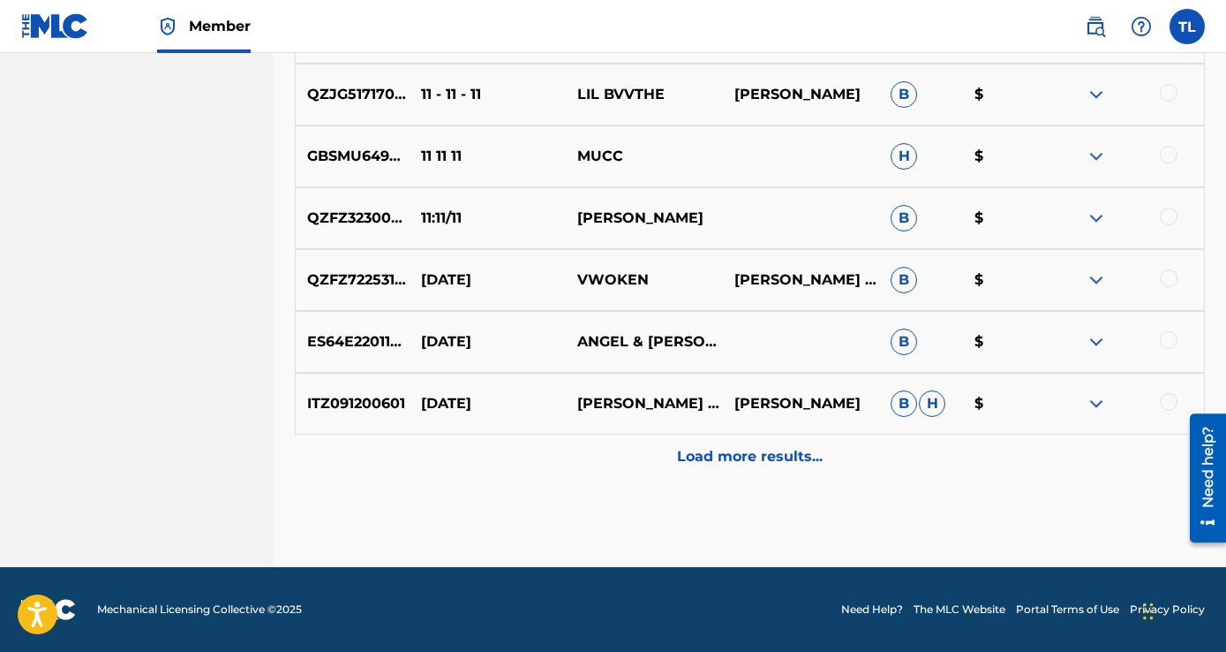
click at [691, 463] on p "Load more results..." at bounding box center [750, 456] width 146 height 21
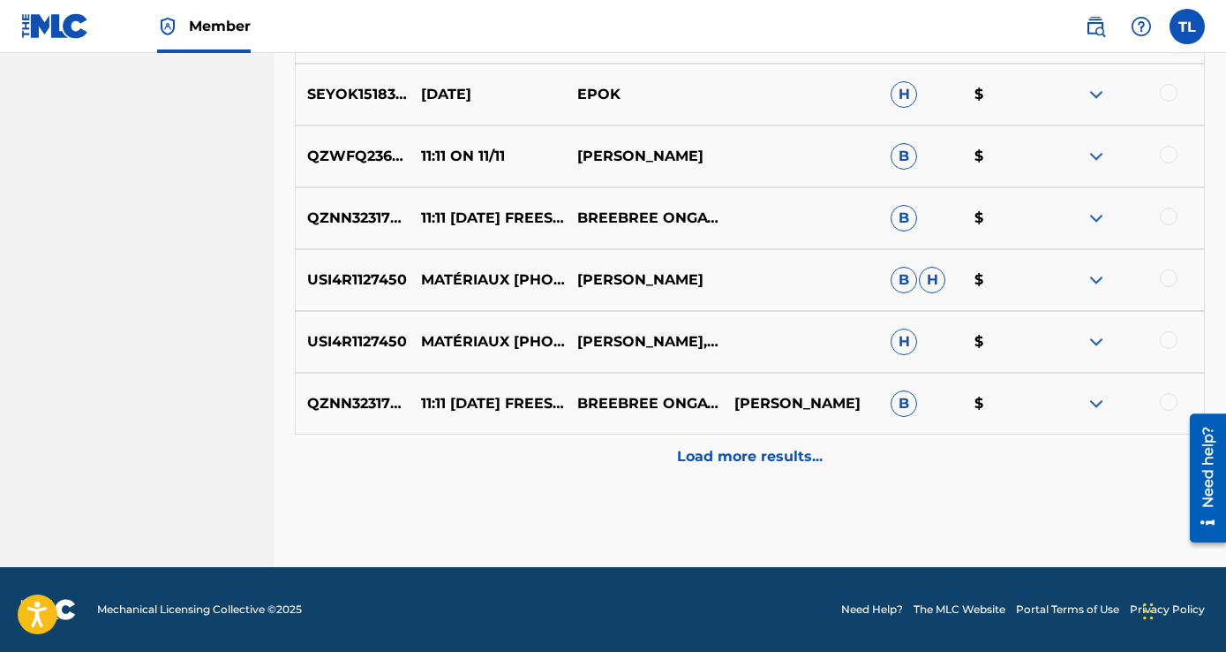
click at [689, 474] on div "Load more results..." at bounding box center [750, 456] width 910 height 44
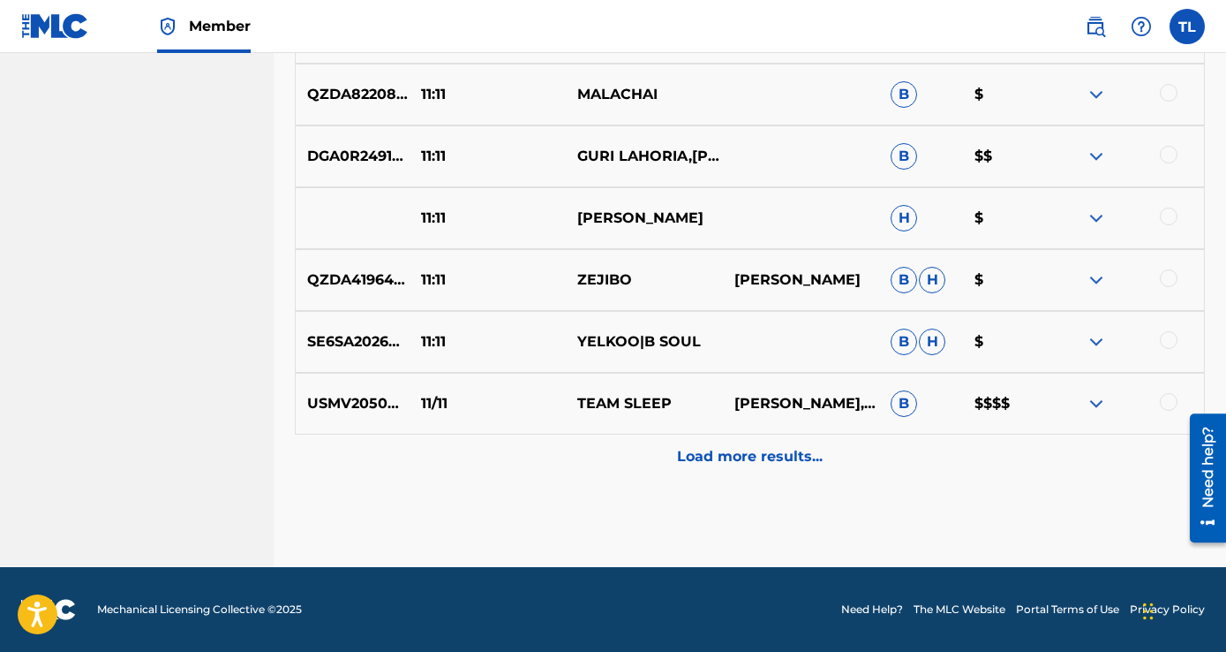
click at [688, 472] on div "Load more results..." at bounding box center [750, 456] width 910 height 44
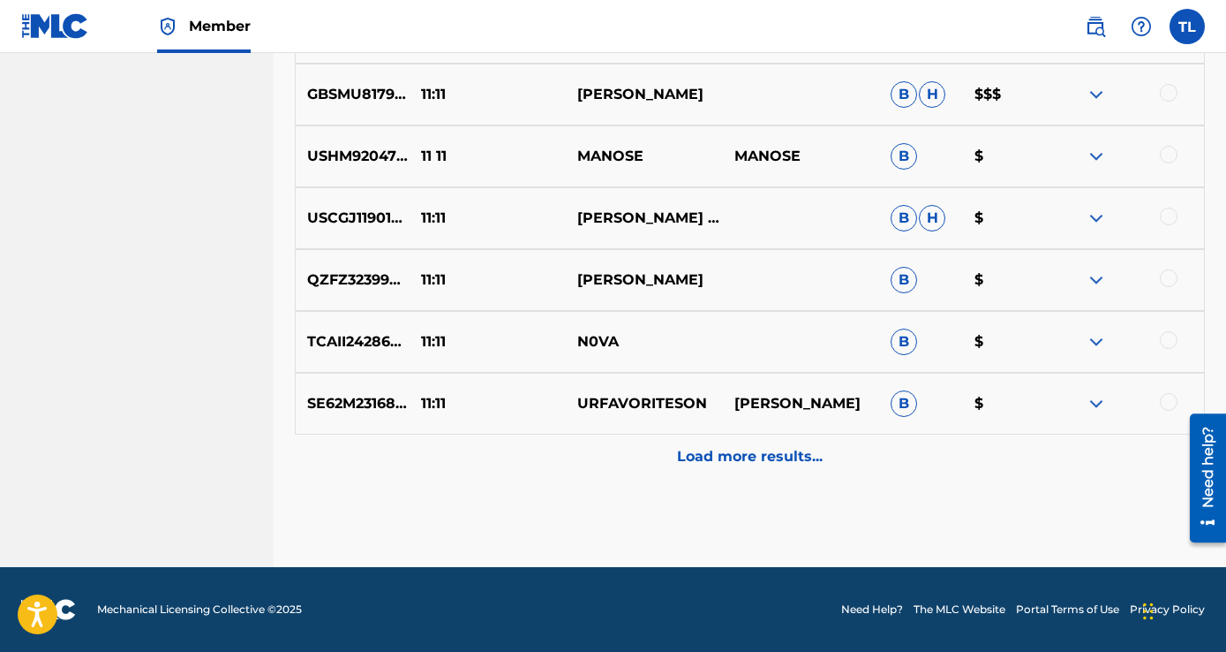
click at [684, 475] on div "Load more results..." at bounding box center [750, 456] width 910 height 44
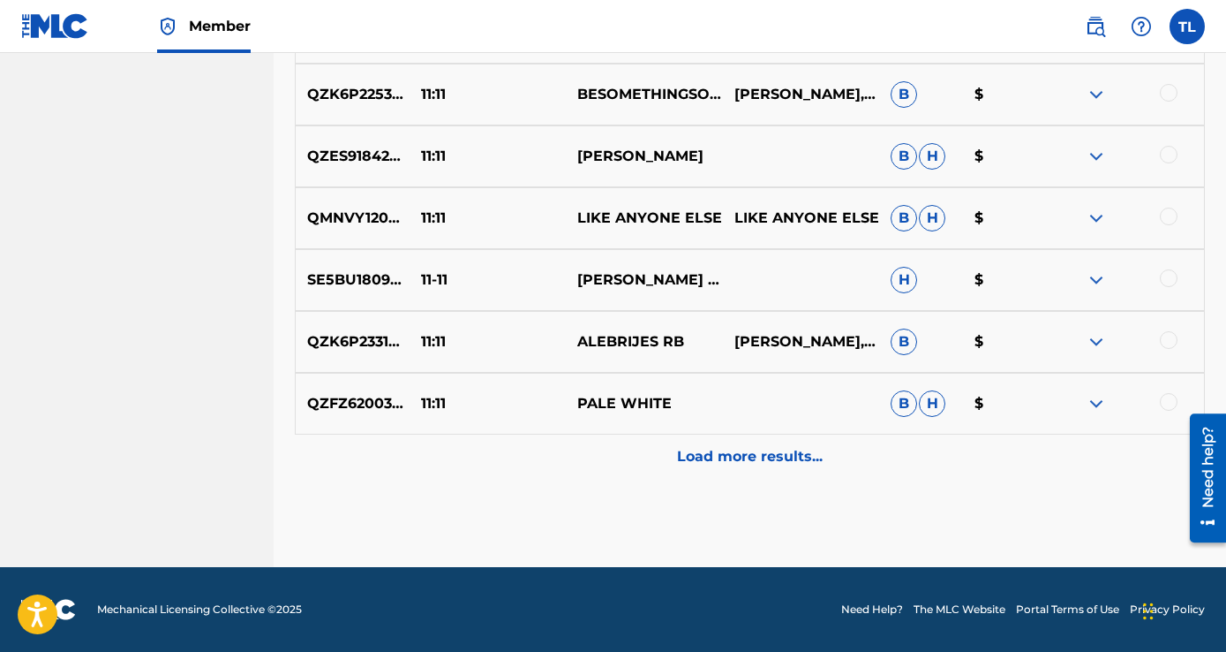
click at [684, 462] on p "Load more results..." at bounding box center [750, 456] width 146 height 21
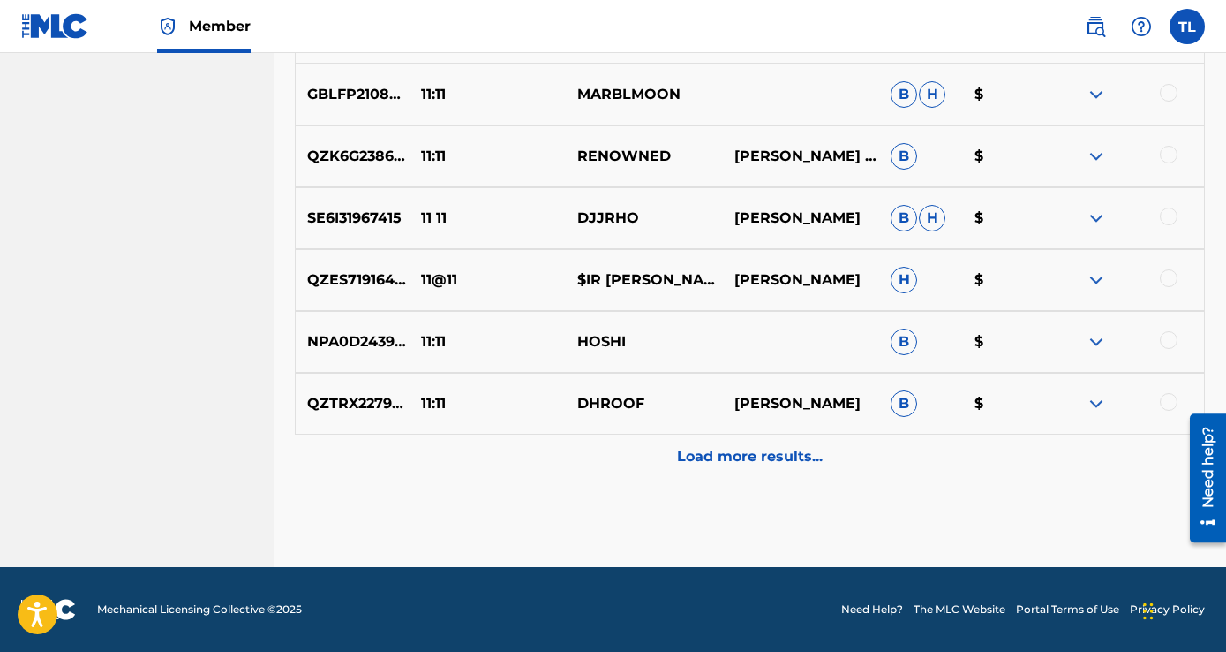
click at [691, 461] on p "Load more results..." at bounding box center [750, 456] width 146 height 21
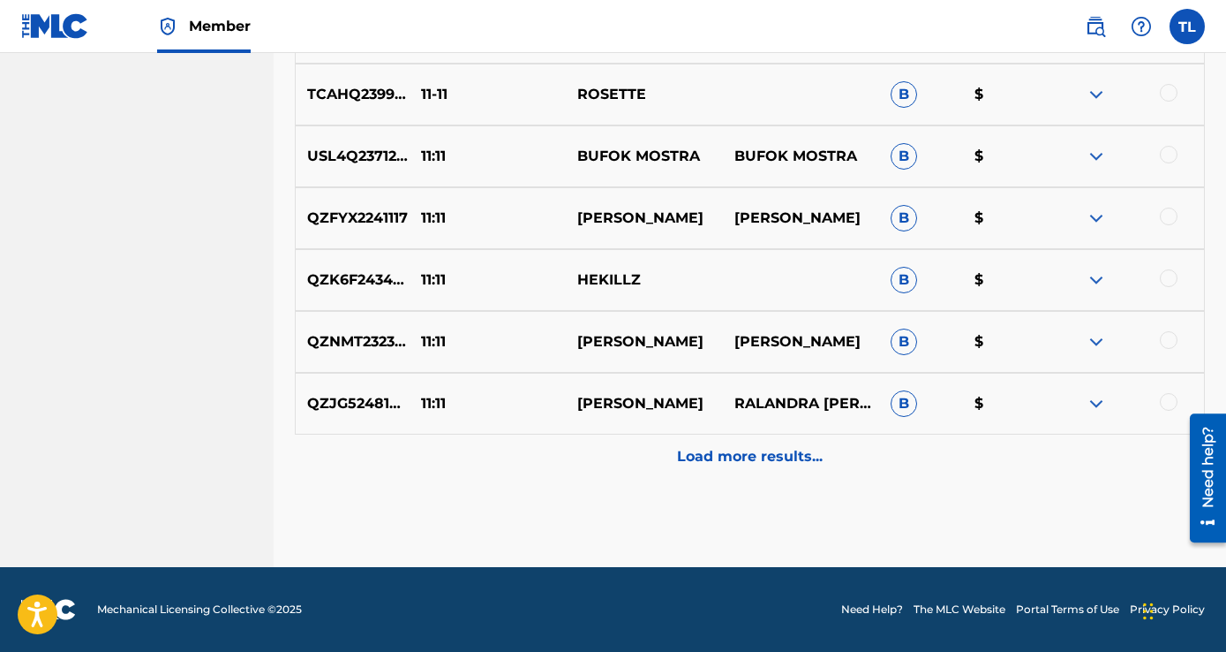
click at [686, 463] on p "Load more results..." at bounding box center [750, 456] width 146 height 21
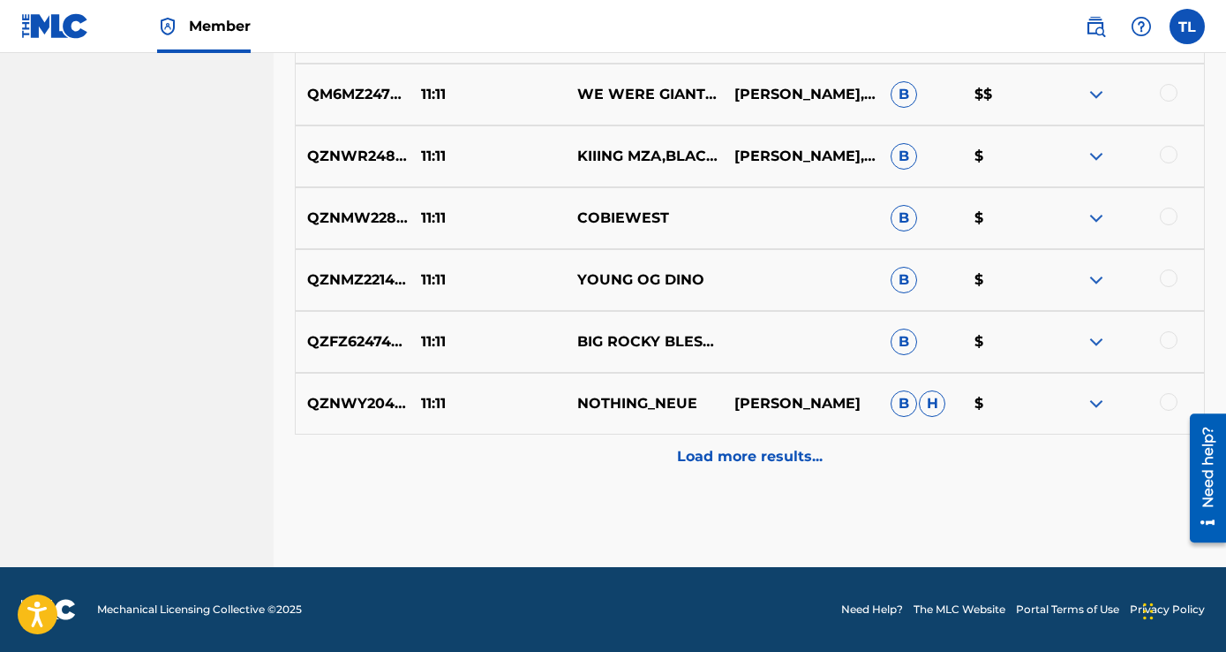
click at [682, 463] on p "Load more results..." at bounding box center [750, 456] width 146 height 21
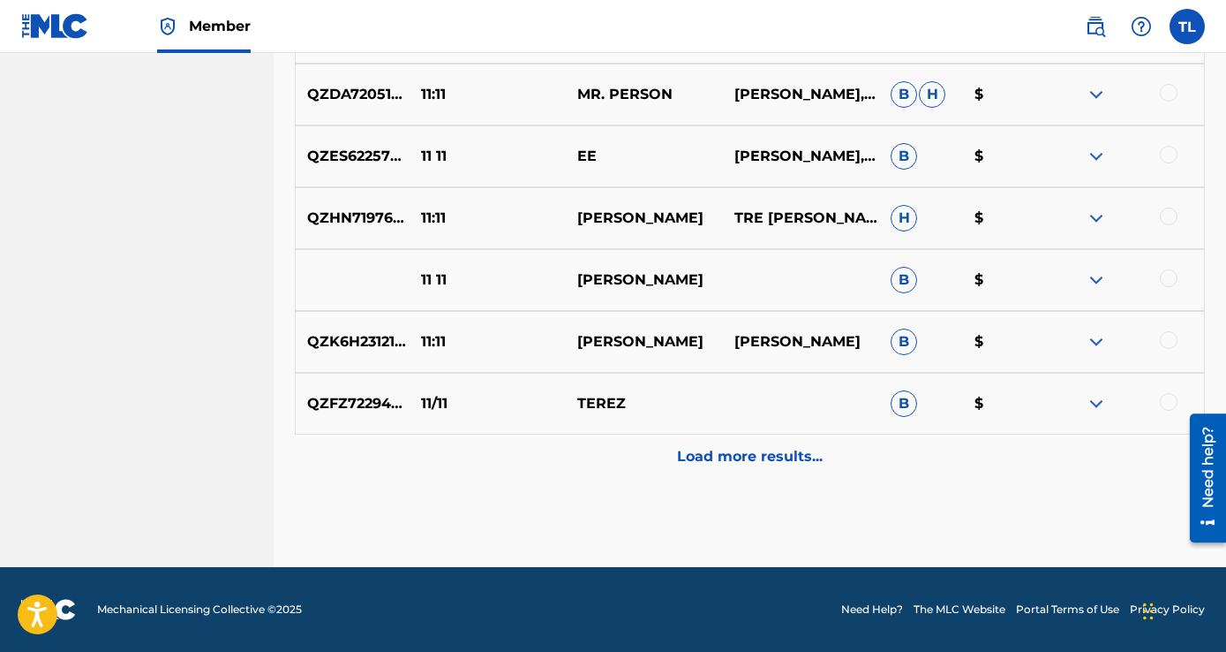
click at [677, 467] on div "Load more results..." at bounding box center [750, 456] width 910 height 44
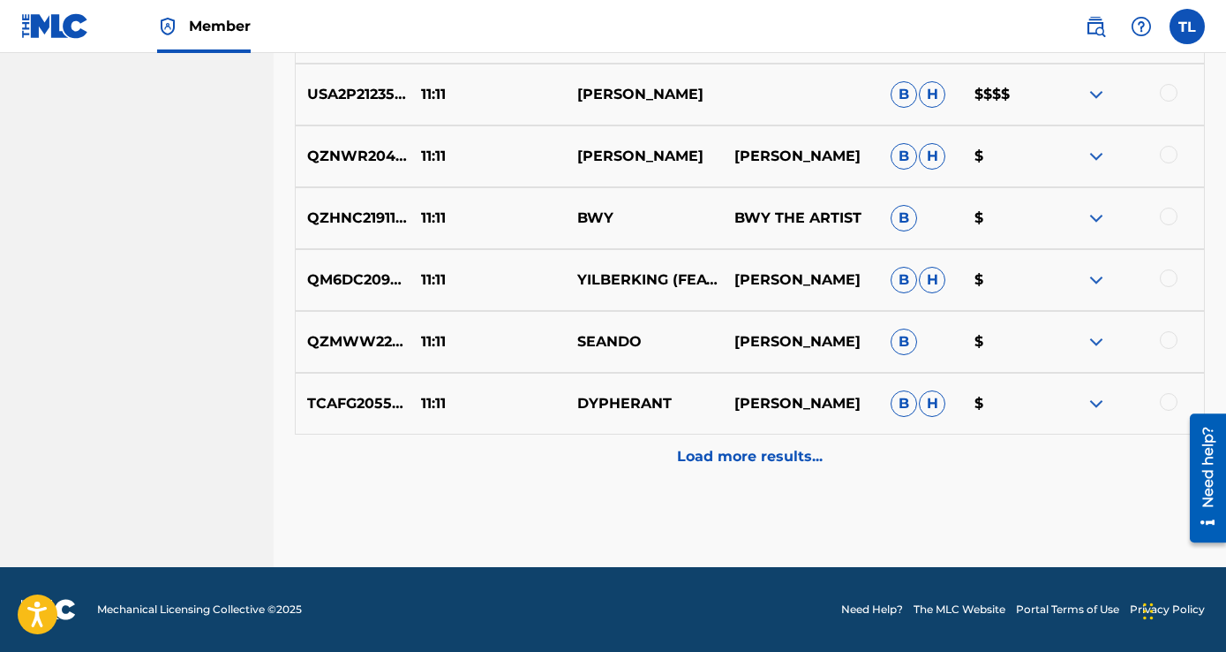
click at [674, 465] on div "Load more results..." at bounding box center [750, 456] width 910 height 44
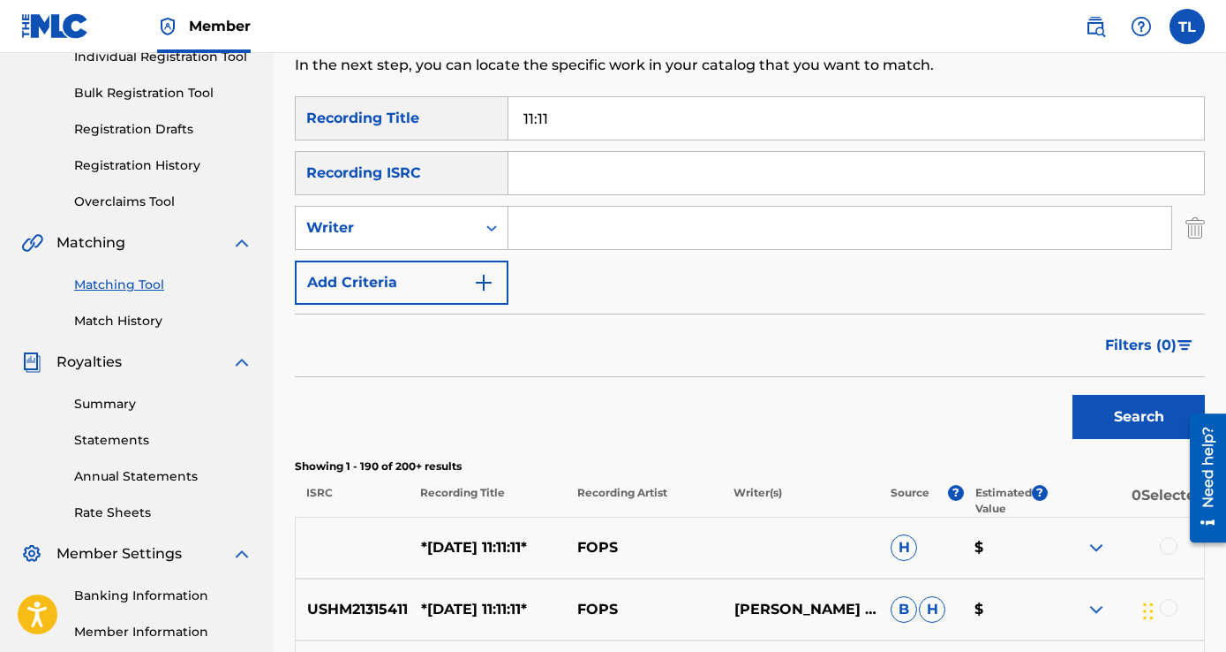
scroll to position [233, 0]
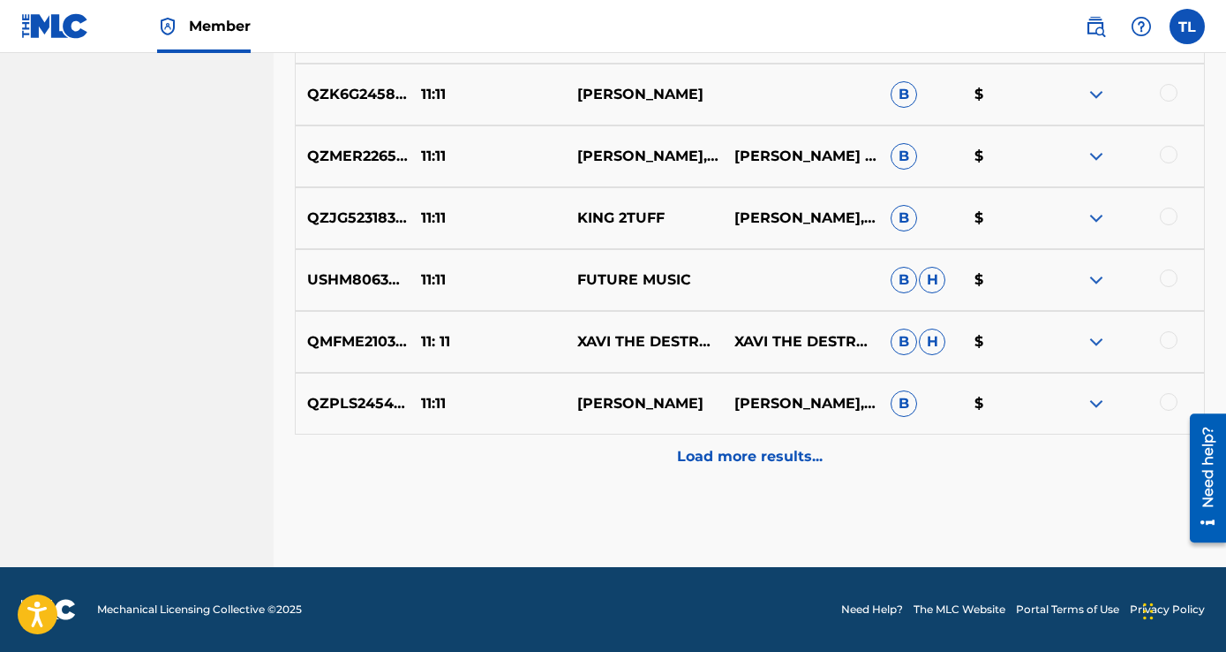
click at [730, 448] on p "Load more results..." at bounding box center [750, 456] width 146 height 21
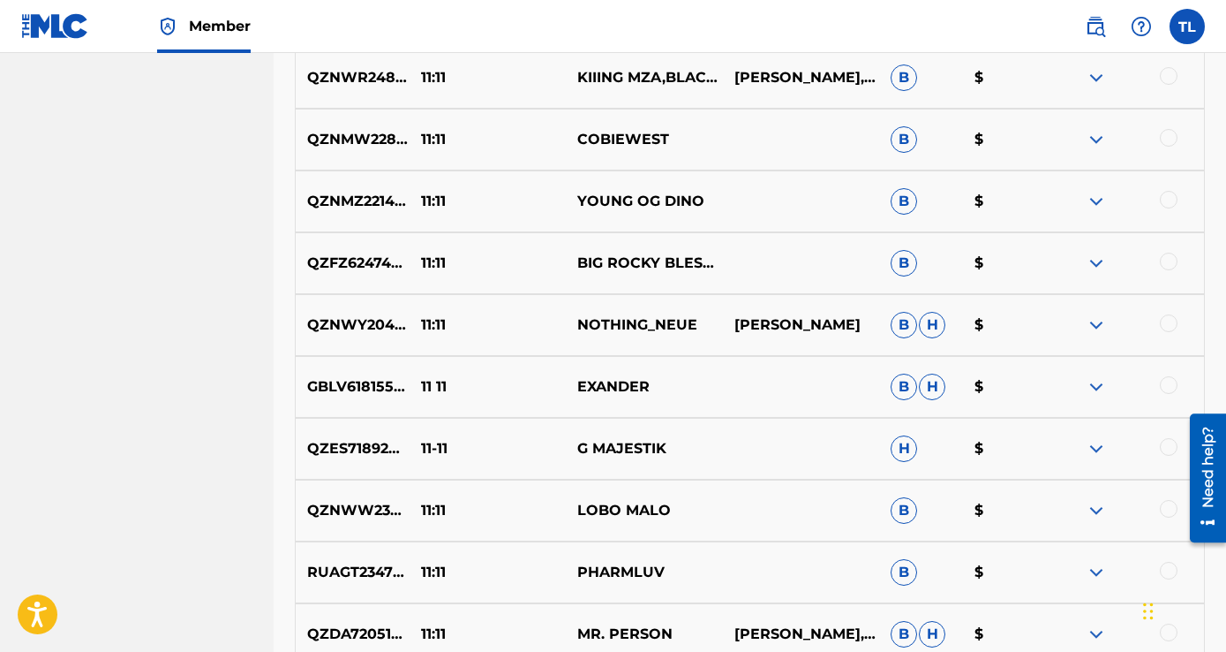
scroll to position [10165, 0]
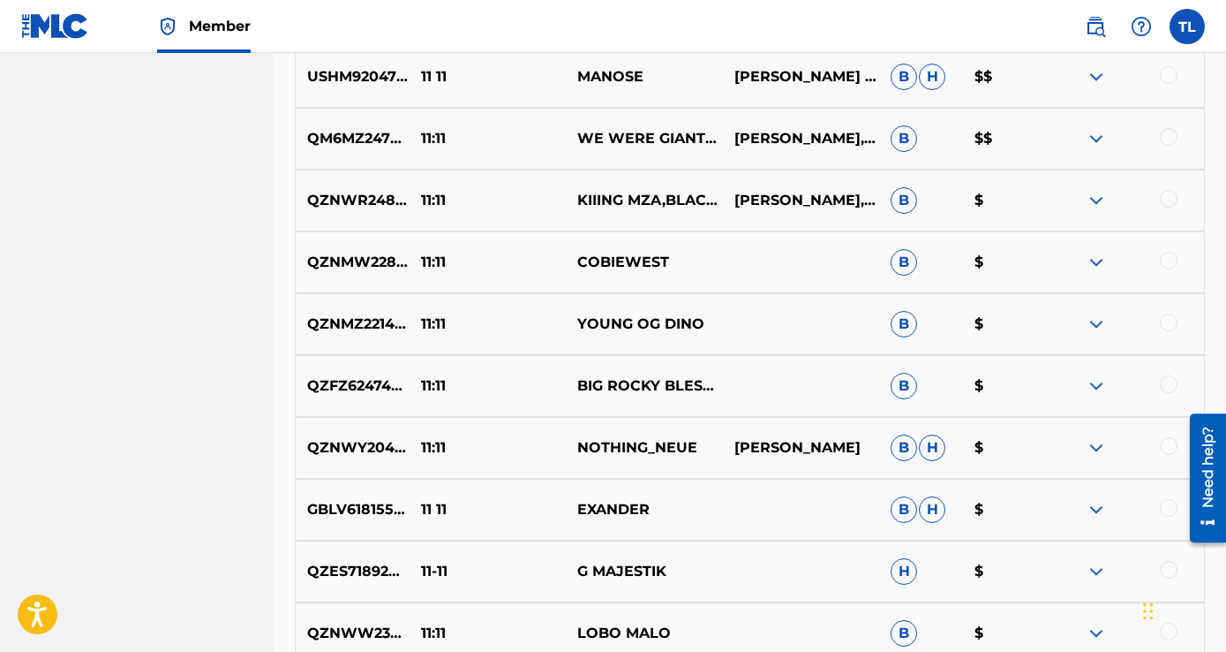
drag, startPoint x: 714, startPoint y: 397, endPoint x: 717, endPoint y: 350, distance: 47.7
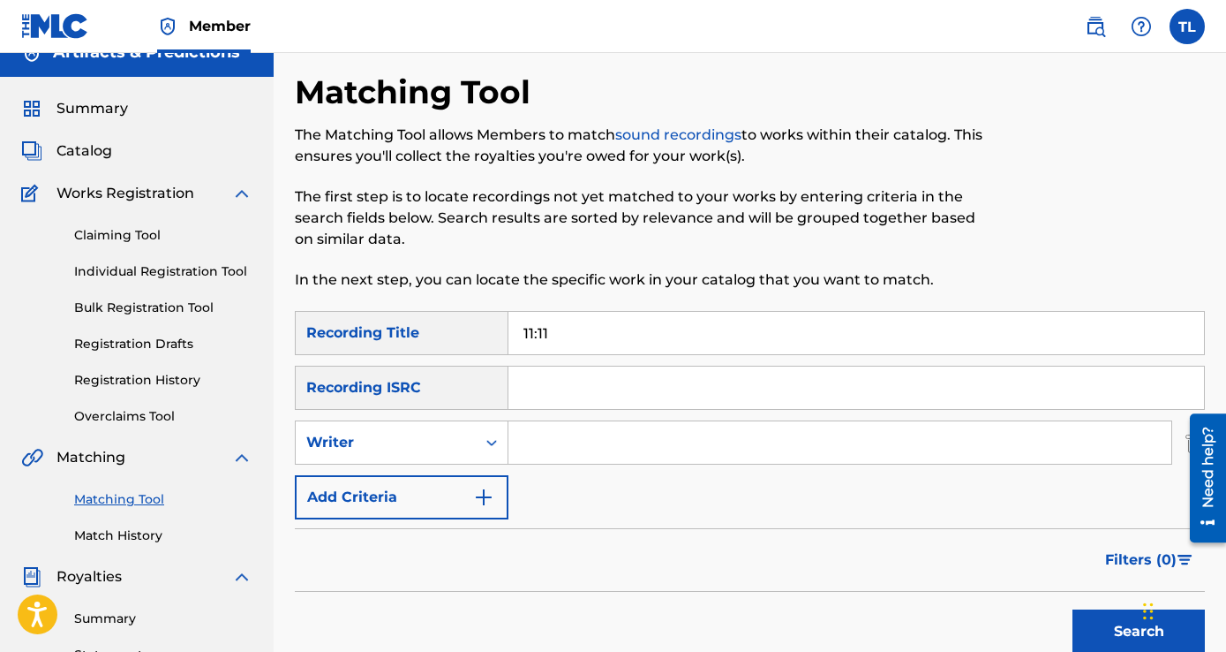
scroll to position [0, 0]
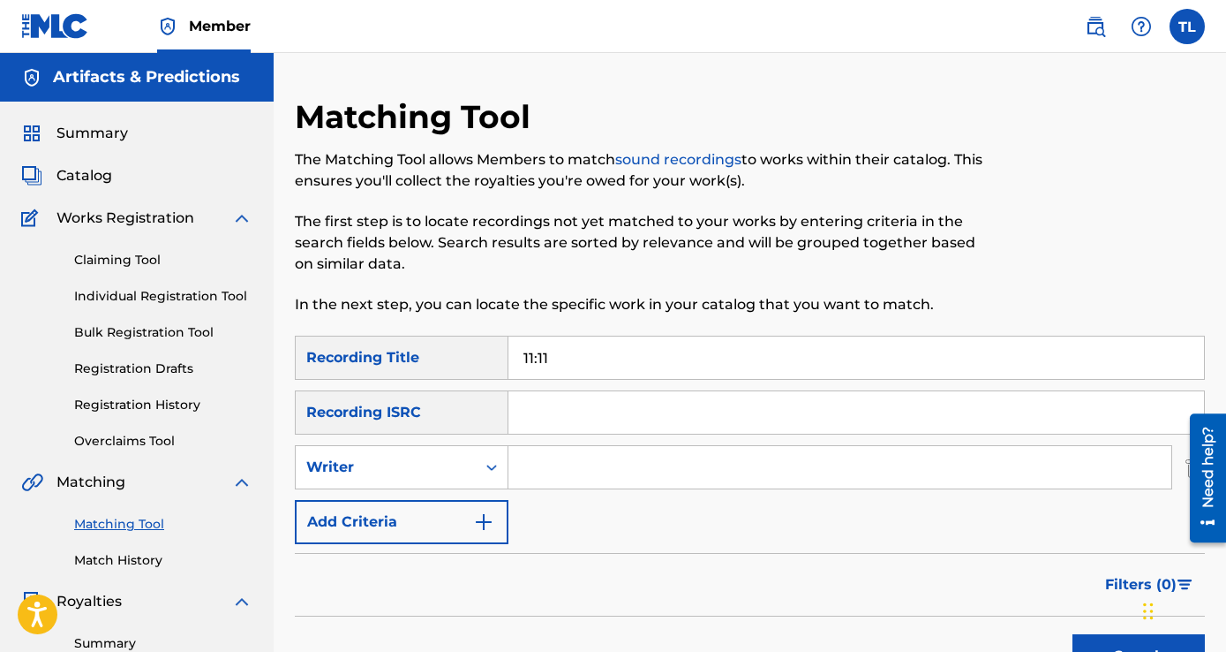
click at [559, 405] on input "Search Form" at bounding box center [857, 412] width 696 height 42
paste input "1D18DB"
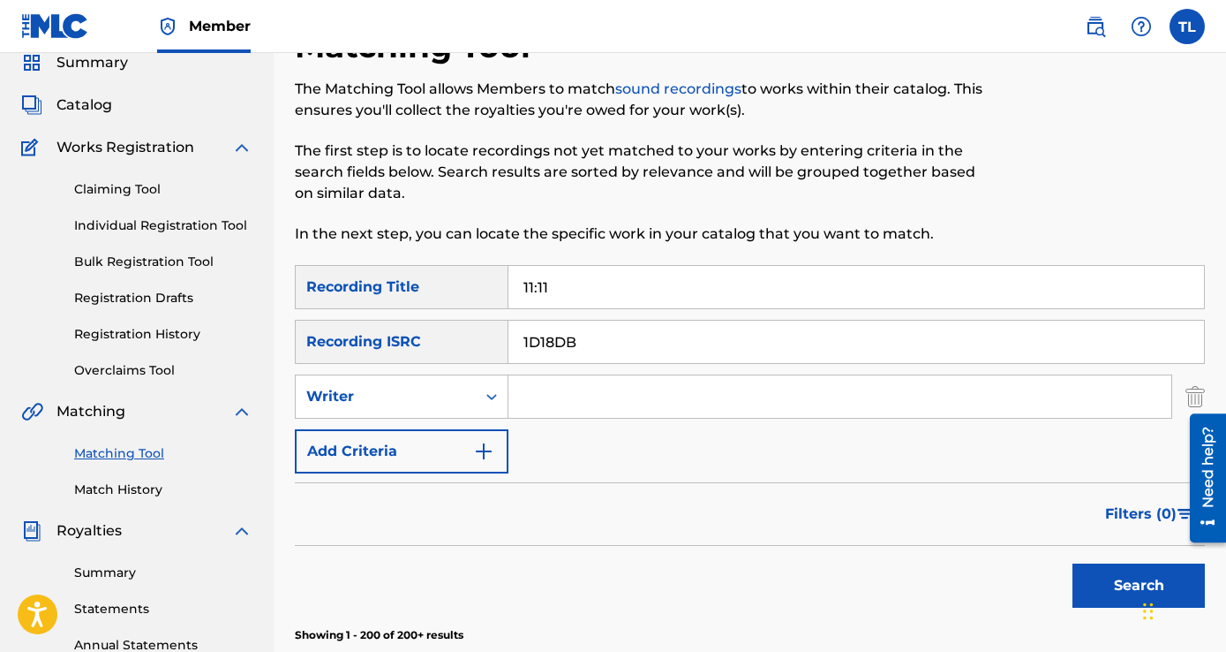
scroll to position [177, 0]
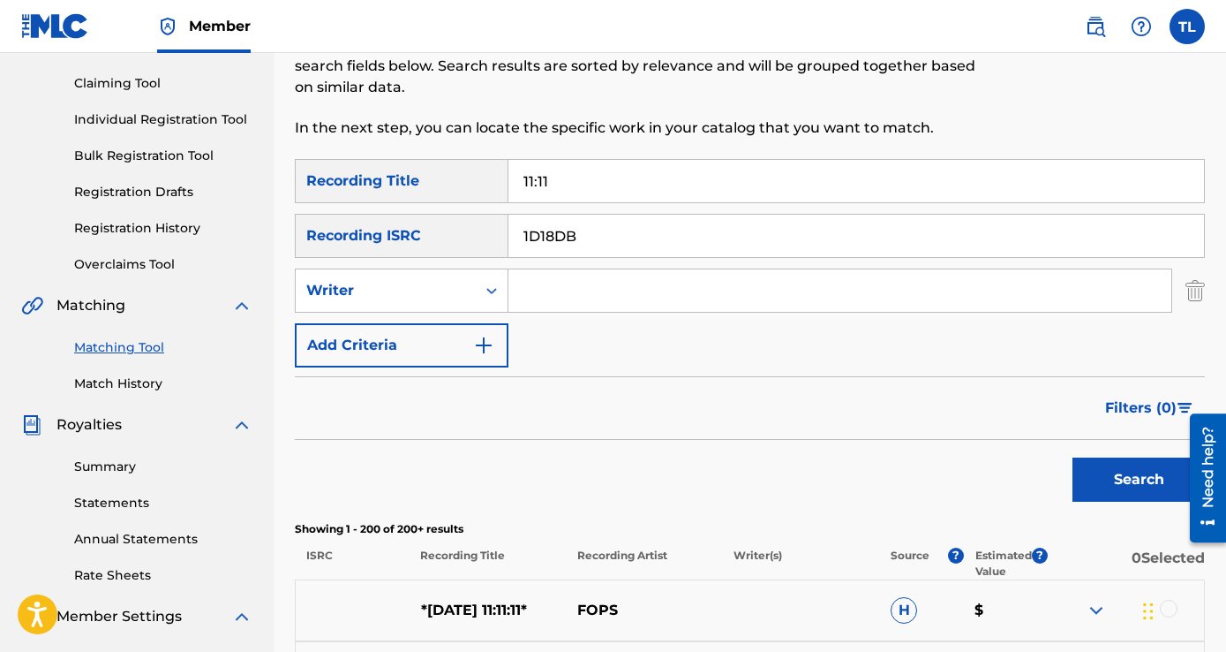
type input "1D18DB"
click at [1112, 468] on button "Search" at bounding box center [1139, 479] width 132 height 44
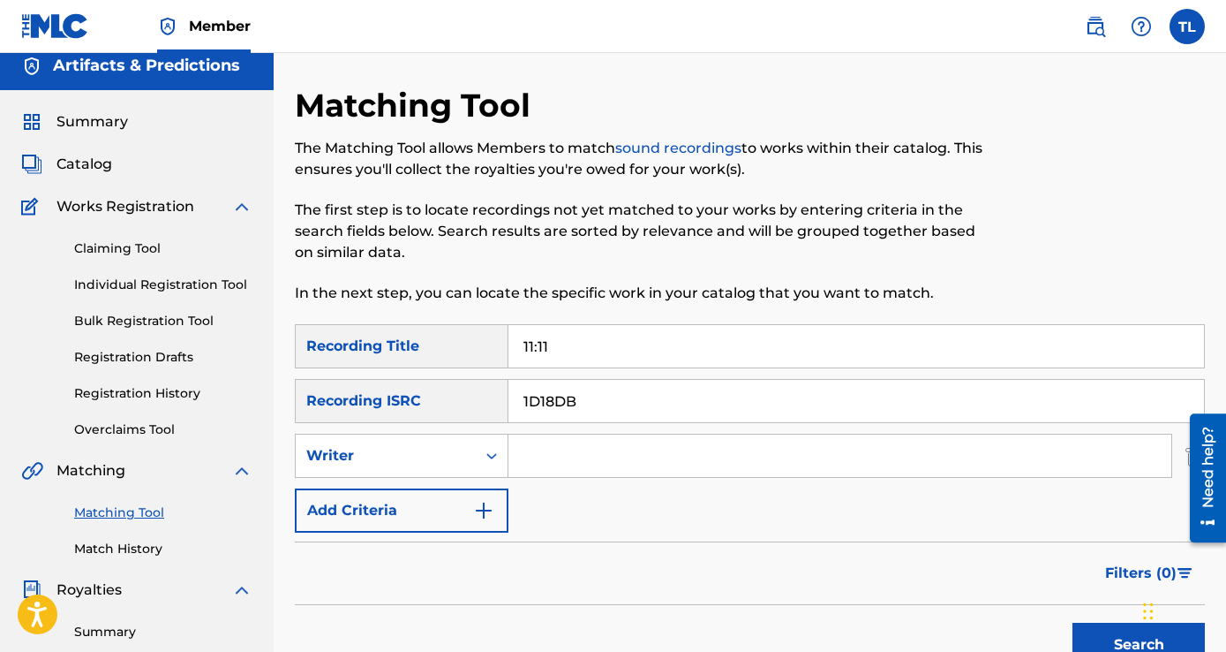
scroll to position [0, 0]
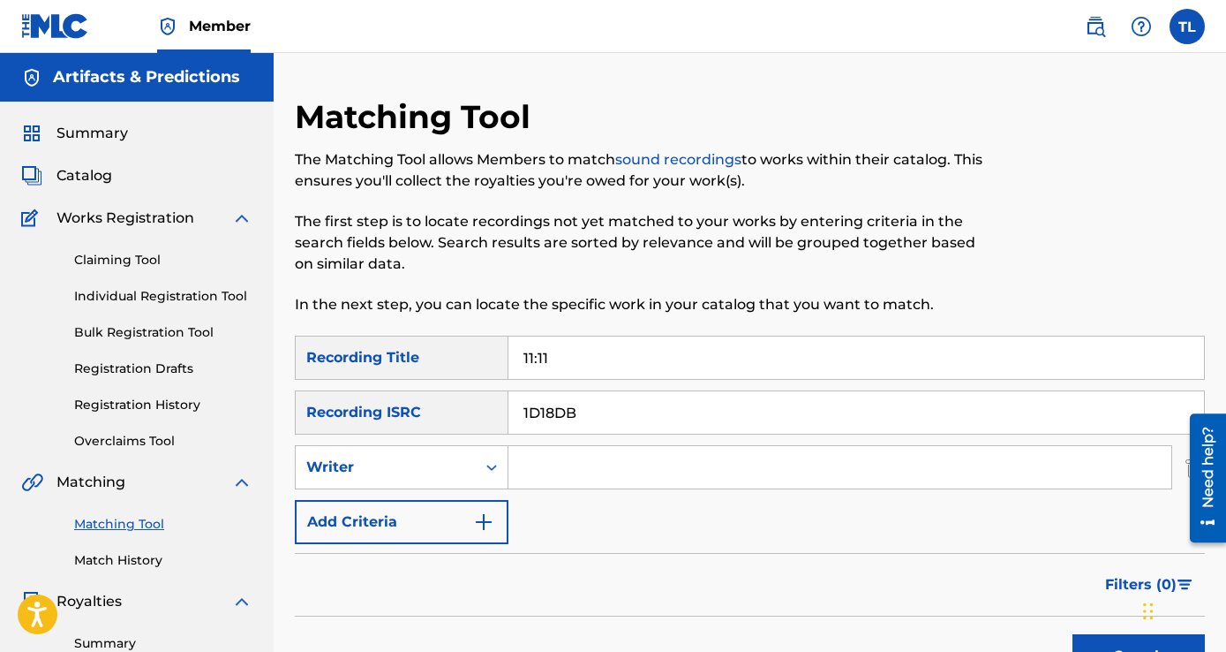
click at [131, 260] on link "Claiming Tool" at bounding box center [163, 260] width 178 height 19
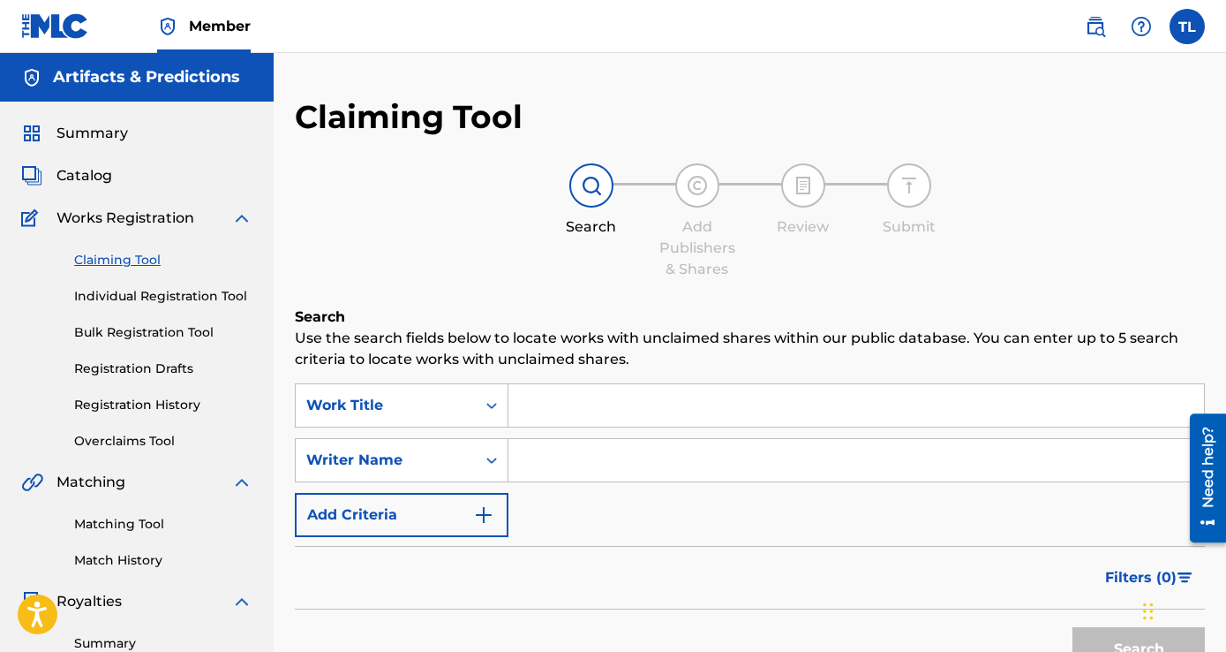
click at [575, 407] on input "Search Form" at bounding box center [857, 405] width 696 height 42
drag, startPoint x: 570, startPoint y: 403, endPoint x: 552, endPoint y: 397, distance: 19.3
click at [552, 397] on input "Search Form" at bounding box center [857, 405] width 696 height 42
type input "11:11"
type input "[PERSON_NAME]"
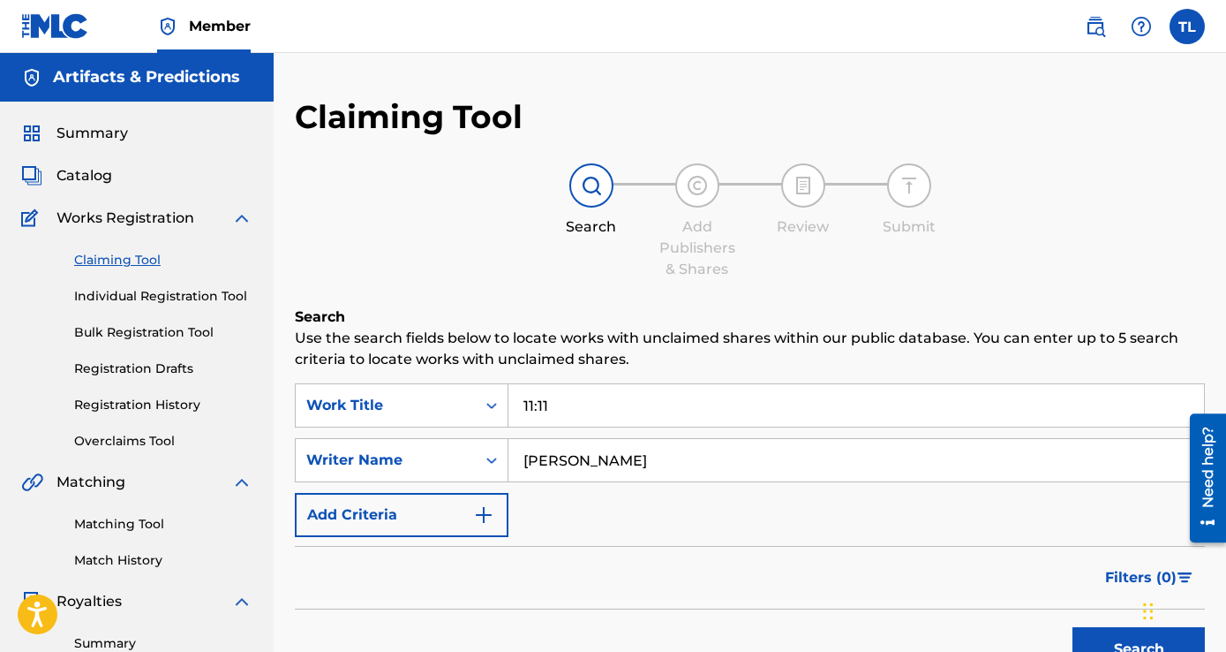
click at [1073, 627] on button "Search" at bounding box center [1139, 649] width 132 height 44
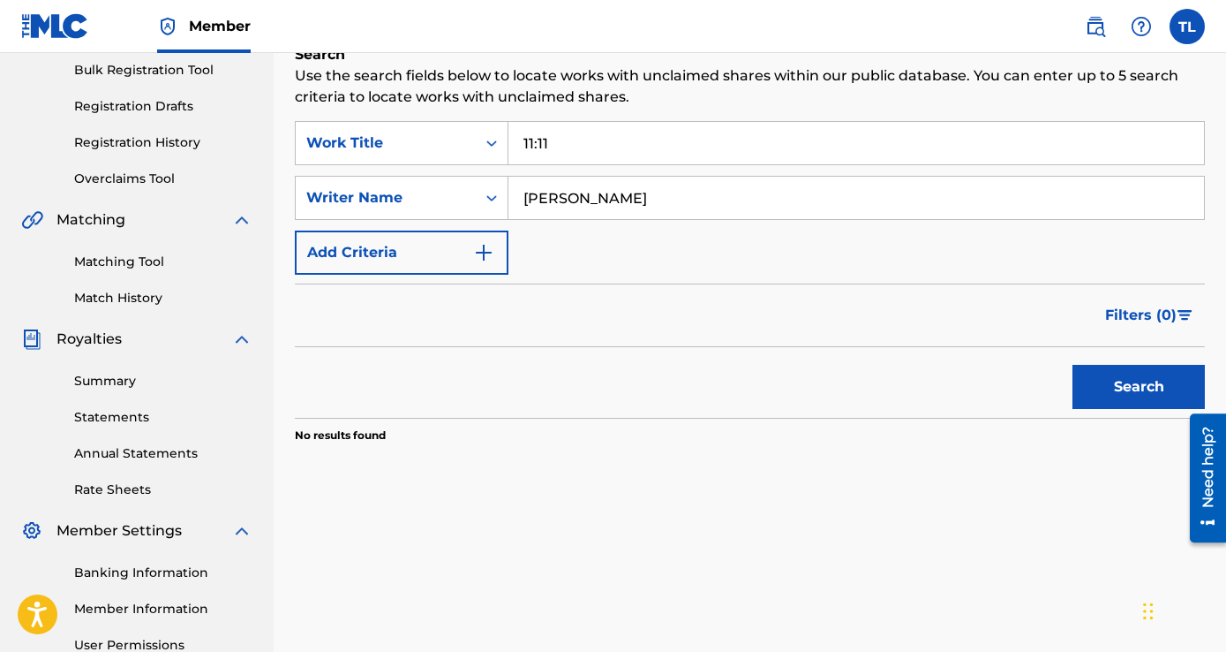
scroll to position [441, 0]
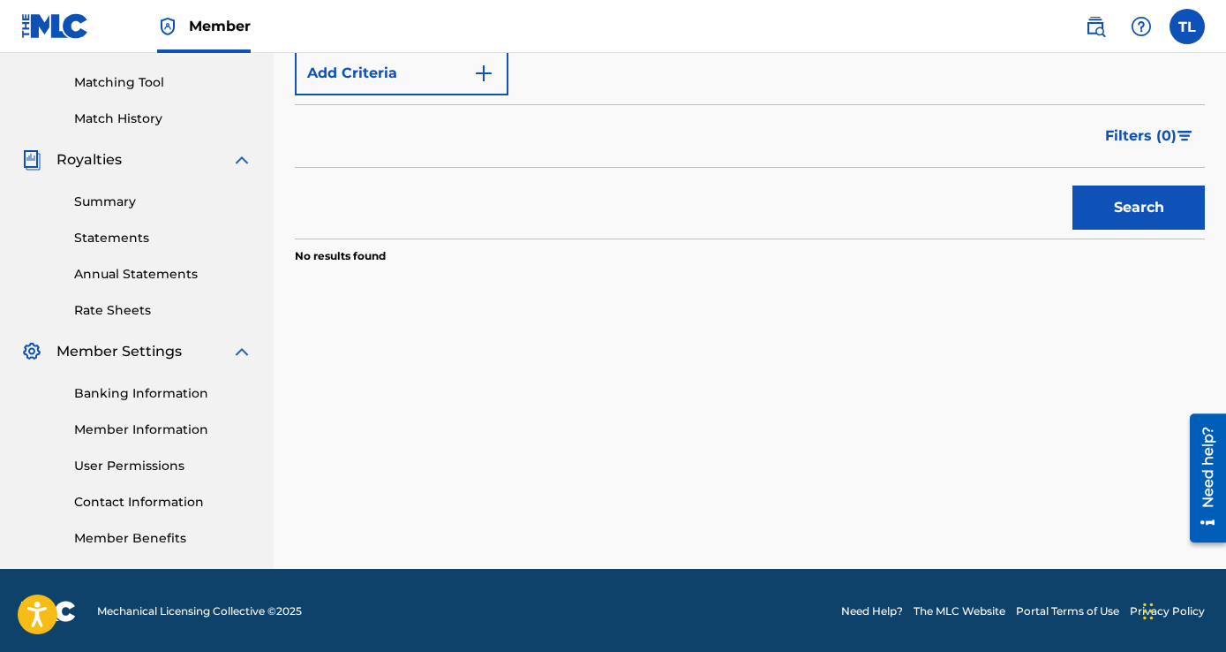
click at [135, 395] on link "Banking Information" at bounding box center [163, 393] width 178 height 19
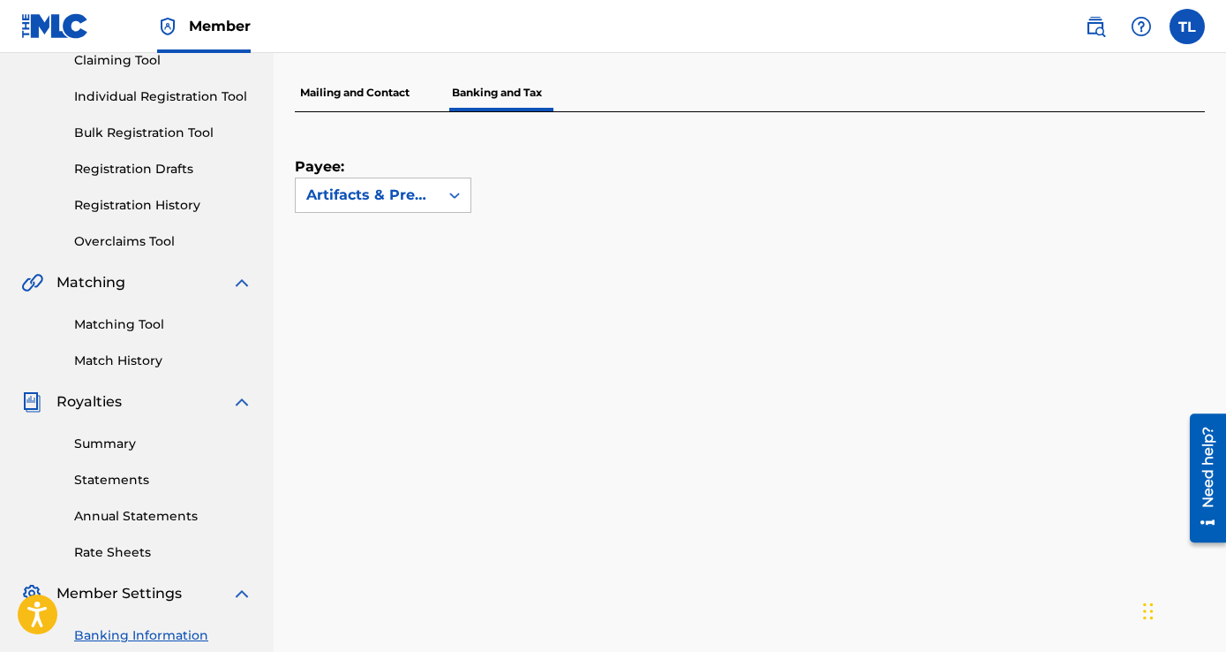
scroll to position [88, 0]
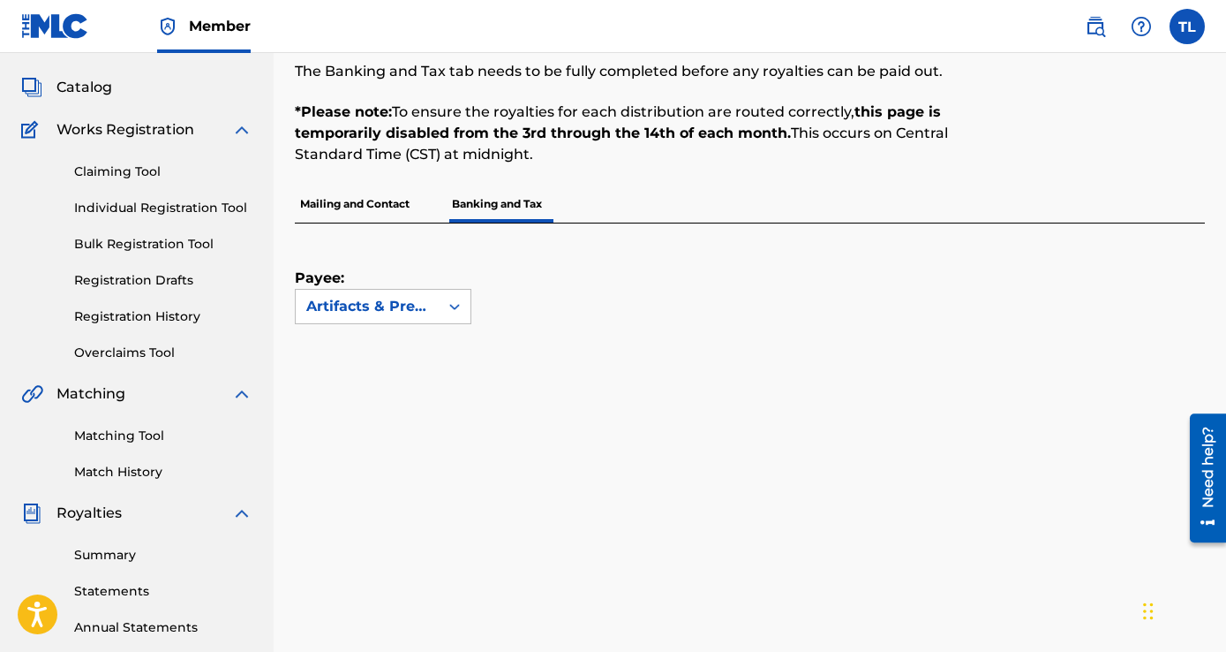
click at [378, 200] on p "Mailing and Contact" at bounding box center [355, 203] width 120 height 37
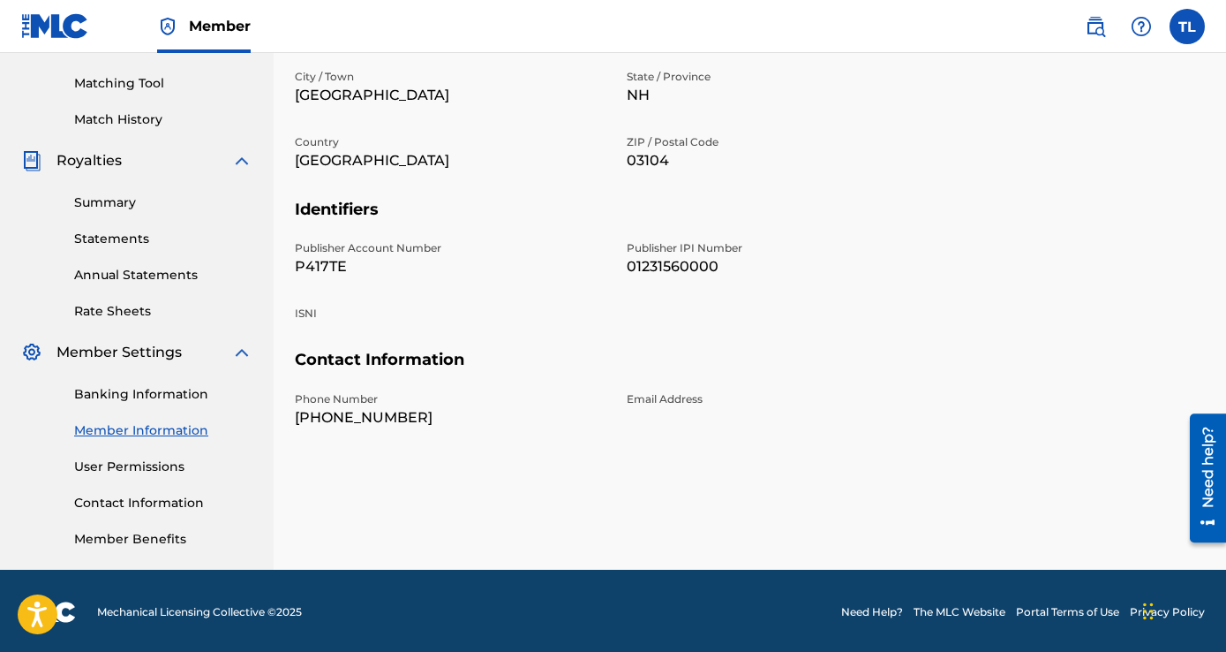
scroll to position [441, 0]
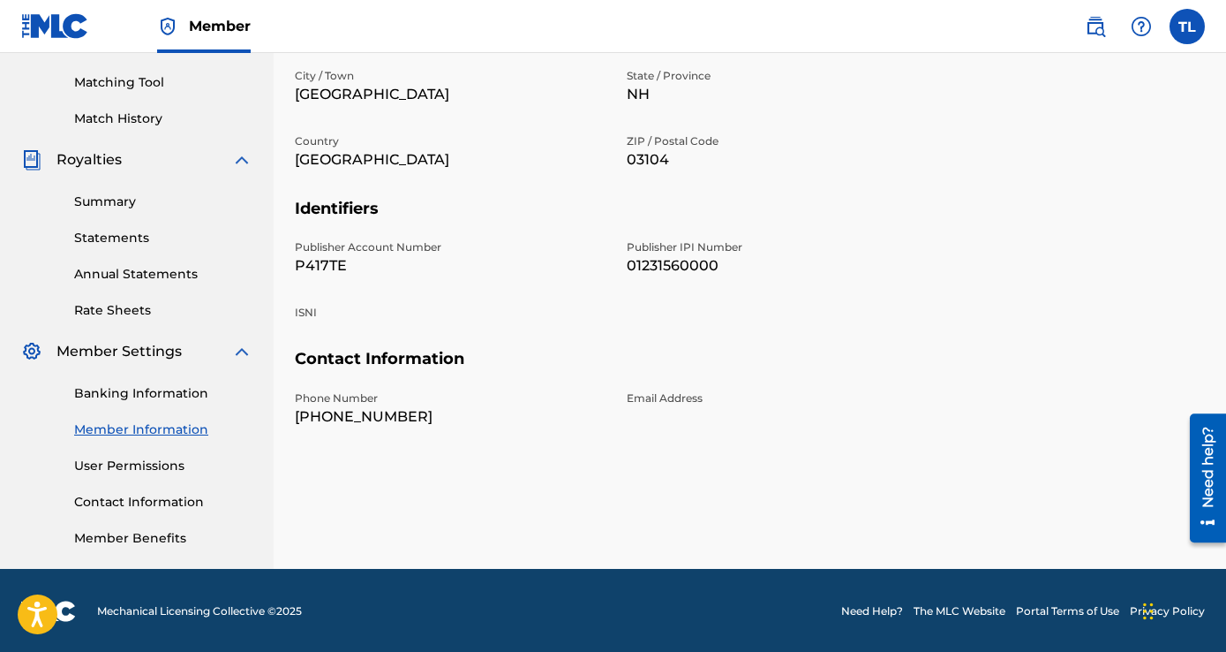
click at [118, 208] on link "Summary" at bounding box center [163, 201] width 178 height 19
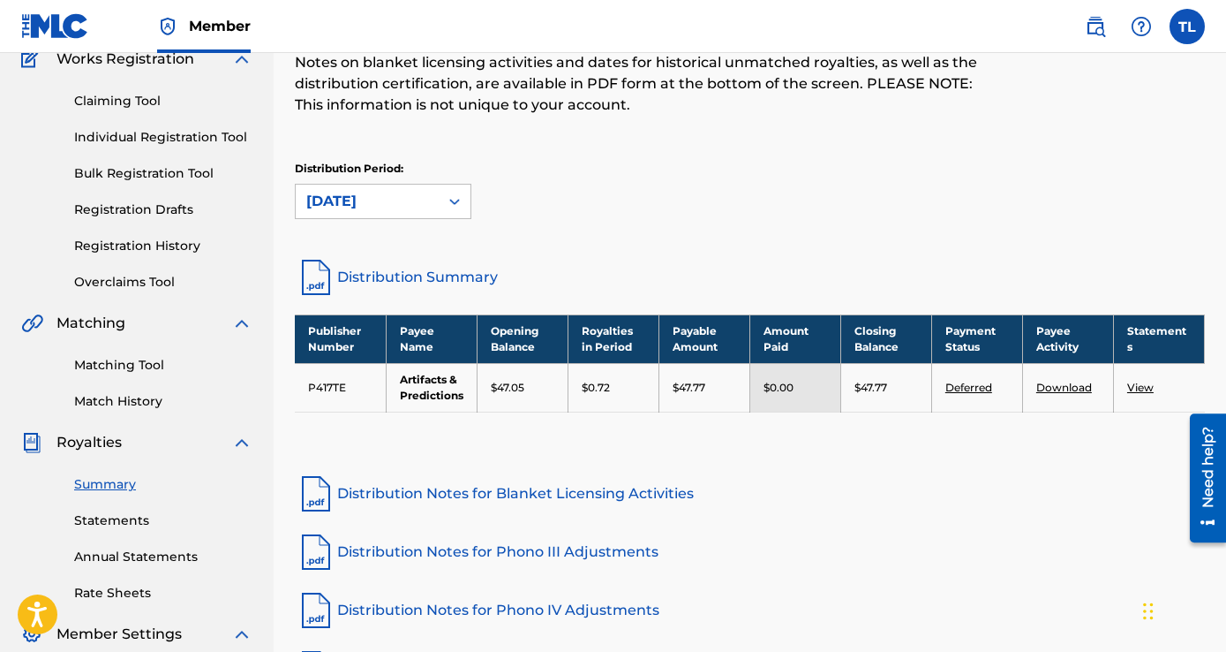
scroll to position [177, 0]
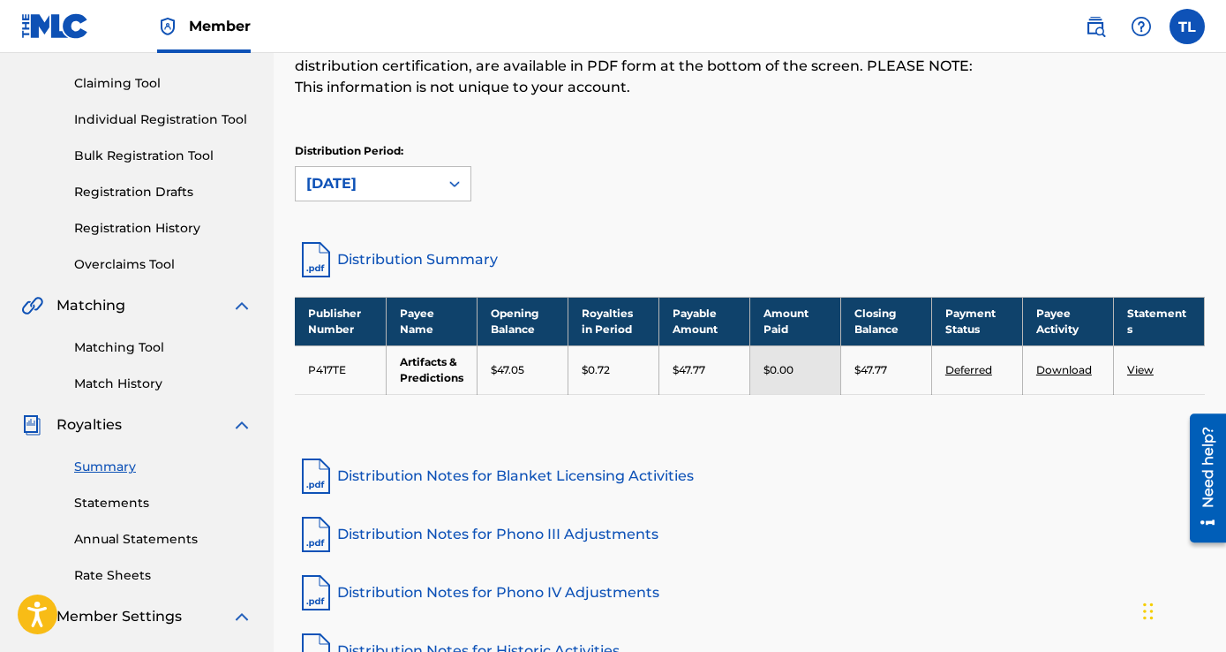
click at [114, 503] on link "Statements" at bounding box center [163, 502] width 178 height 19
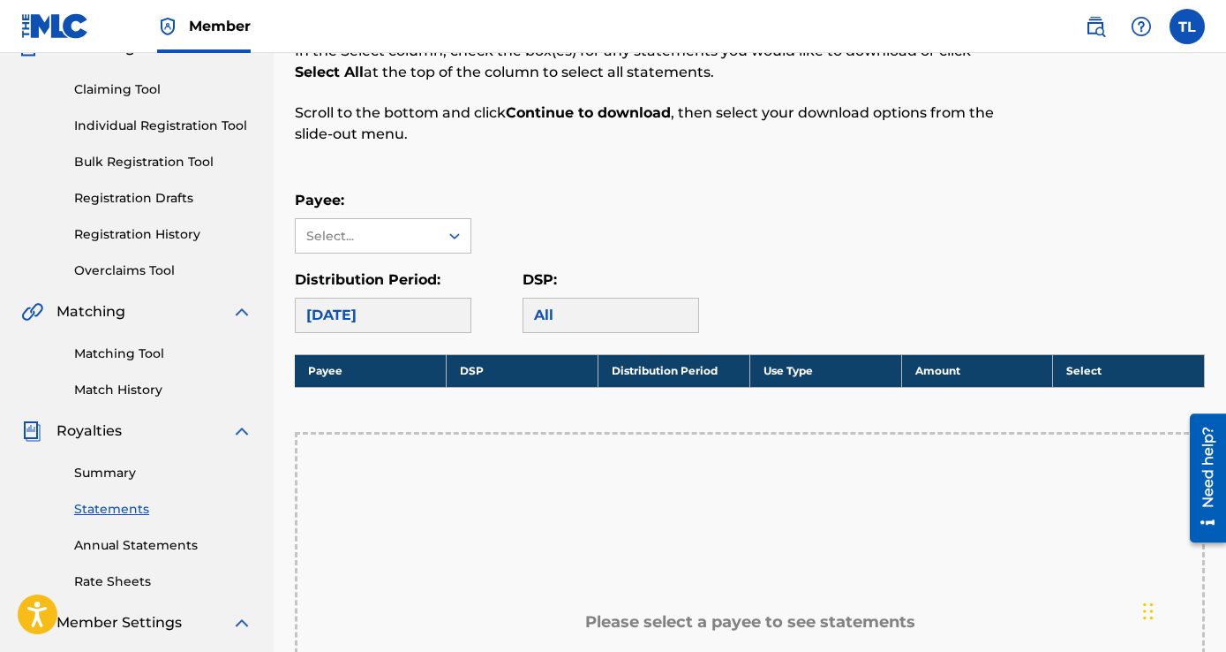
scroll to position [177, 0]
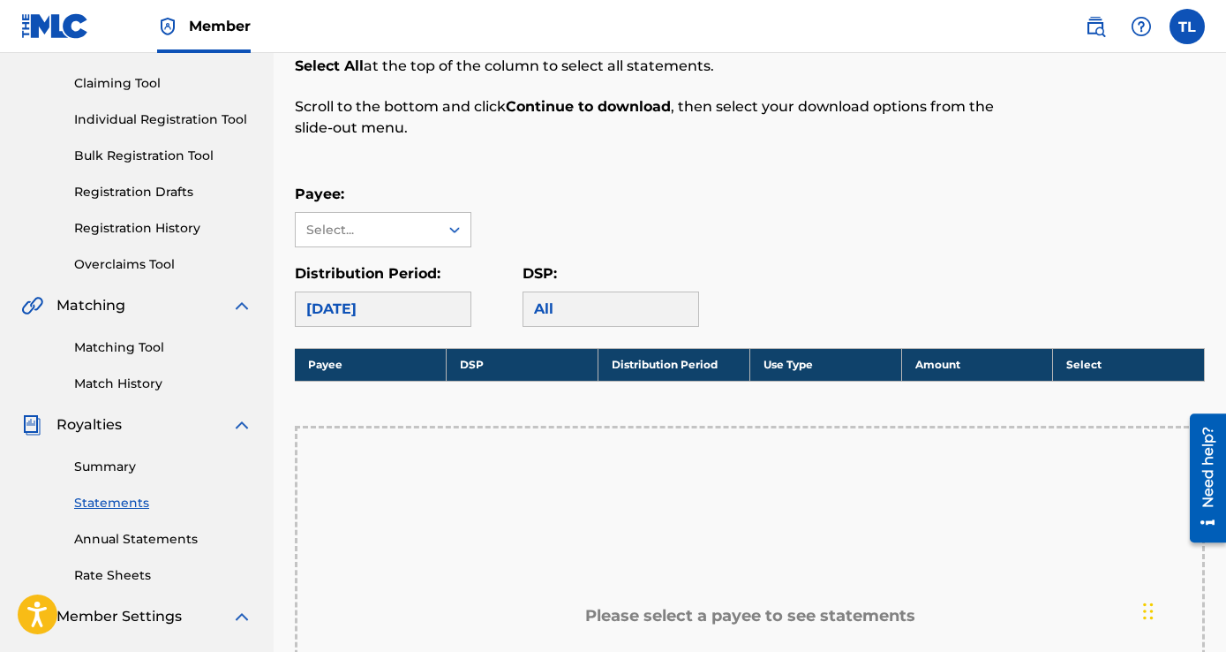
click at [429, 317] on div "[DATE]" at bounding box center [383, 308] width 177 height 35
click at [557, 298] on div "All" at bounding box center [611, 308] width 177 height 35
click at [423, 241] on div "Select..." at bounding box center [367, 230] width 143 height 34
click at [395, 273] on div "Artifacts & Predictions" at bounding box center [383, 279] width 175 height 65
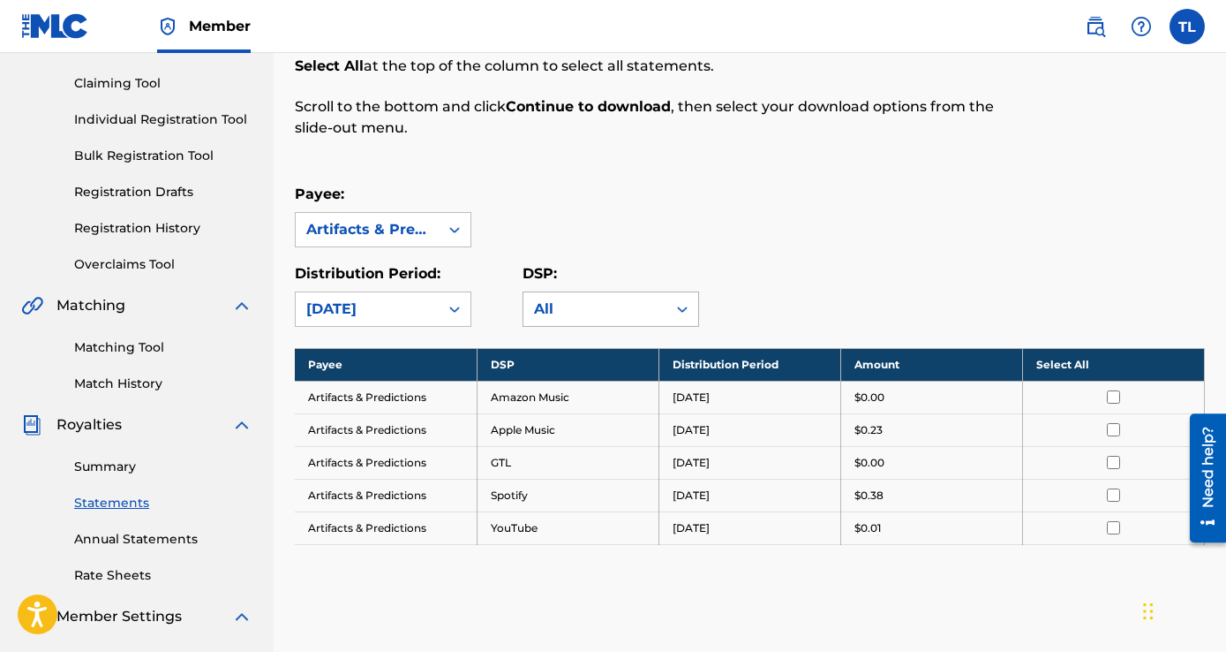
click at [596, 311] on div "All" at bounding box center [595, 308] width 122 height 21
click at [493, 280] on div "Distribution Period: [DATE]" at bounding box center [409, 295] width 228 height 64
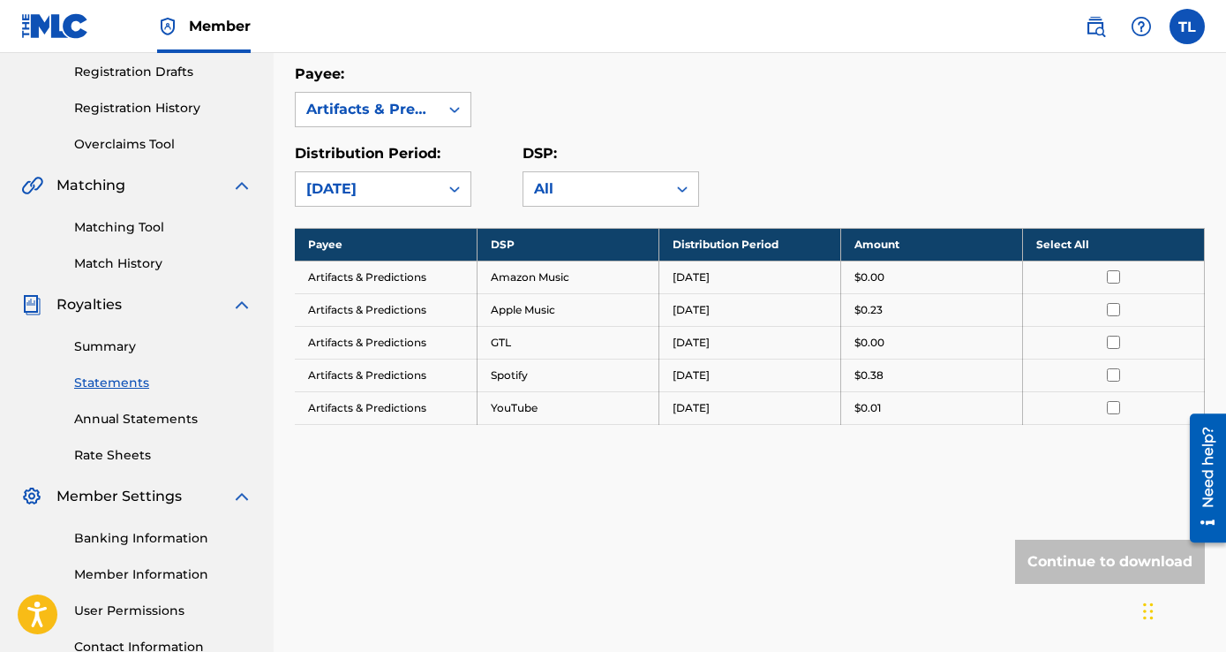
scroll to position [265, 0]
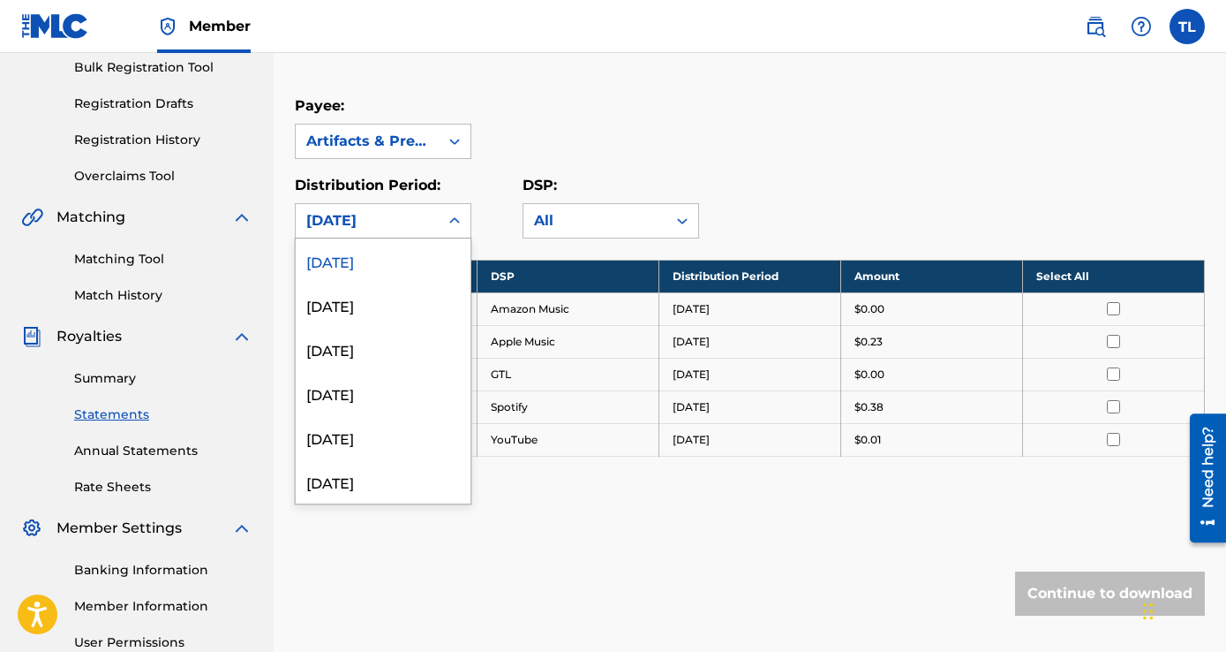
click at [434, 214] on div "[DATE]" at bounding box center [367, 221] width 143 height 34
click at [396, 313] on div "[DATE]" at bounding box center [383, 305] width 175 height 44
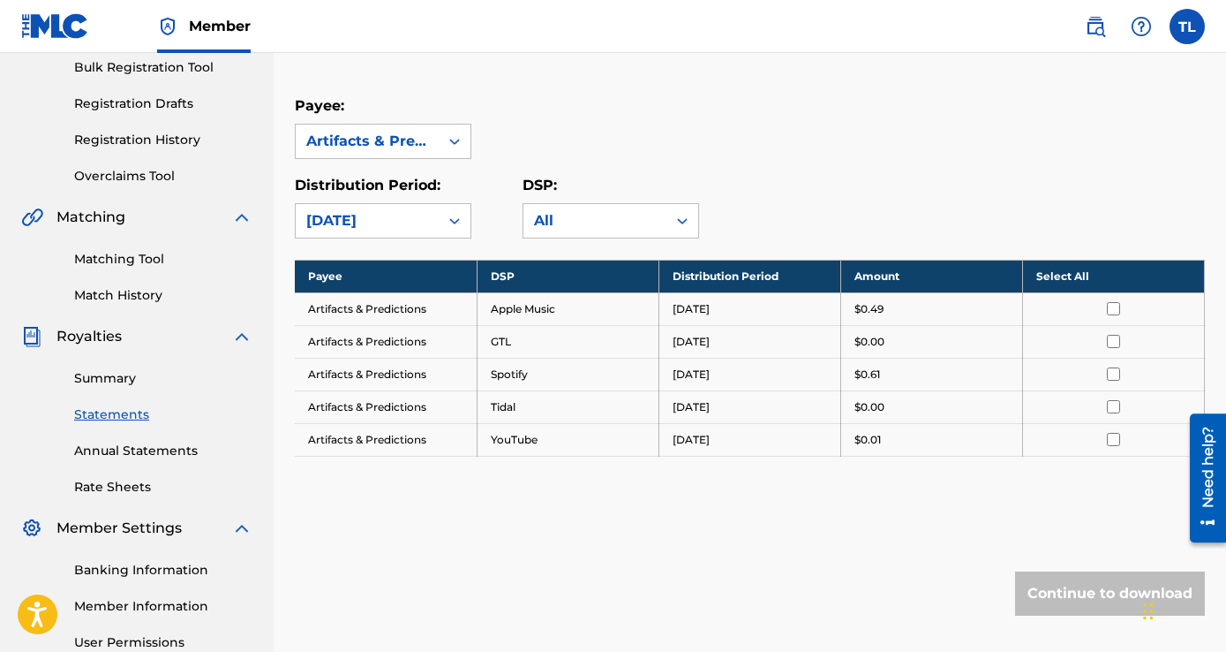
click at [430, 230] on div "[DATE]" at bounding box center [367, 221] width 143 height 34
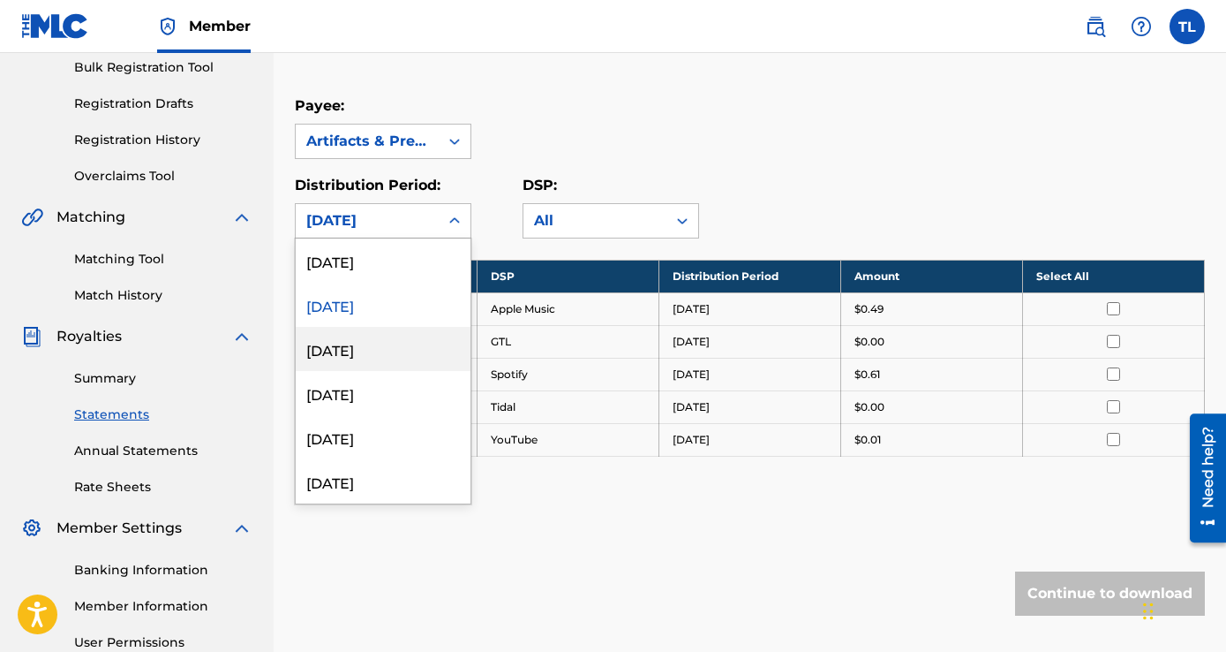
click at [393, 350] on div "[DATE]" at bounding box center [383, 349] width 175 height 44
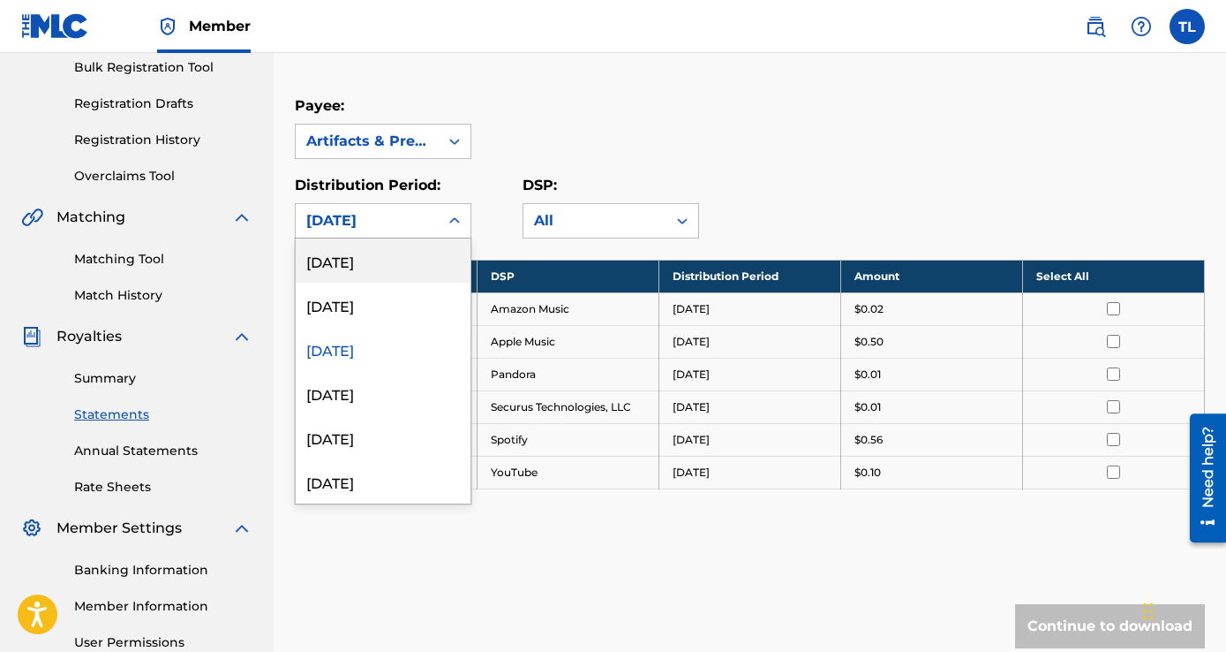
click at [442, 219] on div at bounding box center [455, 221] width 32 height 32
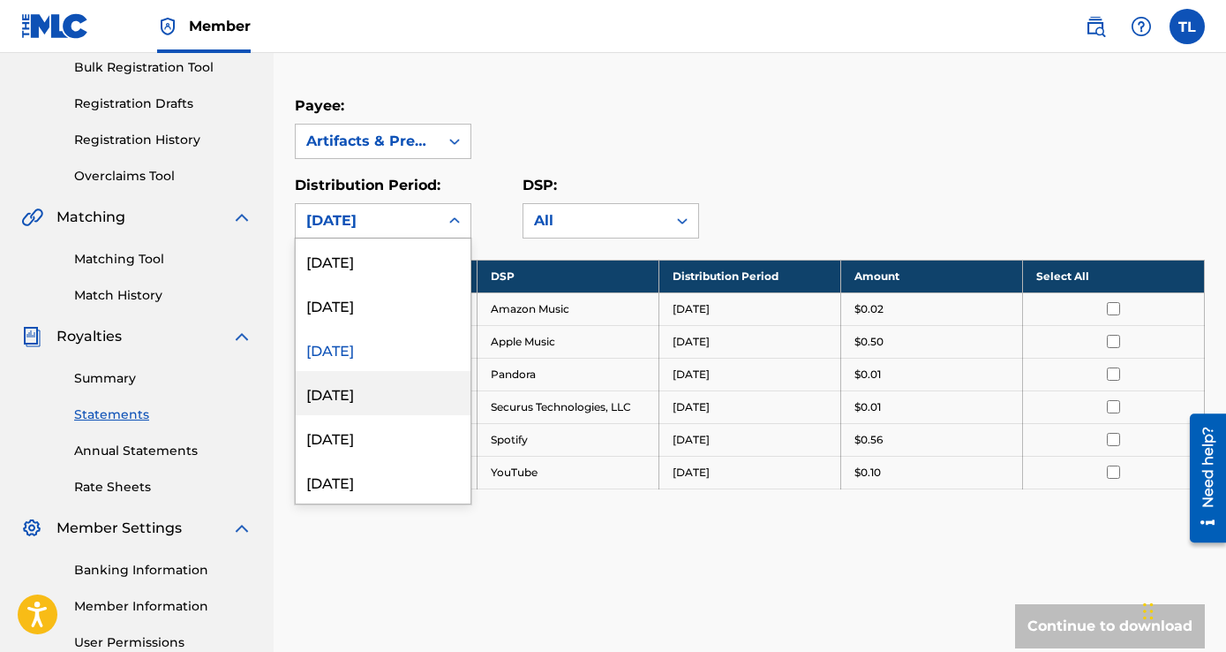
click at [385, 403] on div "[DATE]" at bounding box center [383, 393] width 175 height 44
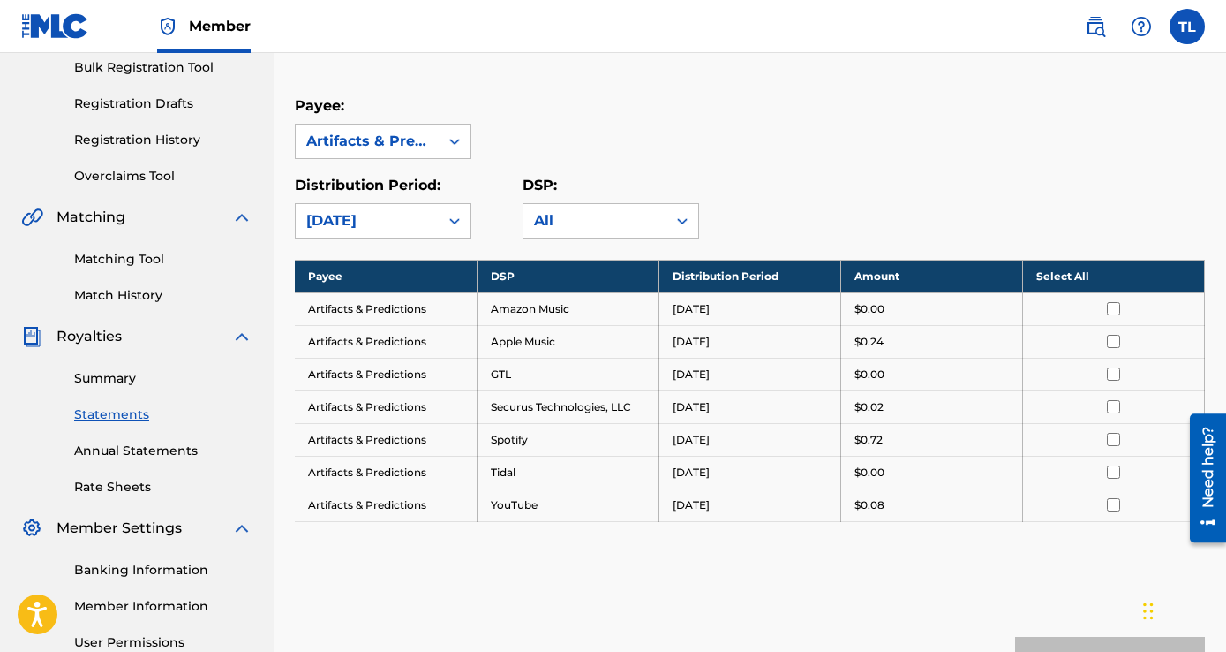
click at [434, 231] on div "[DATE]" at bounding box center [367, 221] width 143 height 34
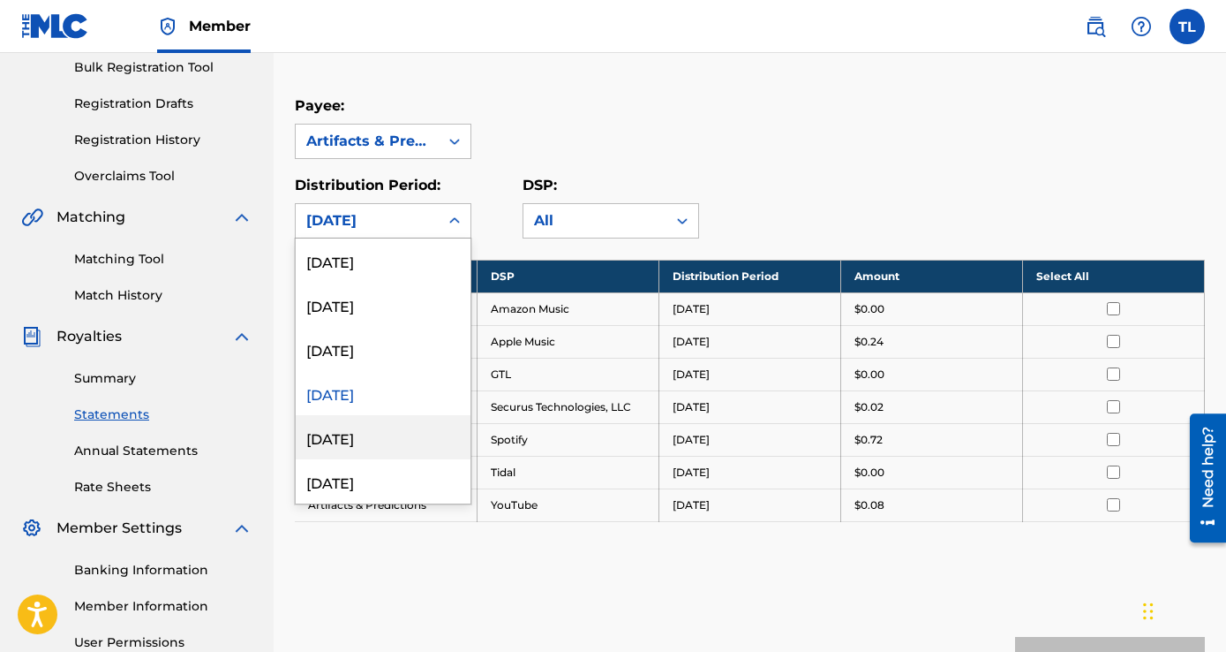
click at [391, 434] on div "[DATE]" at bounding box center [383, 437] width 175 height 44
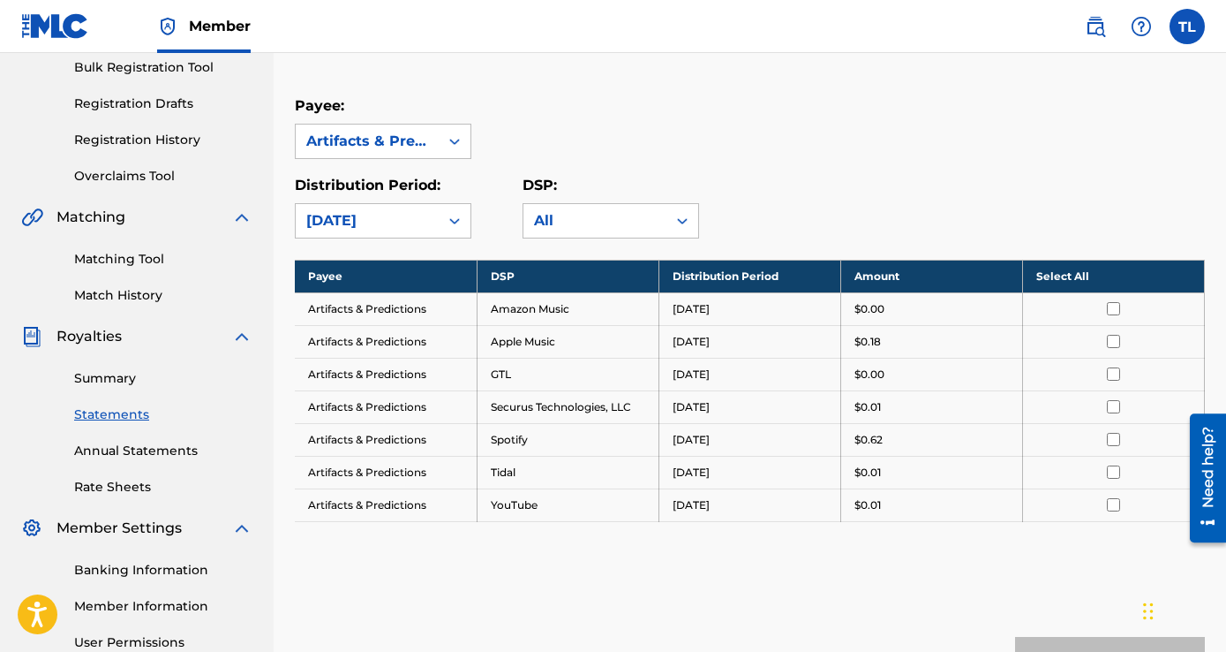
click at [419, 239] on div "Royalty Statements Select your desired payee from the Payee drop-down menu. The…" at bounding box center [750, 291] width 910 height 919
click at [427, 212] on div "[DATE]" at bounding box center [367, 220] width 122 height 21
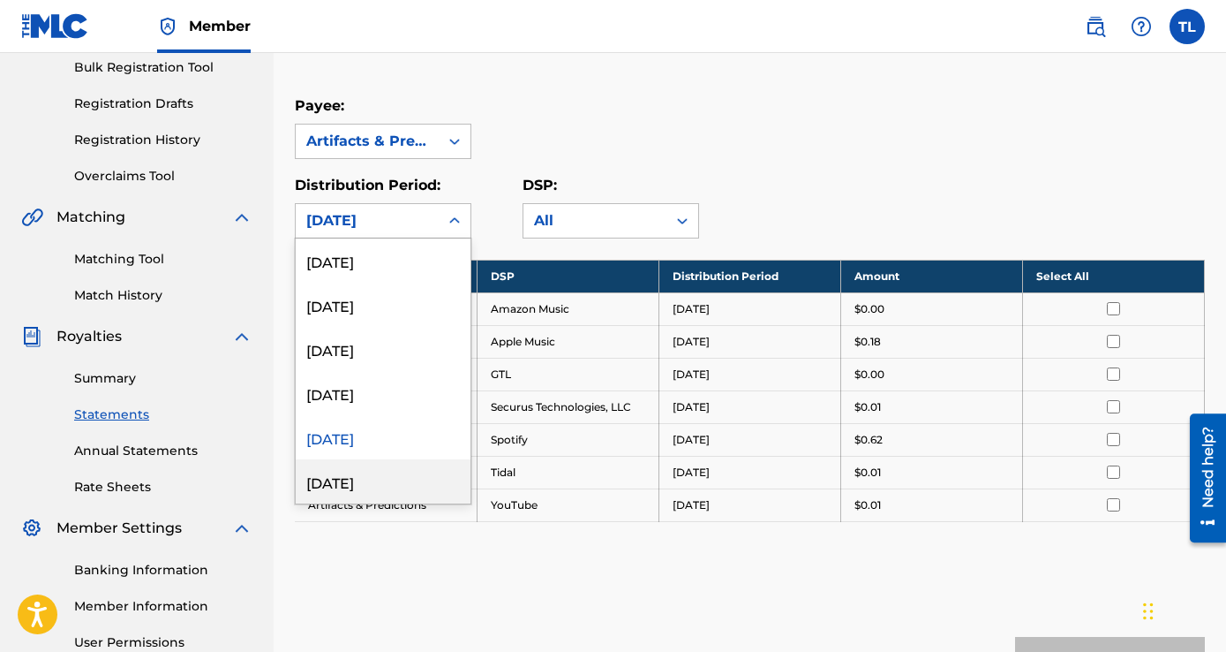
click at [390, 468] on div "[DATE]" at bounding box center [383, 481] width 175 height 44
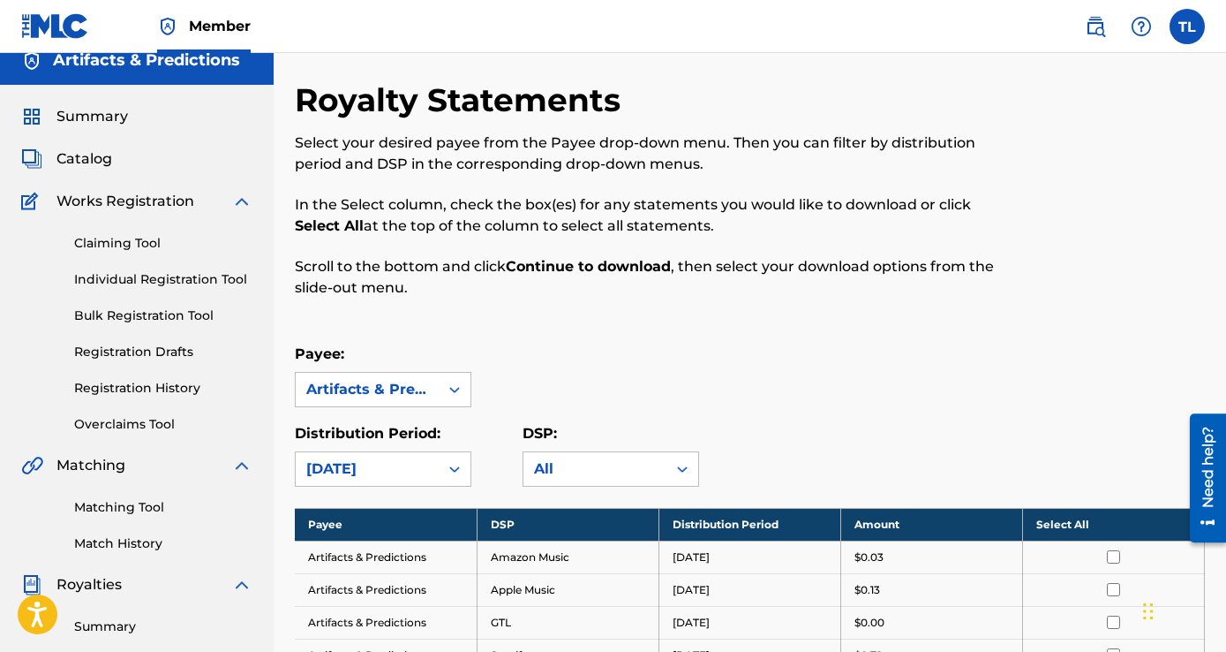
scroll to position [0, 0]
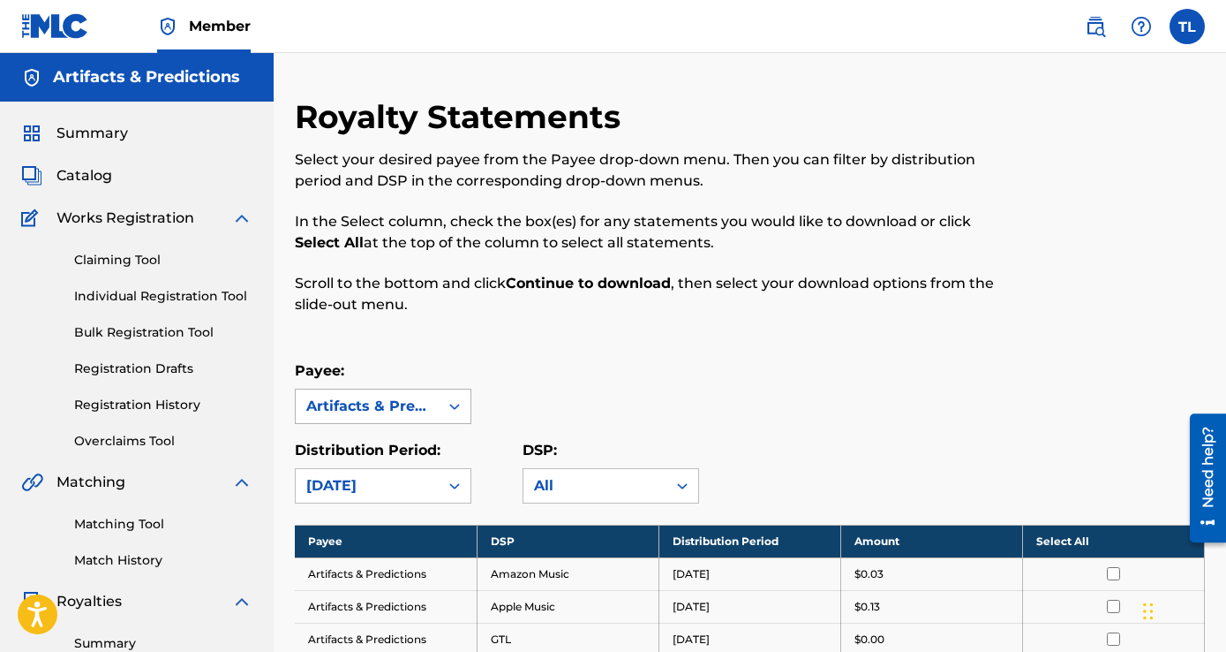
click at [423, 412] on div "Artifacts & Predictions" at bounding box center [367, 406] width 122 height 21
click at [465, 316] on div "Royalty Statements Select your desired payee from the Payee drop-down menu. The…" at bounding box center [645, 216] width 701 height 238
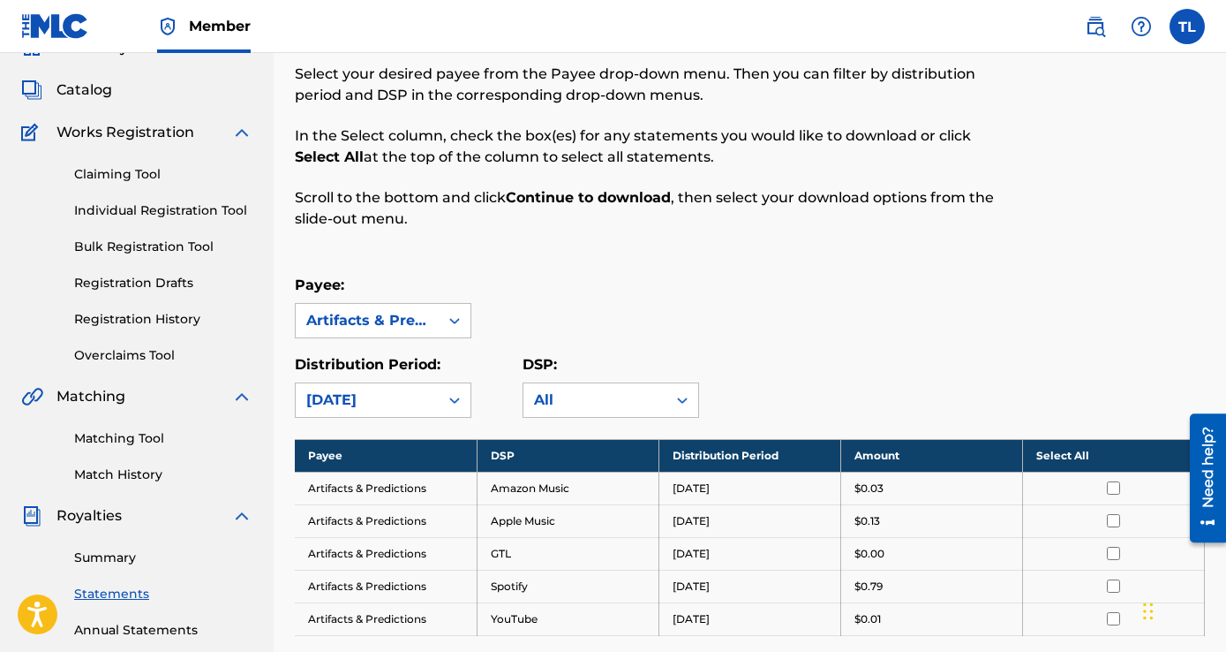
scroll to position [177, 0]
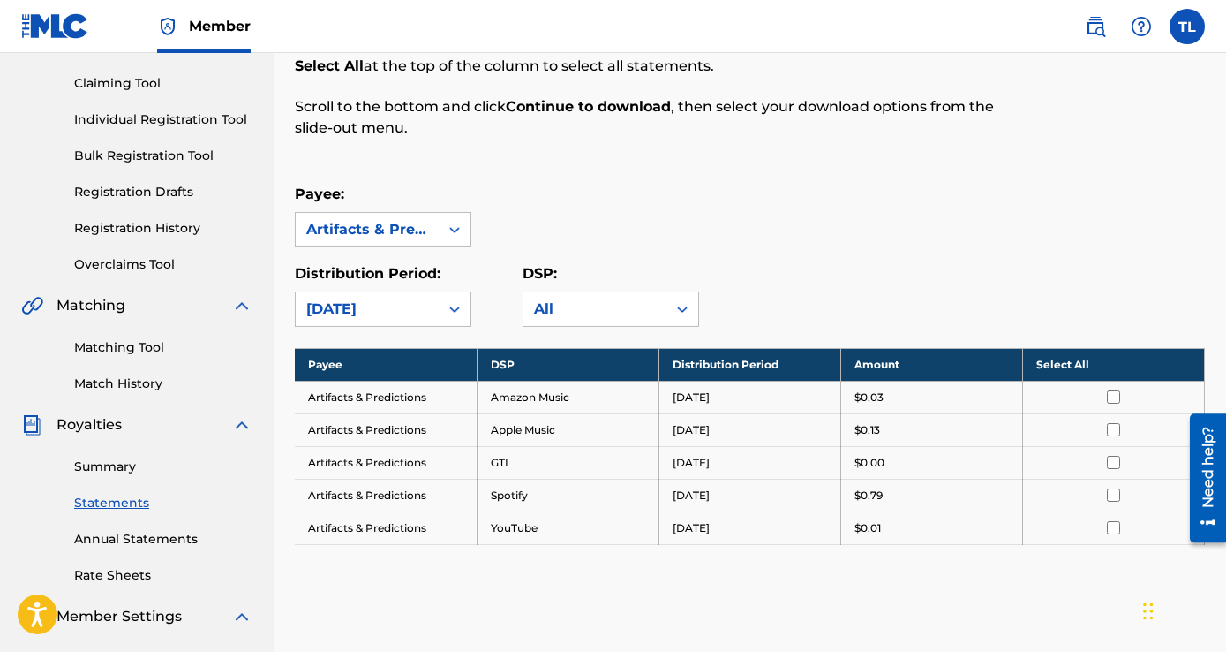
click at [114, 477] on div "Summary Statements Annual Statements Rate Sheets" at bounding box center [136, 509] width 231 height 149
click at [113, 469] on link "Summary" at bounding box center [163, 466] width 178 height 19
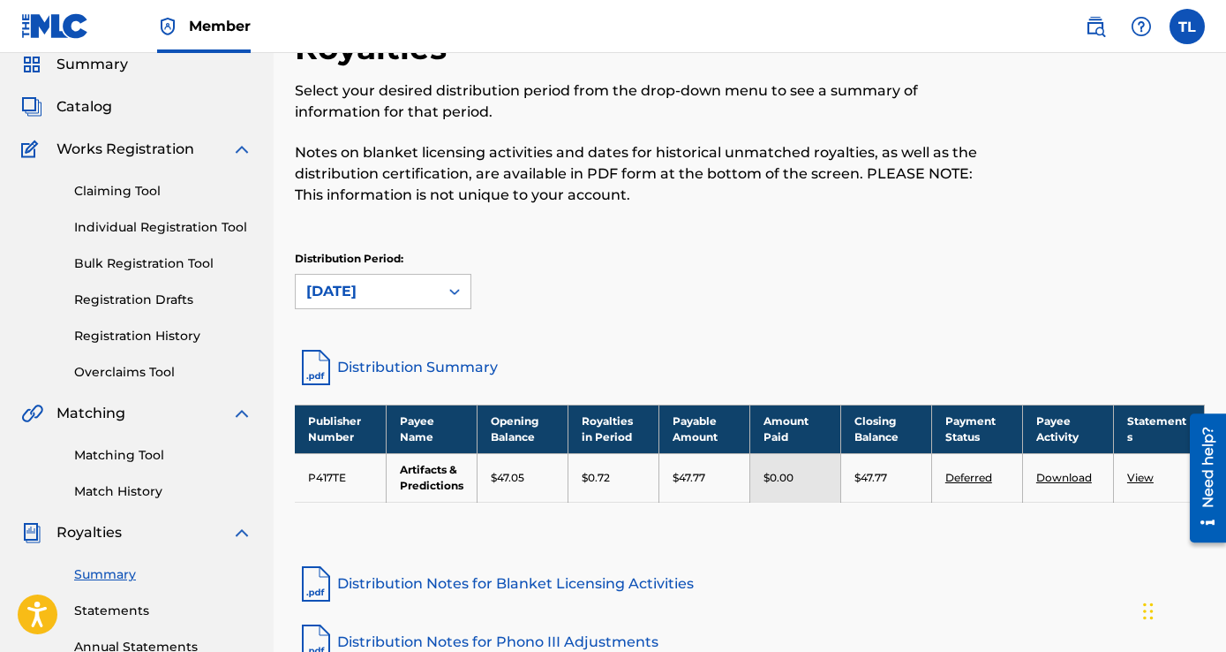
scroll to position [265, 0]
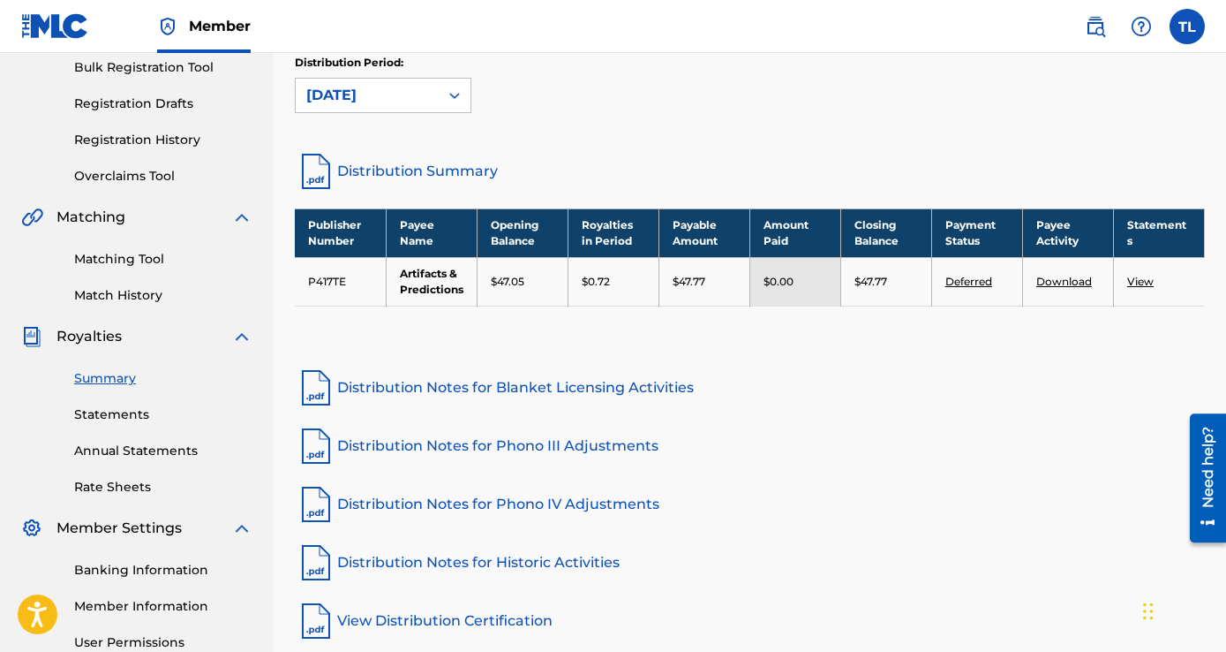
click at [1135, 284] on link "View" at bounding box center [1140, 281] width 26 height 13
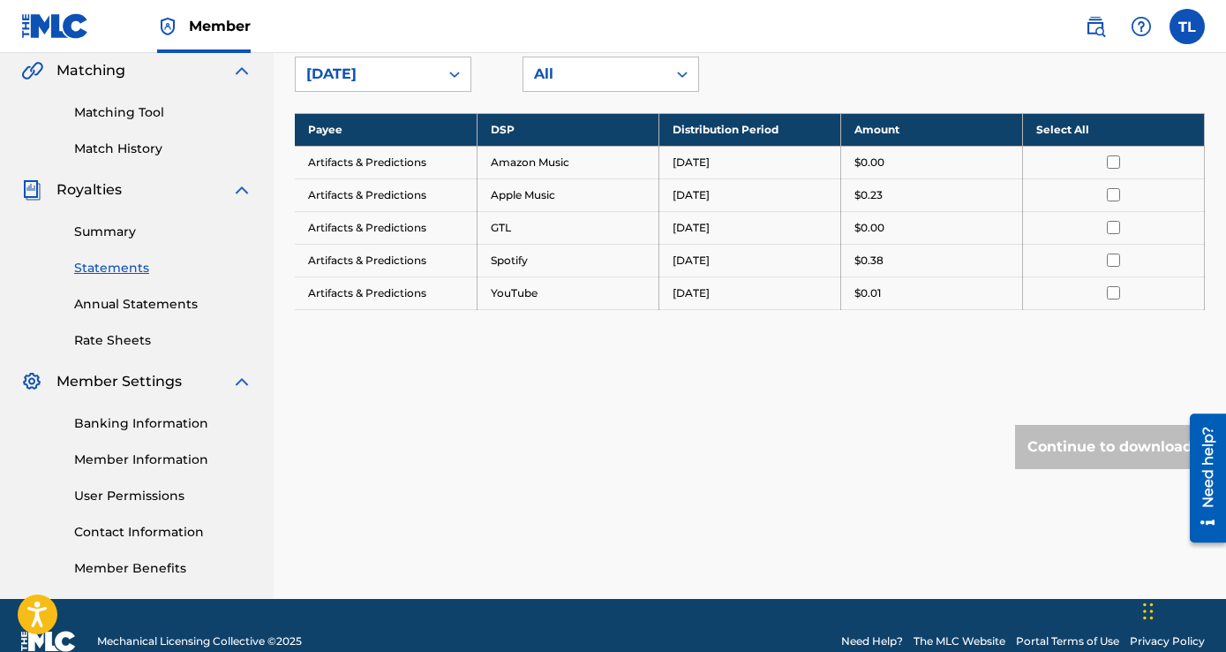
scroll to position [441, 0]
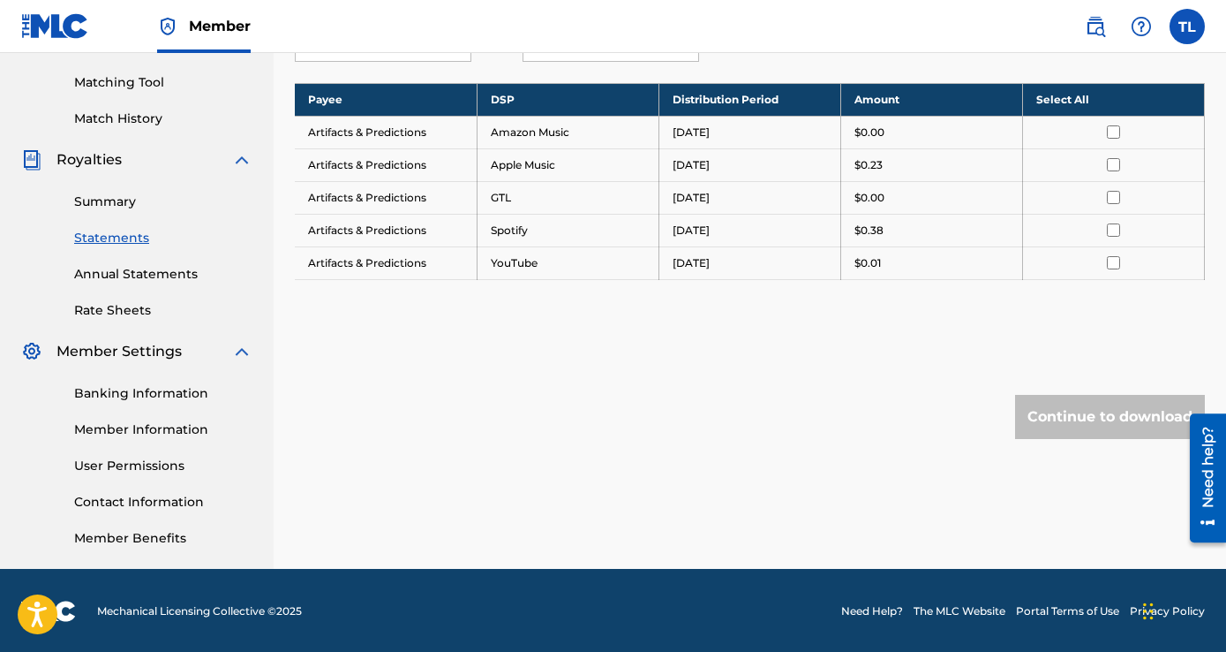
click at [1107, 132] on input "checkbox" at bounding box center [1113, 131] width 13 height 13
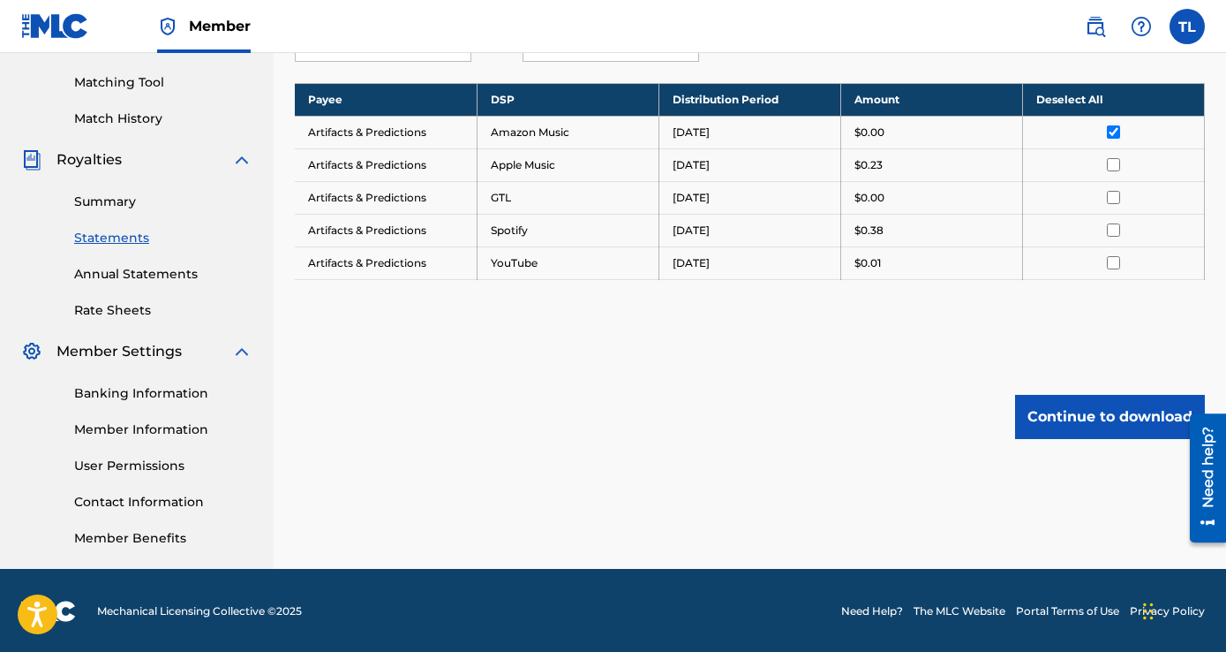
click at [1110, 163] on input "checkbox" at bounding box center [1113, 164] width 13 height 13
click at [1119, 197] on input "checkbox" at bounding box center [1113, 197] width 13 height 13
click at [1112, 234] on input "checkbox" at bounding box center [1113, 229] width 13 height 13
click at [1113, 260] on input "checkbox" at bounding box center [1113, 262] width 13 height 13
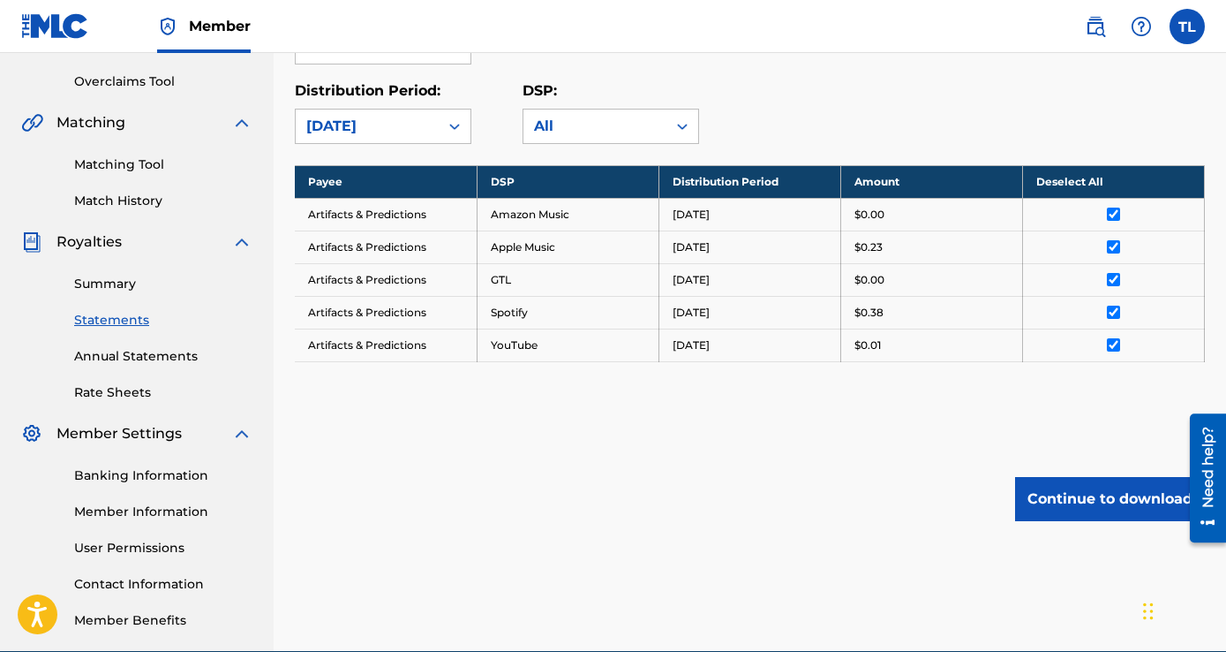
scroll to position [265, 0]
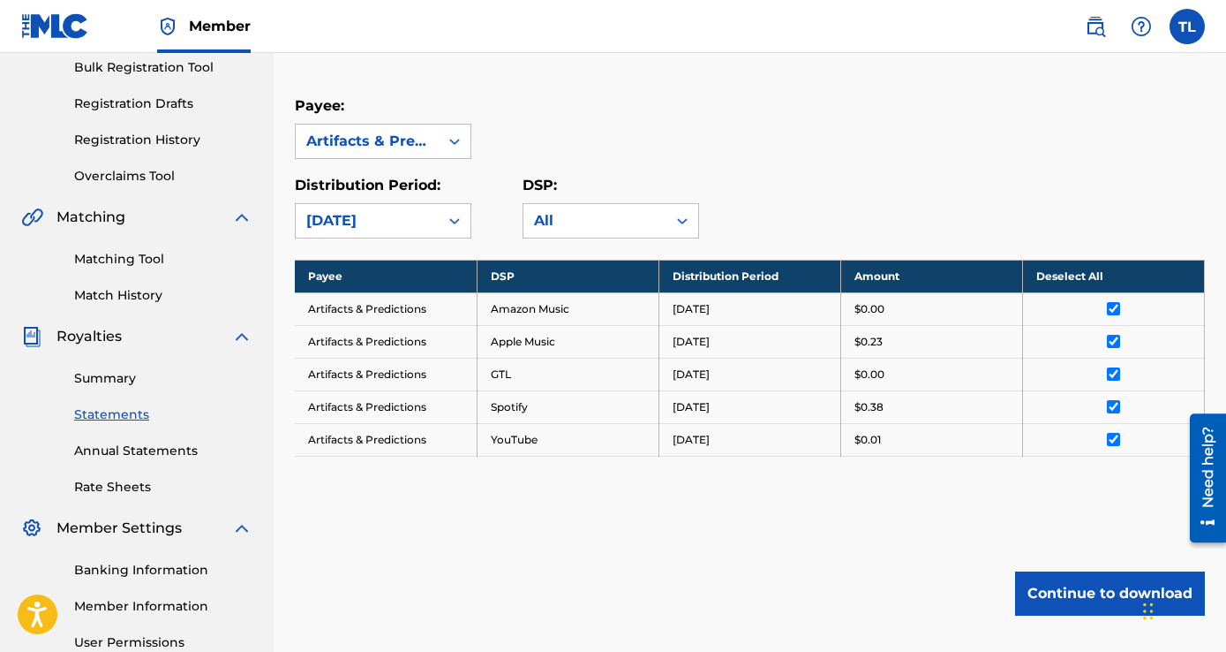
click at [109, 478] on link "Rate Sheets" at bounding box center [163, 487] width 178 height 19
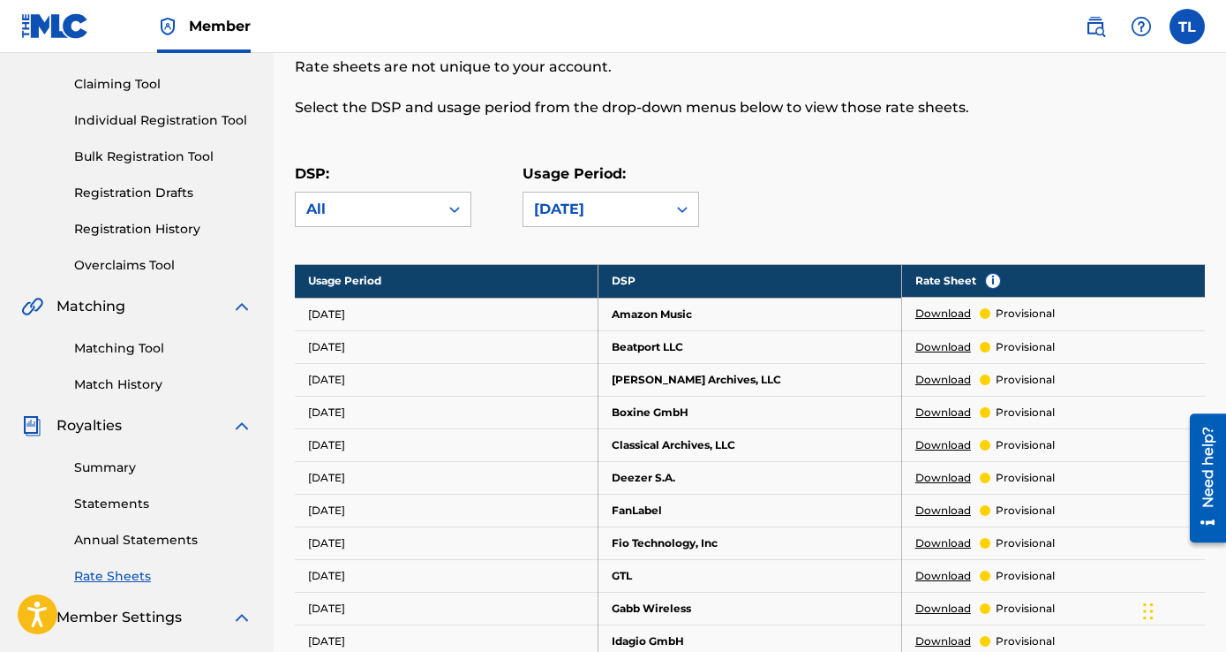
scroll to position [177, 0]
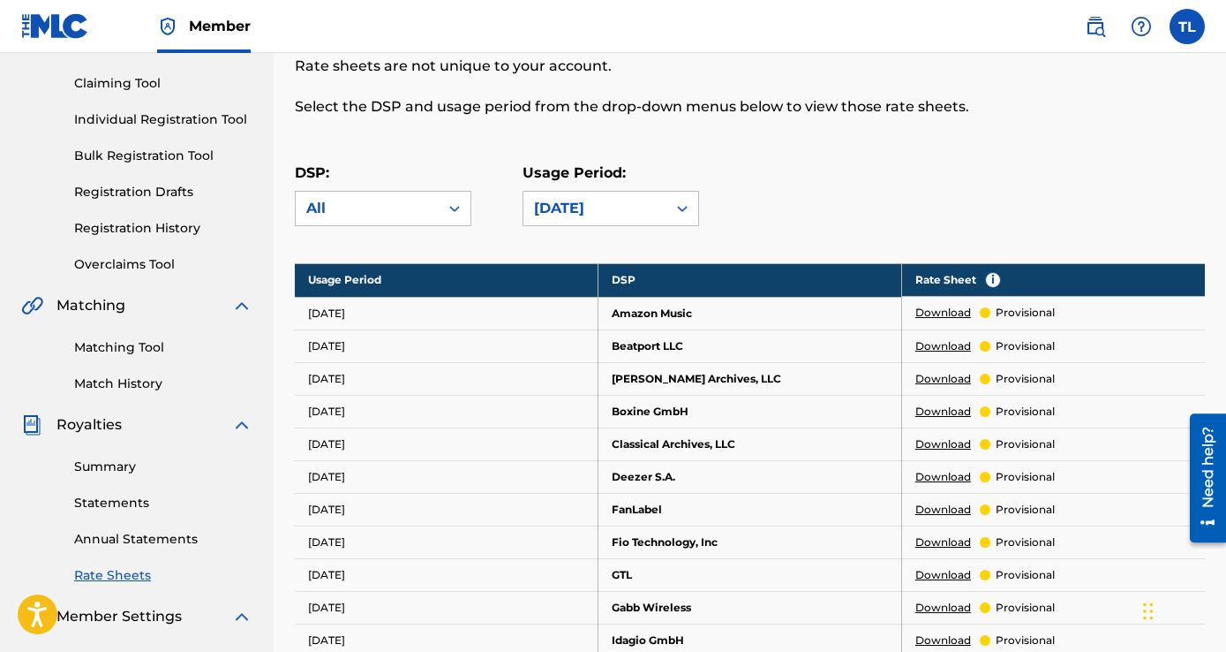
click at [109, 544] on link "Annual Statements" at bounding box center [163, 539] width 178 height 19
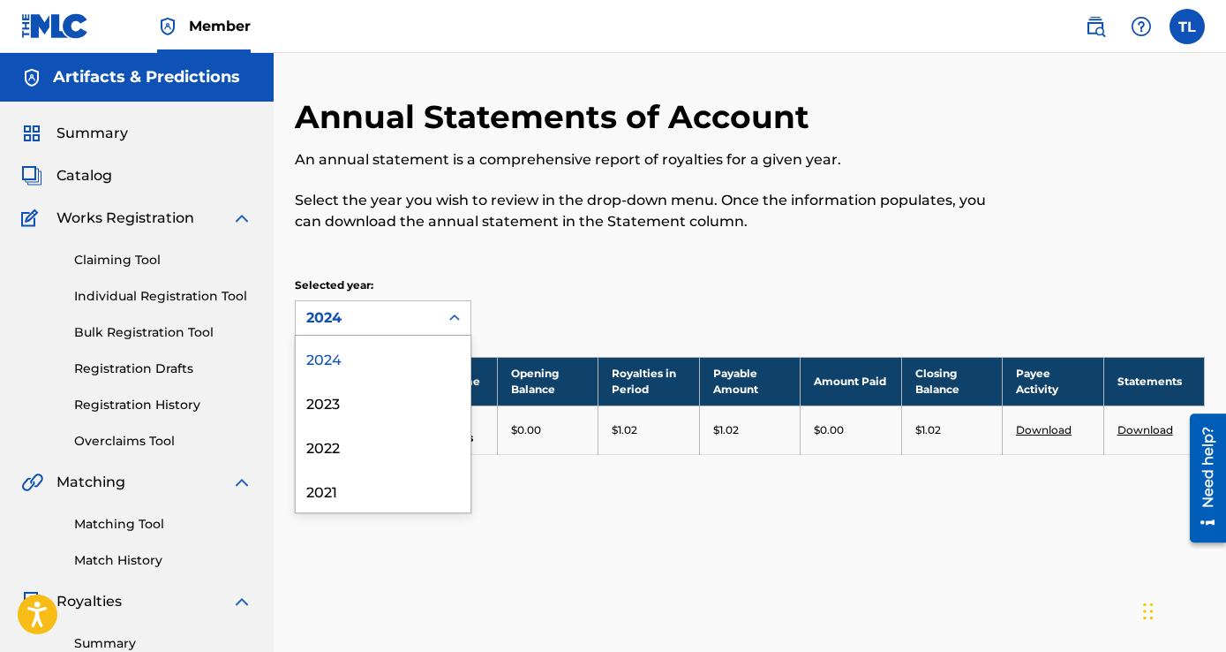
click at [426, 314] on div "2024" at bounding box center [367, 317] width 122 height 21
click at [343, 405] on div "2023" at bounding box center [383, 402] width 175 height 44
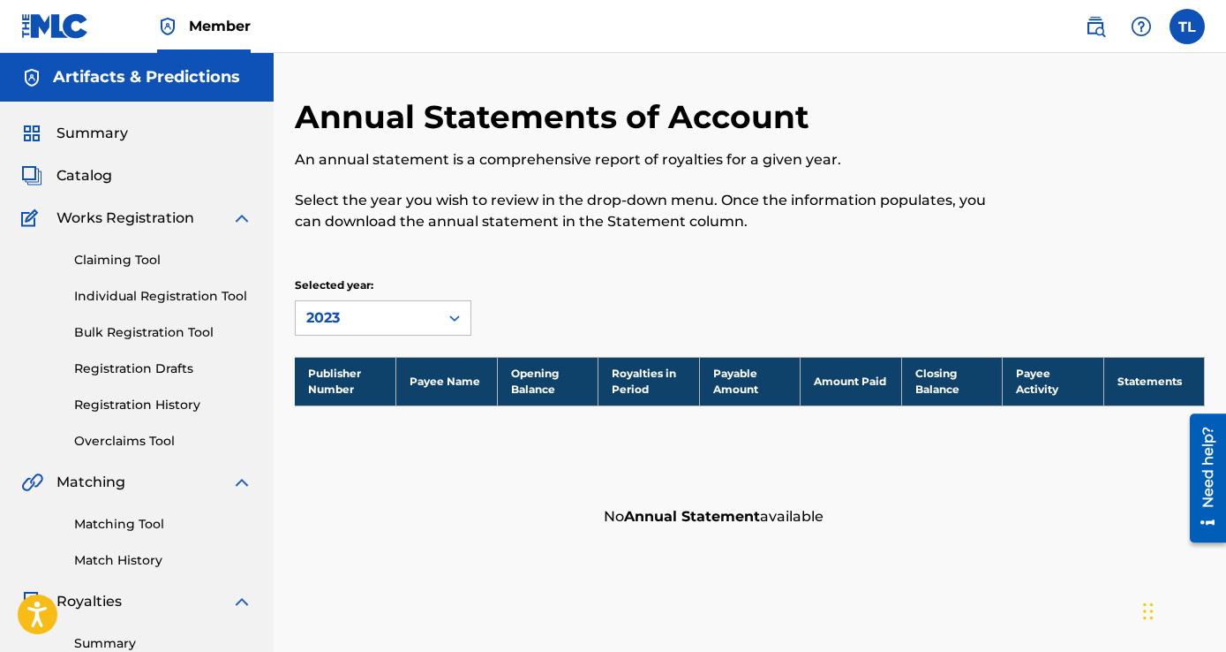
click at [385, 320] on div "2023" at bounding box center [367, 317] width 122 height 21
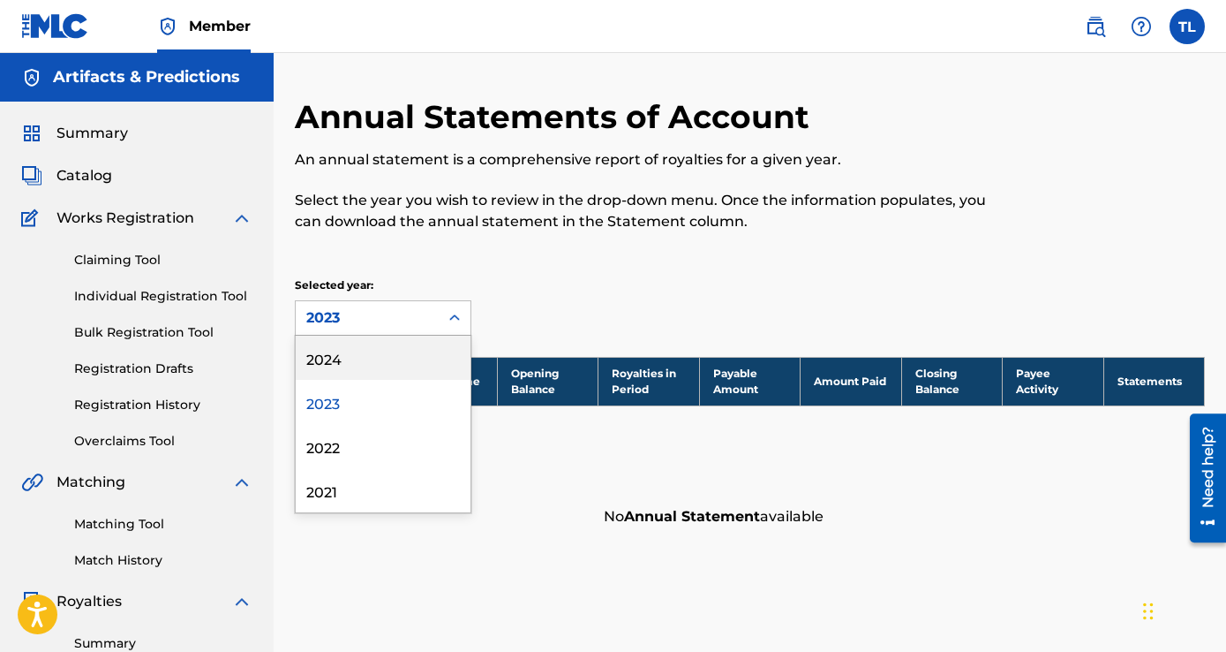
click at [360, 364] on div "2024" at bounding box center [383, 357] width 175 height 44
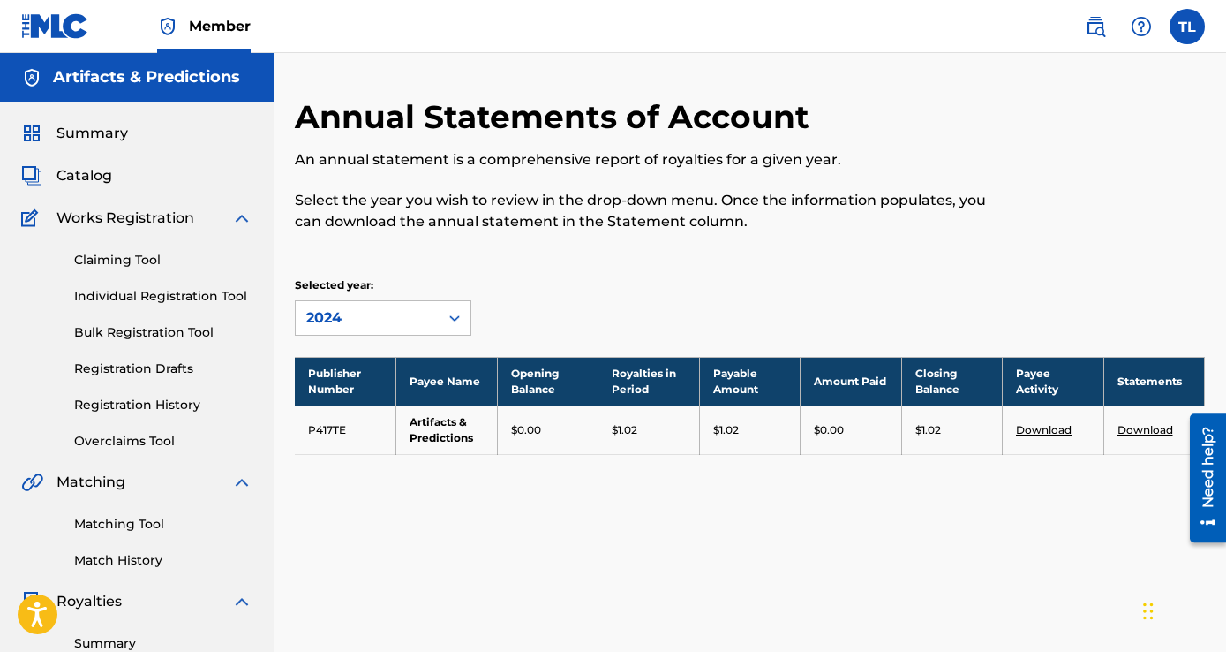
click at [121, 524] on link "Matching Tool" at bounding box center [163, 524] width 178 height 19
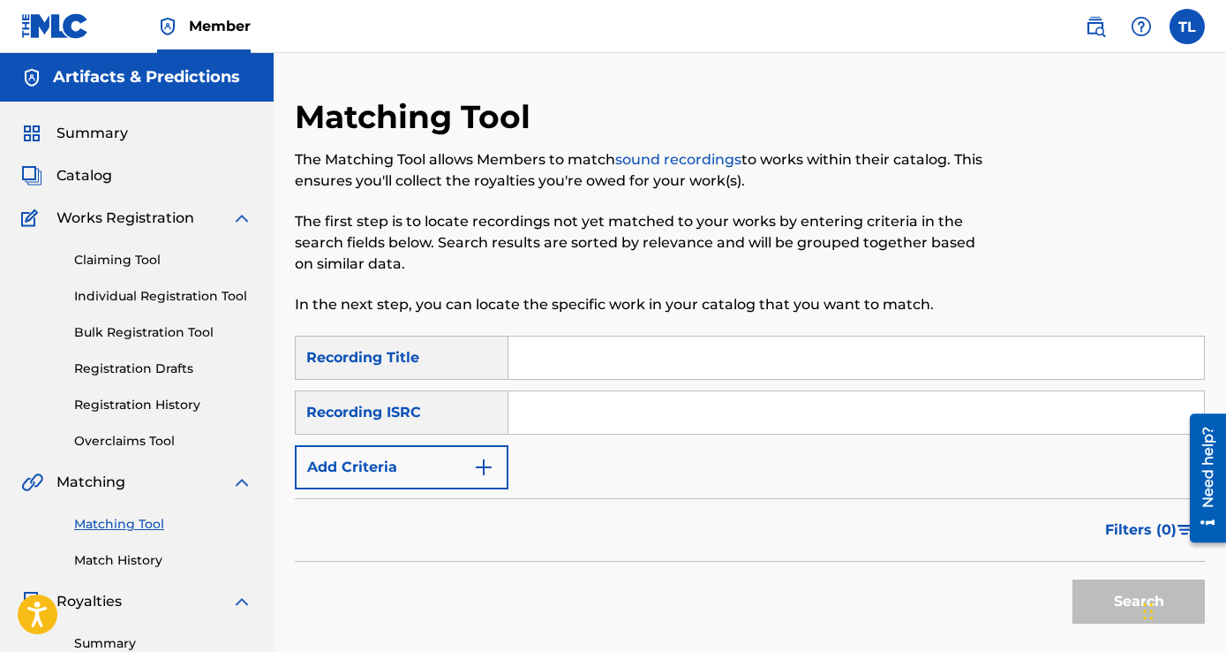
click at [100, 569] on link "Match History" at bounding box center [163, 560] width 178 height 19
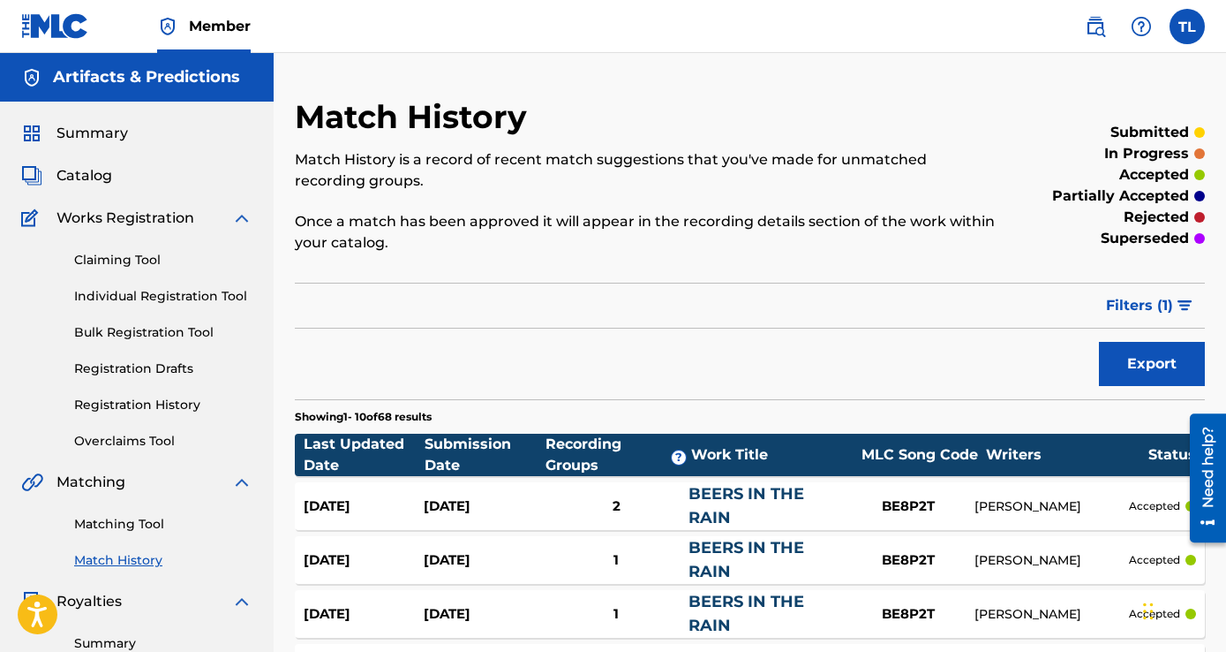
click at [102, 133] on span "Summary" at bounding box center [93, 133] width 72 height 21
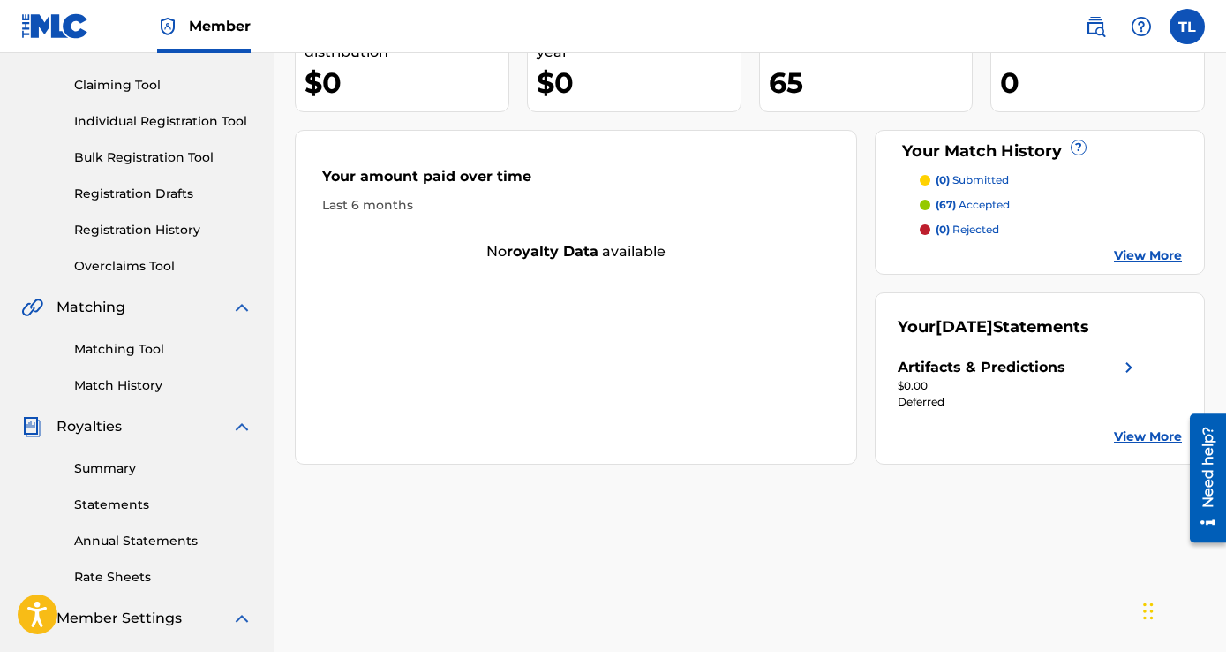
scroll to position [177, 0]
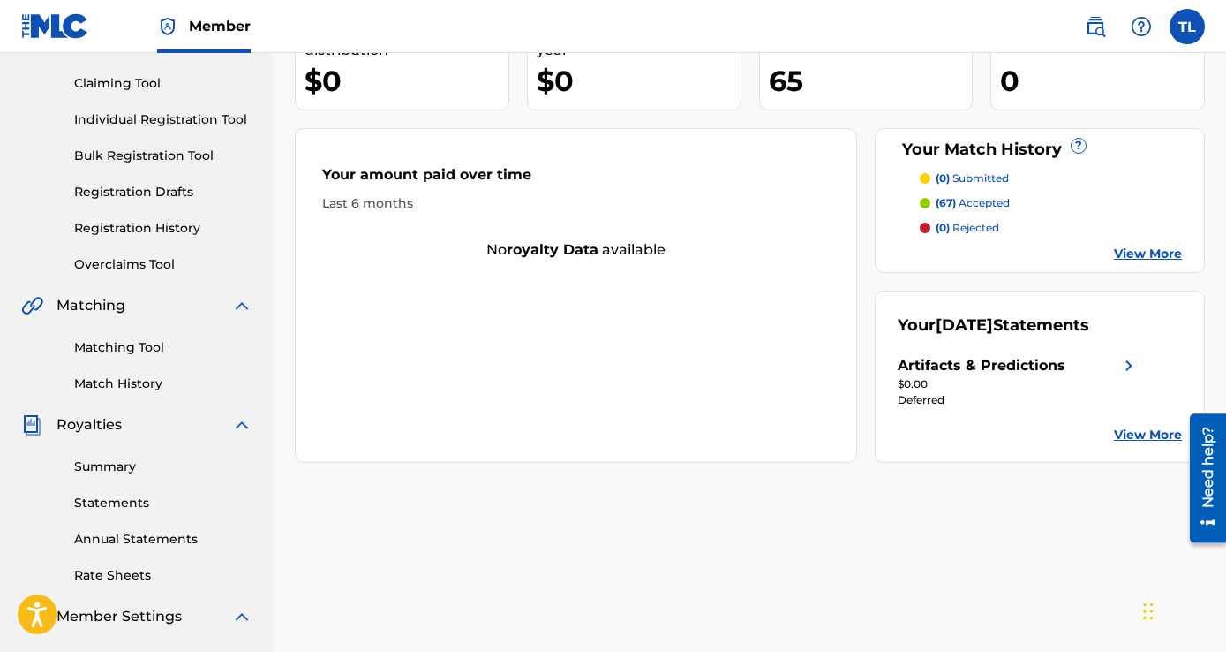
click at [1152, 436] on link "View More" at bounding box center [1148, 435] width 68 height 19
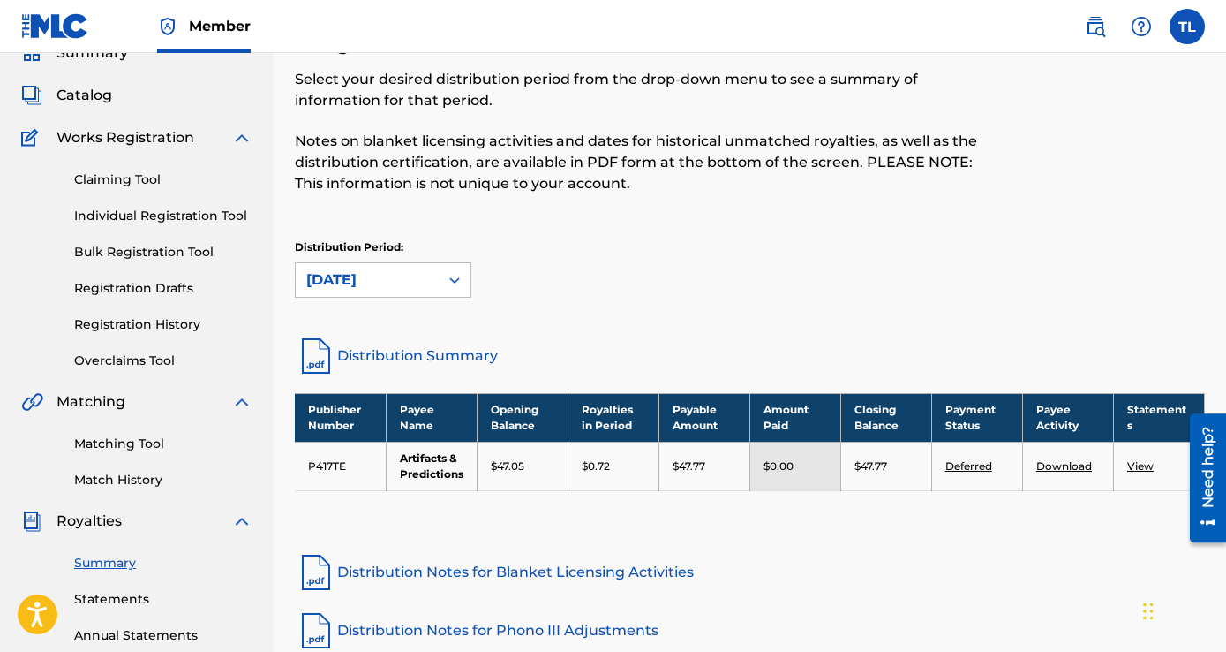
scroll to position [177, 0]
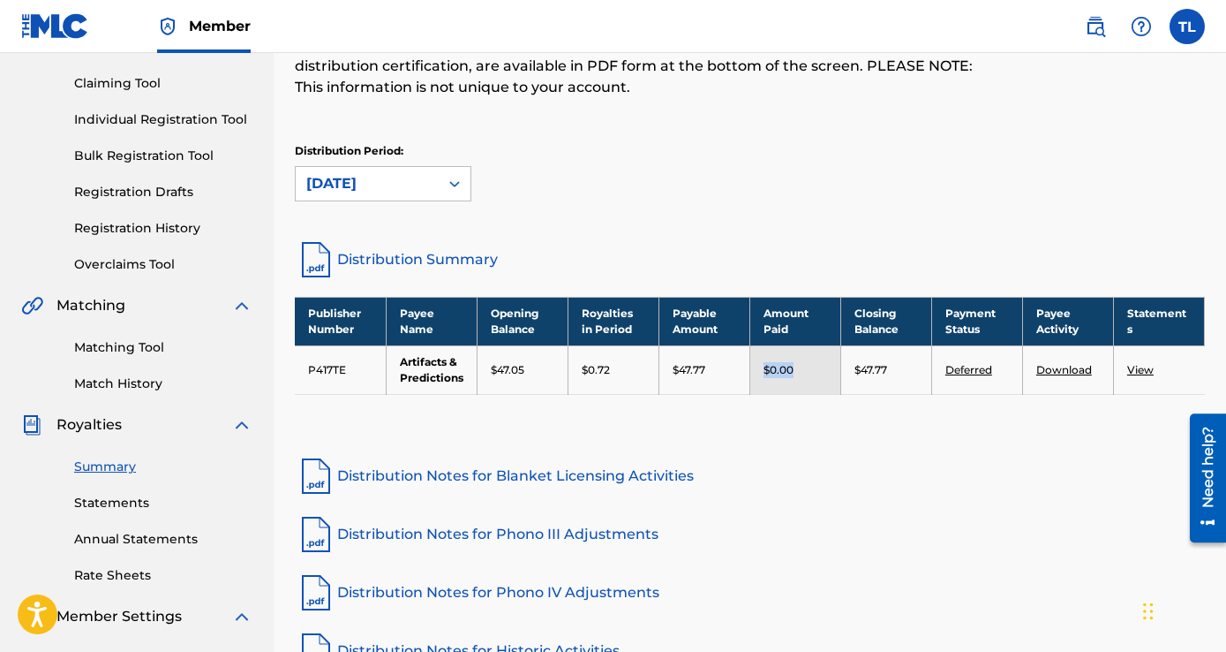
drag, startPoint x: 806, startPoint y: 372, endPoint x: 727, endPoint y: 363, distance: 79.1
click at [727, 363] on tr "P417TE Artifacts & Predictions $47.05 $0.72 $47.77 $0.00 $47.77 Deferred Downlo…" at bounding box center [750, 369] width 910 height 49
click at [811, 377] on div "$0.00" at bounding box center [796, 370] width 64 height 16
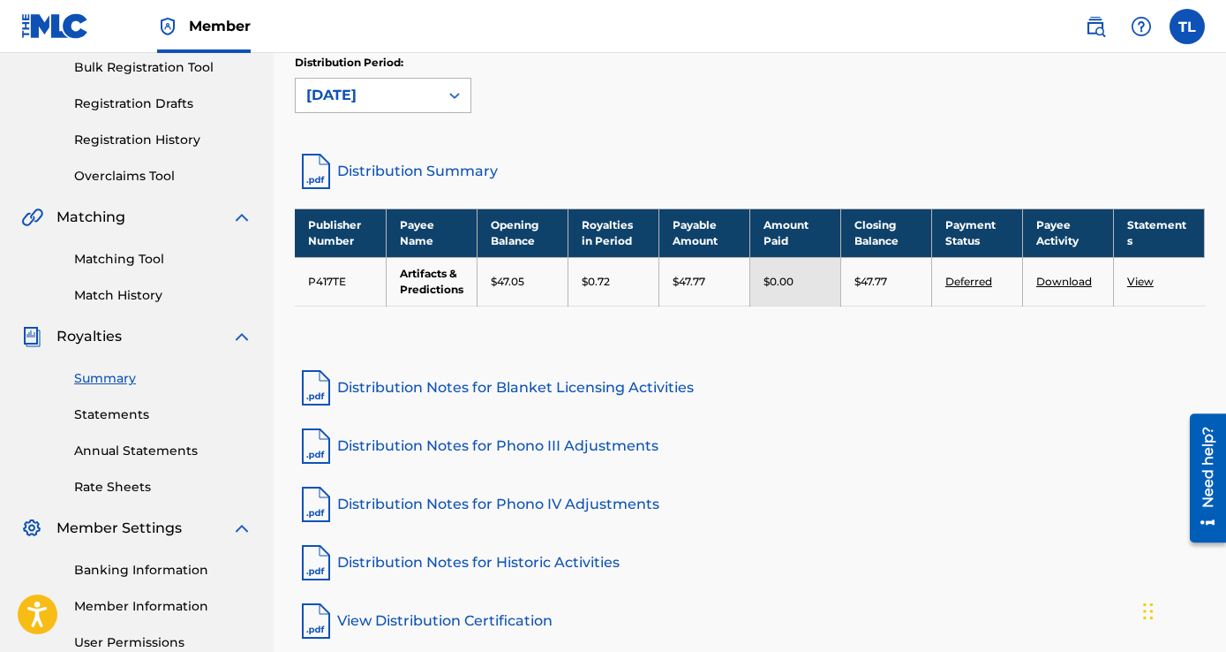
click at [409, 88] on div "[DATE]" at bounding box center [367, 95] width 122 height 21
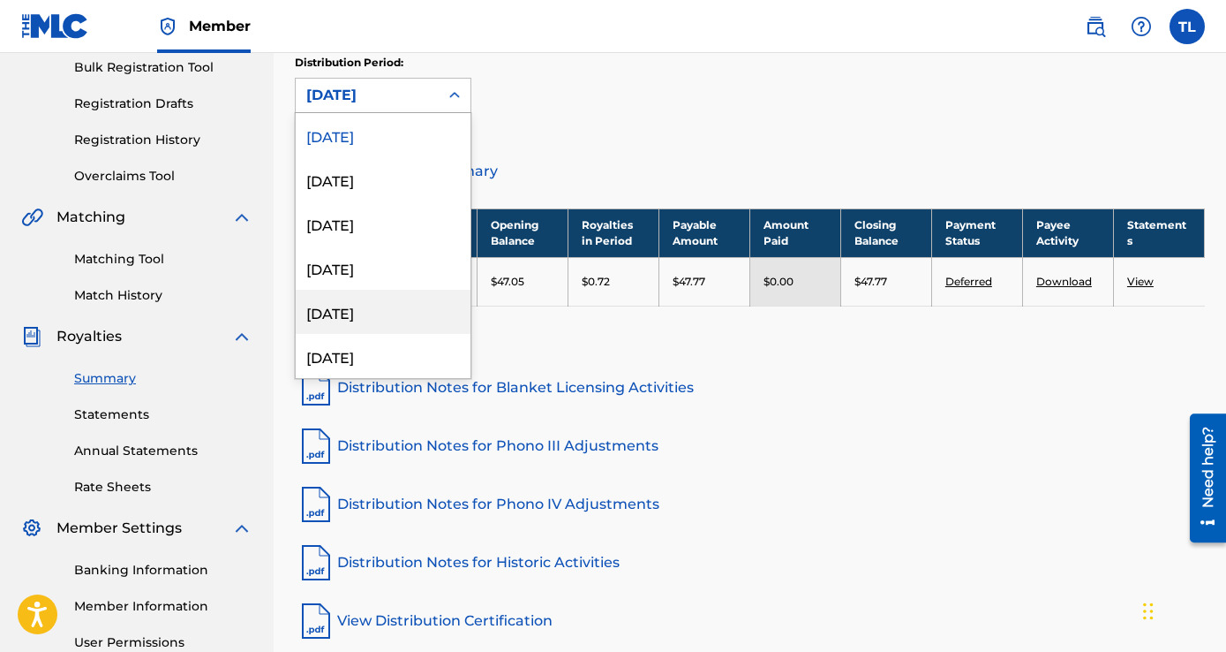
click at [383, 304] on div "[DATE]" at bounding box center [383, 312] width 175 height 44
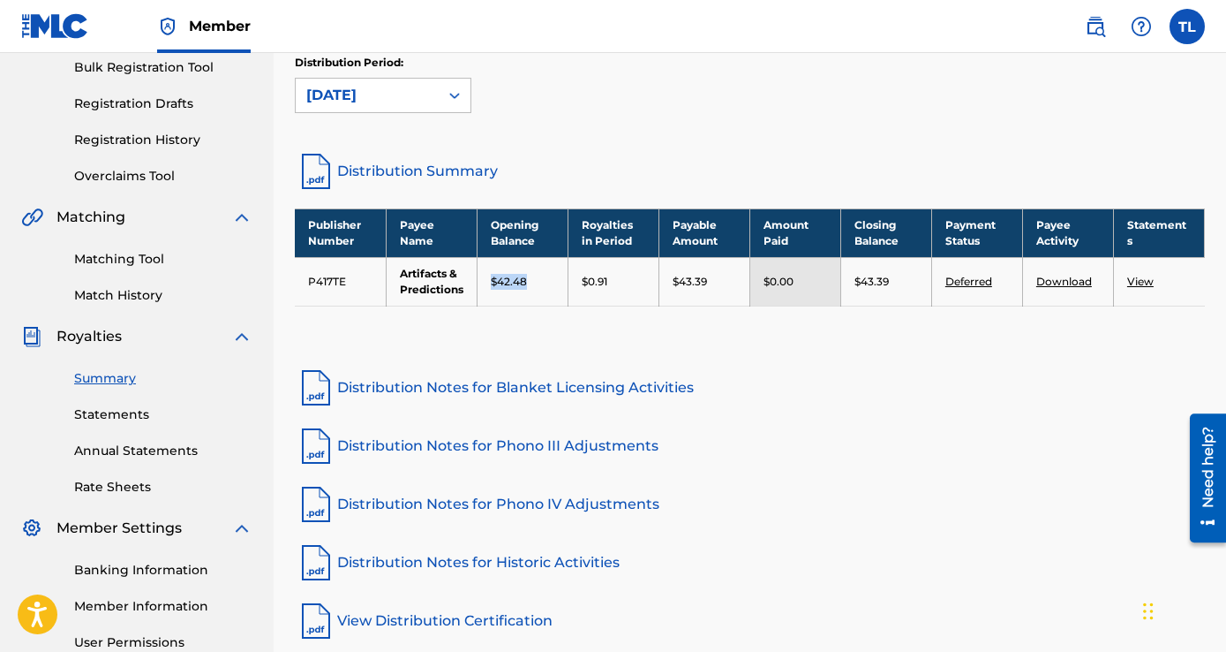
drag, startPoint x: 509, startPoint y: 277, endPoint x: 486, endPoint y: 275, distance: 23.1
click at [486, 275] on td "$42.48" at bounding box center [522, 281] width 91 height 49
drag, startPoint x: 614, startPoint y: 289, endPoint x: 577, endPoint y: 281, distance: 37.9
click at [577, 281] on td "$0.91" at bounding box center [613, 281] width 91 height 49
click at [612, 285] on div "$0.91" at bounding box center [614, 282] width 64 height 16
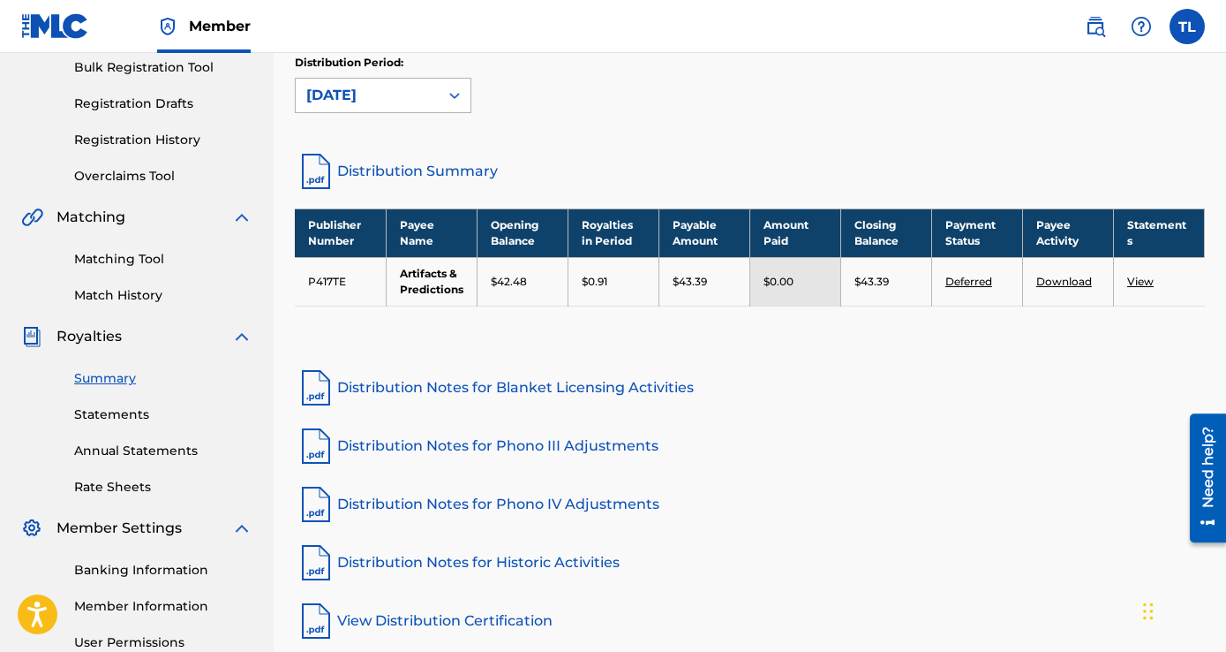
click at [424, 102] on div "[DATE]" at bounding box center [367, 95] width 122 height 21
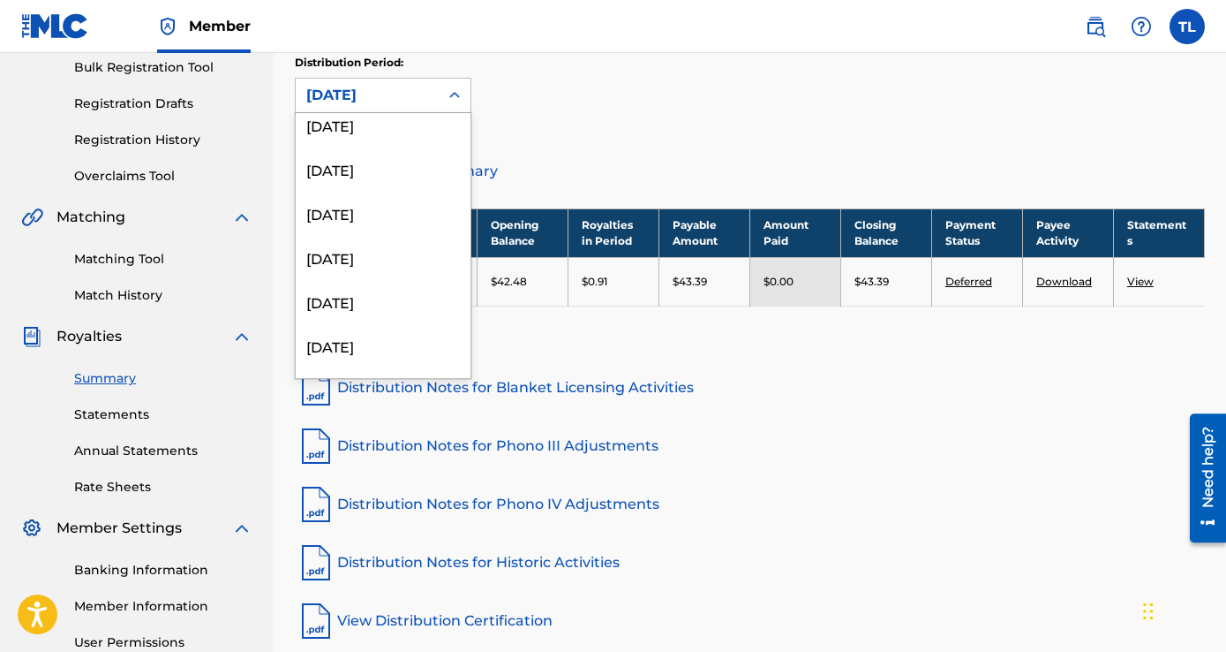
scroll to position [1501, 0]
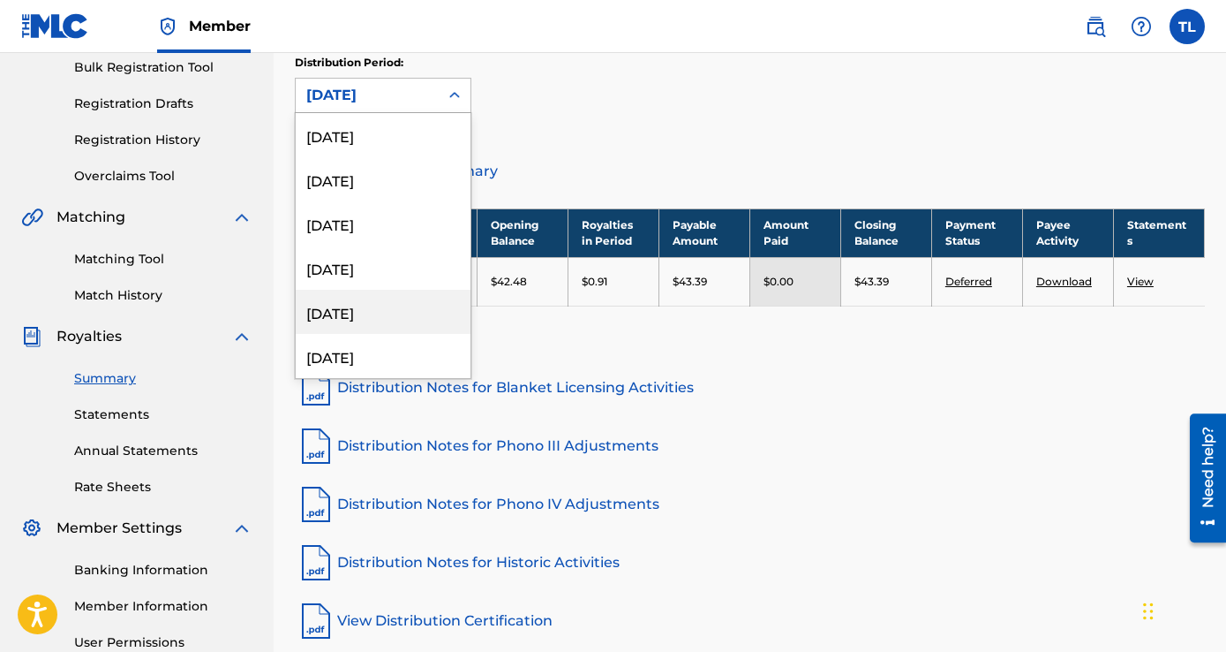
click at [380, 311] on div "[DATE]" at bounding box center [383, 312] width 175 height 44
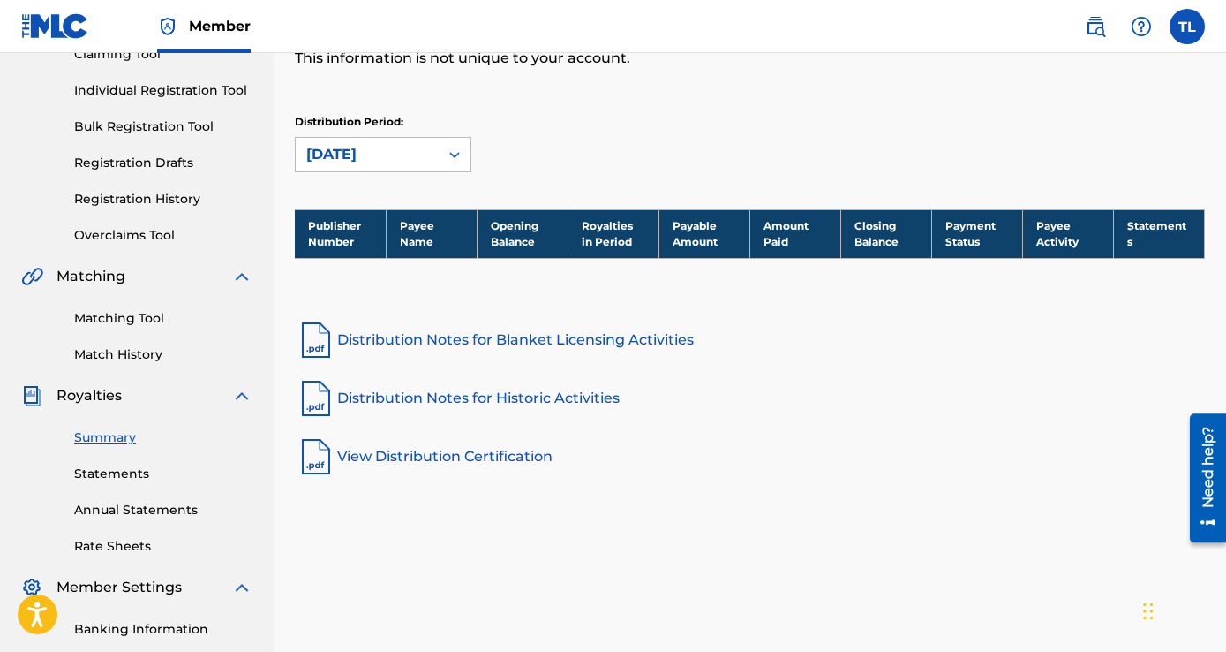
scroll to position [177, 0]
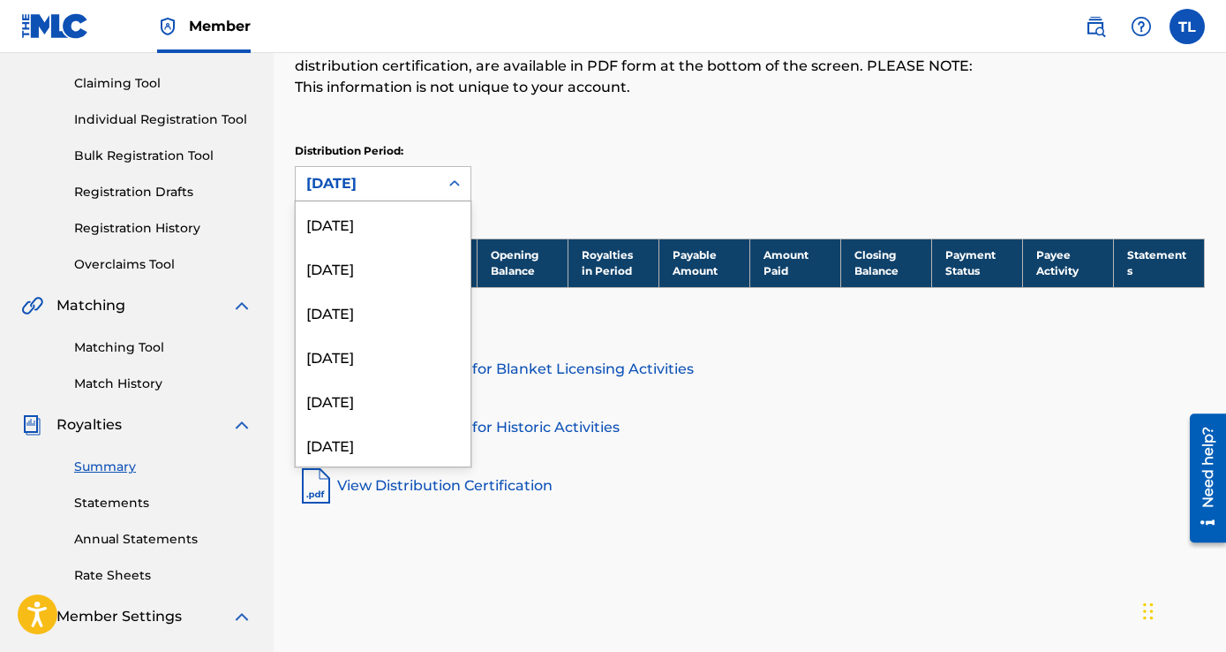
click at [385, 177] on div "[DATE]" at bounding box center [367, 183] width 122 height 21
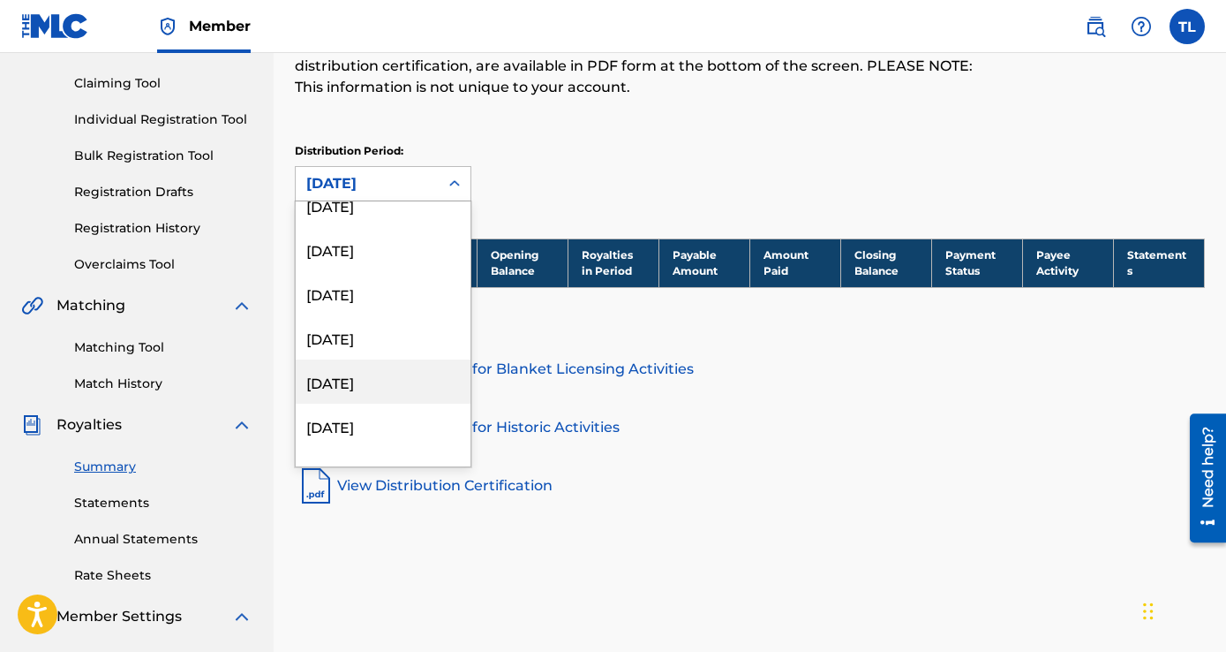
scroll to position [412, 0]
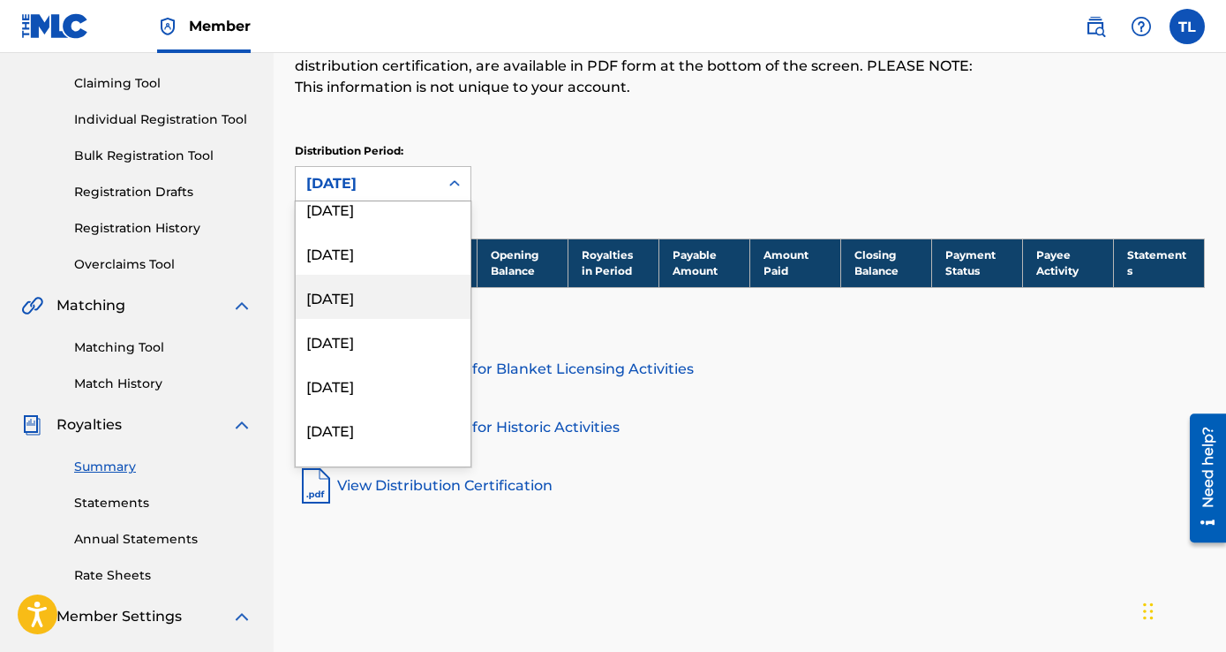
click at [385, 290] on div "[DATE]" at bounding box center [383, 297] width 175 height 44
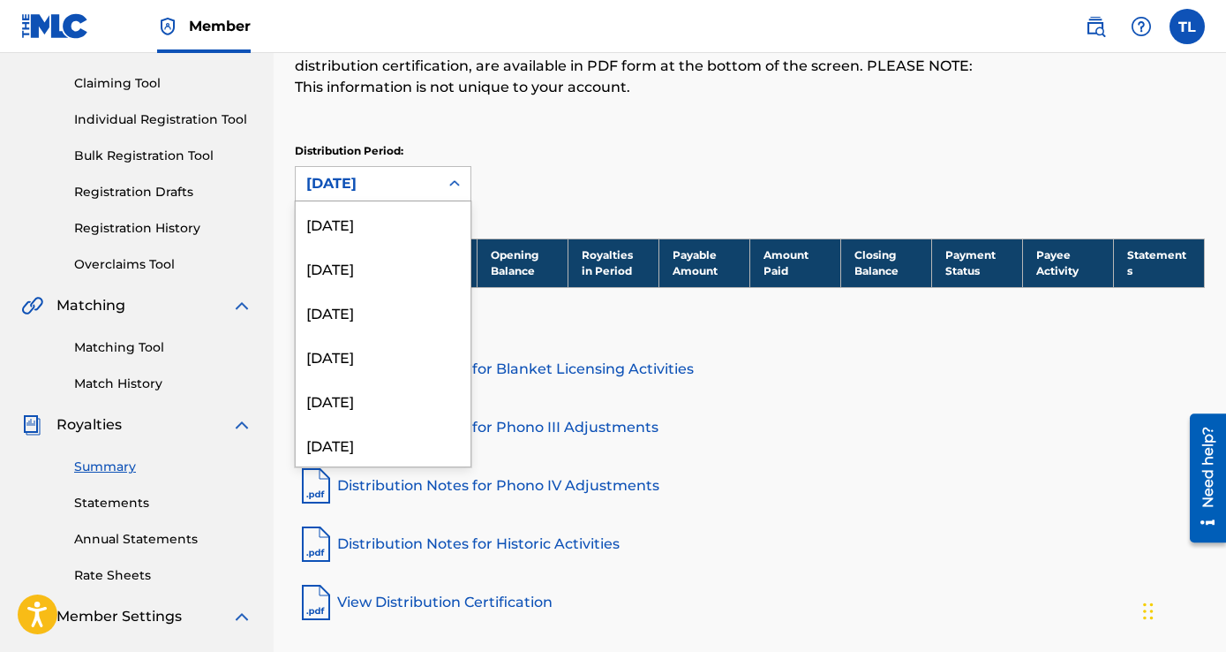
click at [386, 185] on div "[DATE]" at bounding box center [367, 183] width 122 height 21
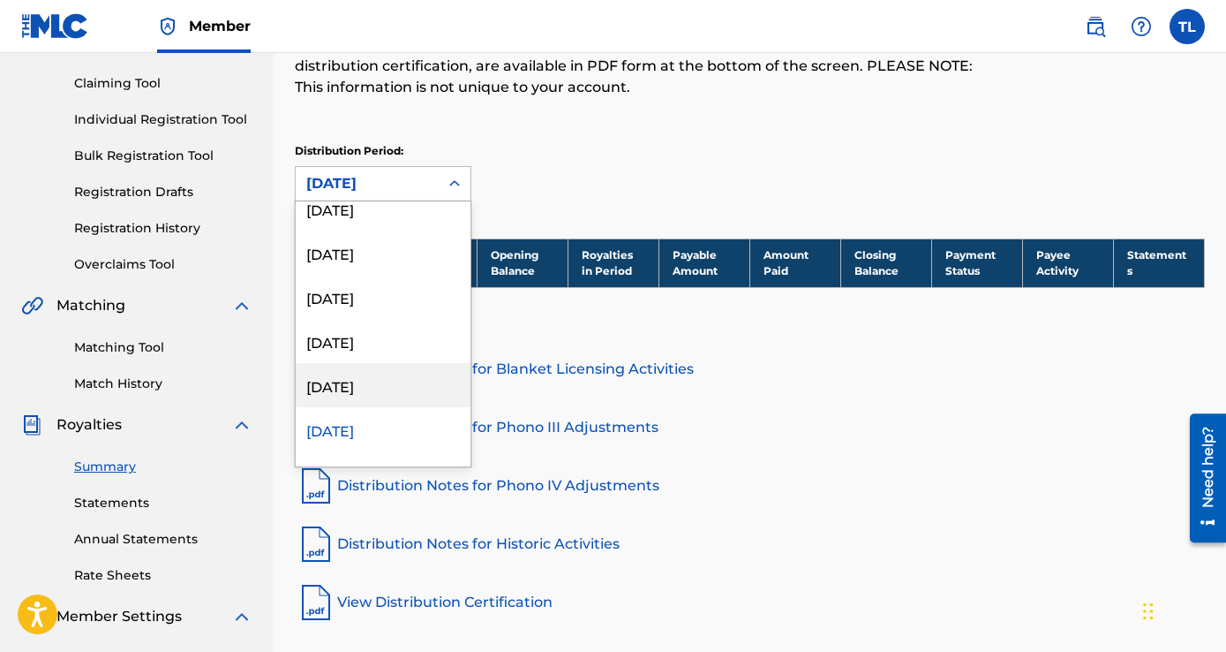
click at [365, 370] on div "[DATE]" at bounding box center [383, 385] width 175 height 44
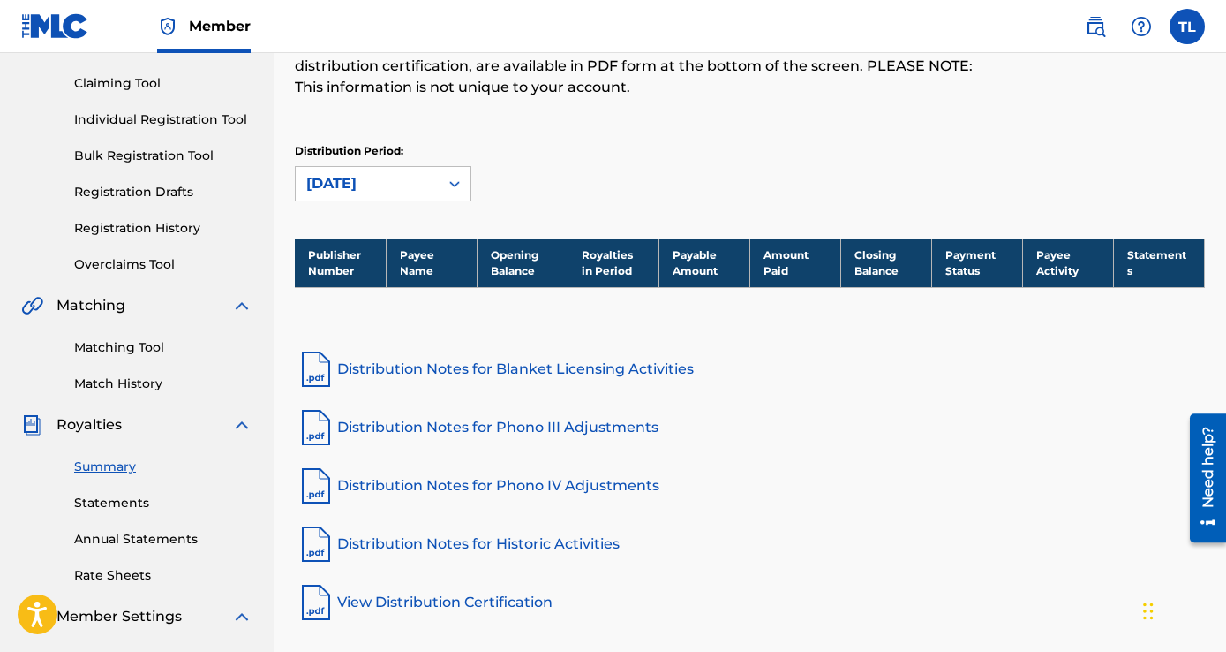
click at [396, 189] on div "[DATE]" at bounding box center [367, 183] width 122 height 21
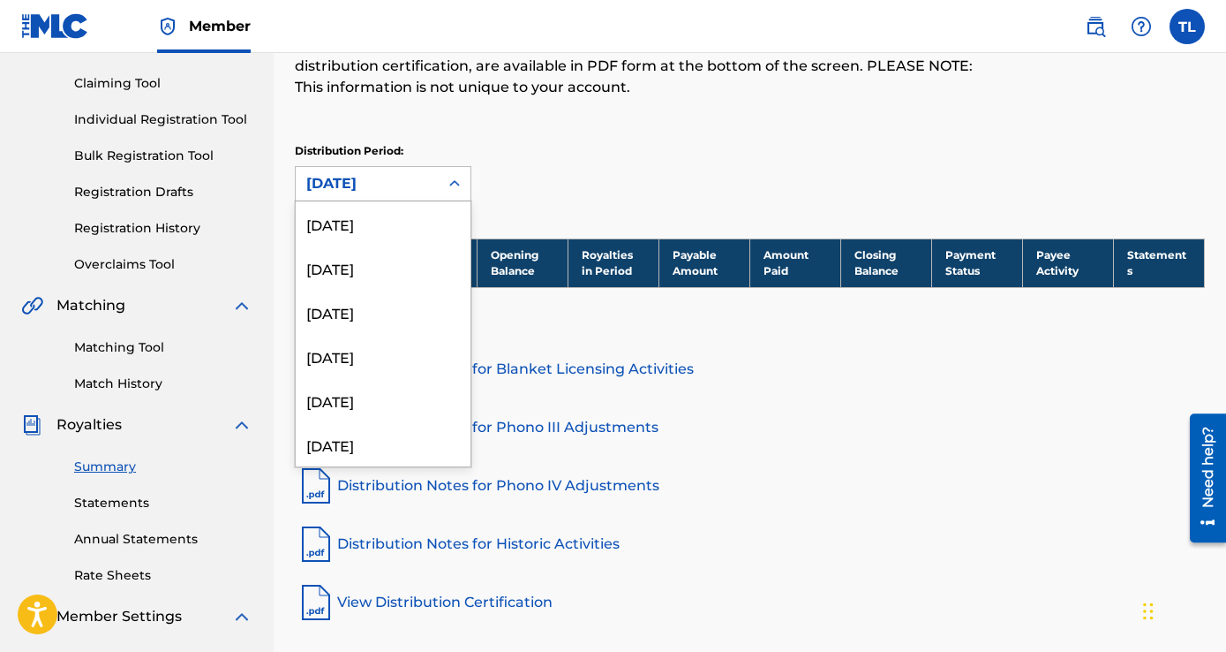
scroll to position [236, 0]
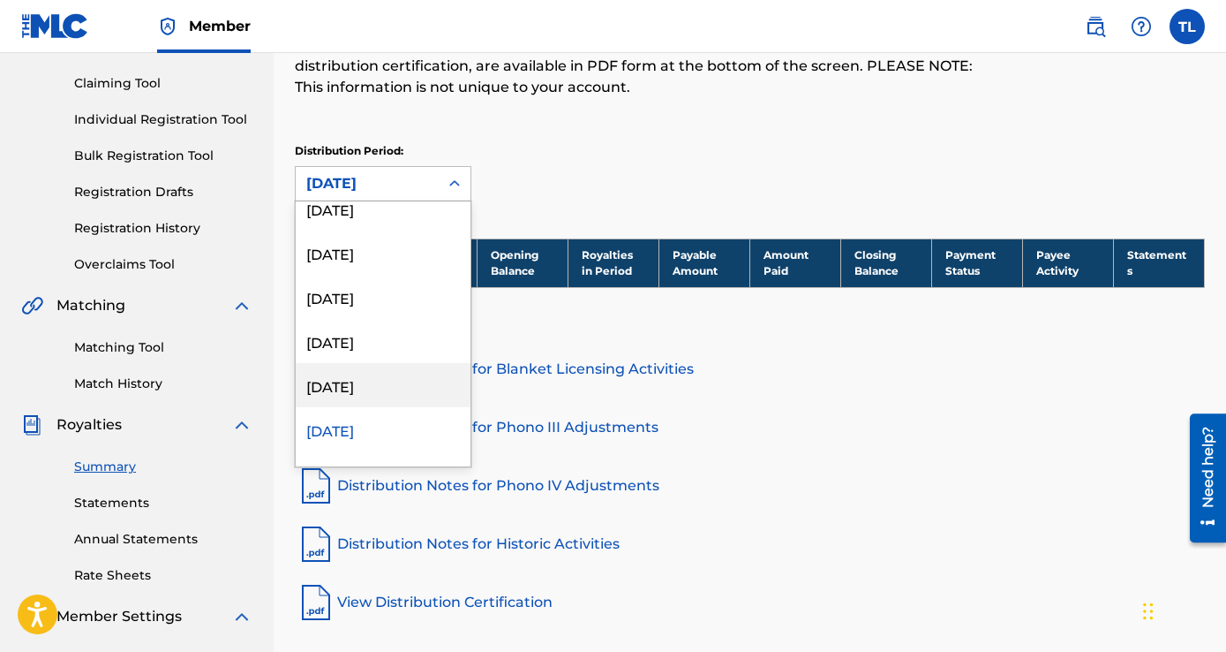
click at [353, 383] on div "[DATE]" at bounding box center [383, 385] width 175 height 44
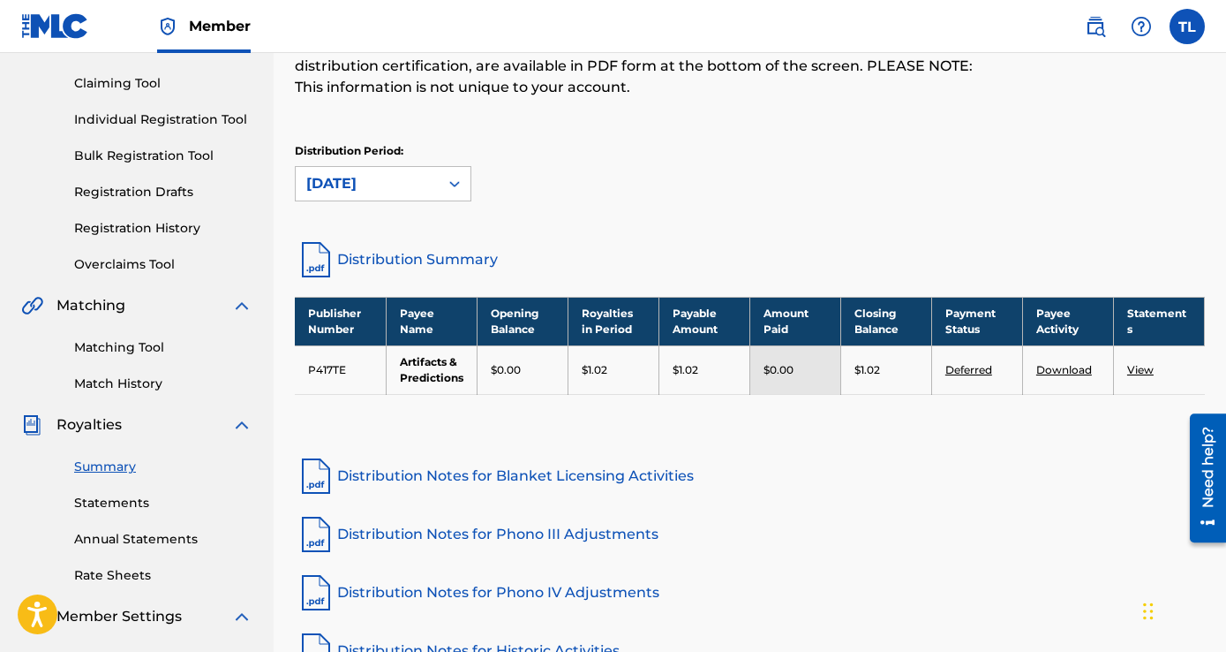
click at [385, 184] on div "[DATE]" at bounding box center [367, 183] width 122 height 21
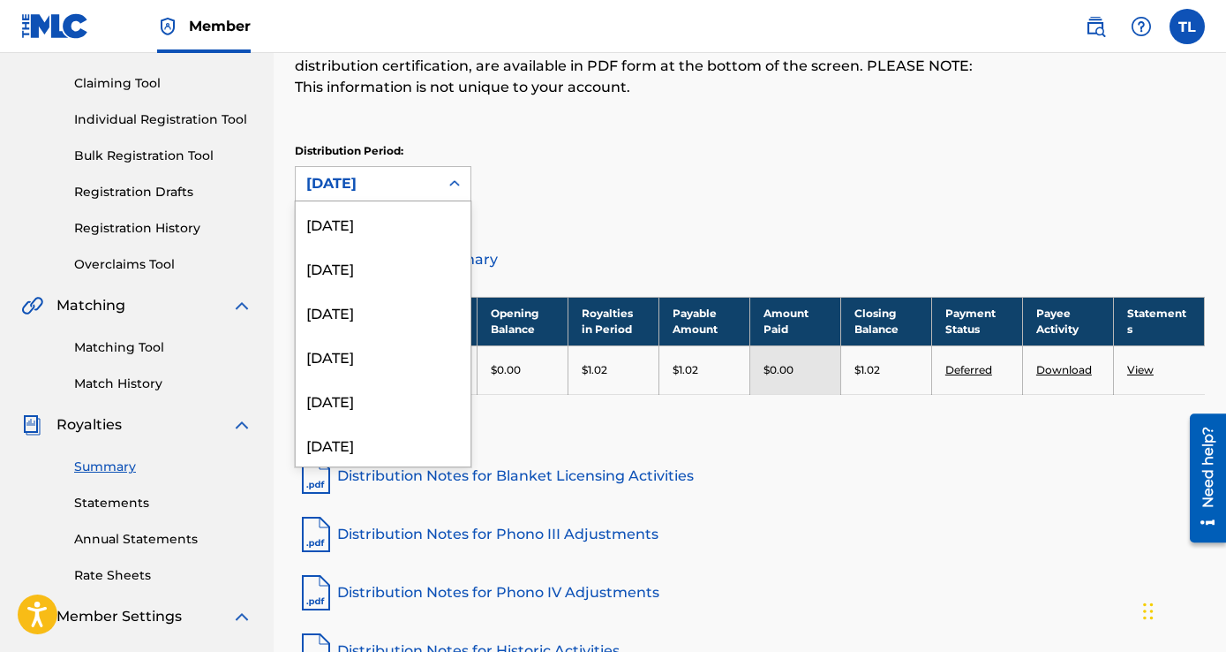
scroll to position [192, 0]
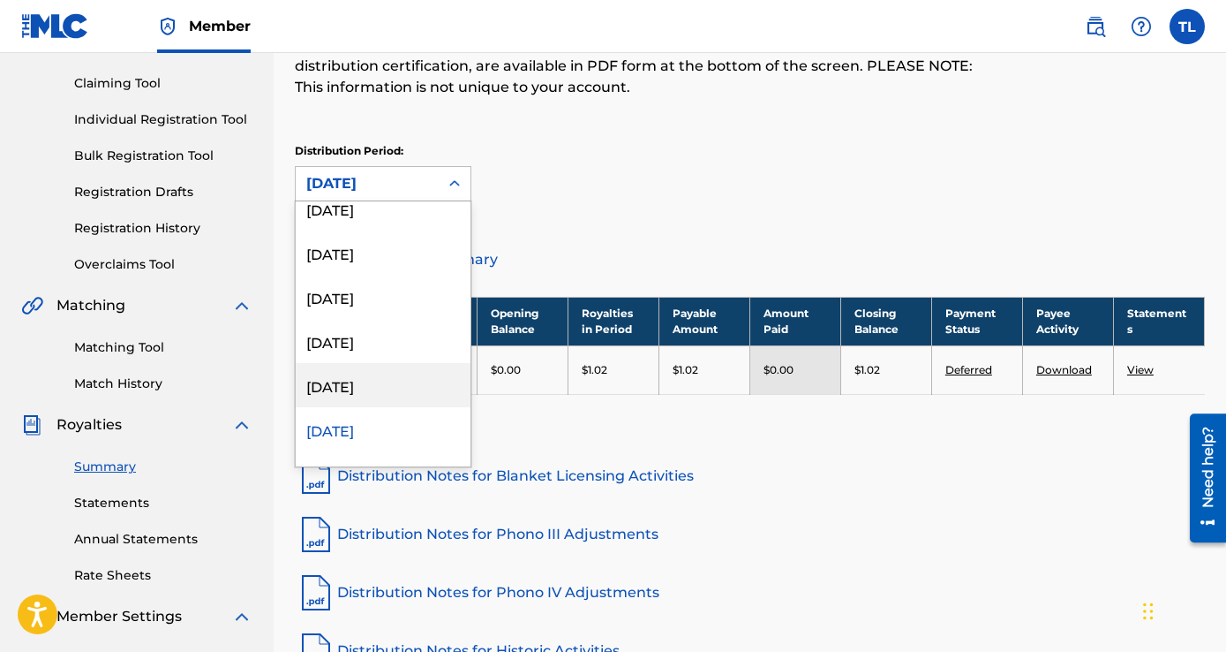
click at [359, 386] on div "[DATE]" at bounding box center [383, 385] width 175 height 44
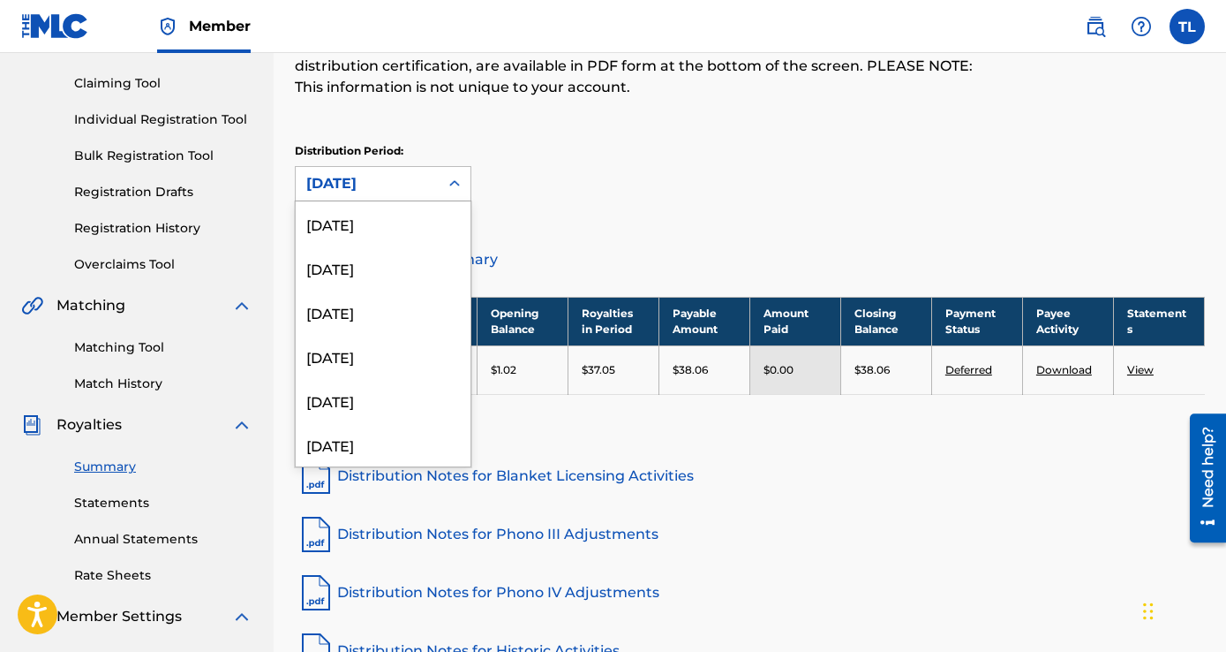
click at [385, 184] on div "[DATE]" at bounding box center [367, 183] width 122 height 21
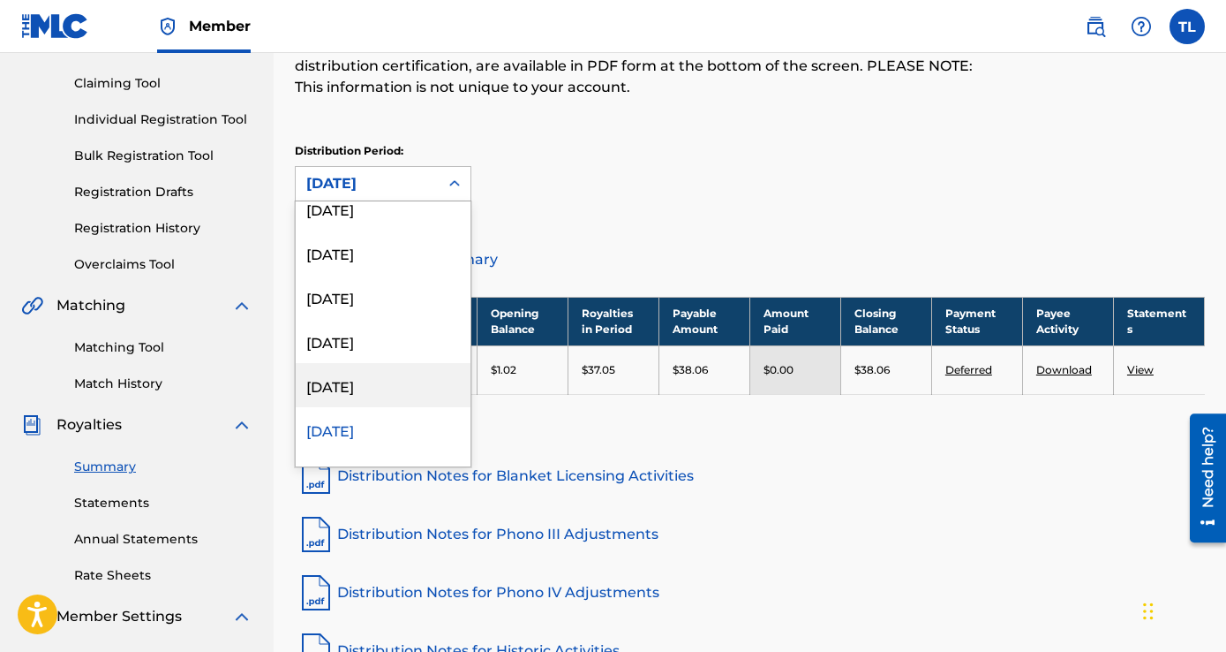
click at [360, 390] on div "[DATE]" at bounding box center [383, 385] width 175 height 44
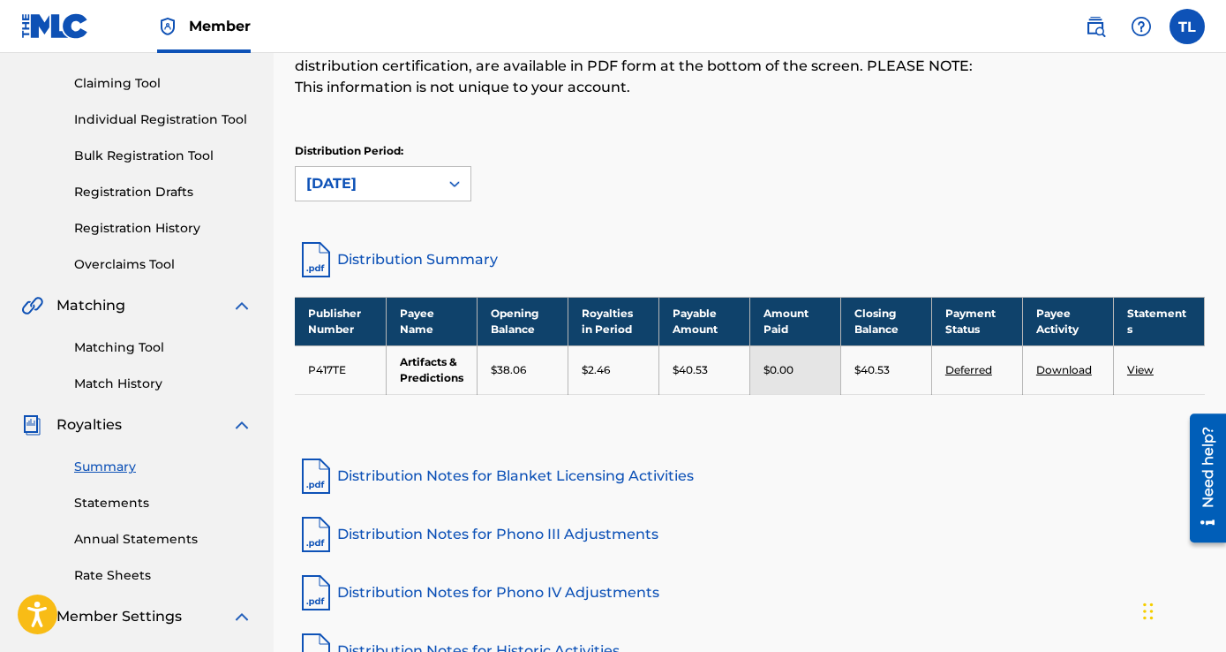
click at [395, 184] on div "[DATE]" at bounding box center [367, 183] width 122 height 21
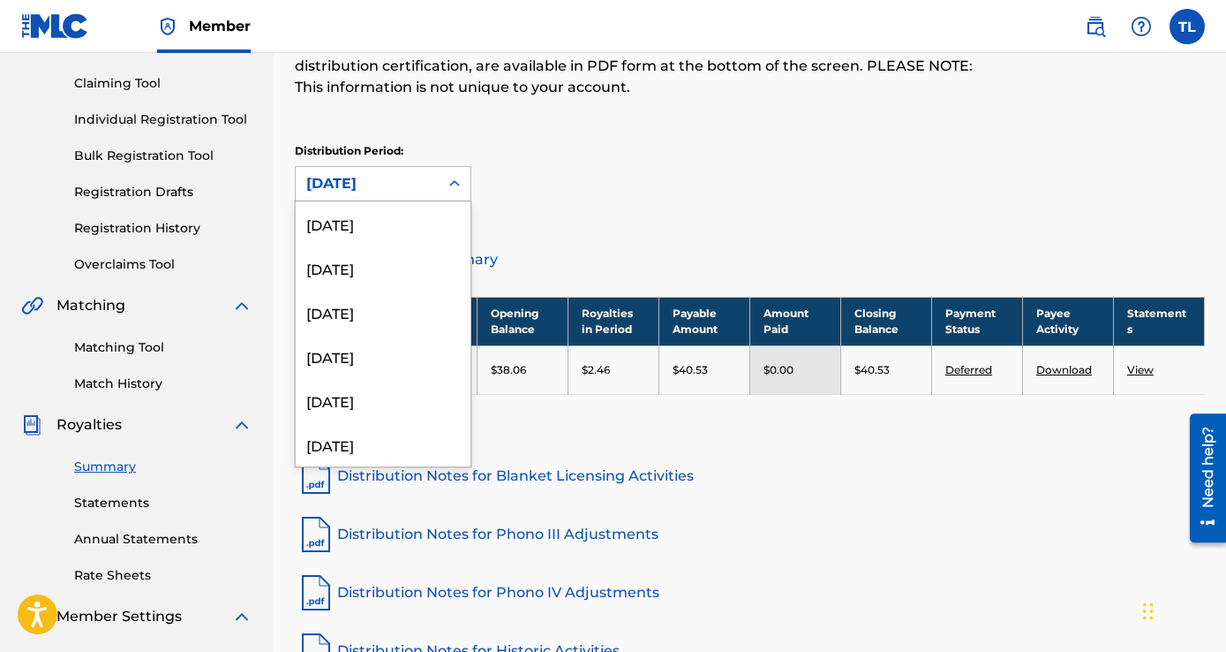
scroll to position [103, 0]
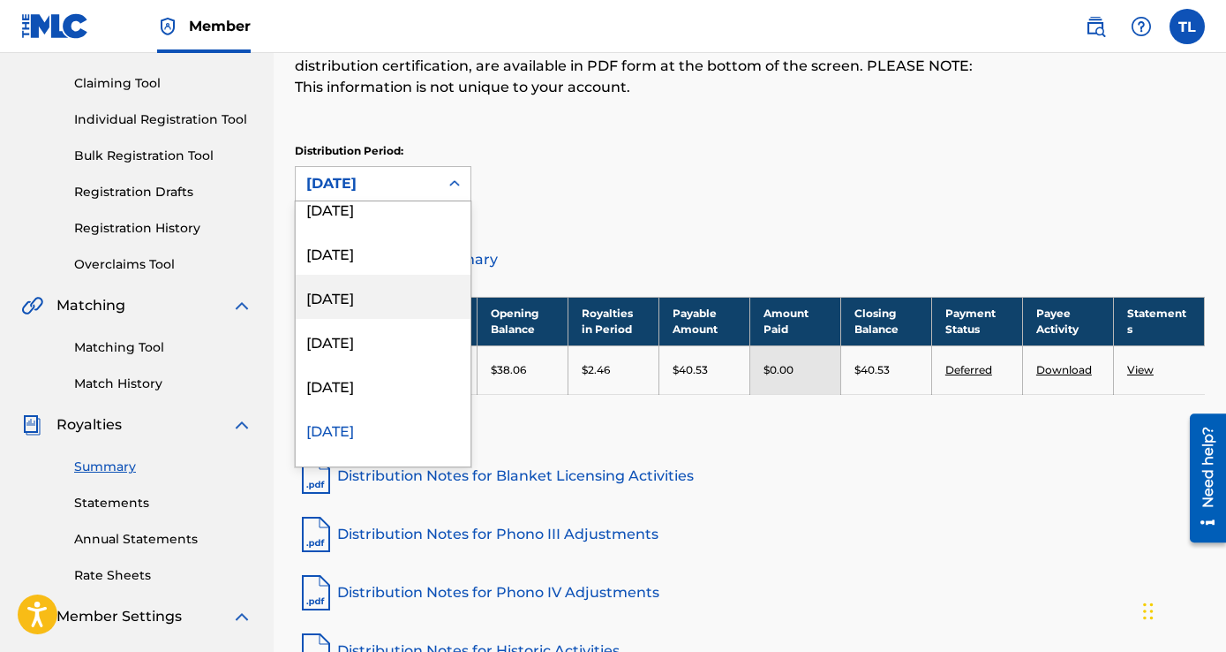
click at [374, 290] on div "[DATE]" at bounding box center [383, 297] width 175 height 44
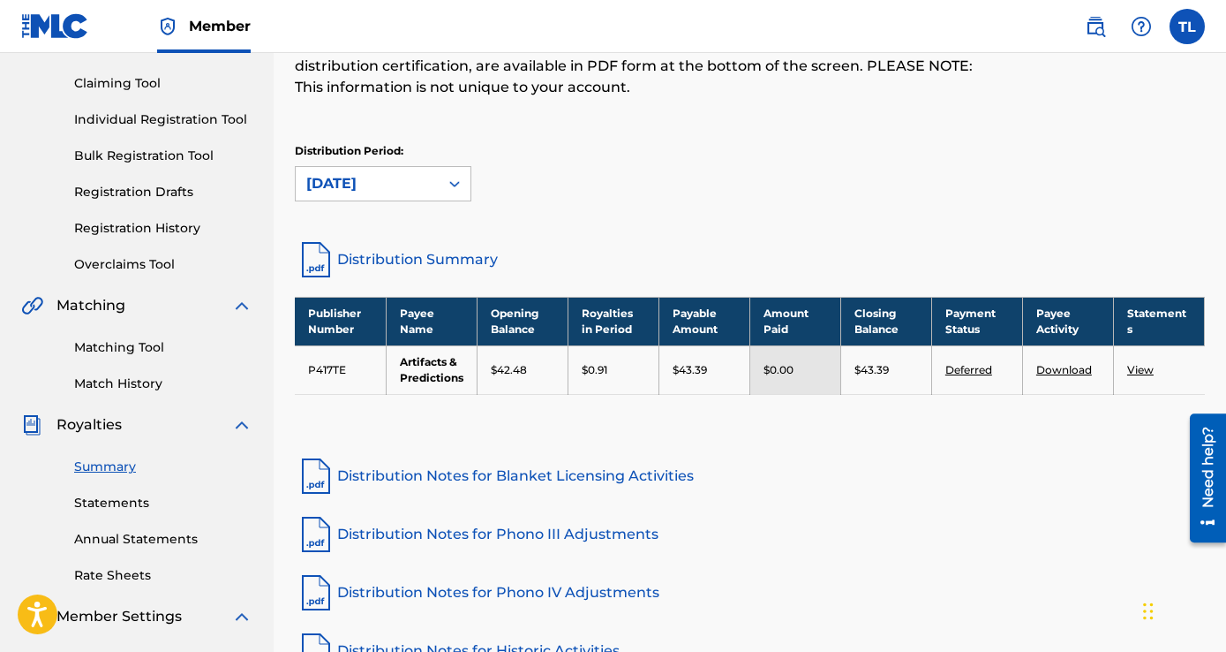
click at [403, 177] on div "[DATE]" at bounding box center [367, 183] width 122 height 21
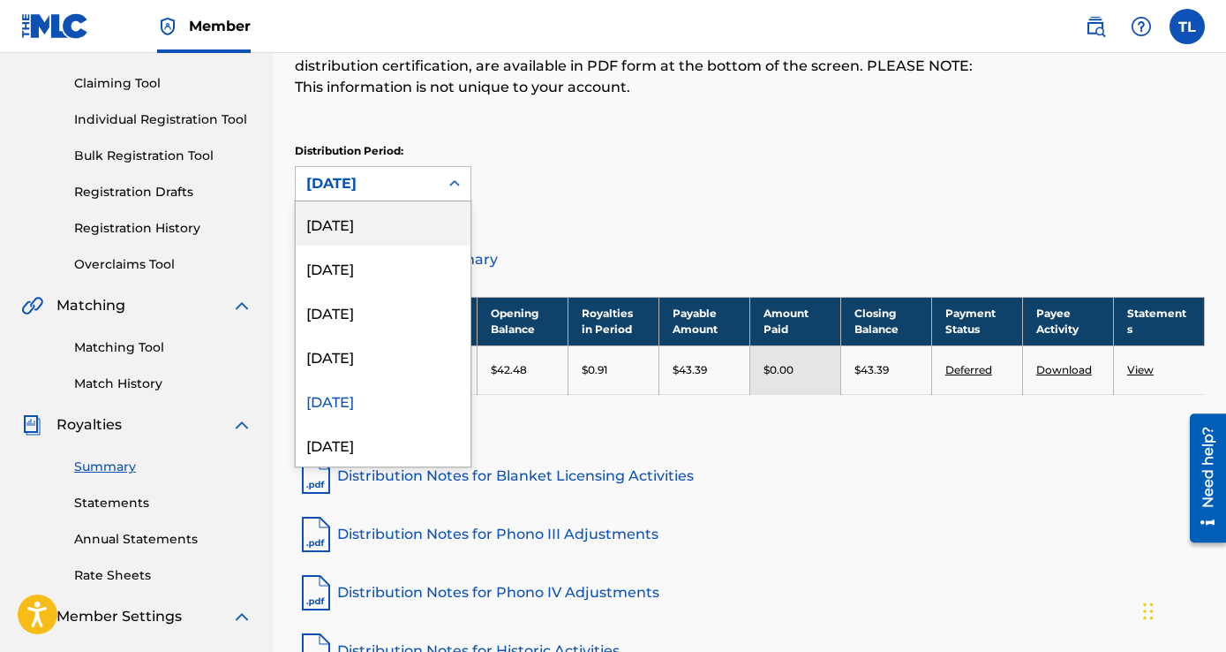
click at [394, 212] on div "[DATE]" at bounding box center [383, 223] width 175 height 44
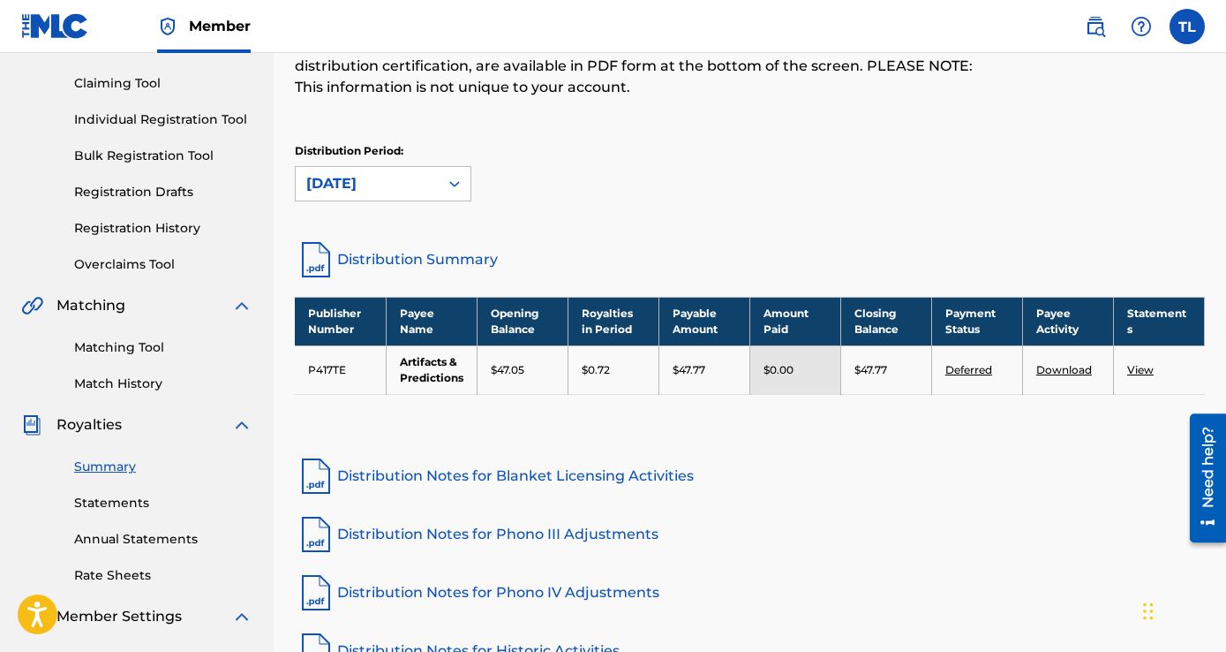
click at [790, 215] on div "Distribution Period: option [DATE], selected. [DATE]" at bounding box center [750, 180] width 910 height 74
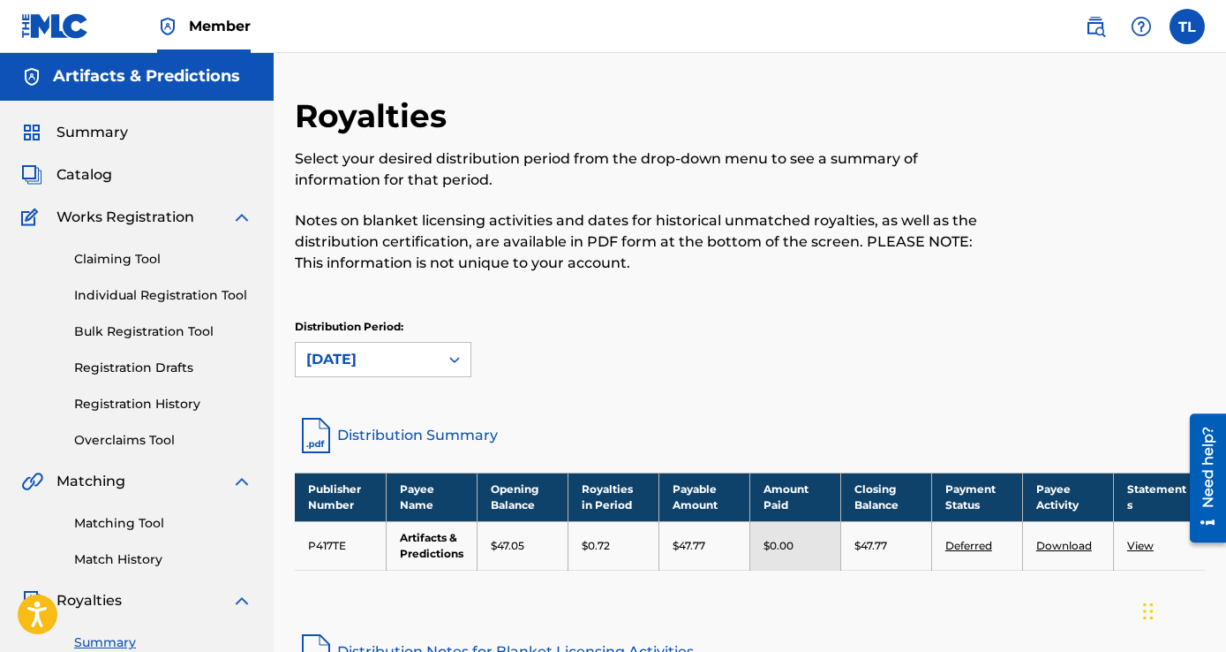
scroll to position [0, 0]
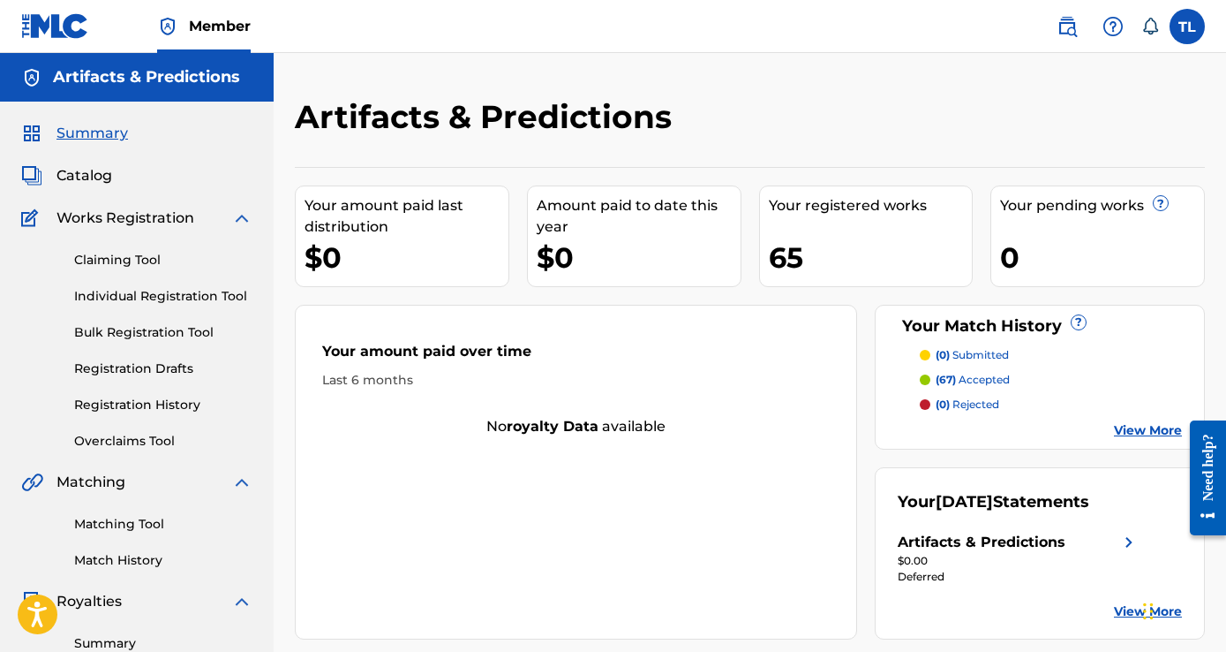
click at [78, 179] on span "Catalog" at bounding box center [85, 175] width 56 height 21
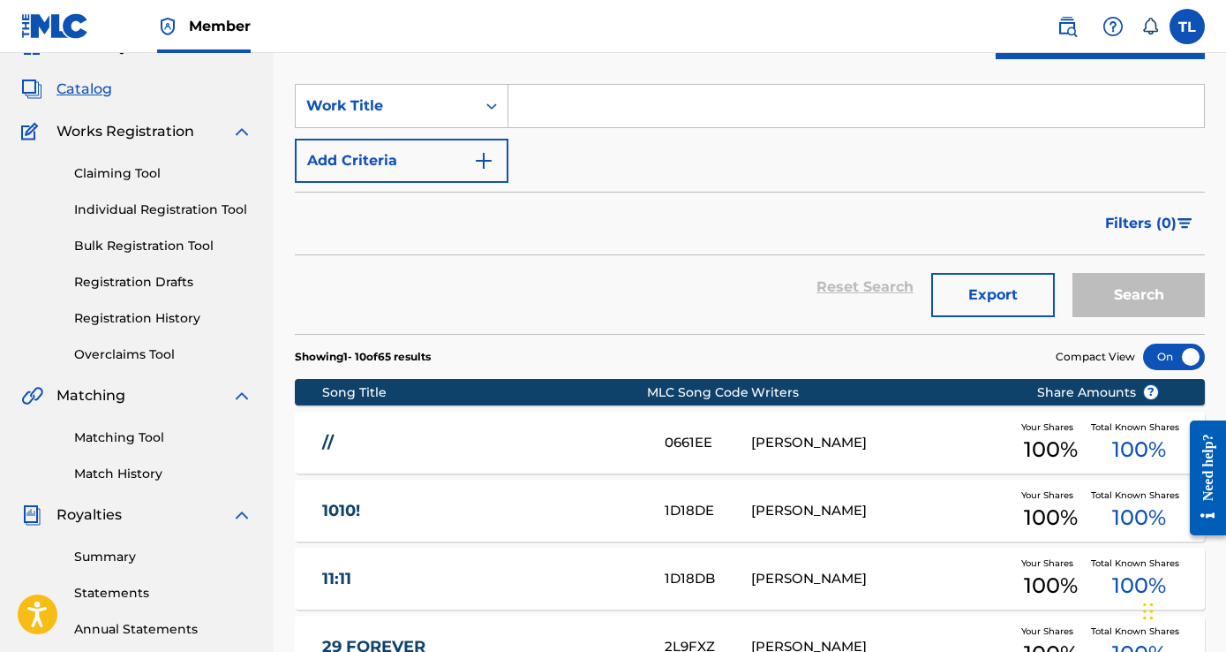
scroll to position [265, 0]
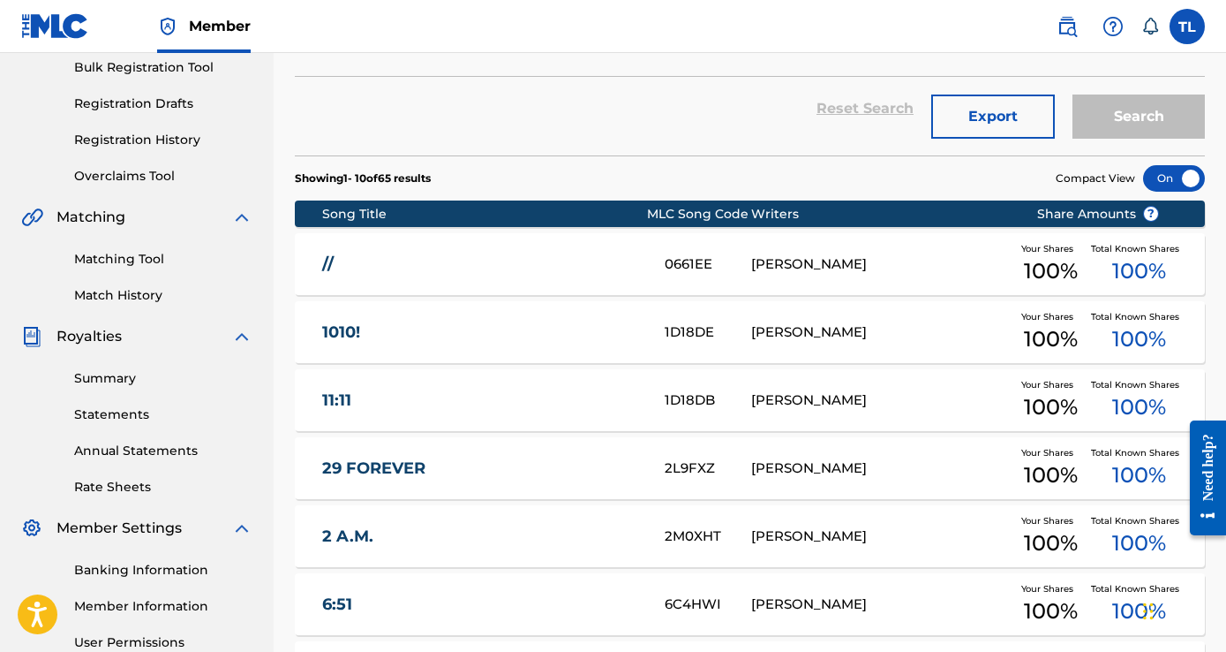
click at [768, 260] on div "[PERSON_NAME]" at bounding box center [881, 264] width 260 height 20
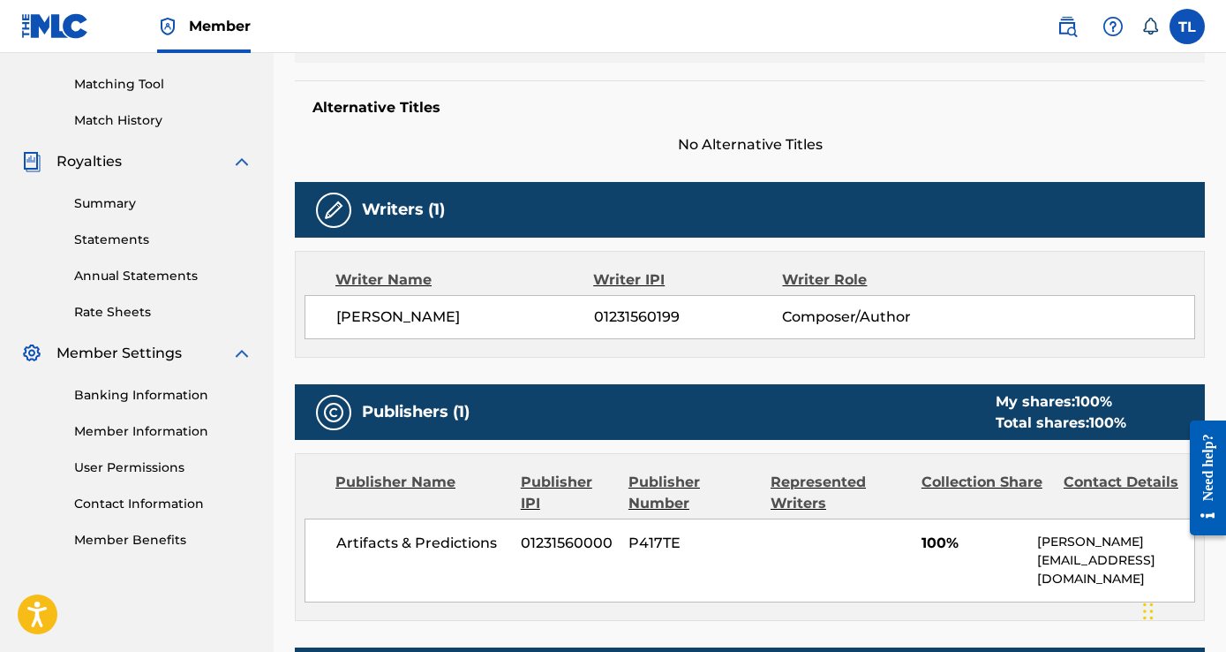
scroll to position [441, 0]
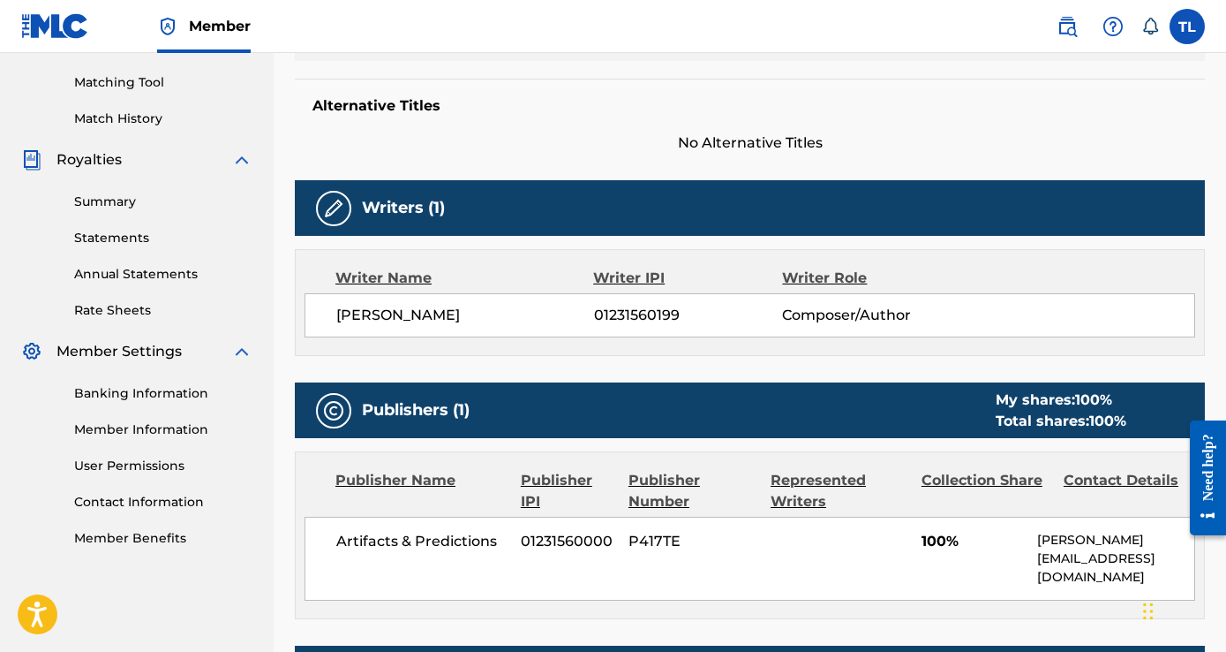
click at [661, 314] on span "01231560199" at bounding box center [688, 315] width 189 height 21
